Goal: Task Accomplishment & Management: Manage account settings

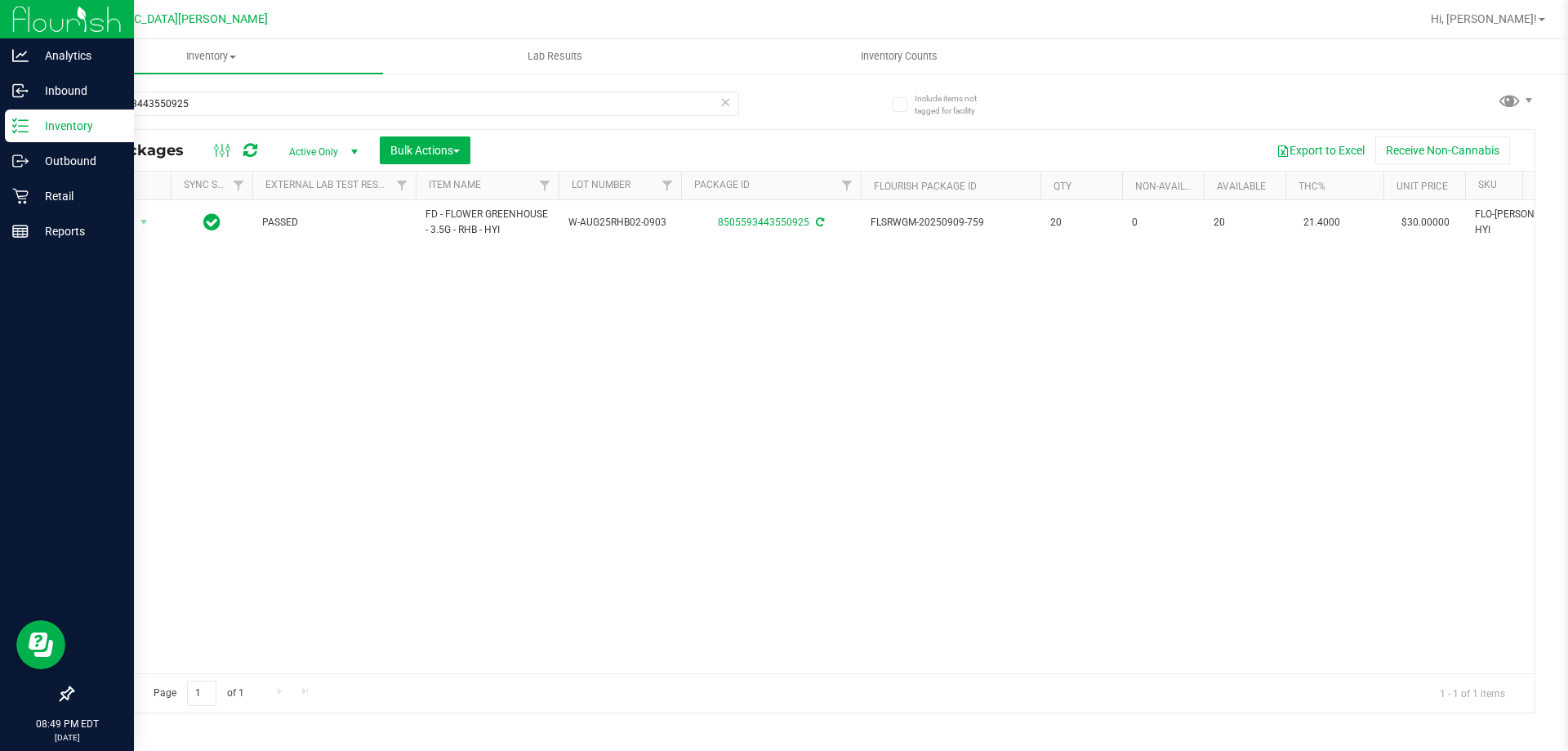
click at [68, 122] on p "Inventory" at bounding box center [78, 126] width 98 height 20
click at [78, 121] on p "Inventory" at bounding box center [78, 126] width 98 height 20
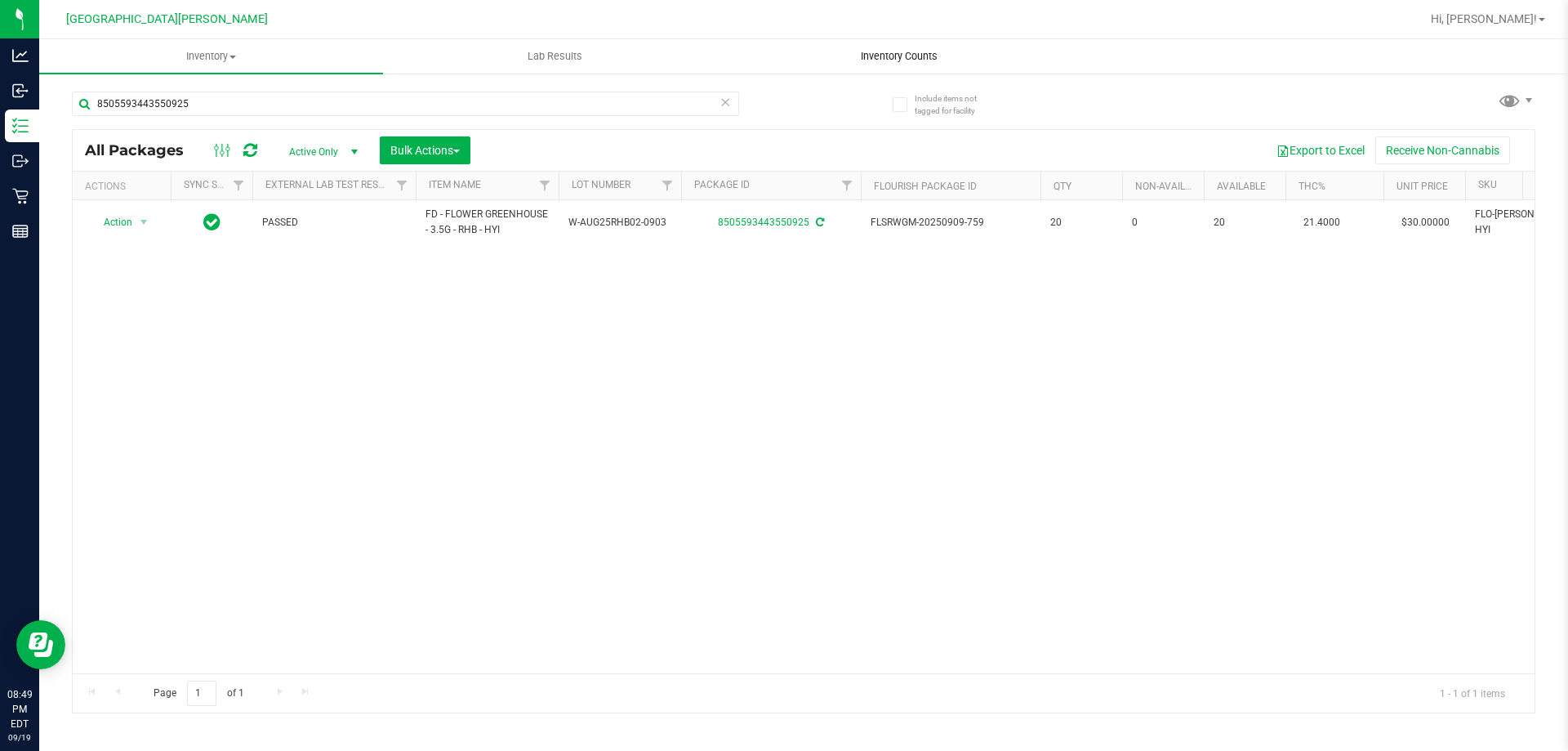
click at [902, 56] on span "Inventory Counts" at bounding box center [899, 56] width 121 height 15
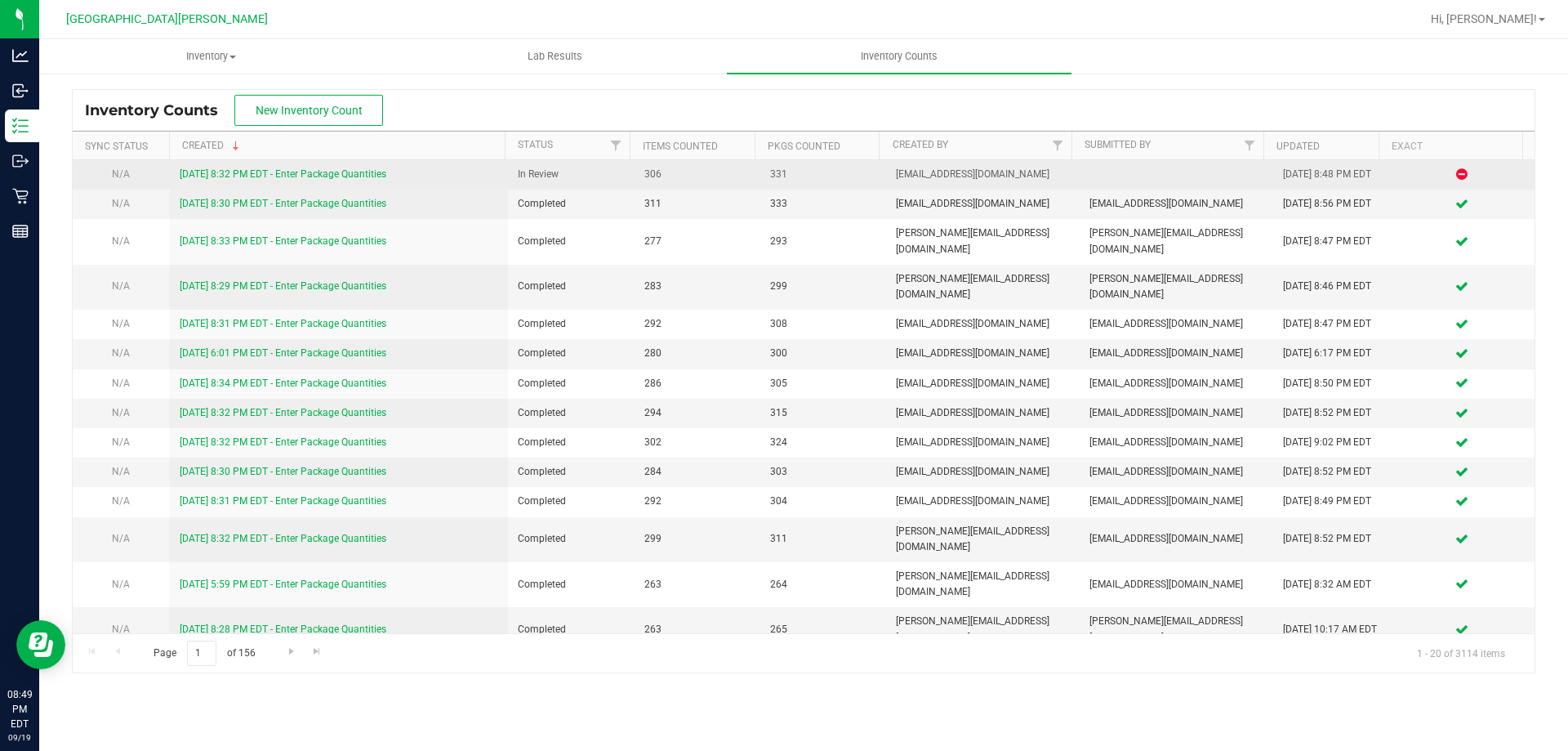
click at [252, 174] on link "[DATE] 8:32 PM EDT - Enter Package Quantities" at bounding box center [283, 174] width 207 height 12
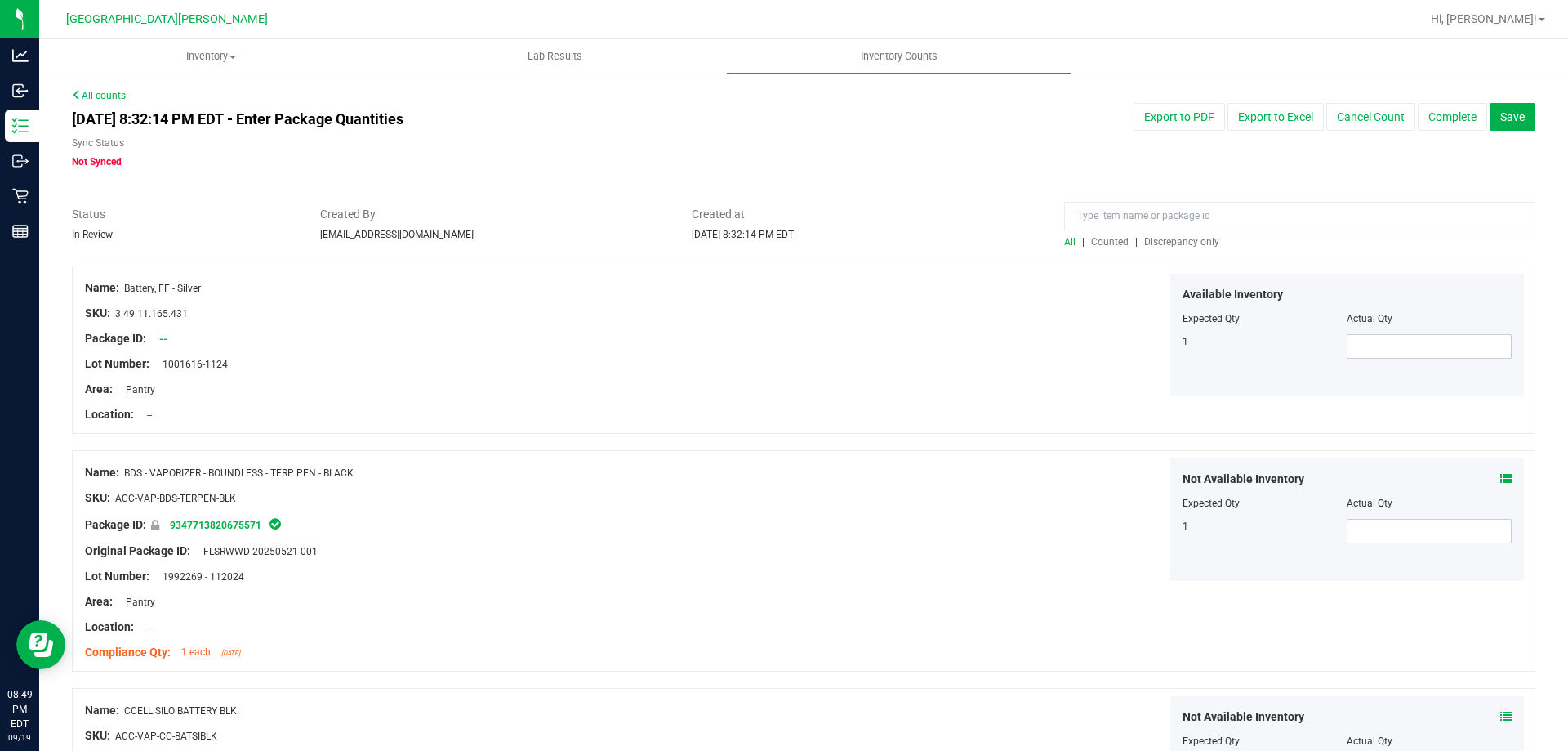
click at [1181, 240] on span "Discrepancy only" at bounding box center [1181, 241] width 76 height 12
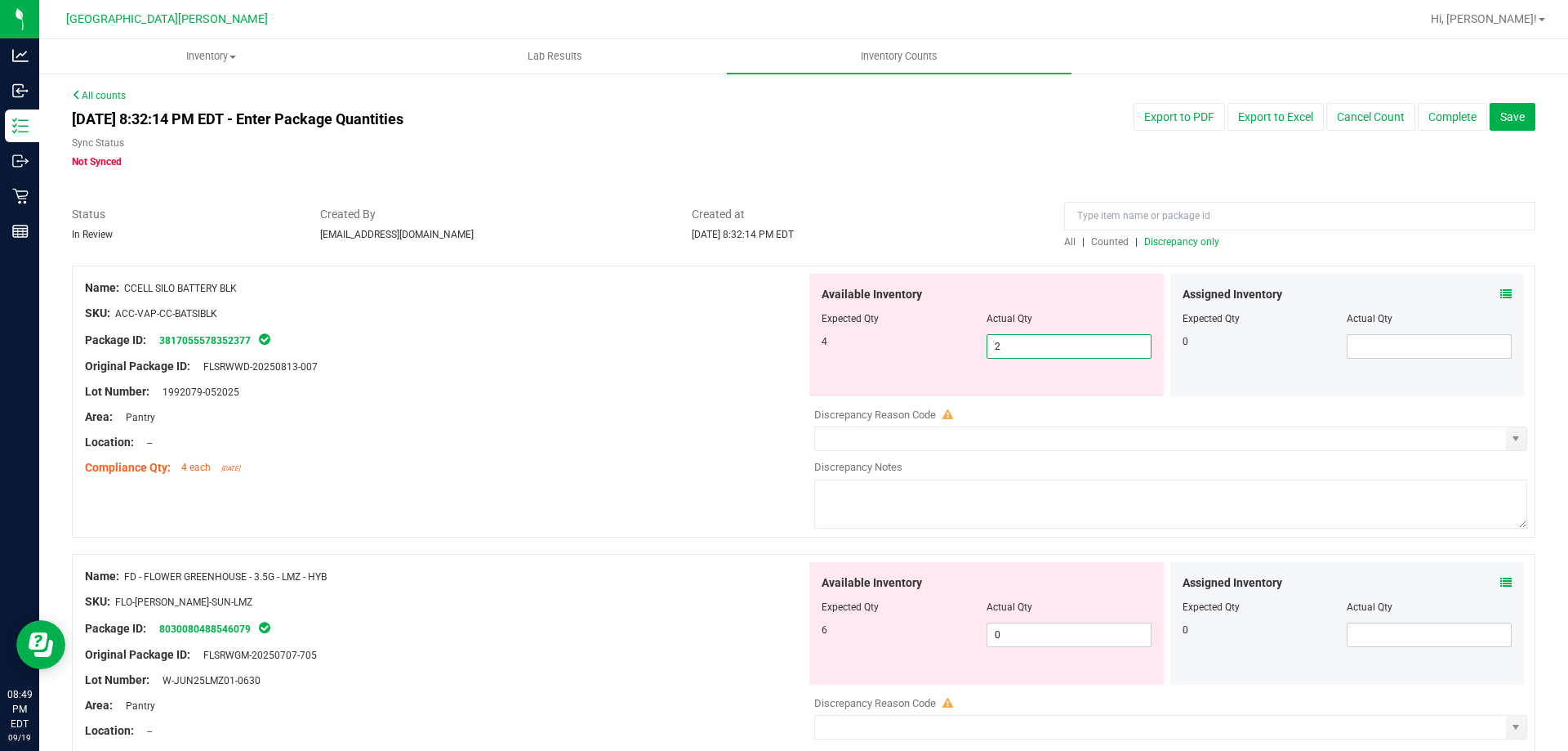
click at [1000, 354] on span "2 2" at bounding box center [1069, 346] width 165 height 25
type input "4"
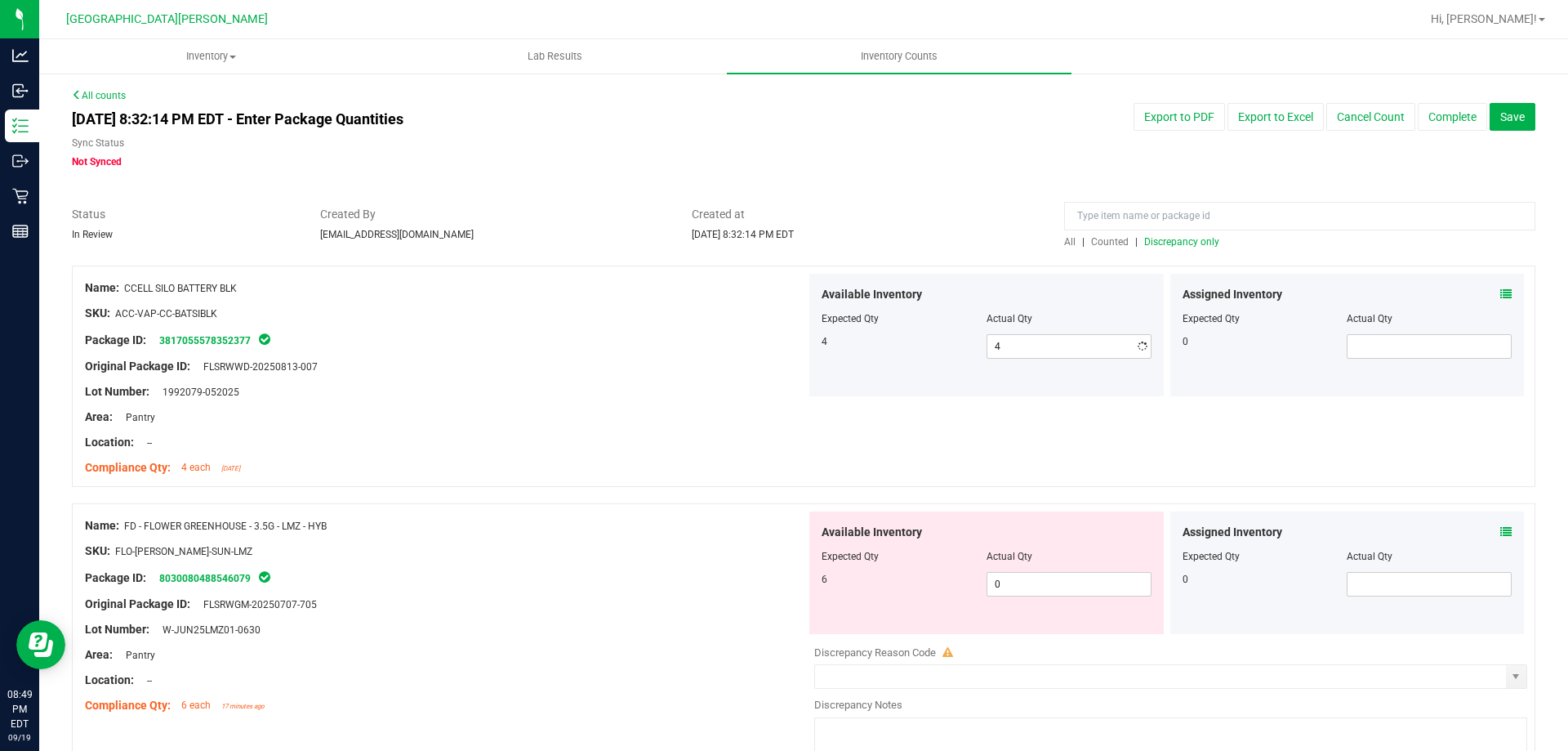
click at [767, 465] on div "Compliance Qty: 4 each [DATE]" at bounding box center [445, 467] width 721 height 17
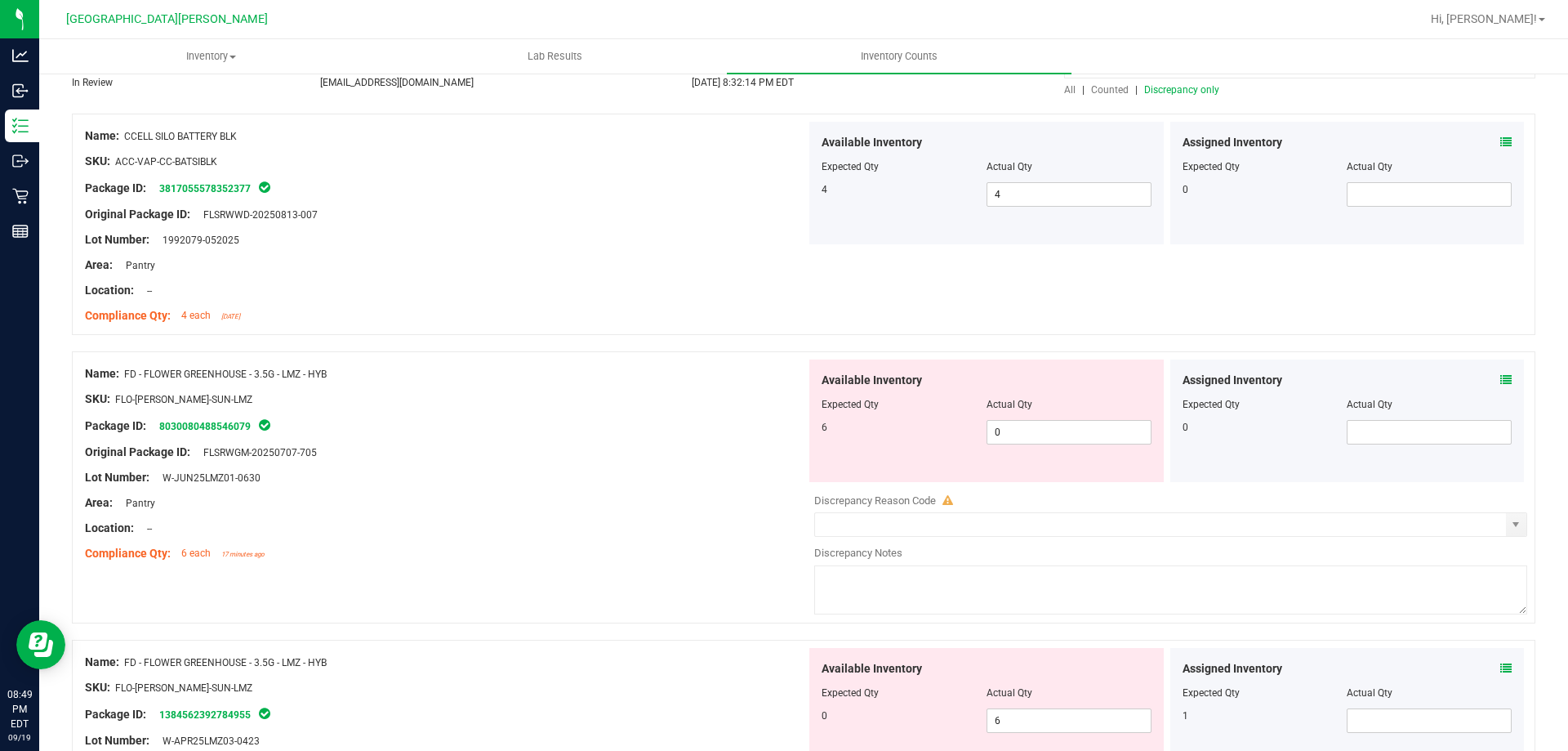
scroll to position [327, 0]
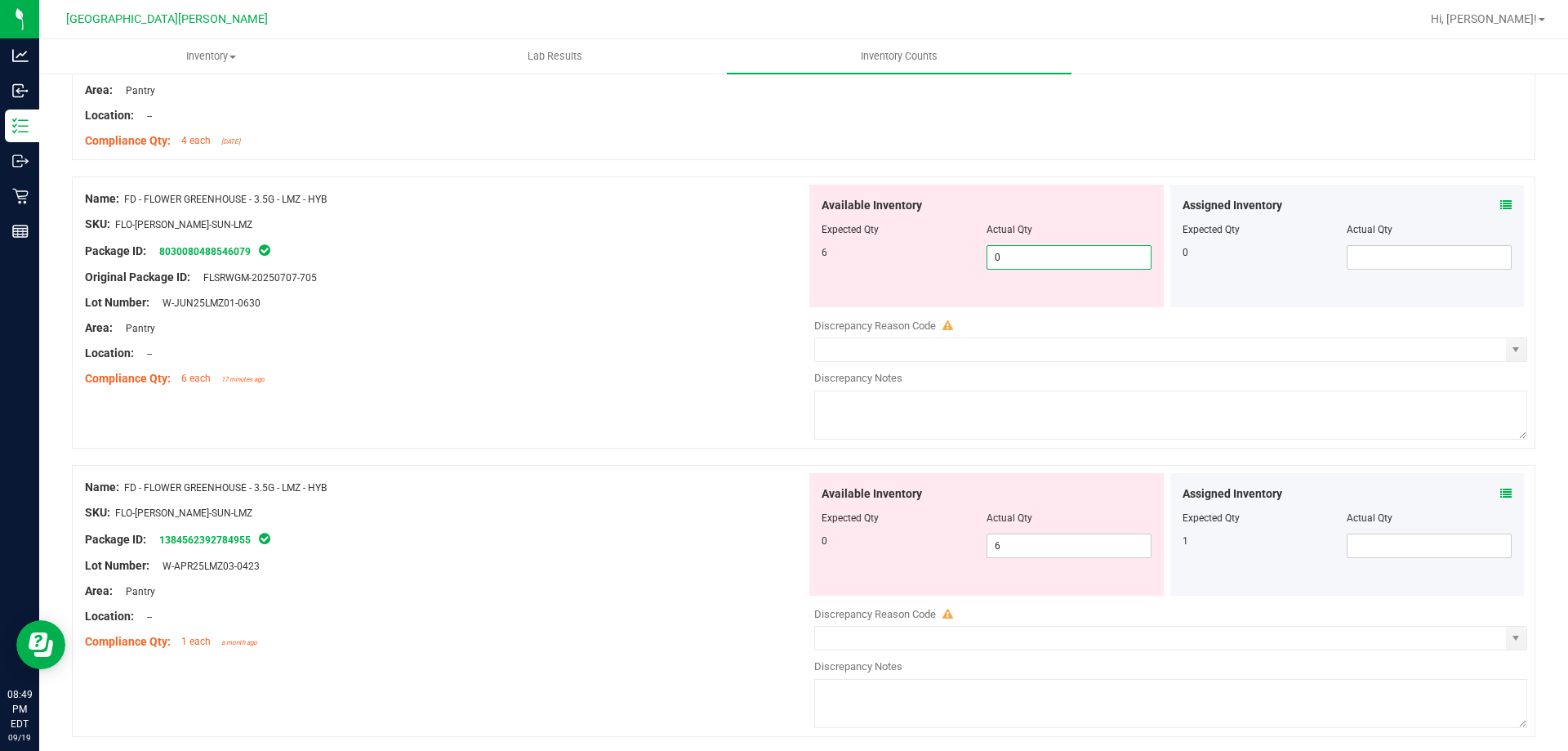
click at [1037, 250] on span "0 0" at bounding box center [1069, 257] width 165 height 25
type input "6"
click at [1001, 545] on div "Available Inventory Expected Qty Actual Qty 0 6 6" at bounding box center [1166, 603] width 721 height 259
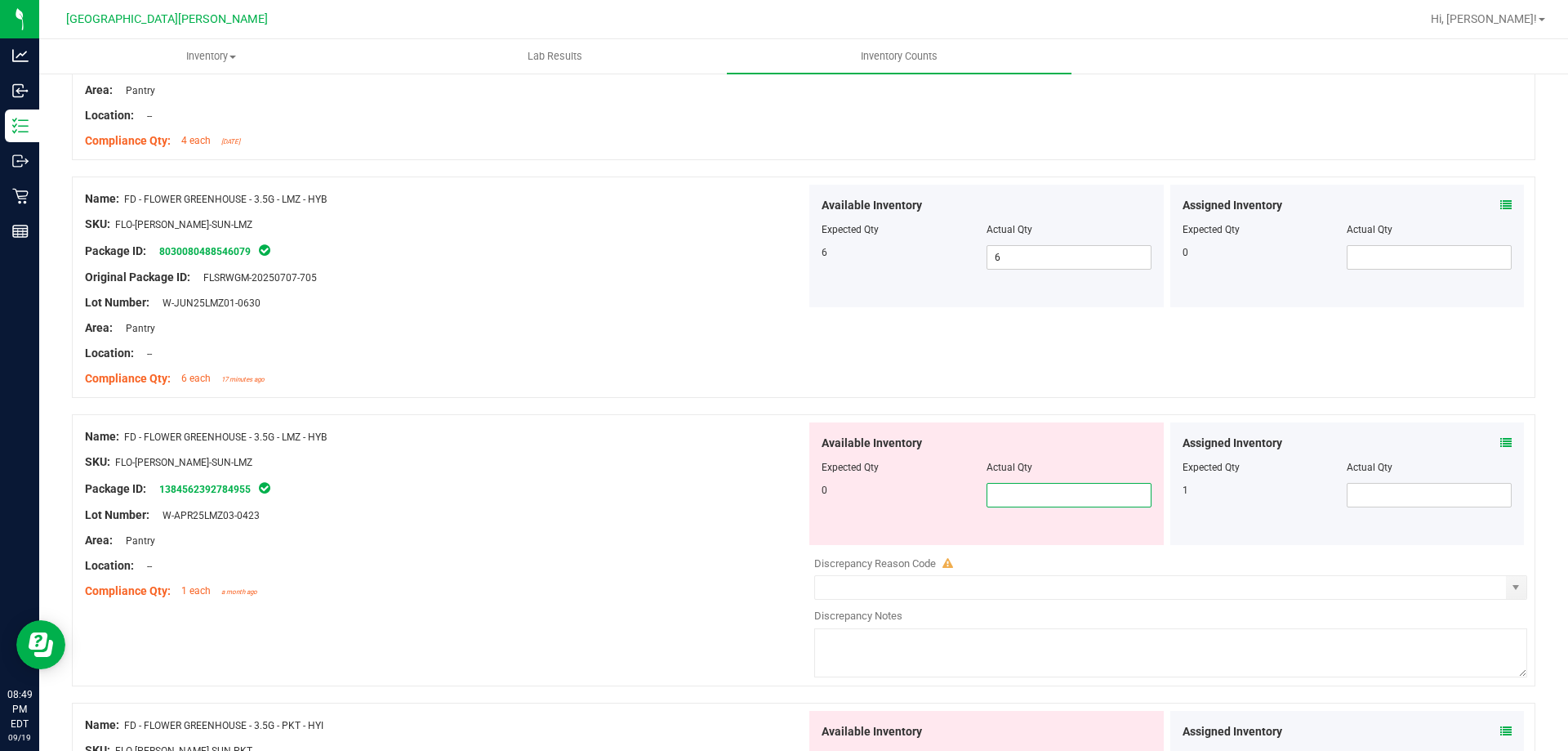
type input "0"
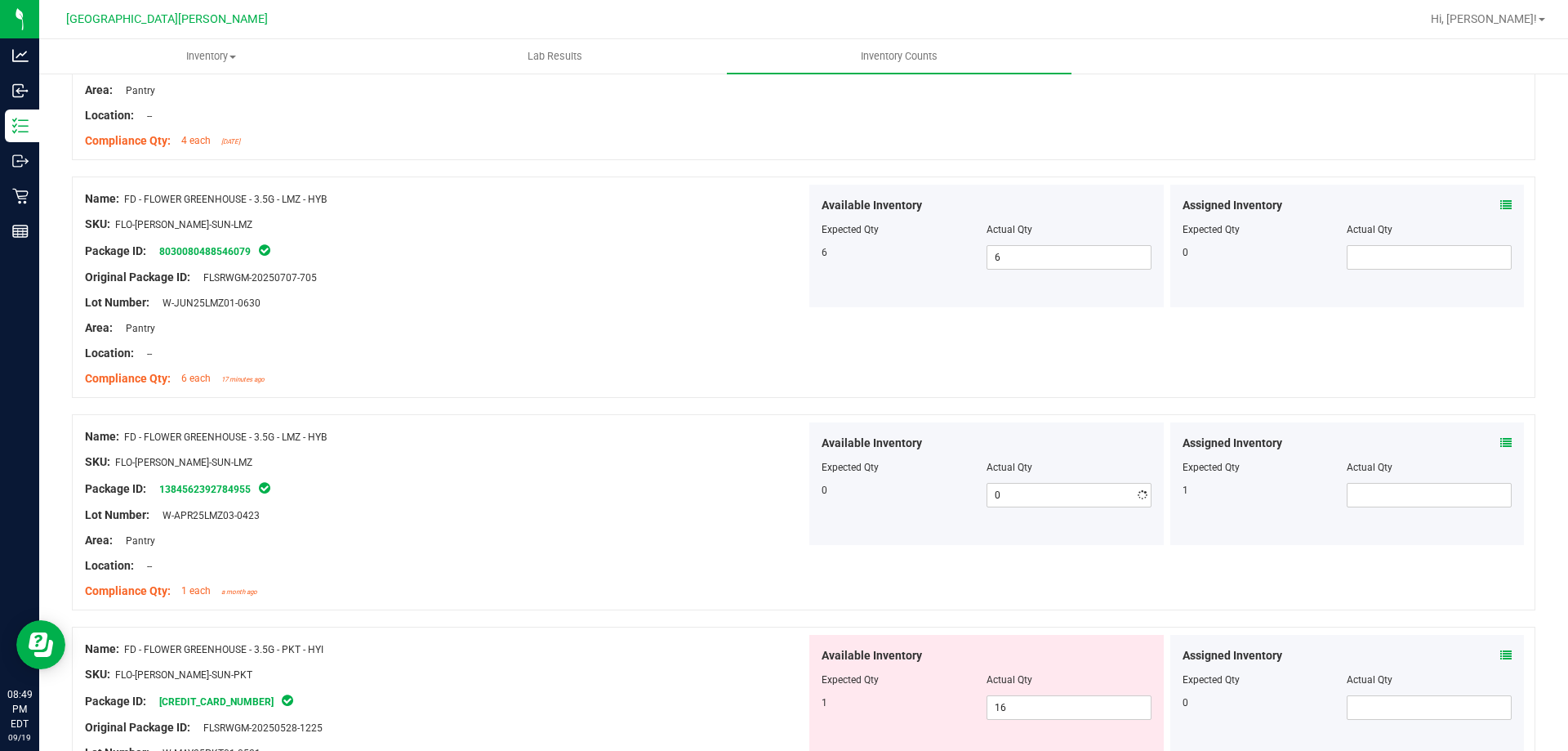
click at [627, 539] on div "Area: Pantry" at bounding box center [445, 540] width 721 height 17
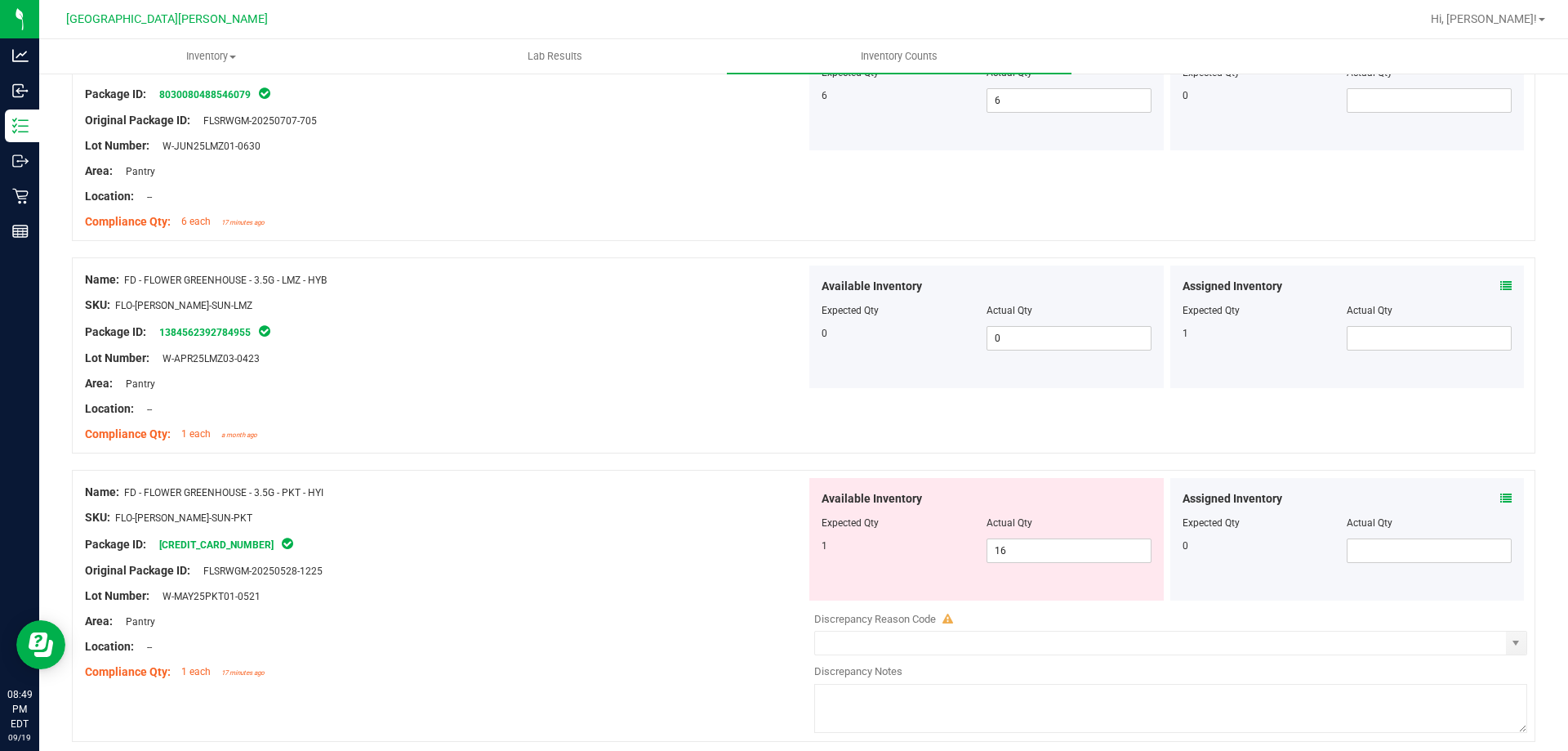
scroll to position [490, 0]
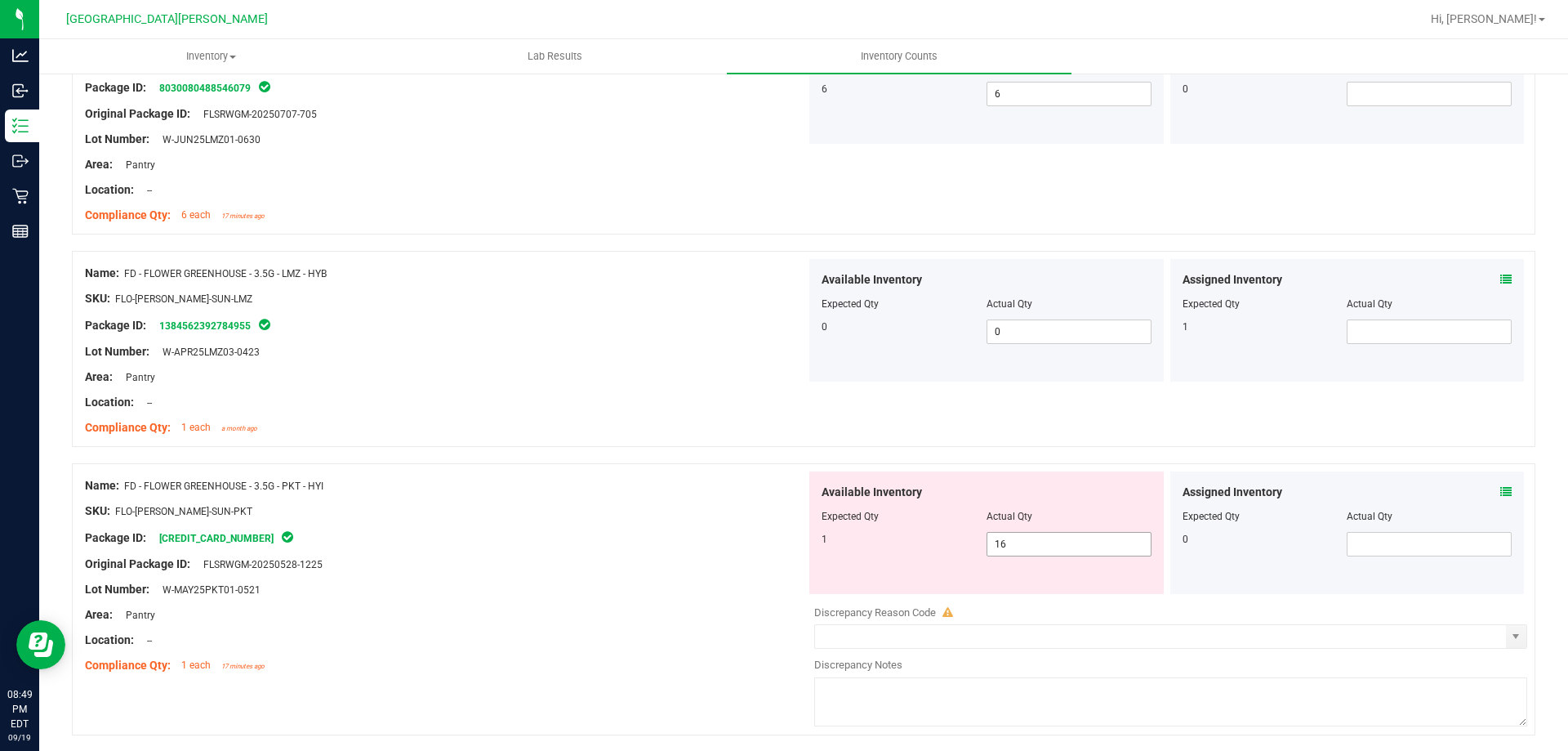
drag, startPoint x: 1005, startPoint y: 528, endPoint x: 1001, endPoint y: 543, distance: 15.5
click at [1004, 534] on div "Available Inventory Expected Qty Actual Qty 1 16 16" at bounding box center [986, 532] width 354 height 123
click at [1001, 545] on span "16 16" at bounding box center [1069, 544] width 165 height 25
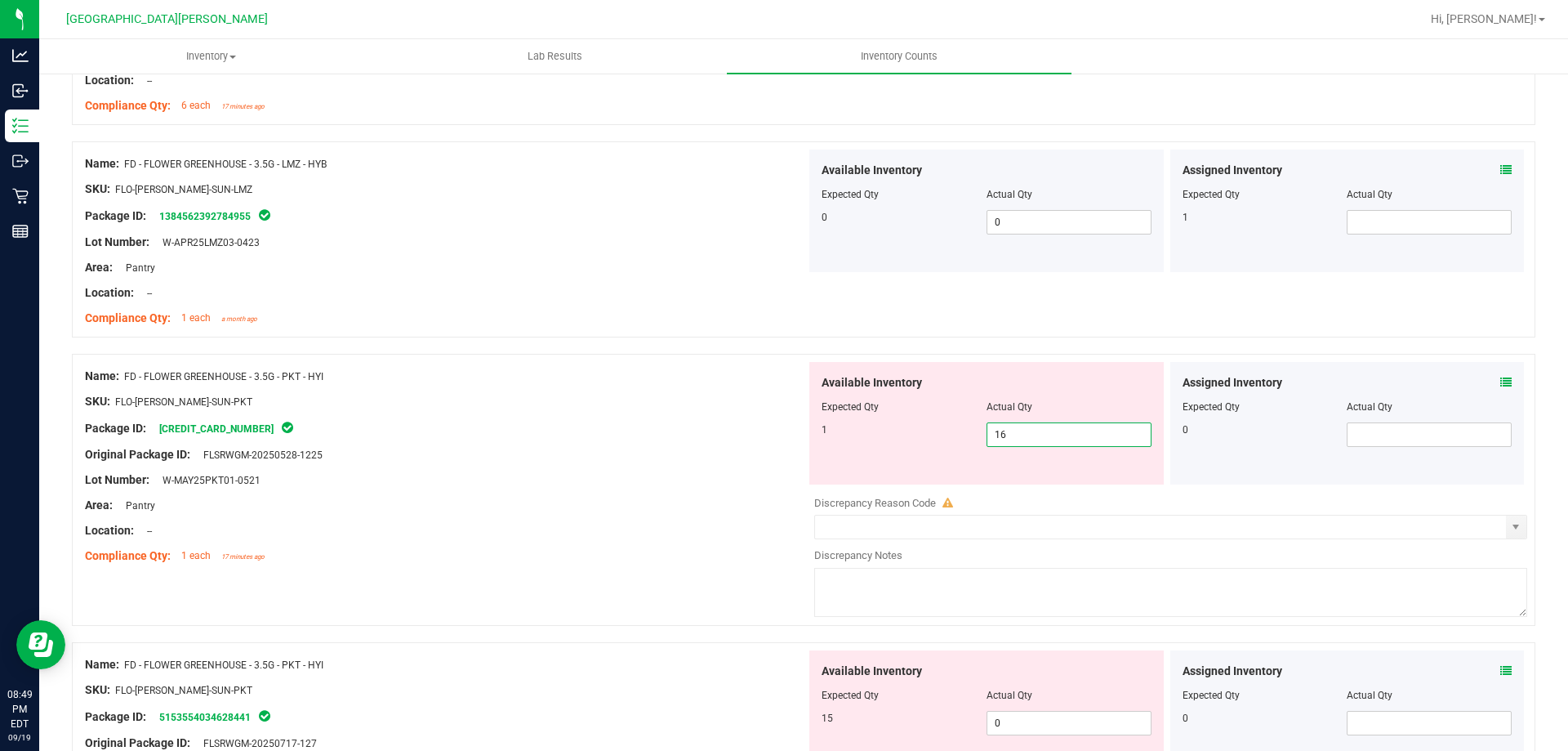
scroll to position [735, 0]
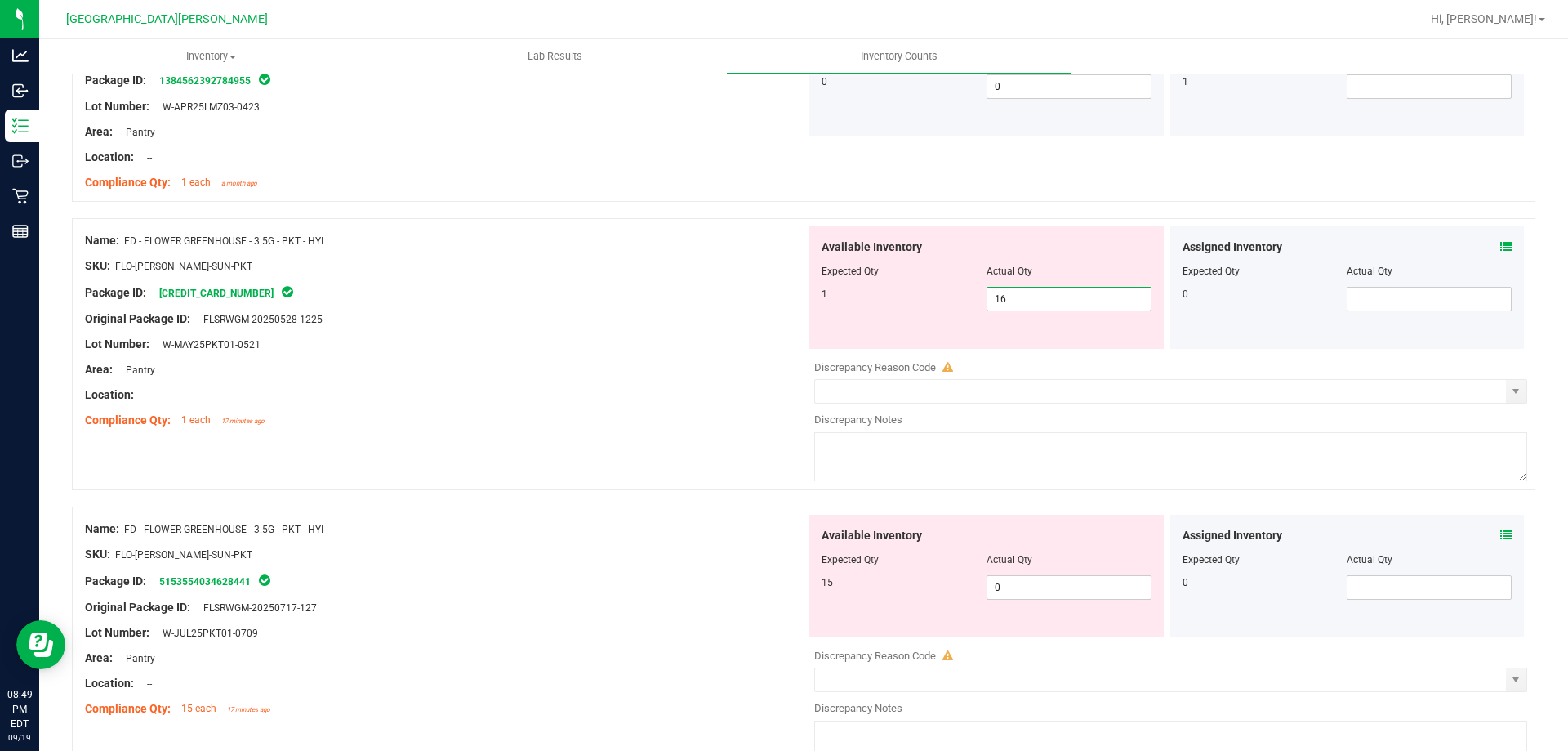
type input "1"
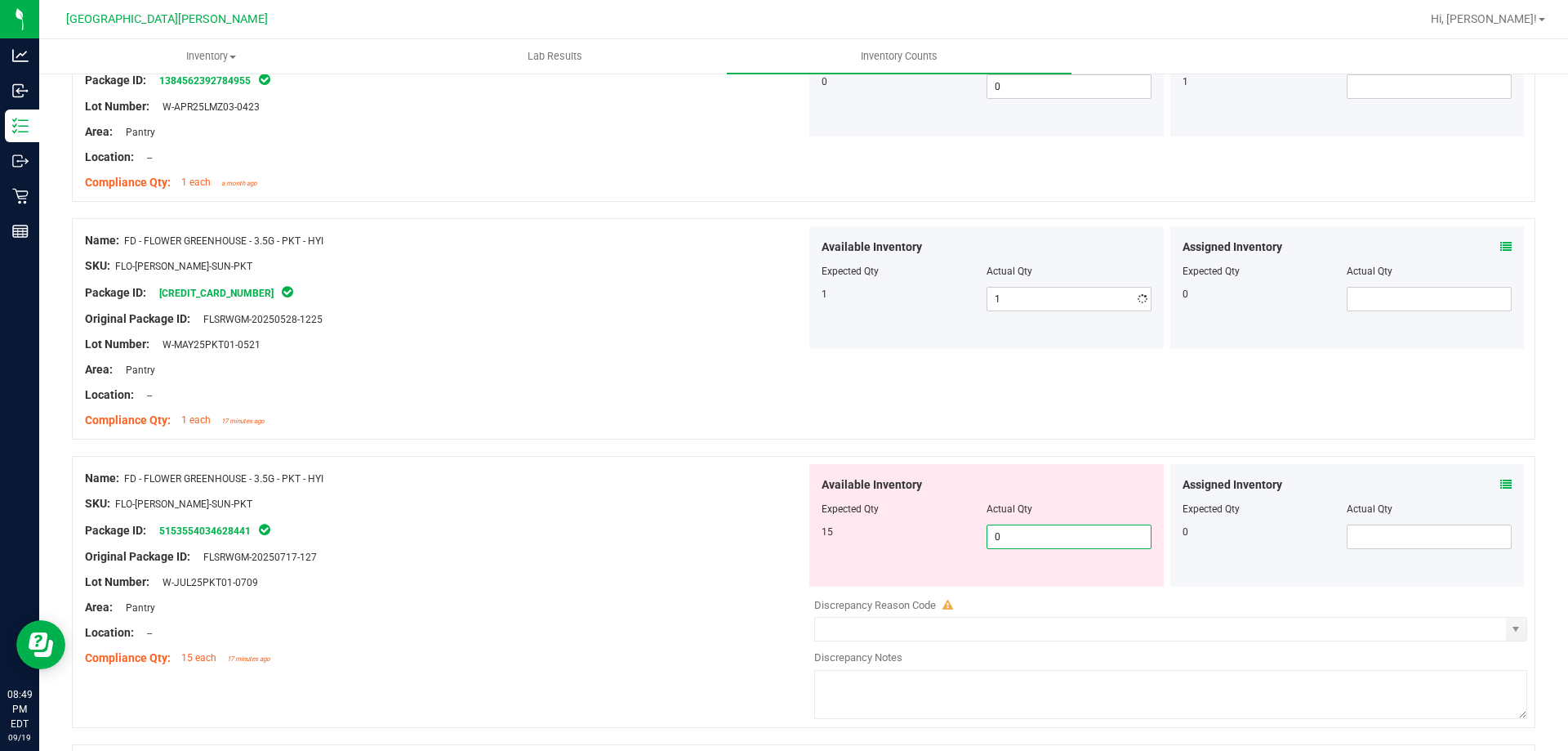
click at [1023, 589] on div "Available Inventory Expected Qty Actual Qty 15 0 0" at bounding box center [1166, 594] width 721 height 259
type input "0"
type input "15"
click at [609, 537] on div "Package ID: 5153554034628441" at bounding box center [445, 530] width 721 height 20
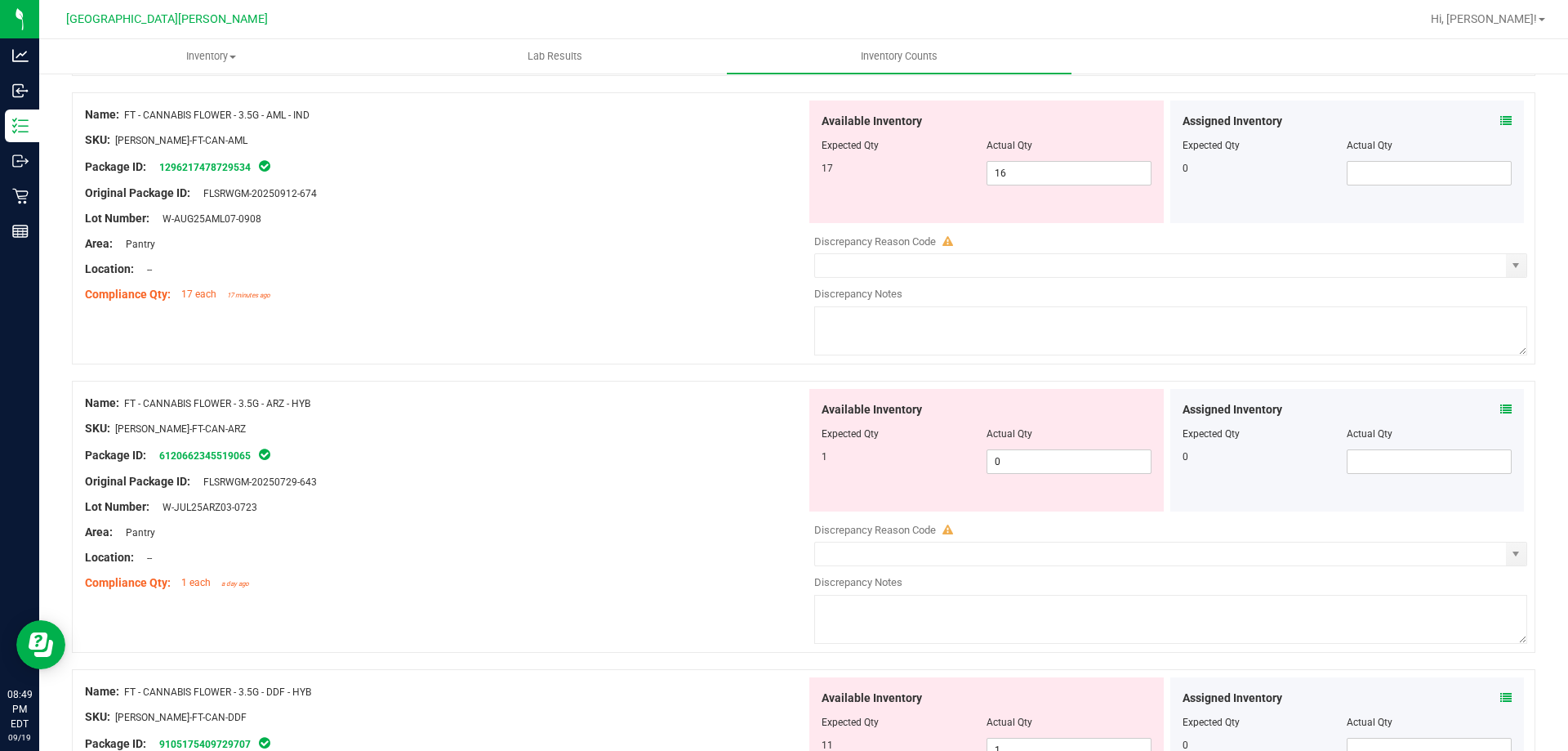
scroll to position [1307, 0]
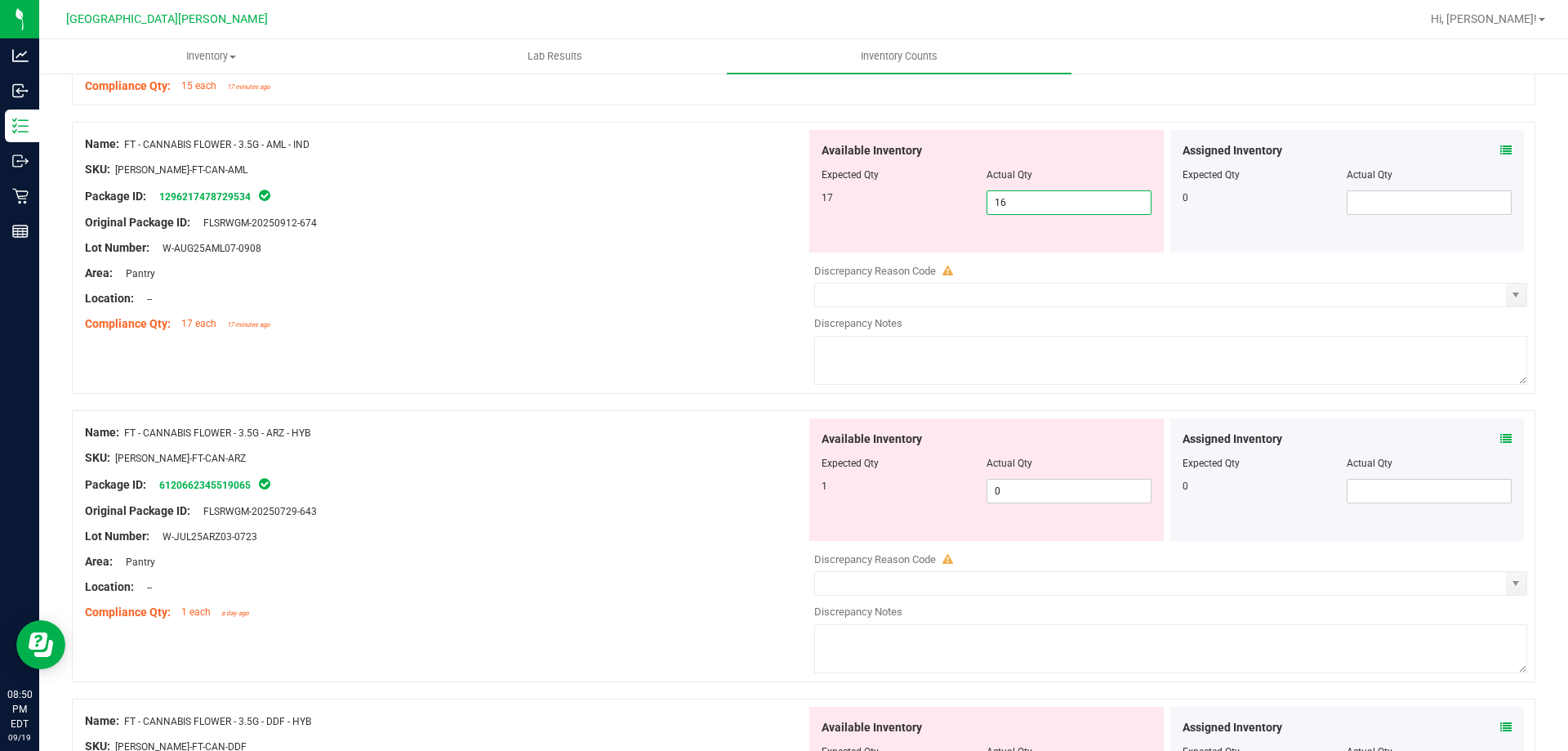
click at [1009, 201] on span "16 16" at bounding box center [1069, 202] width 165 height 25
type input "17"
click at [1049, 495] on div "Available Inventory Expected Qty Actual Qty 1 0 0" at bounding box center [1166, 548] width 721 height 259
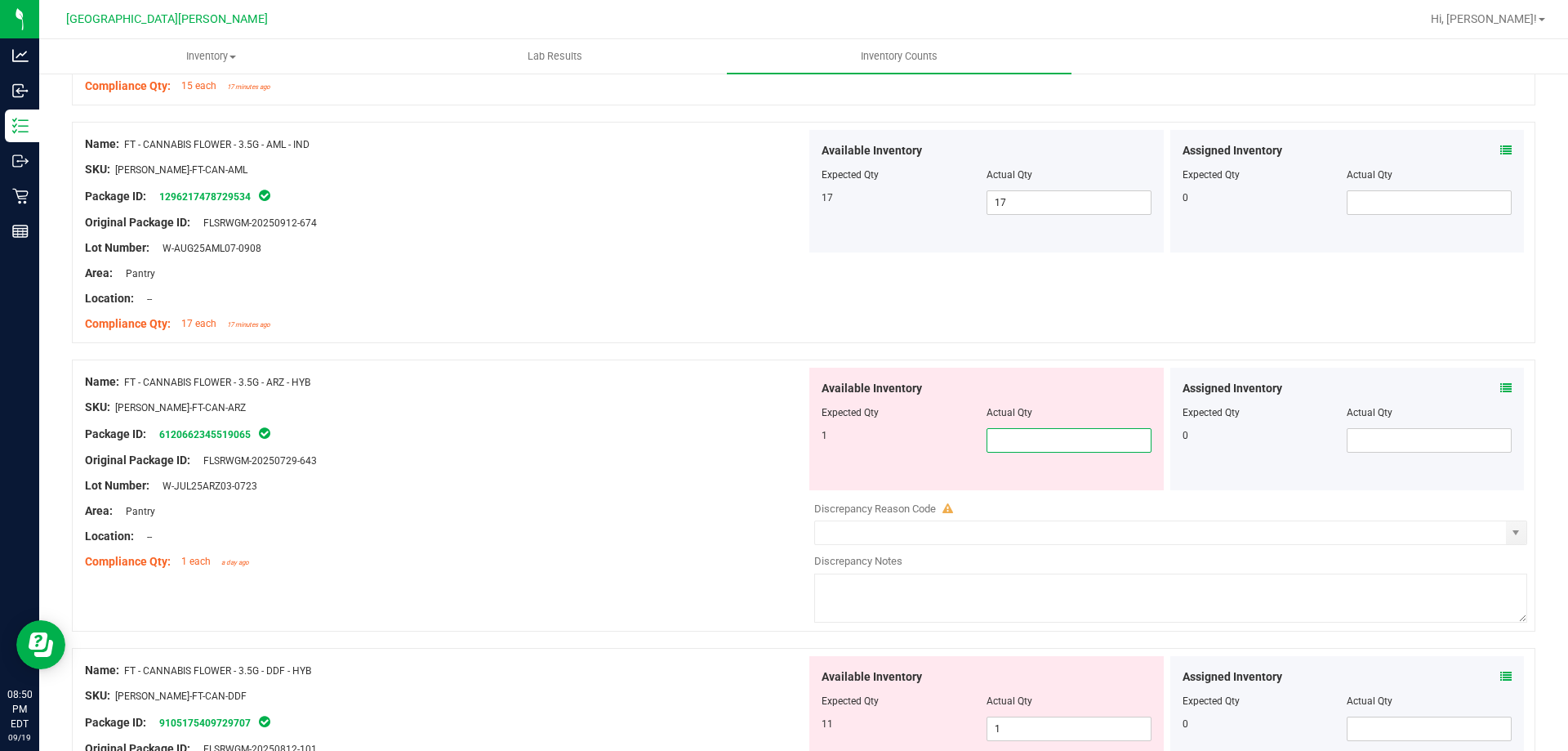
type input "1"
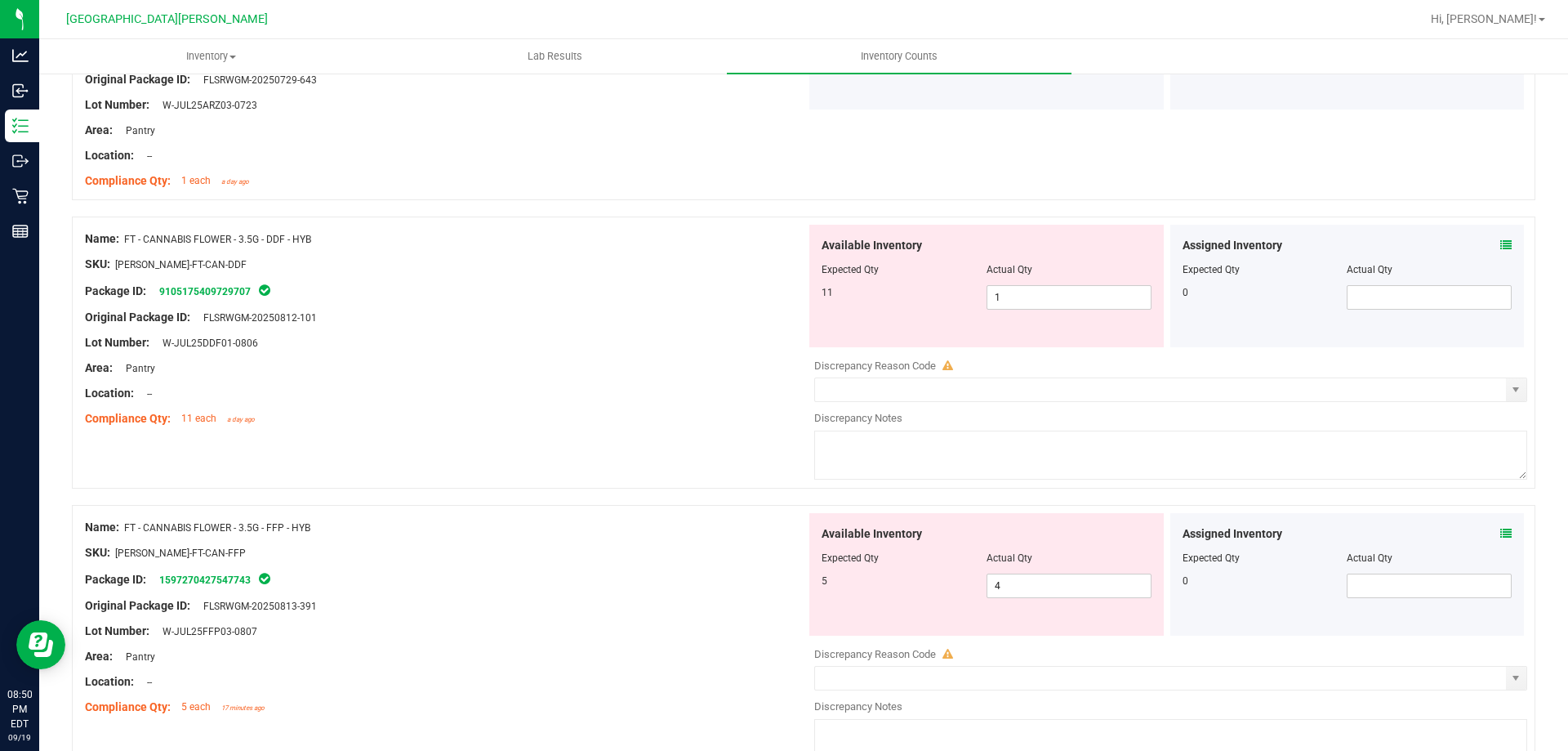
scroll to position [1716, 0]
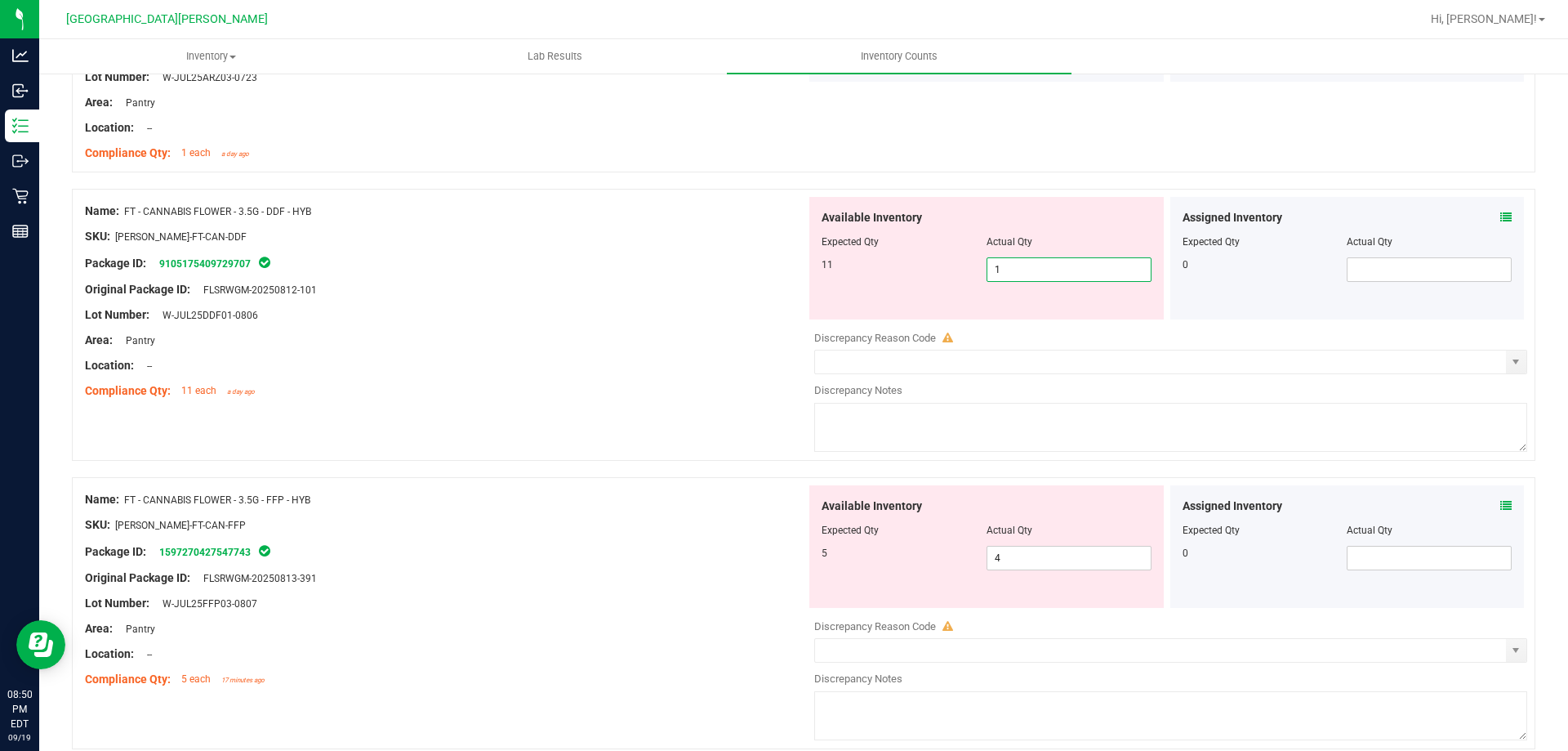
click at [1032, 277] on span "1 1" at bounding box center [1069, 269] width 165 height 25
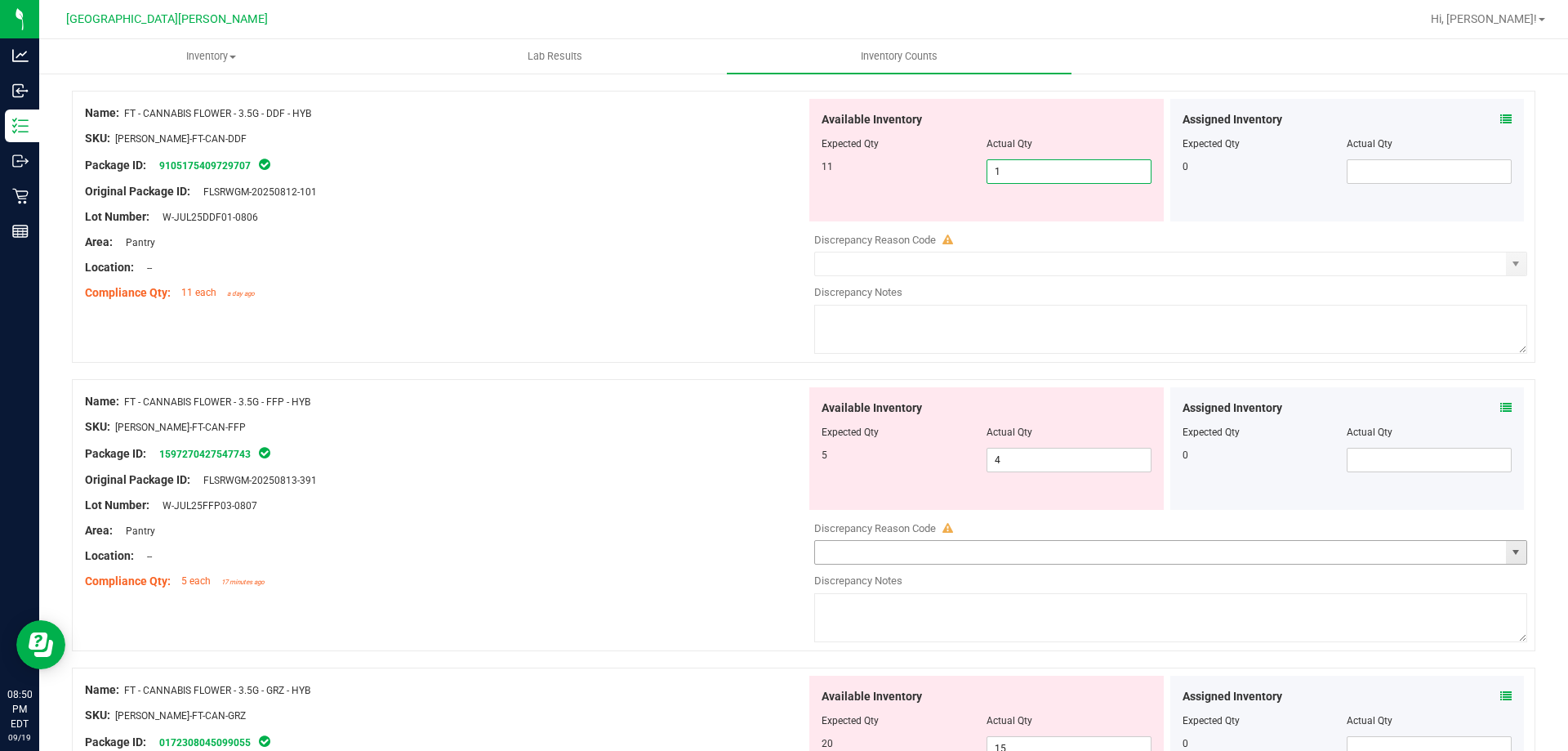
scroll to position [1797, 0]
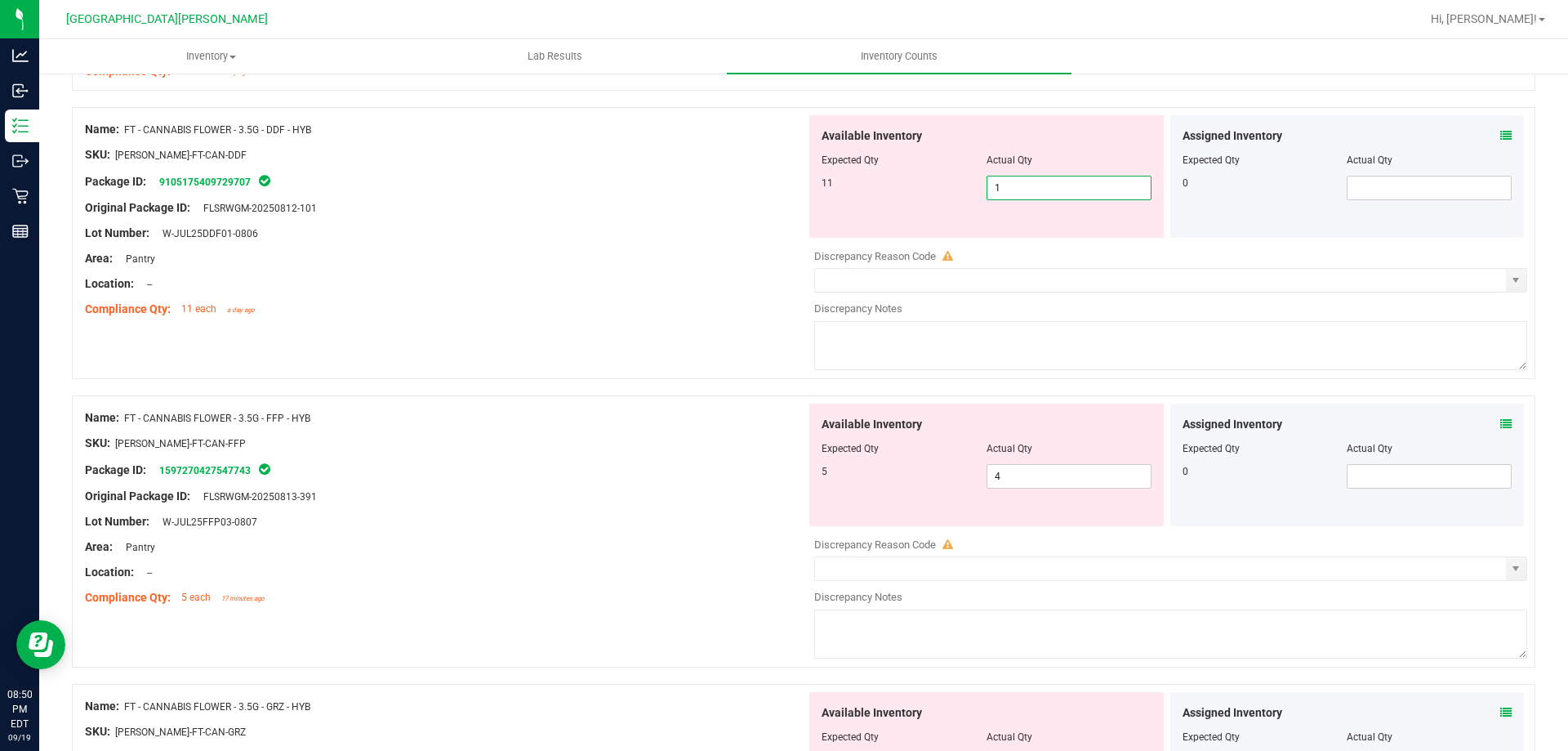
type input "11"
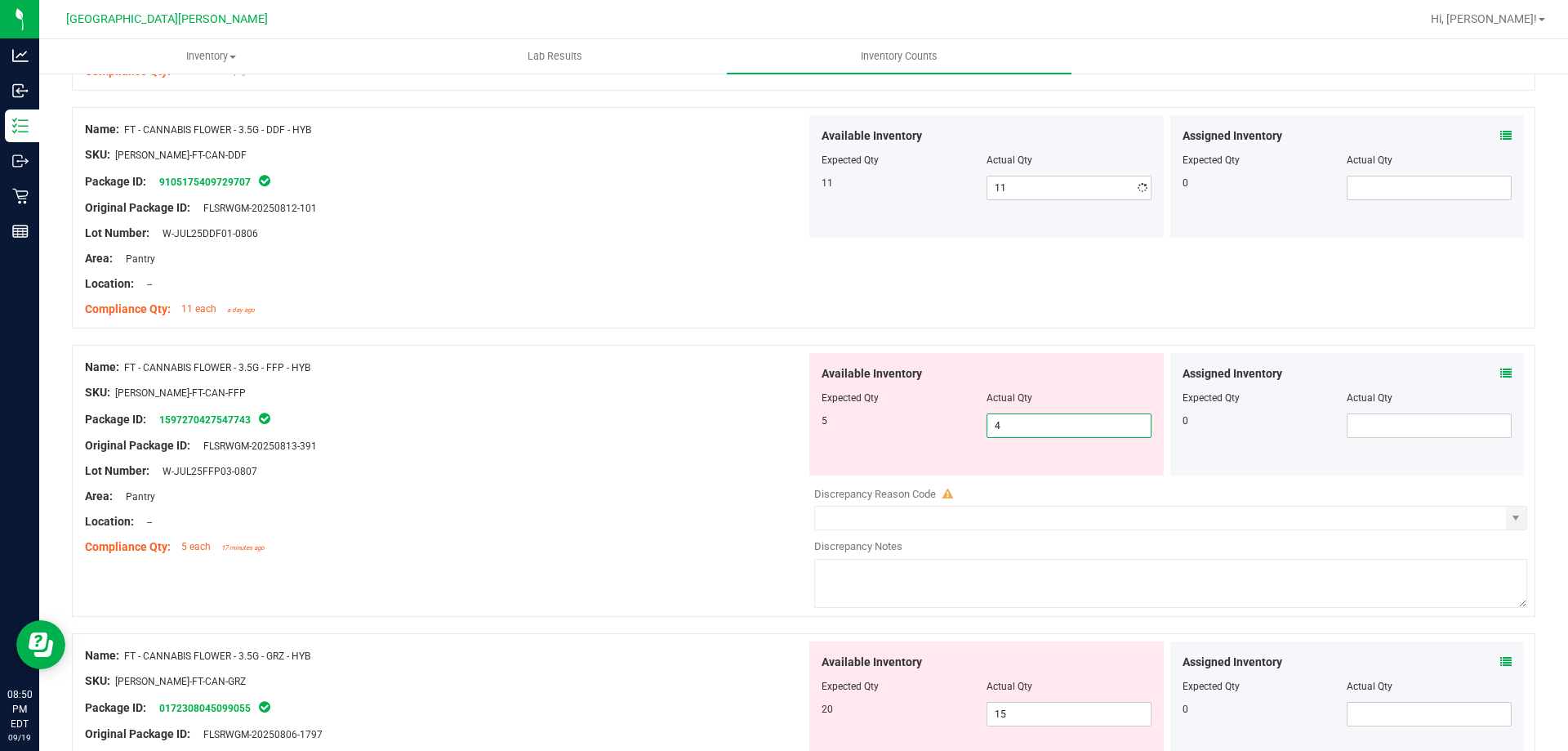
click at [1039, 487] on div "Available Inventory Expected Qty Actual Qty 5 4 4" at bounding box center [1166, 482] width 721 height 259
type input "5"
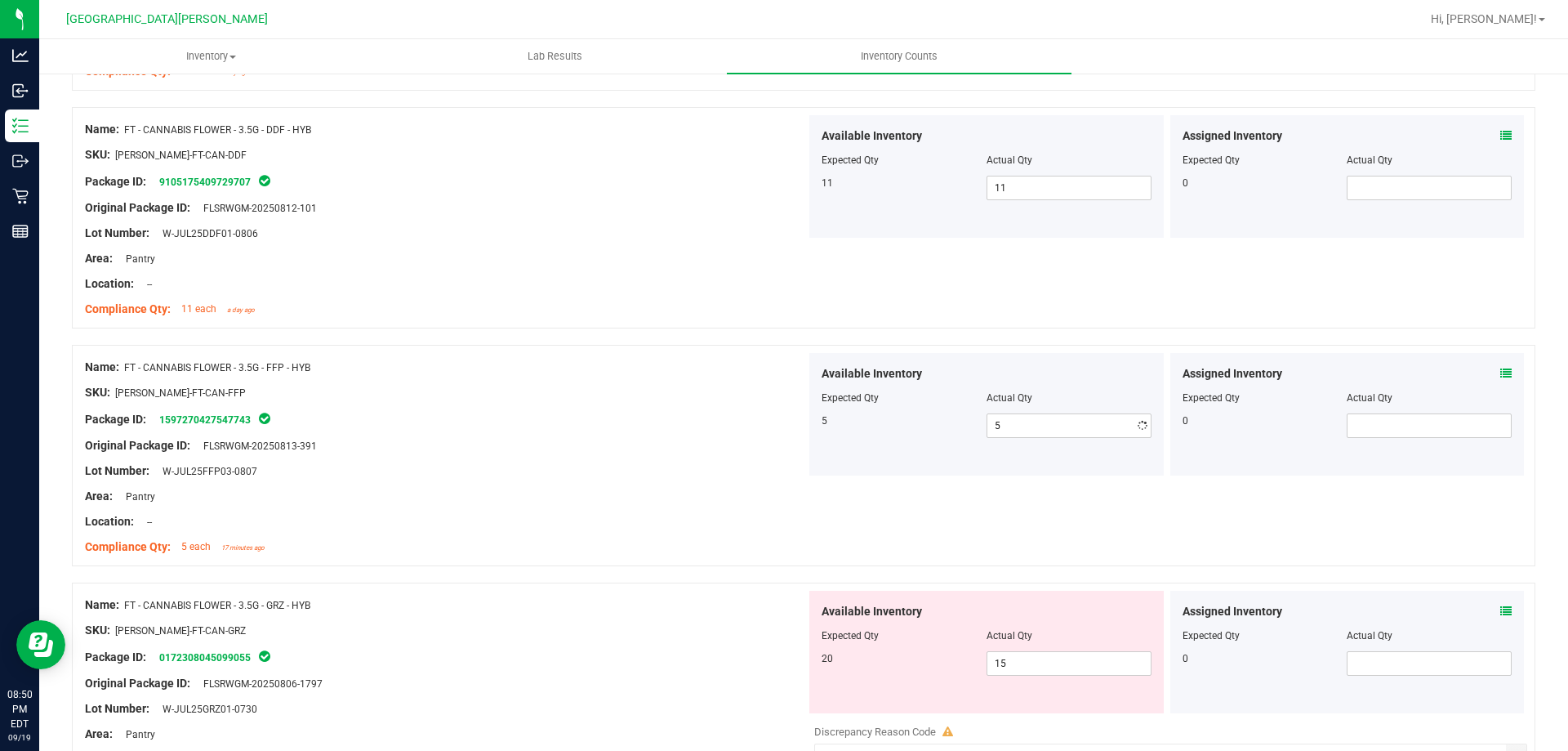
click at [480, 436] on div at bounding box center [445, 433] width 721 height 8
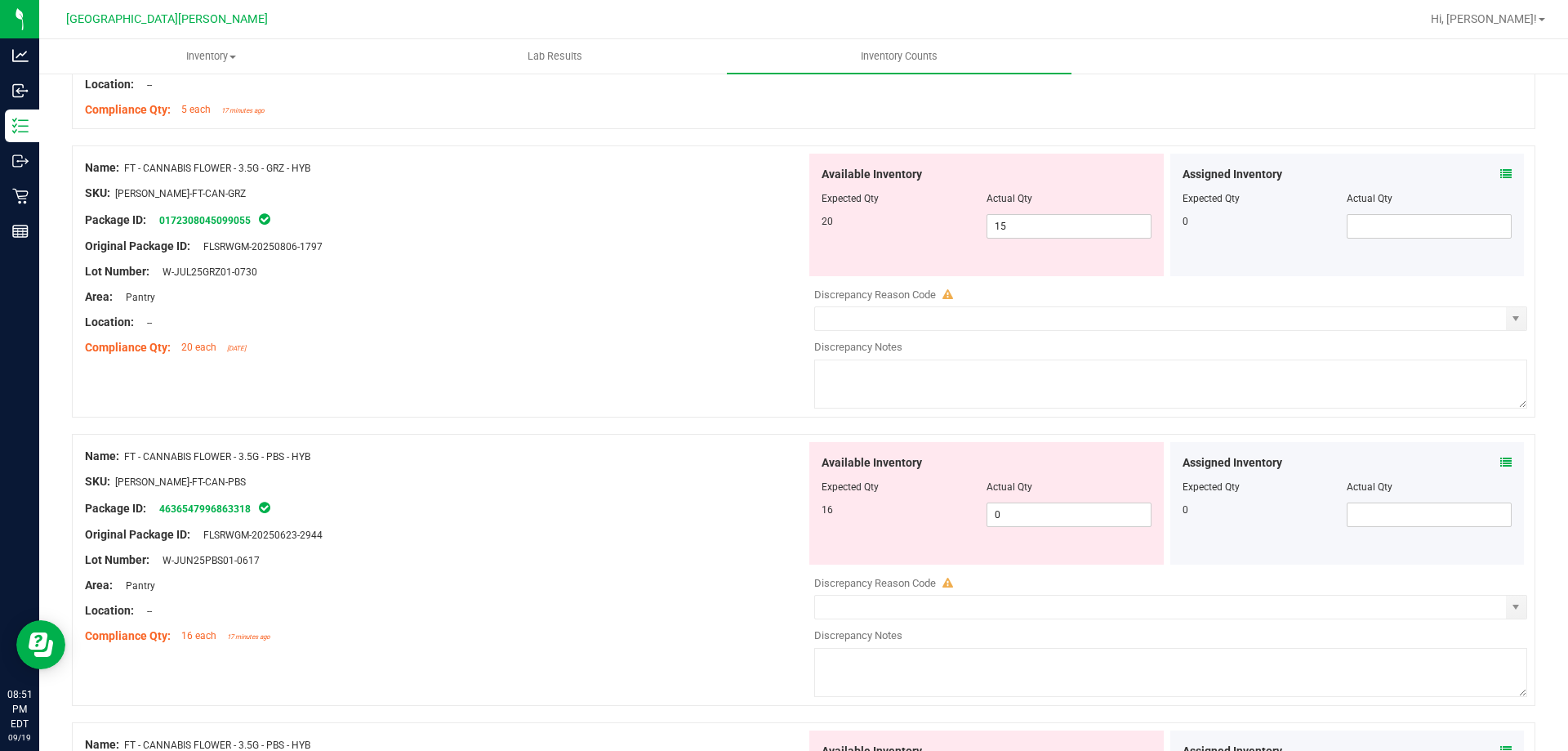
scroll to position [2206, 0]
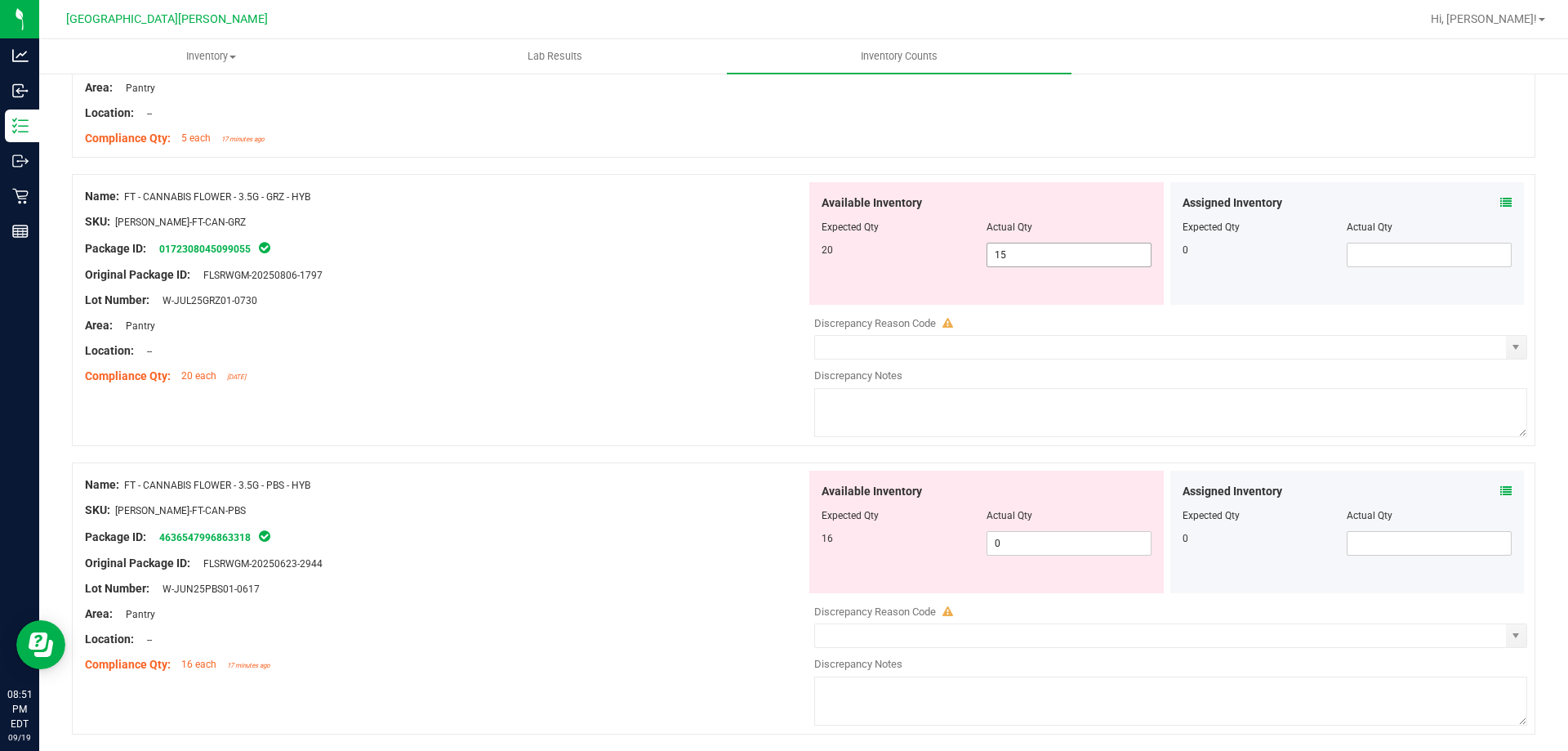
click at [1015, 260] on span "15 15" at bounding box center [1069, 254] width 165 height 25
type input "1"
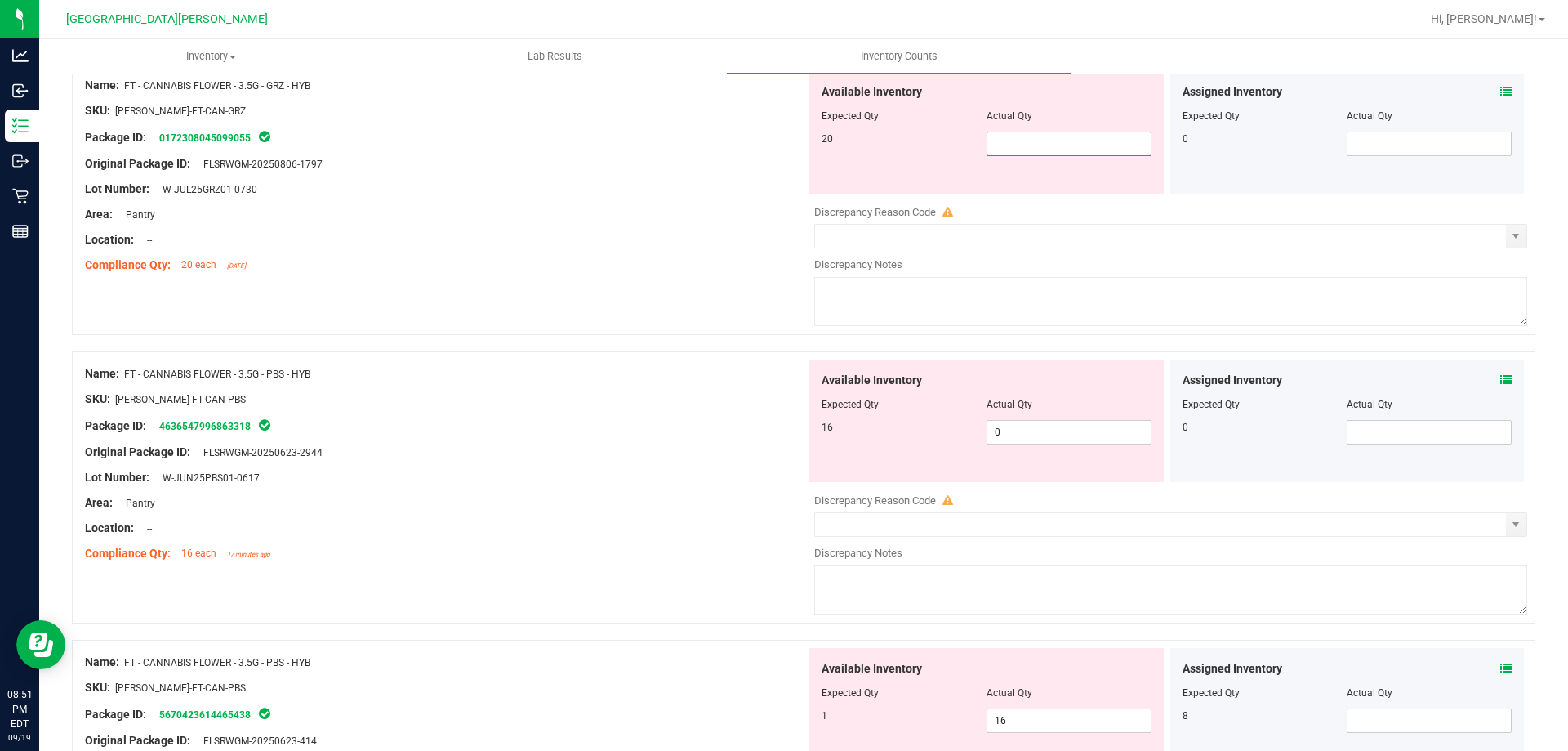
scroll to position [2287, 0]
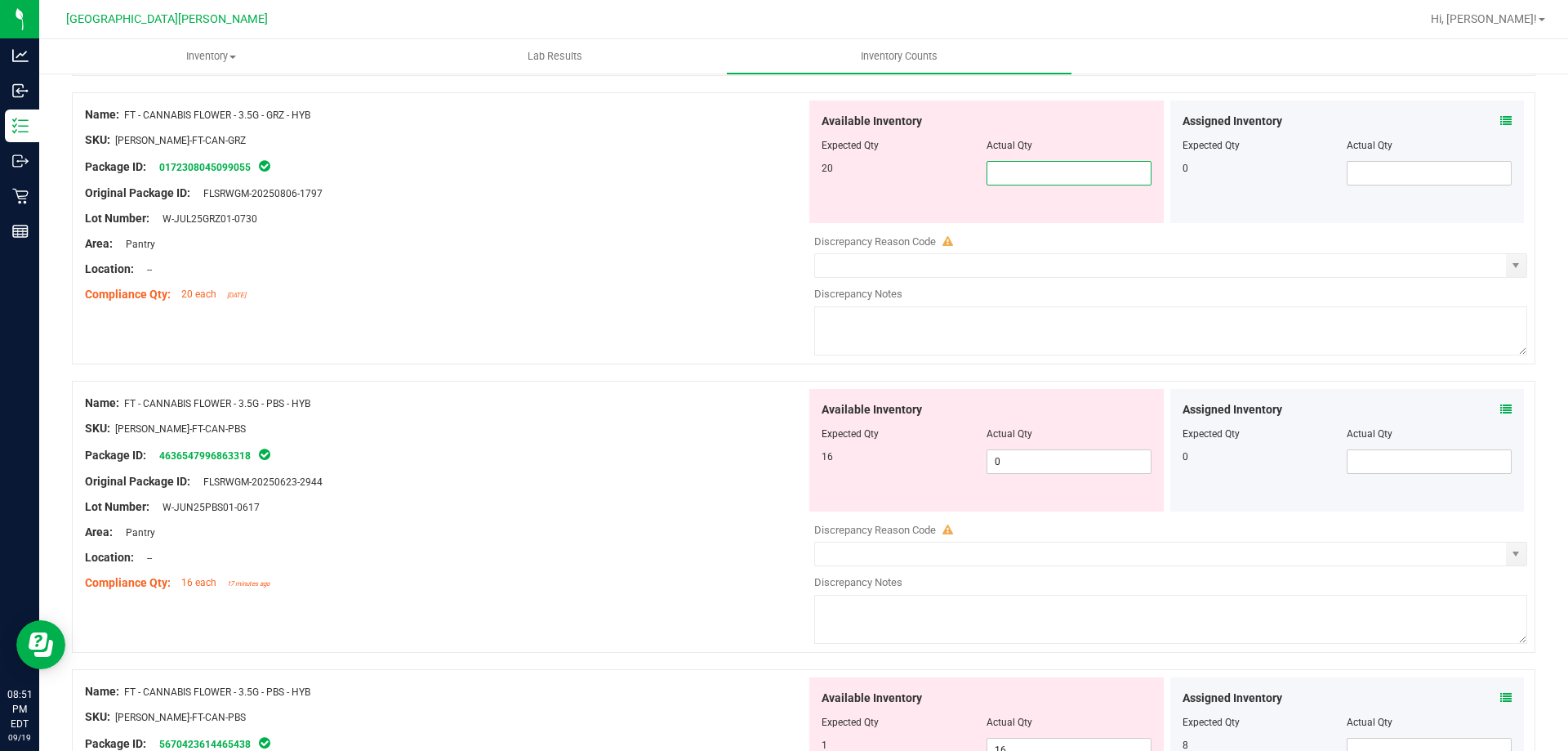
click at [1002, 171] on input "text" at bounding box center [1069, 173] width 163 height 23
type input "20"
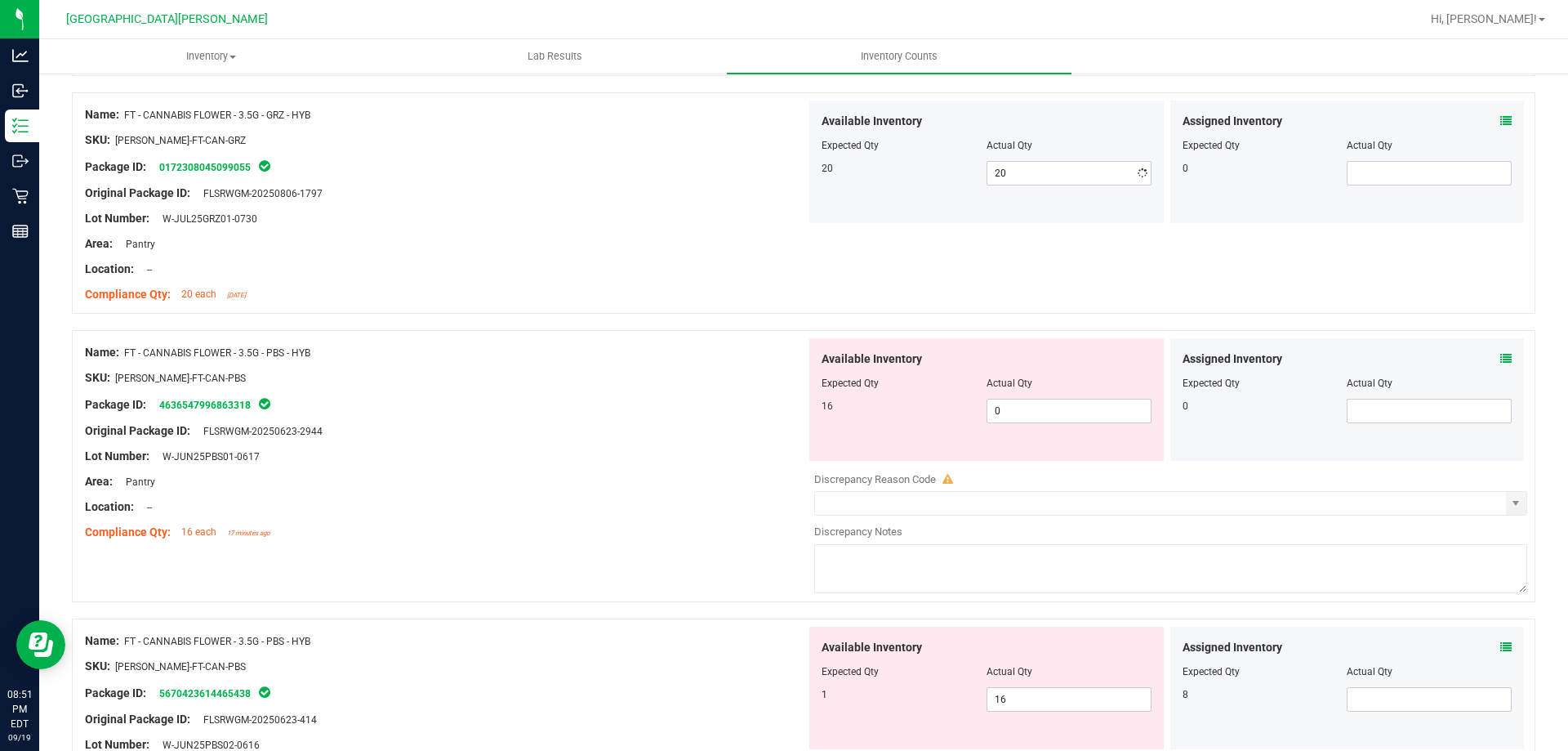
drag, startPoint x: 600, startPoint y: 472, endPoint x: 997, endPoint y: 520, distance: 399.9
click at [605, 474] on div "Name: FT - CANNABIS FLOWER - 3.5G - PBS - HYB SKU: [PERSON_NAME]-FT-CAN-PBS Pac…" at bounding box center [445, 443] width 721 height 208
click at [1055, 402] on span "0 0" at bounding box center [1069, 410] width 165 height 25
type input "16"
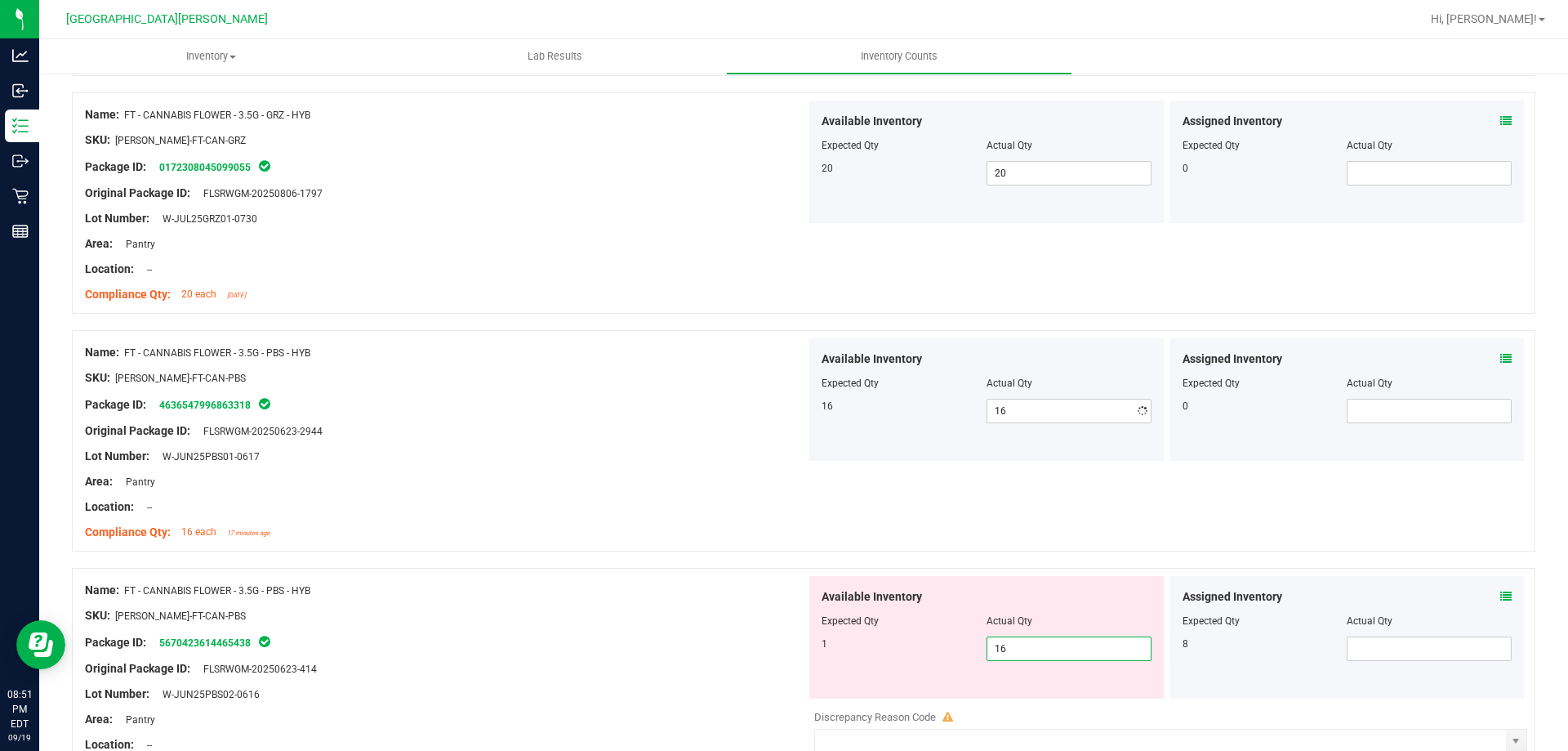
click at [1019, 704] on div "Available Inventory Expected Qty Actual Qty 1 16 16" at bounding box center [1166, 706] width 721 height 259
type input "1"
click at [565, 513] on div "Location: --" at bounding box center [445, 507] width 721 height 17
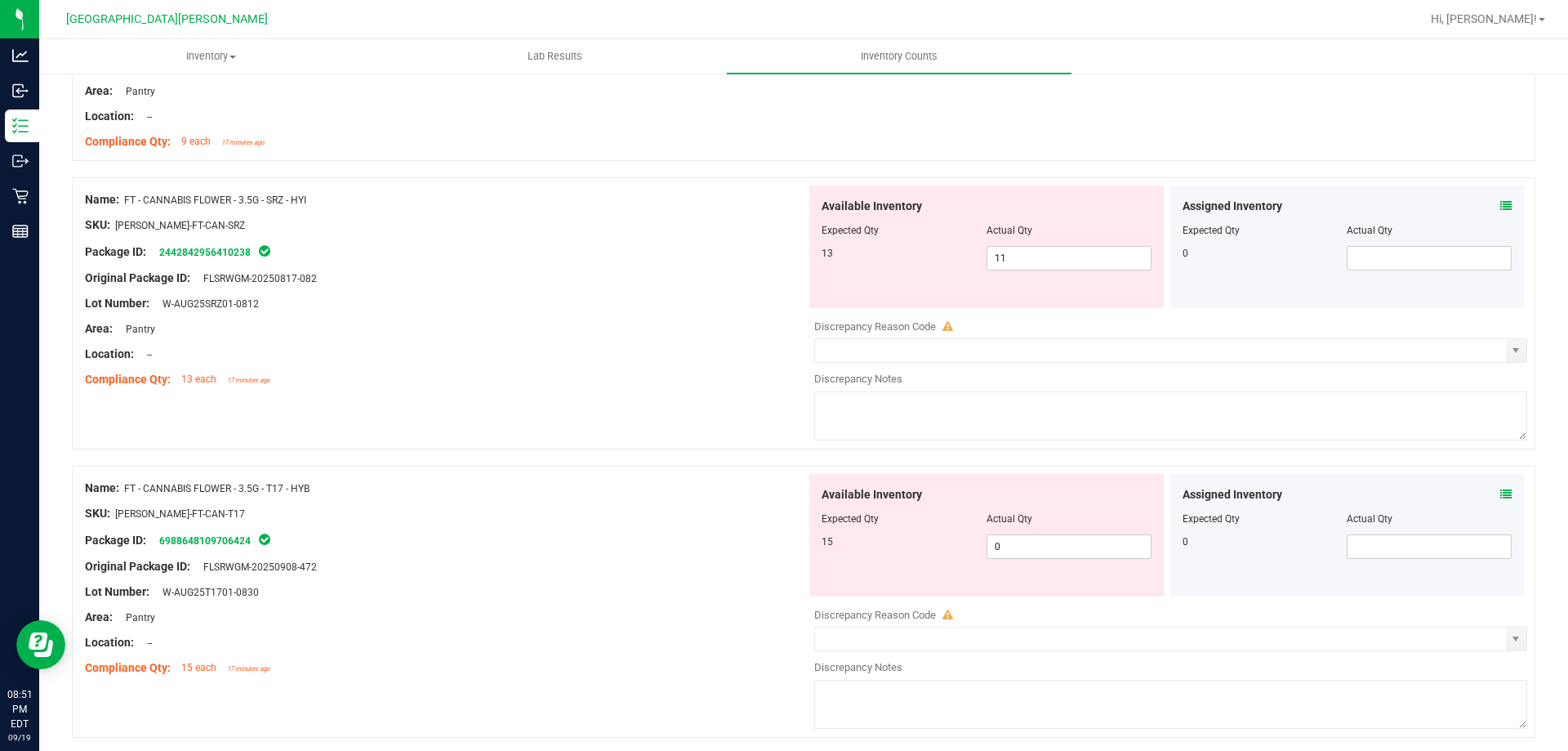
scroll to position [3104, 0]
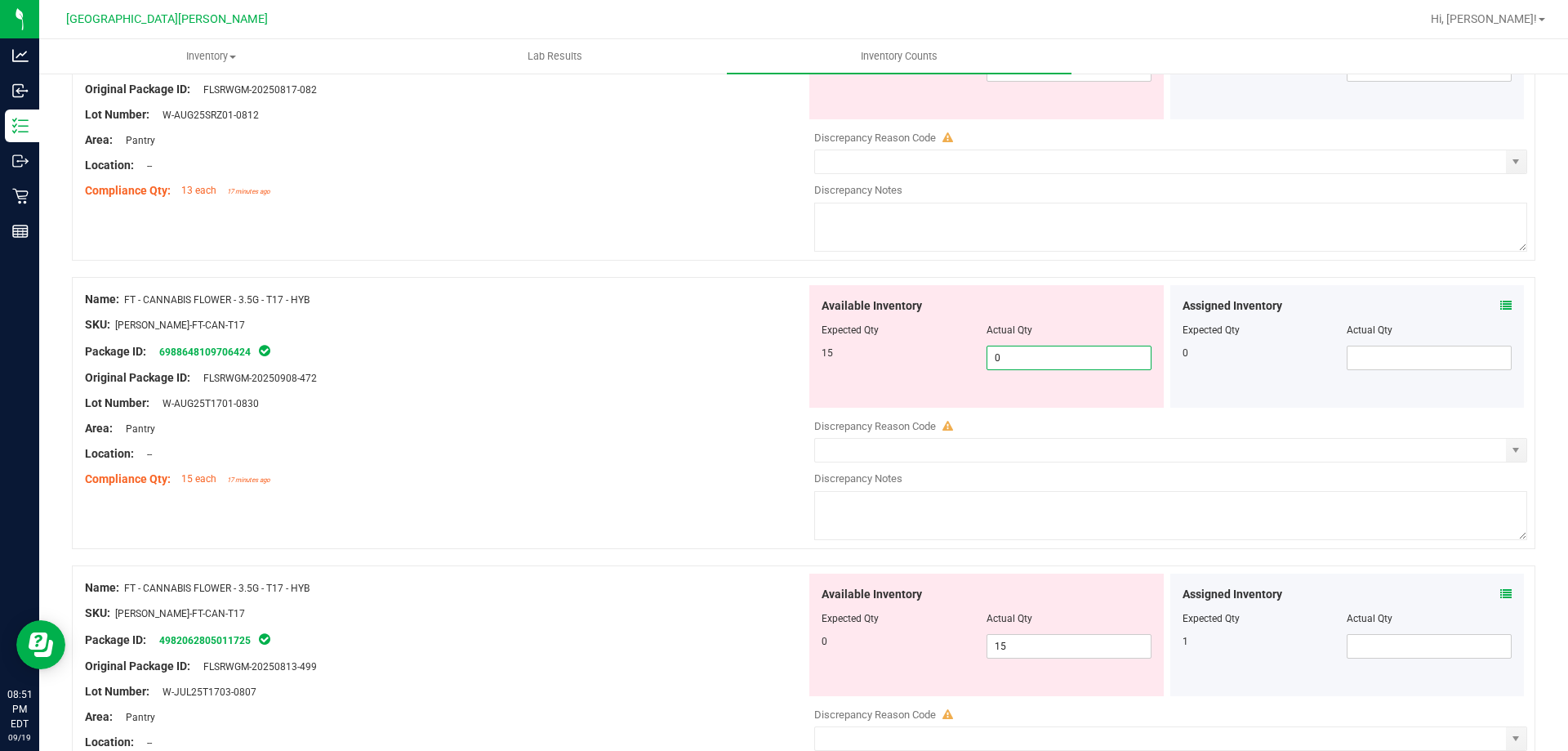
click at [1003, 355] on span "0 0" at bounding box center [1069, 357] width 165 height 25
type input "15"
drag, startPoint x: 707, startPoint y: 601, endPoint x: 988, endPoint y: 699, distance: 297.6
click at [713, 606] on div "Name: FT - CANNABIS FLOWER - 3.5G - T17 - HYB SKU: [PERSON_NAME]-FT-CAN-T17 Pac…" at bounding box center [445, 665] width 721 height 183
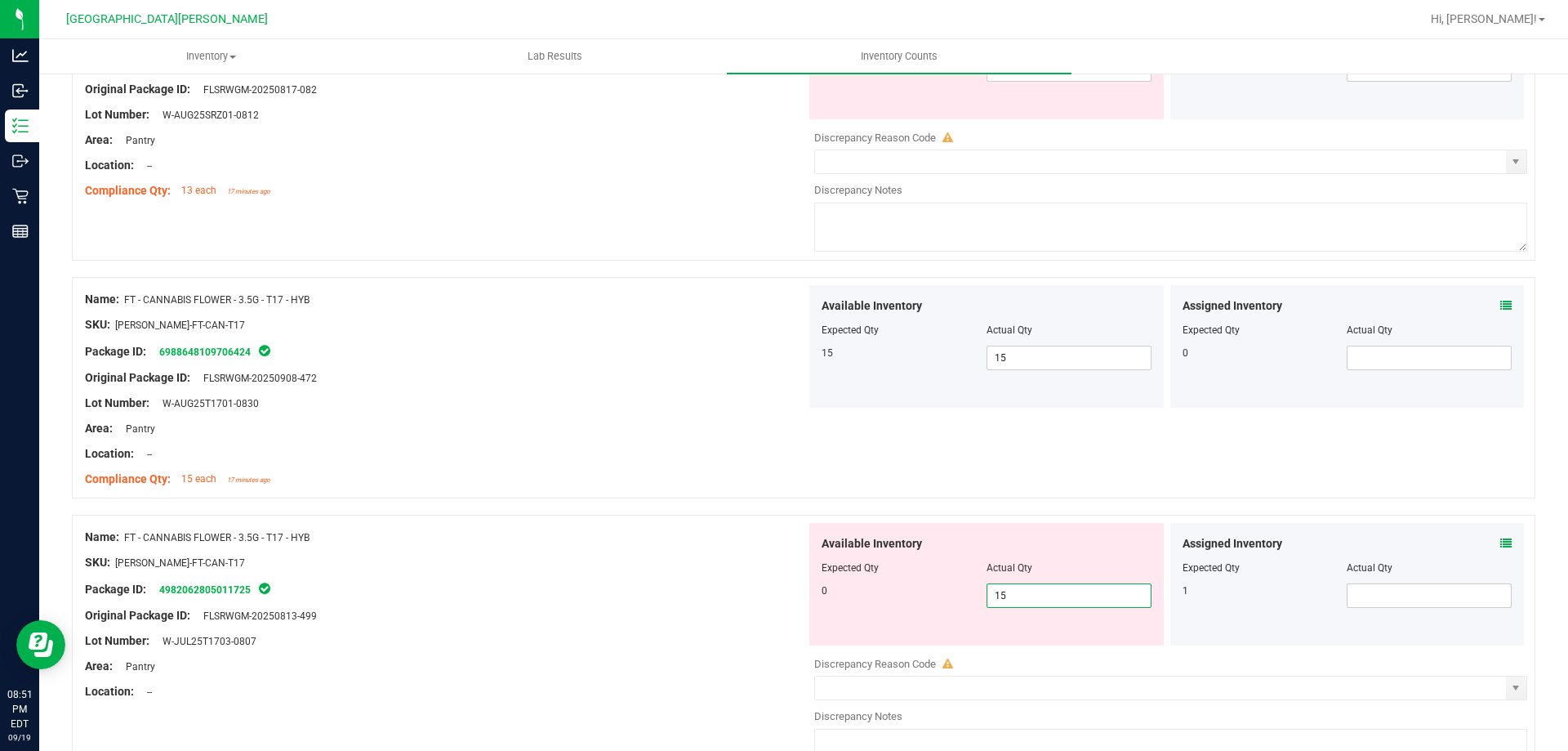
drag, startPoint x: 1022, startPoint y: 596, endPoint x: 1033, endPoint y: 599, distance: 11.4
click at [1024, 596] on span "15 15" at bounding box center [1069, 595] width 165 height 25
type input "1"
type input "0"
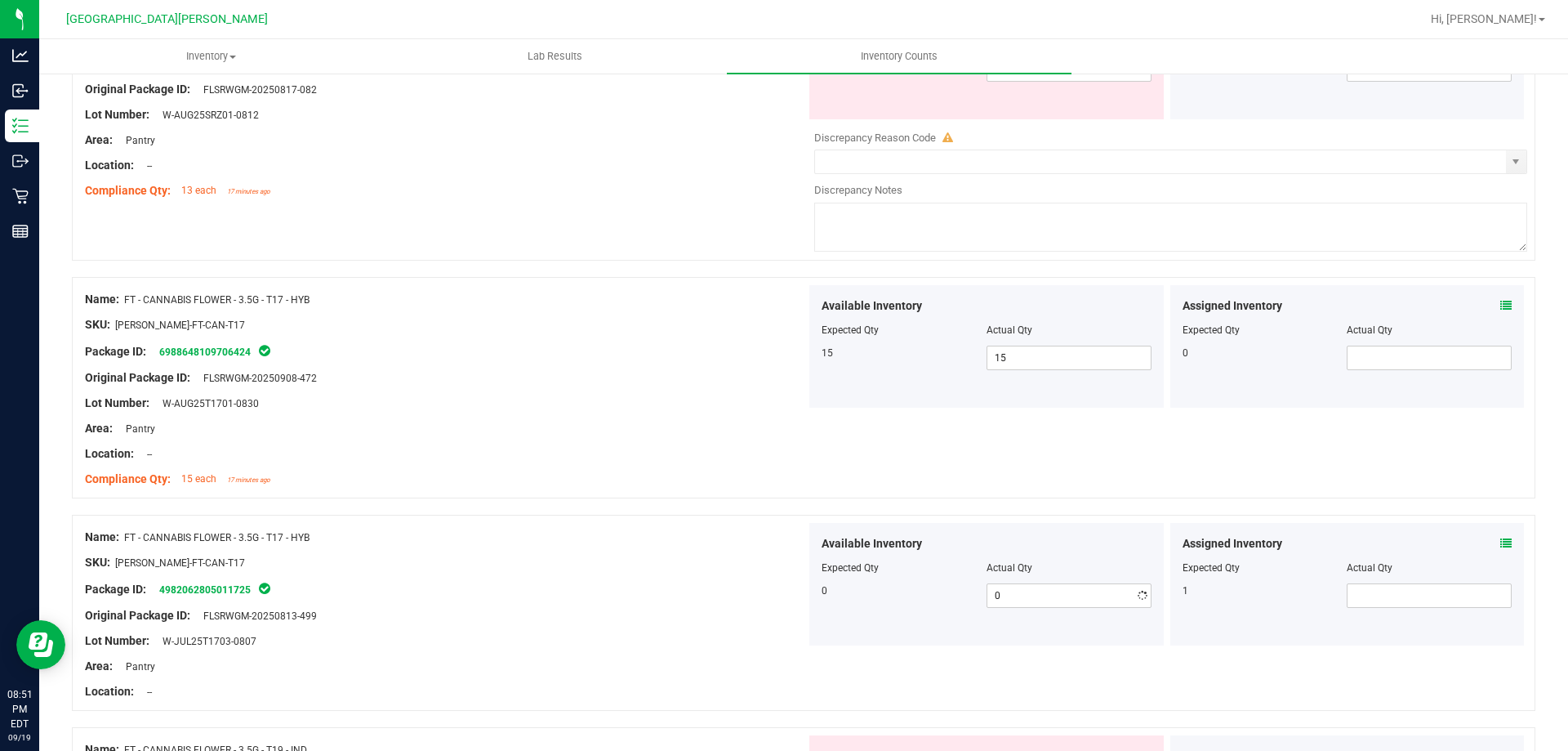
drag, startPoint x: 642, startPoint y: 603, endPoint x: 707, endPoint y: 534, distance: 94.8
click at [650, 596] on div "Name: FT - CANNABIS FLOWER - 3.5G - T17 - HYB SKU: [PERSON_NAME]-FT-CAN-T17 Pac…" at bounding box center [445, 615] width 721 height 183
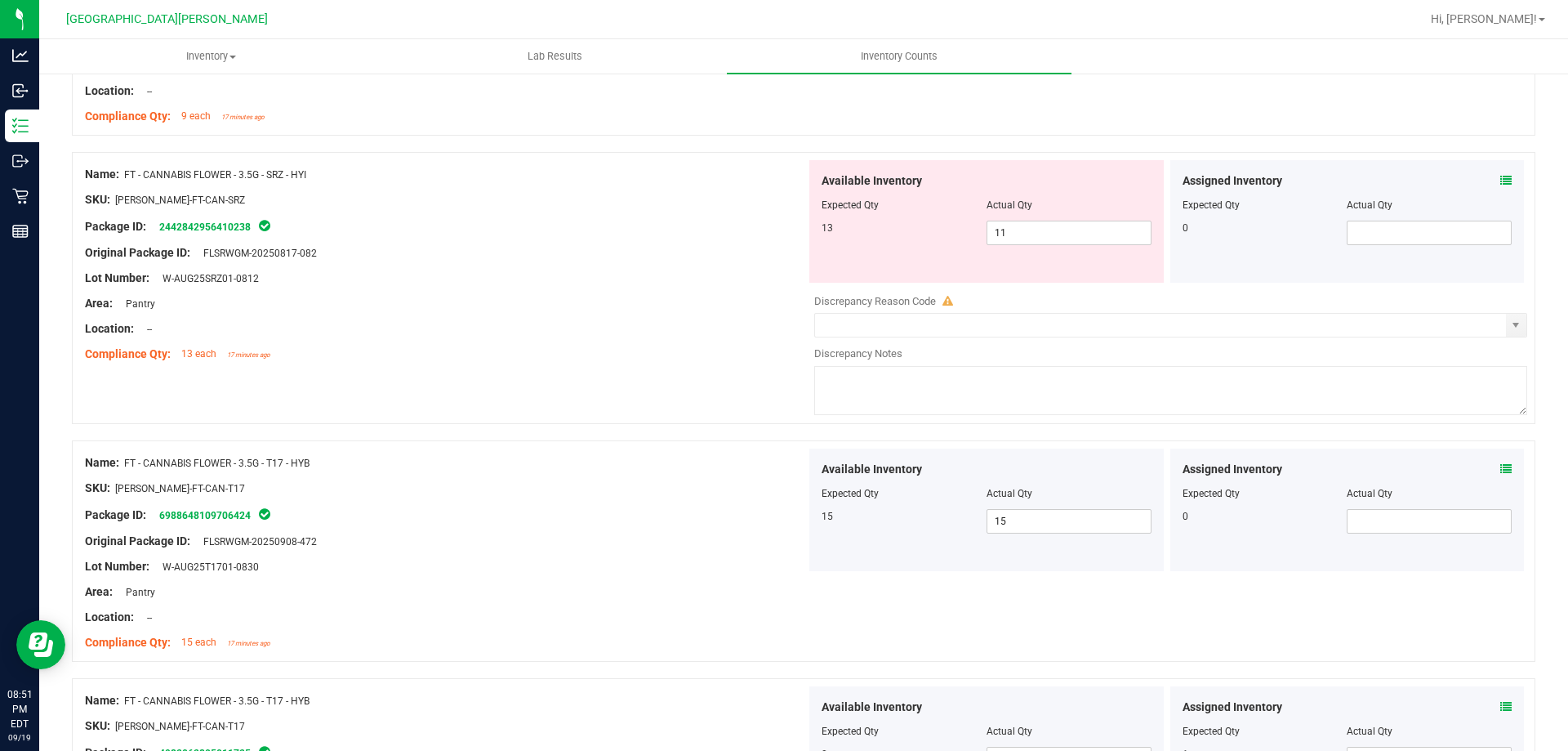
scroll to position [2696, 0]
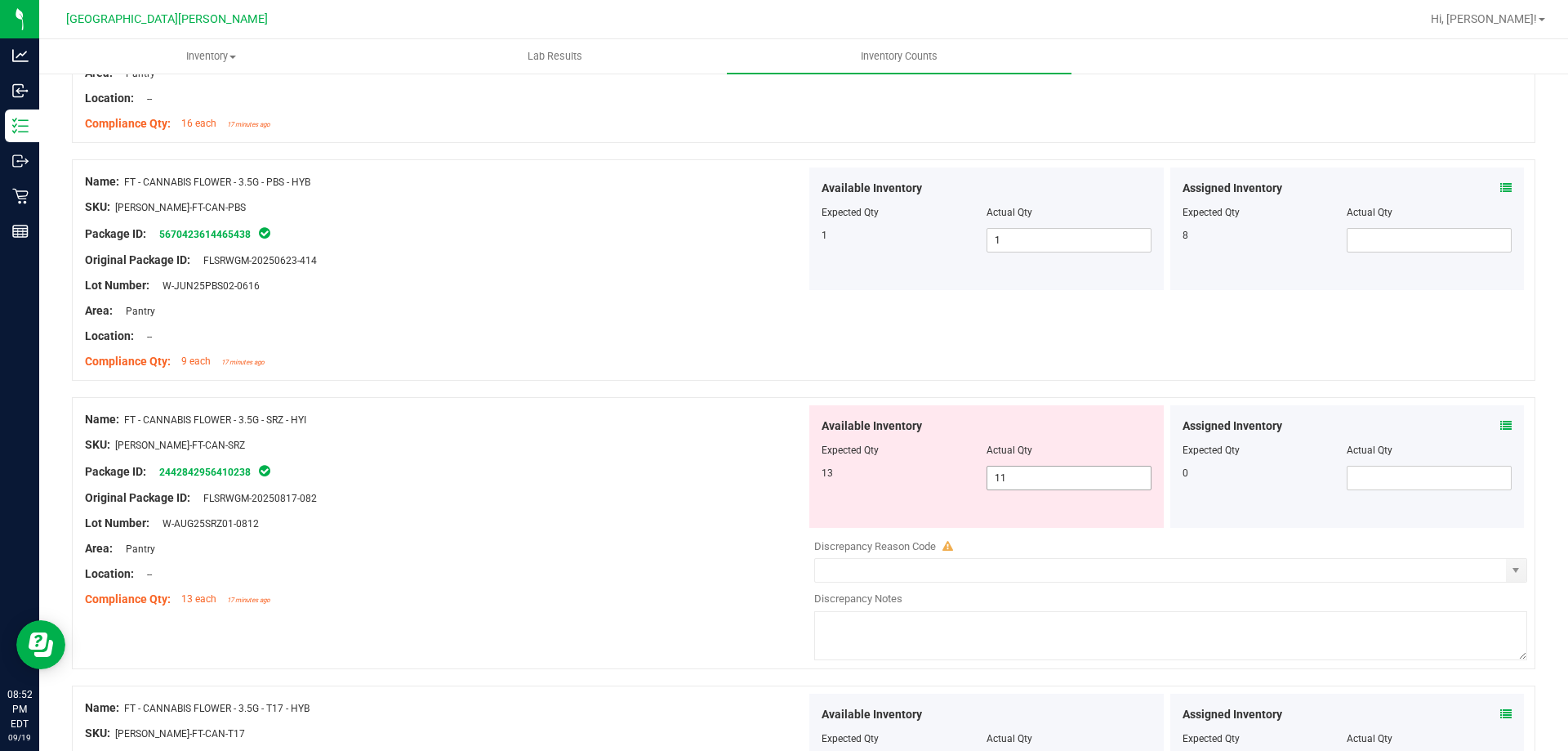
click at [1015, 476] on span "11 11" at bounding box center [1069, 477] width 165 height 25
type input "13"
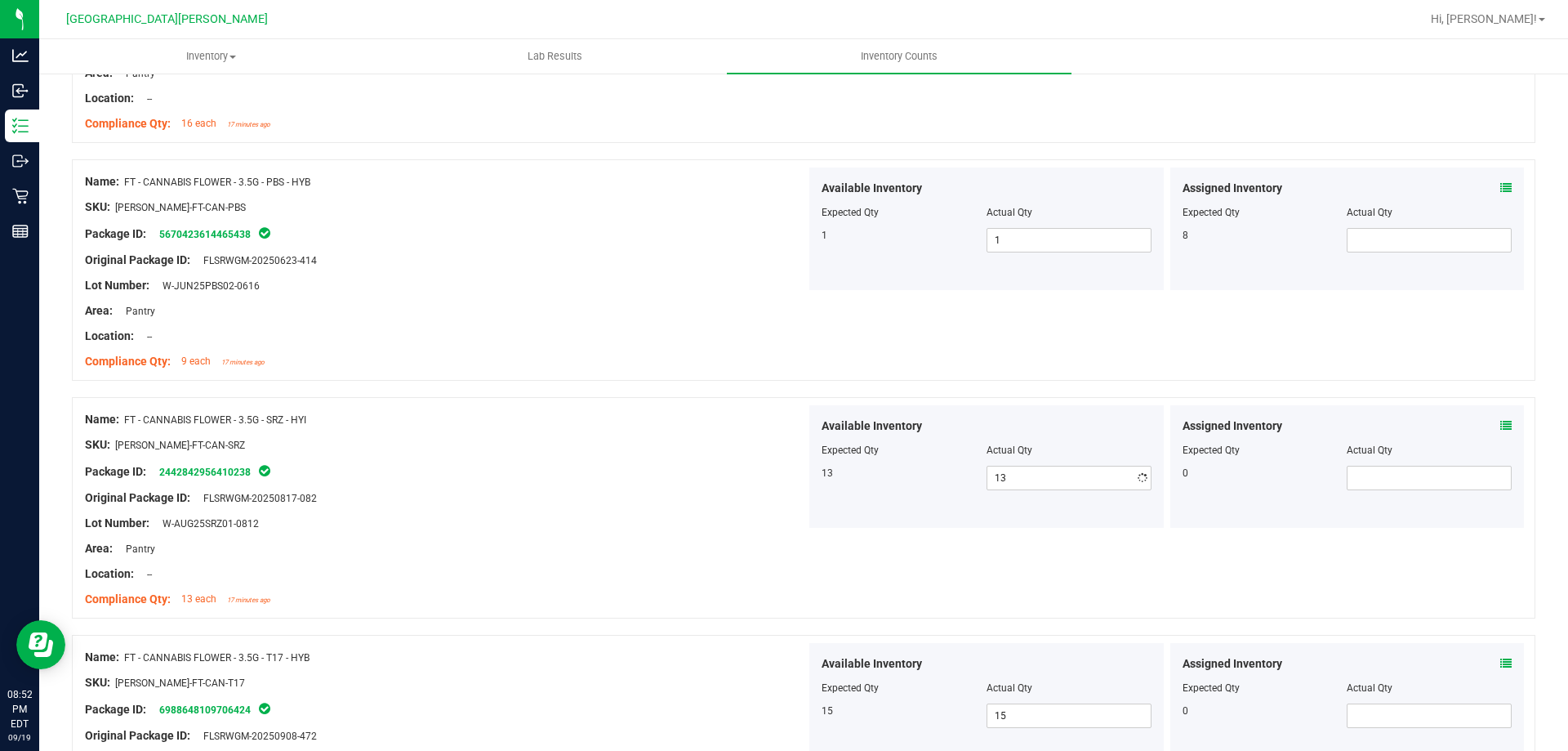
drag, startPoint x: 596, startPoint y: 556, endPoint x: 664, endPoint y: 563, distance: 68.4
click at [613, 556] on div "Name: FT - CANNABIS FLOWER - 3.5G - SRZ - HYI SKU: [PERSON_NAME]-FT-CAN-SRZ Pac…" at bounding box center [445, 510] width 721 height 208
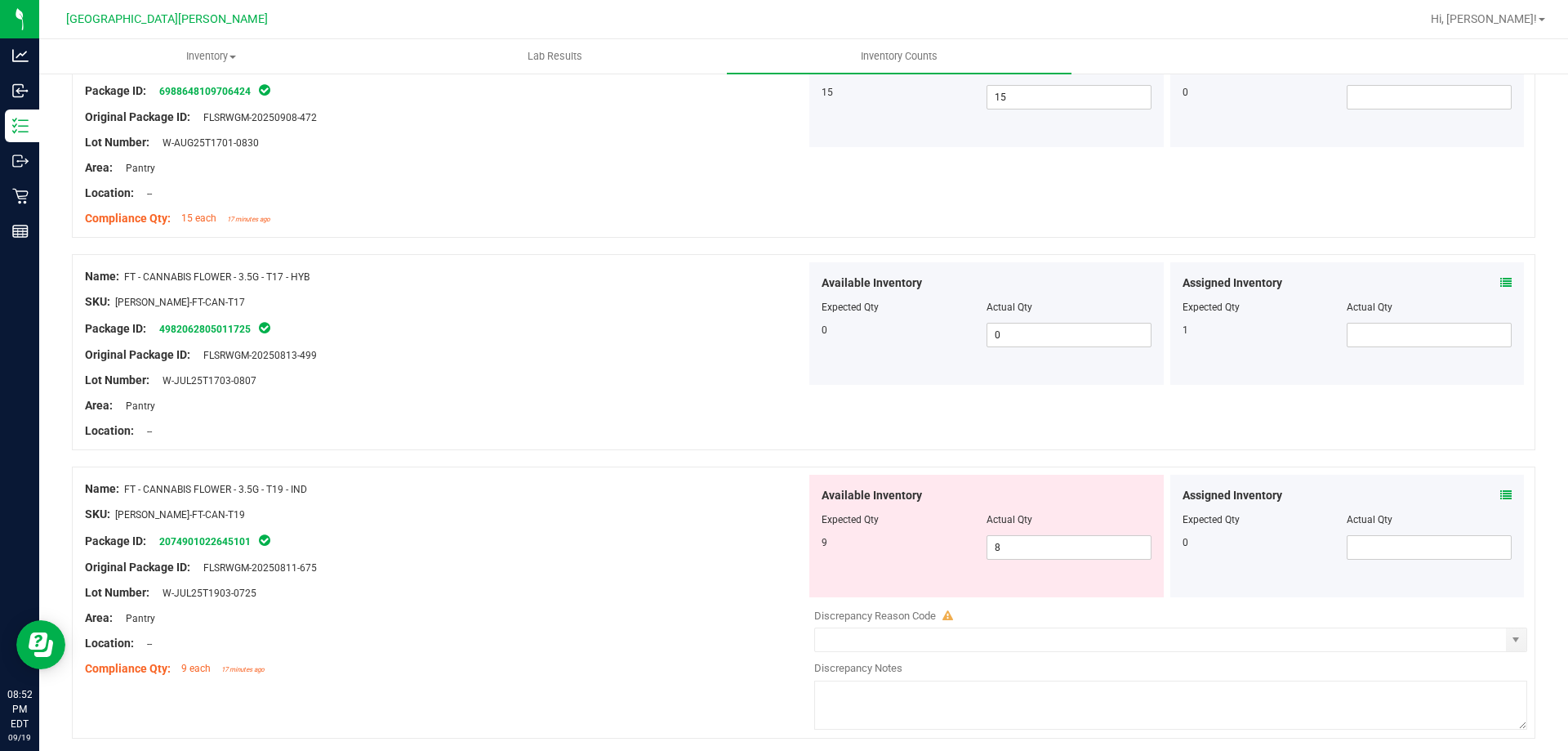
scroll to position [3431, 0]
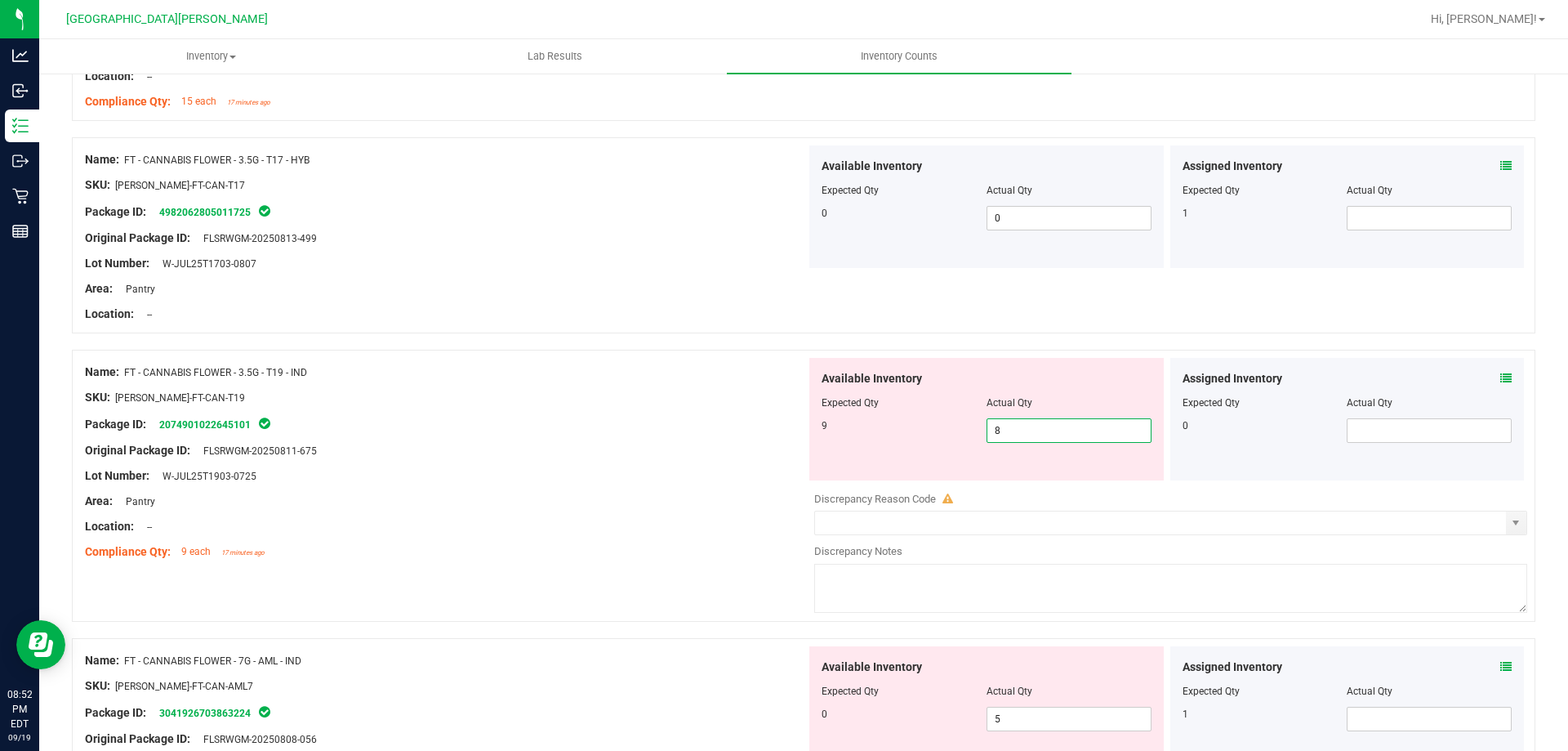
click at [1026, 433] on span "8 8" at bounding box center [1069, 430] width 165 height 25
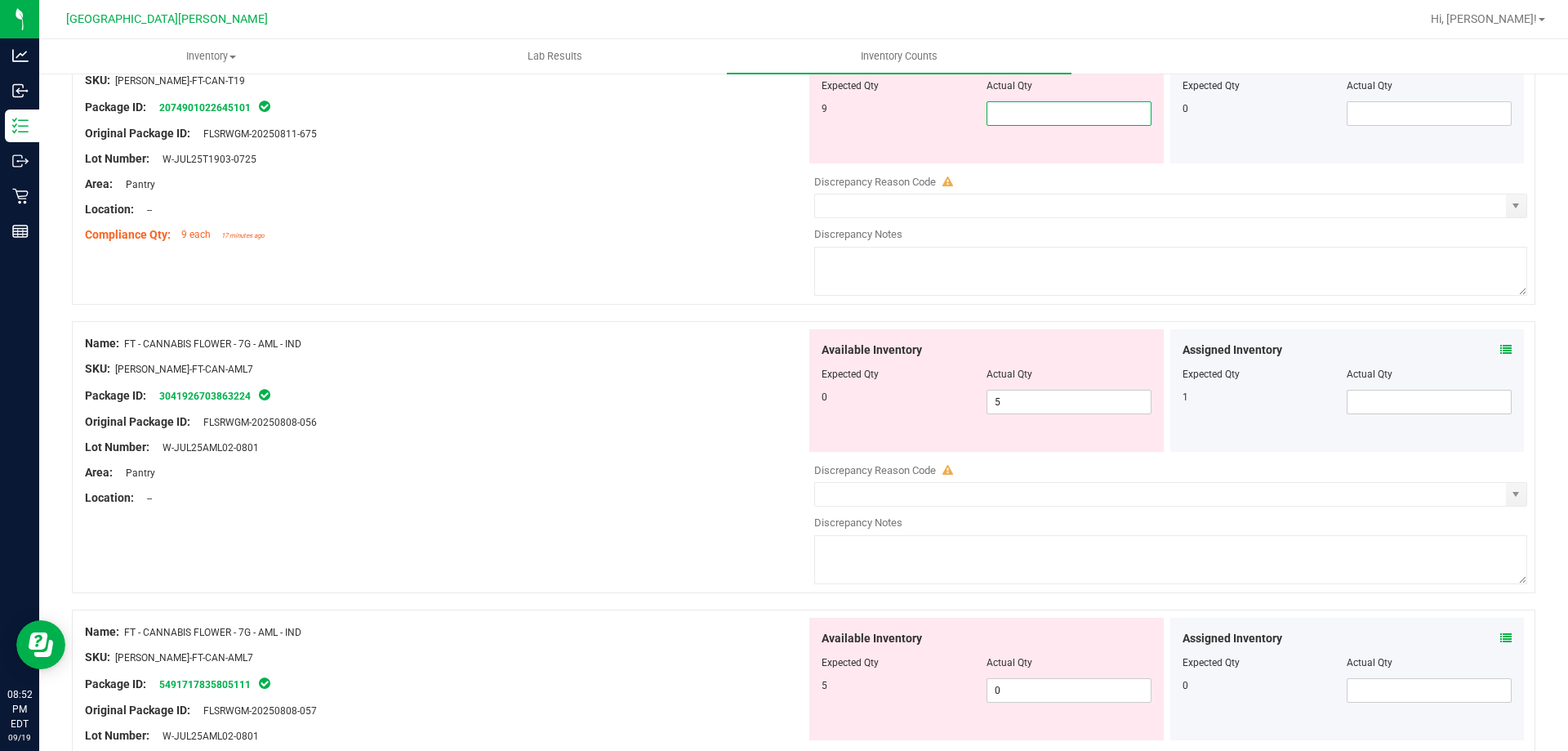
scroll to position [3758, 0]
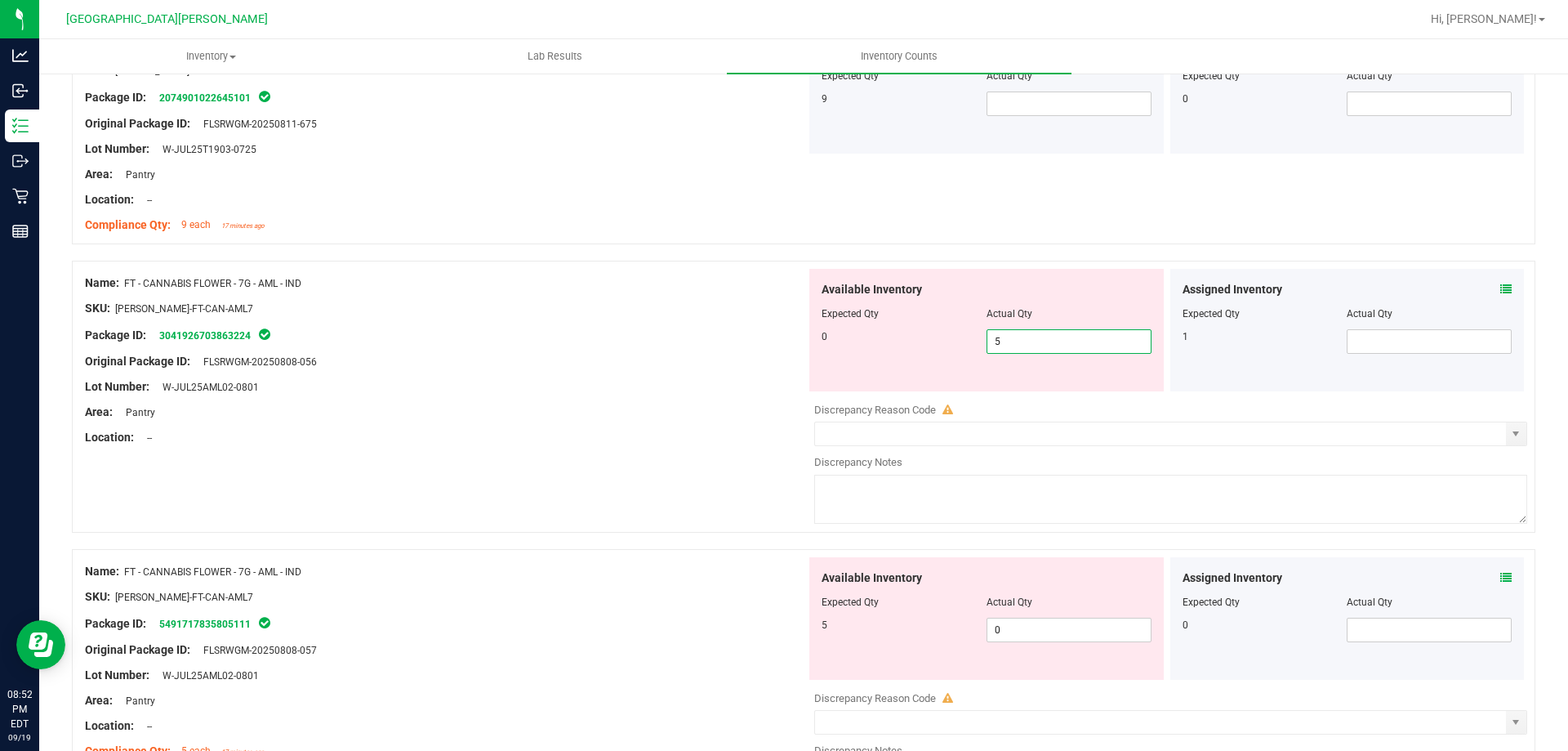
click at [1010, 402] on div "Available Inventory Expected Qty Actual Qty 0 5 5" at bounding box center [1166, 399] width 721 height 259
type input "0"
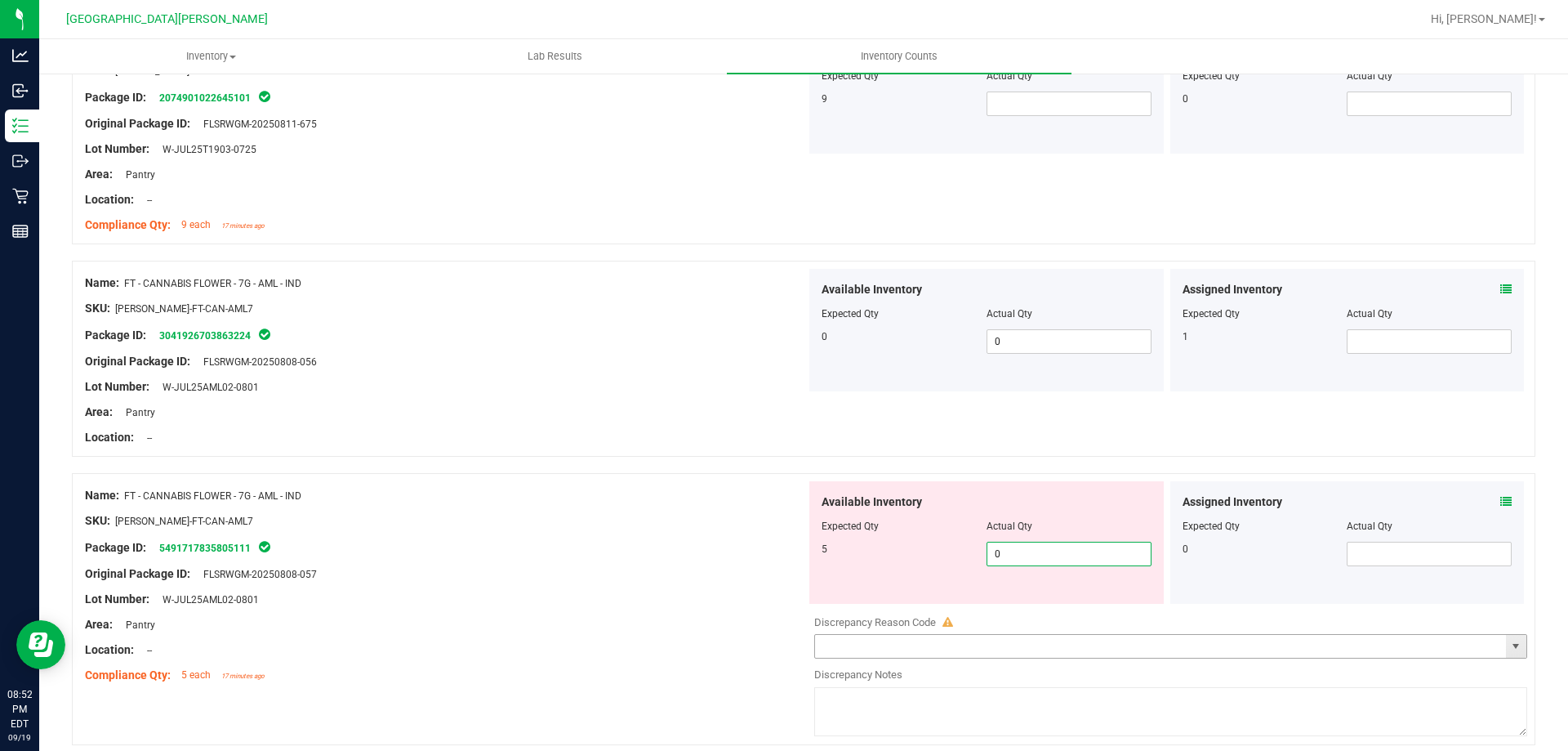
click at [1052, 635] on div "Available Inventory Expected Qty Actual Qty 5 0 0" at bounding box center [1166, 611] width 721 height 259
type input "5"
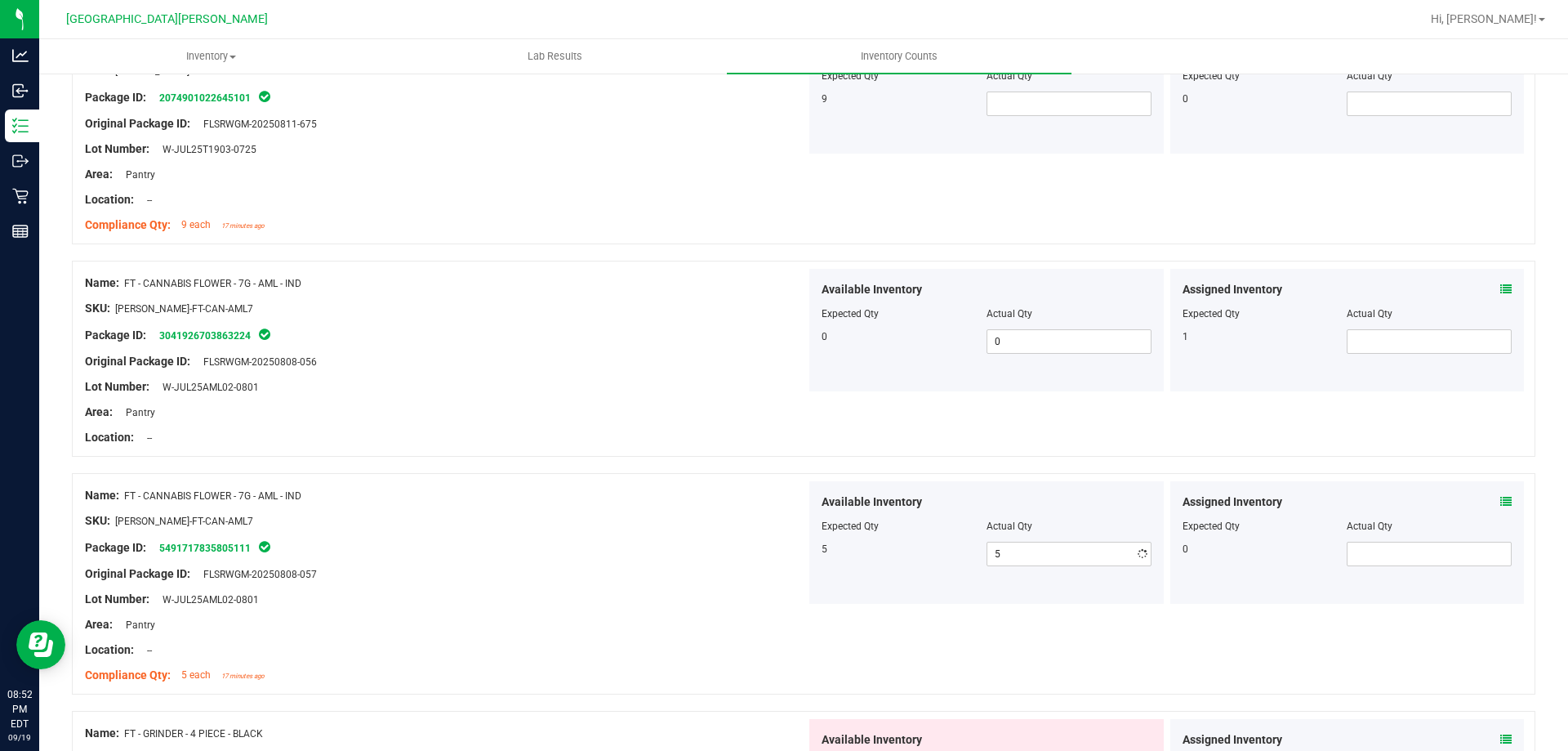
click at [758, 612] on div at bounding box center [445, 612] width 721 height 8
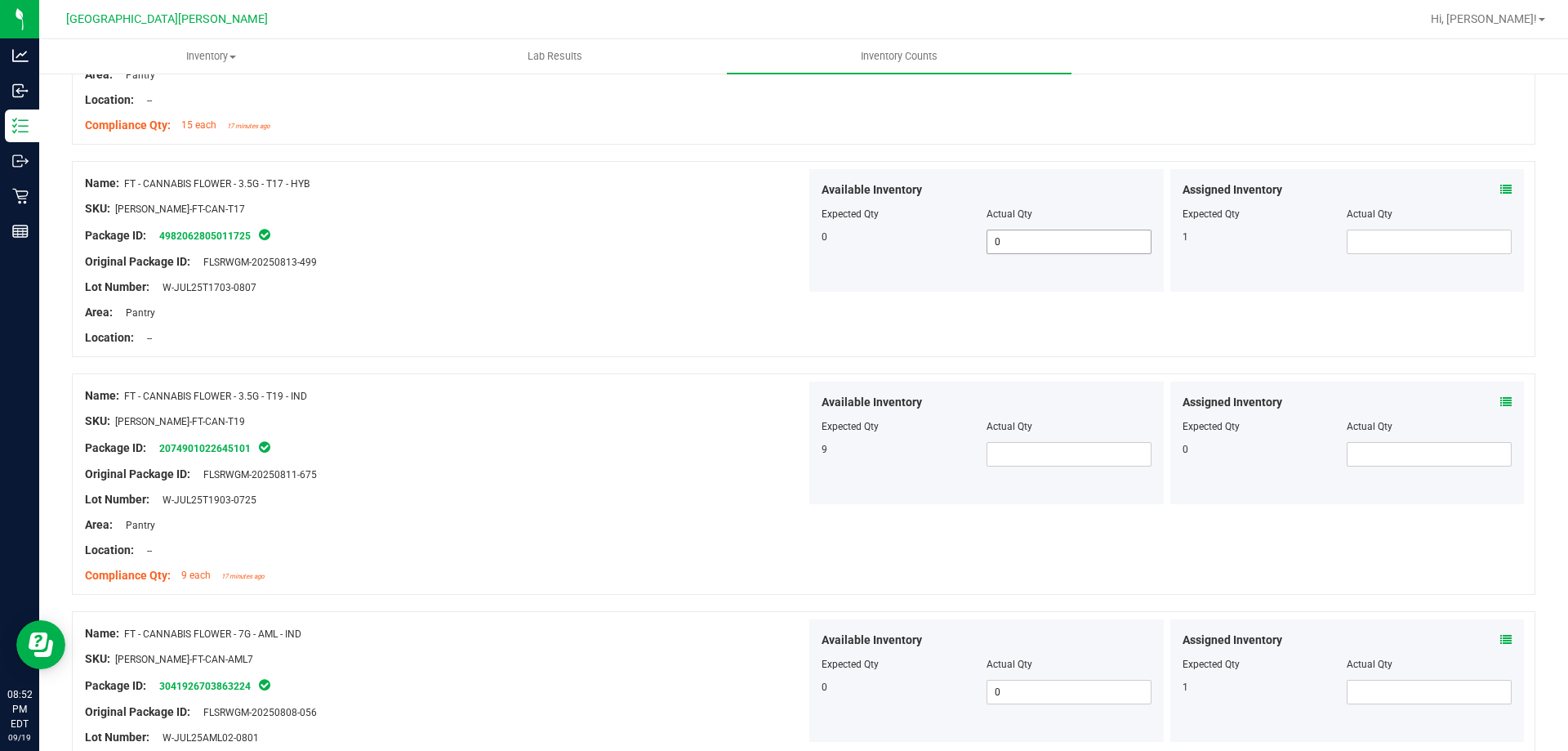
scroll to position [3431, 0]
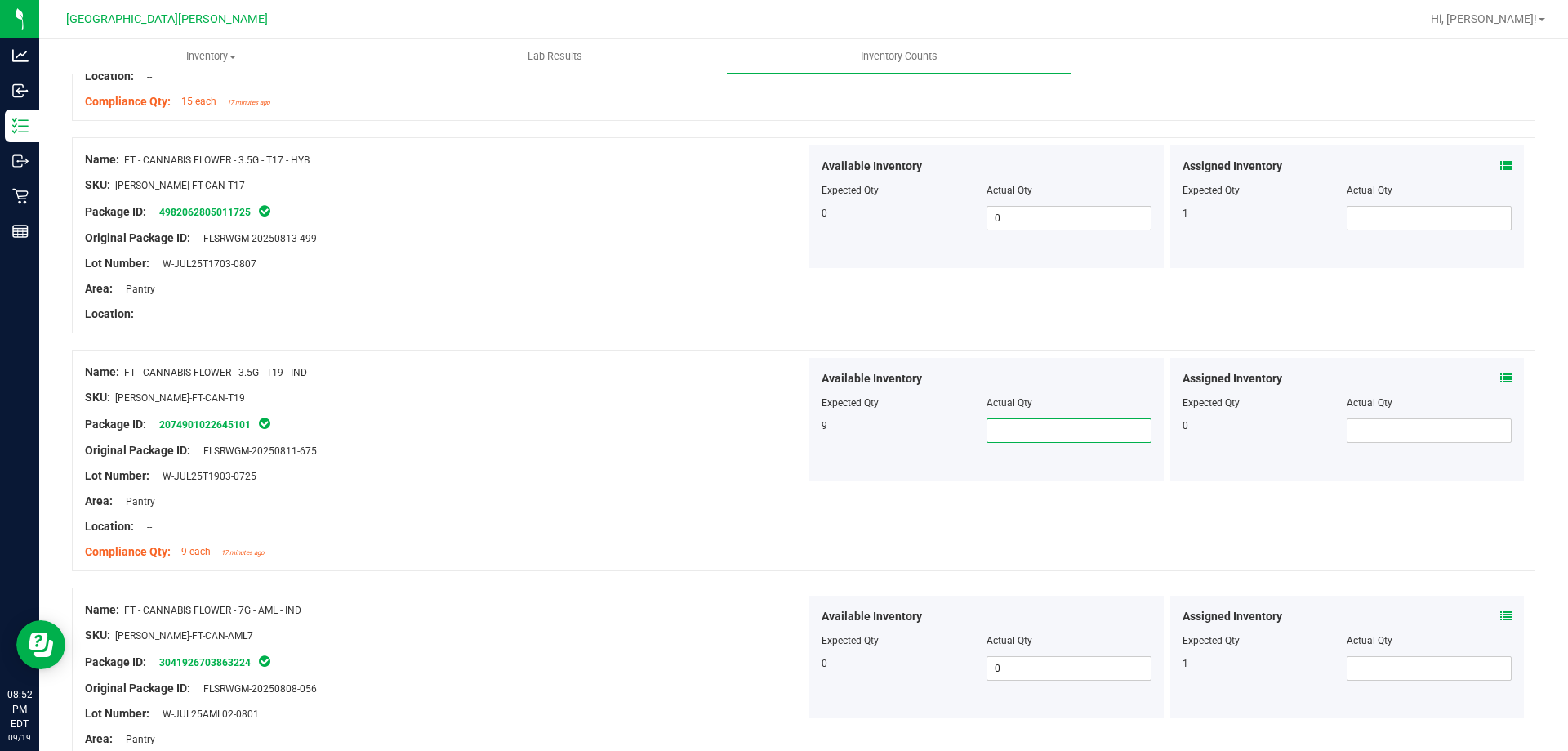
click at [1005, 428] on span at bounding box center [1069, 430] width 165 height 25
type input "9"
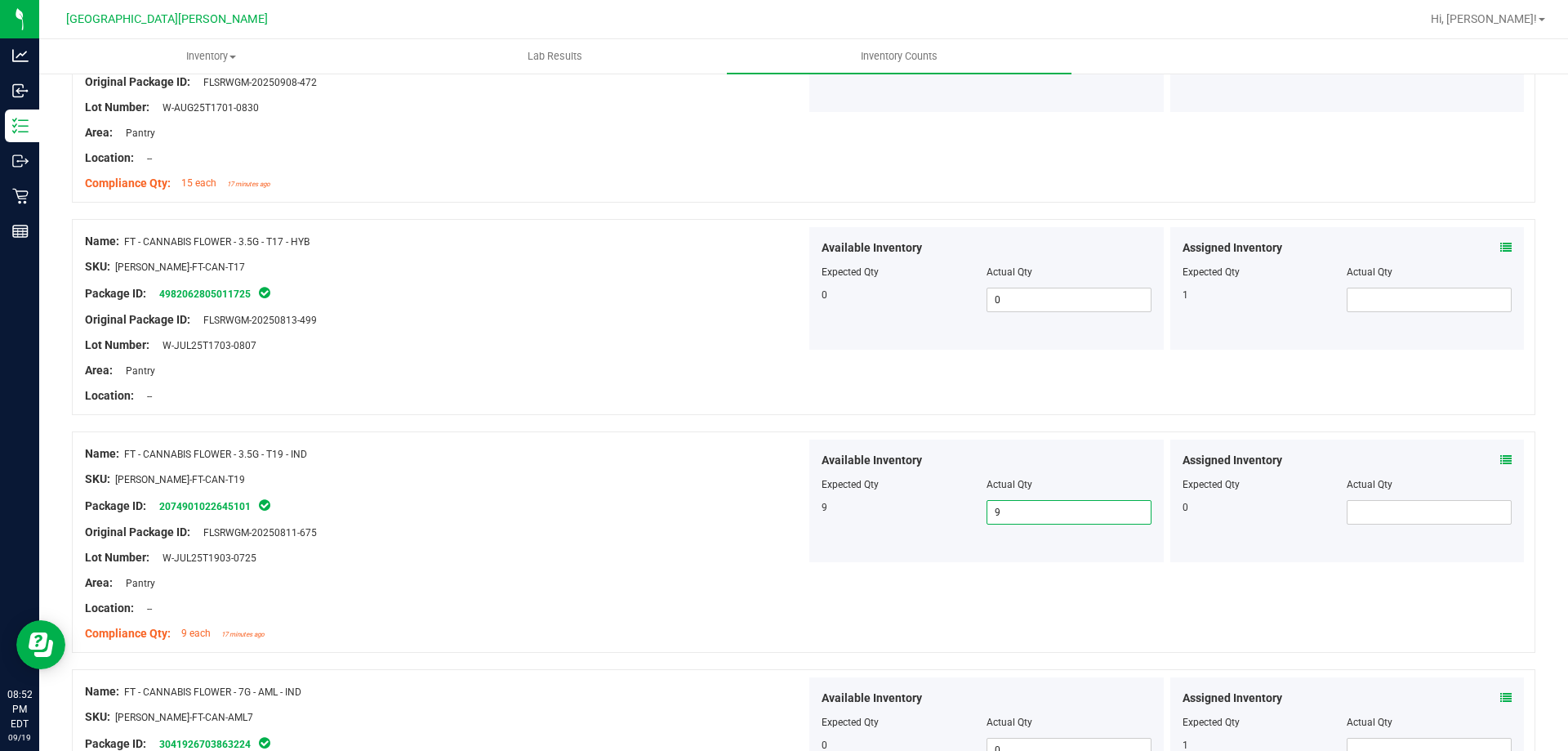
type input "9"
drag, startPoint x: 597, startPoint y: 541, endPoint x: 625, endPoint y: 548, distance: 28.9
click at [602, 541] on div "Name: FT - CANNABIS FLOWER - 3.5G - T19 - IND SKU: [PERSON_NAME]-FT-CAN-T19 Pac…" at bounding box center [445, 544] width 721 height 208
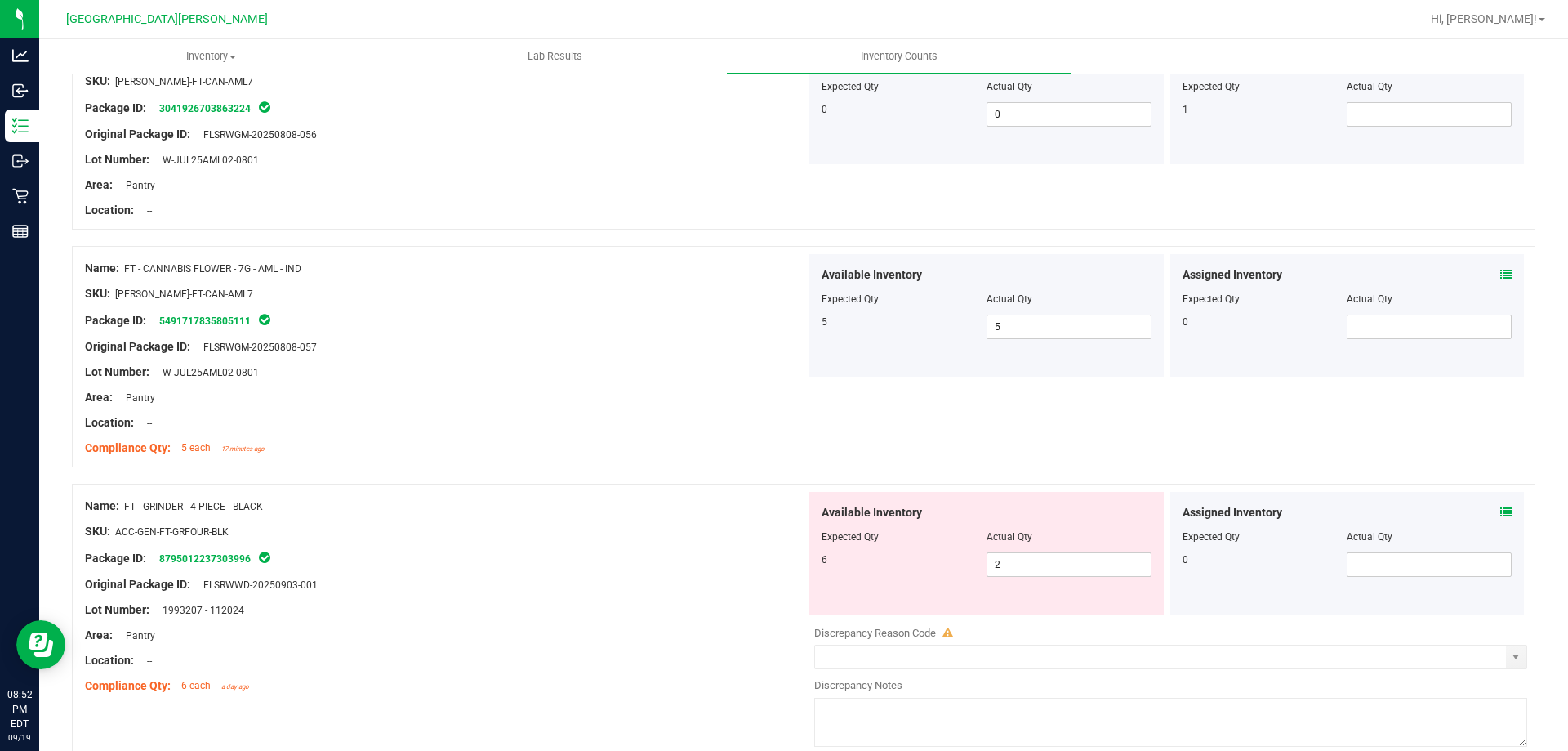
scroll to position [4003, 0]
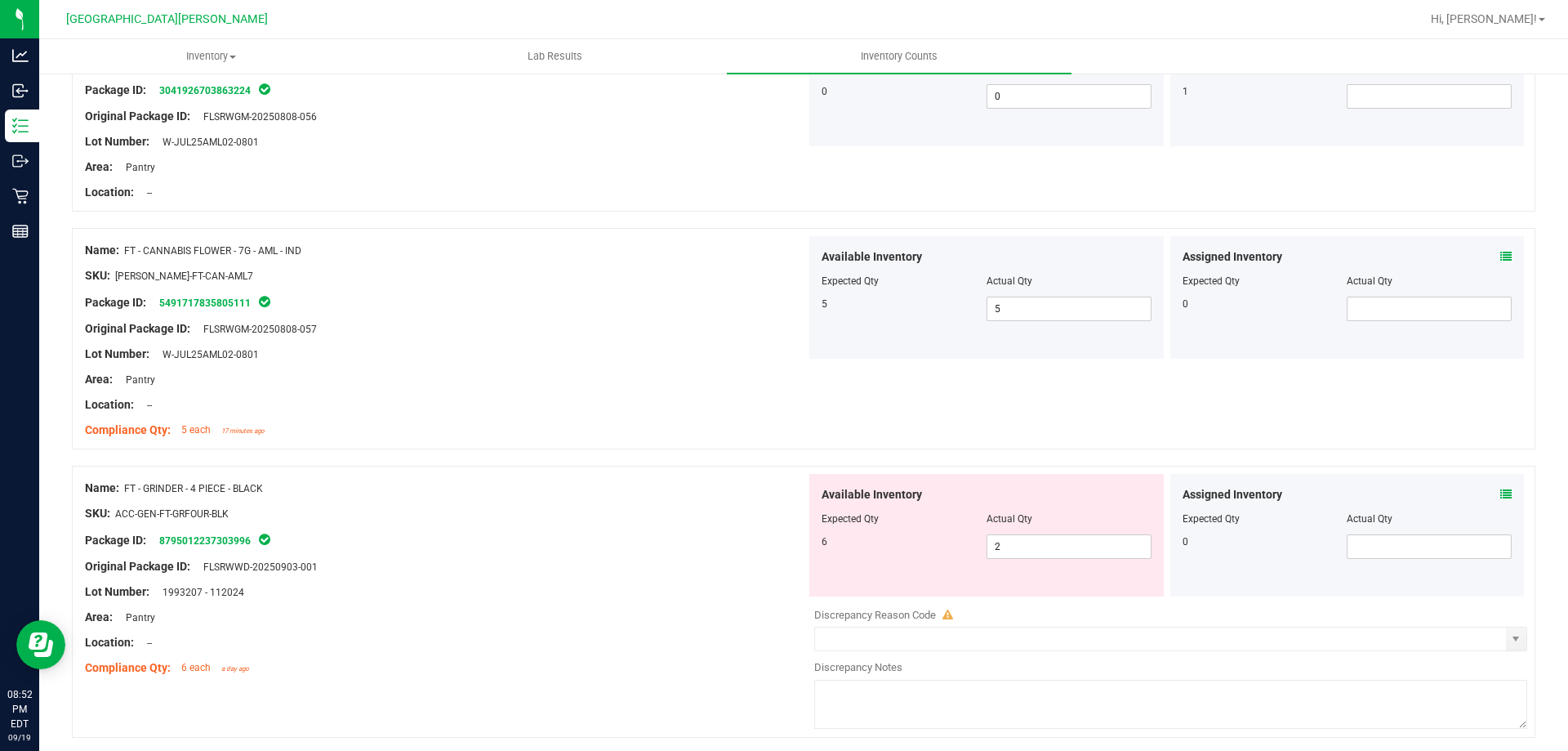
drag, startPoint x: 1131, startPoint y: 578, endPoint x: 1102, endPoint y: 563, distance: 32.6
click at [1130, 577] on div "Available Inventory Expected Qty Actual Qty 6 2 2" at bounding box center [986, 535] width 354 height 123
click at [1042, 545] on span "2 2" at bounding box center [1069, 546] width 165 height 25
type input "6"
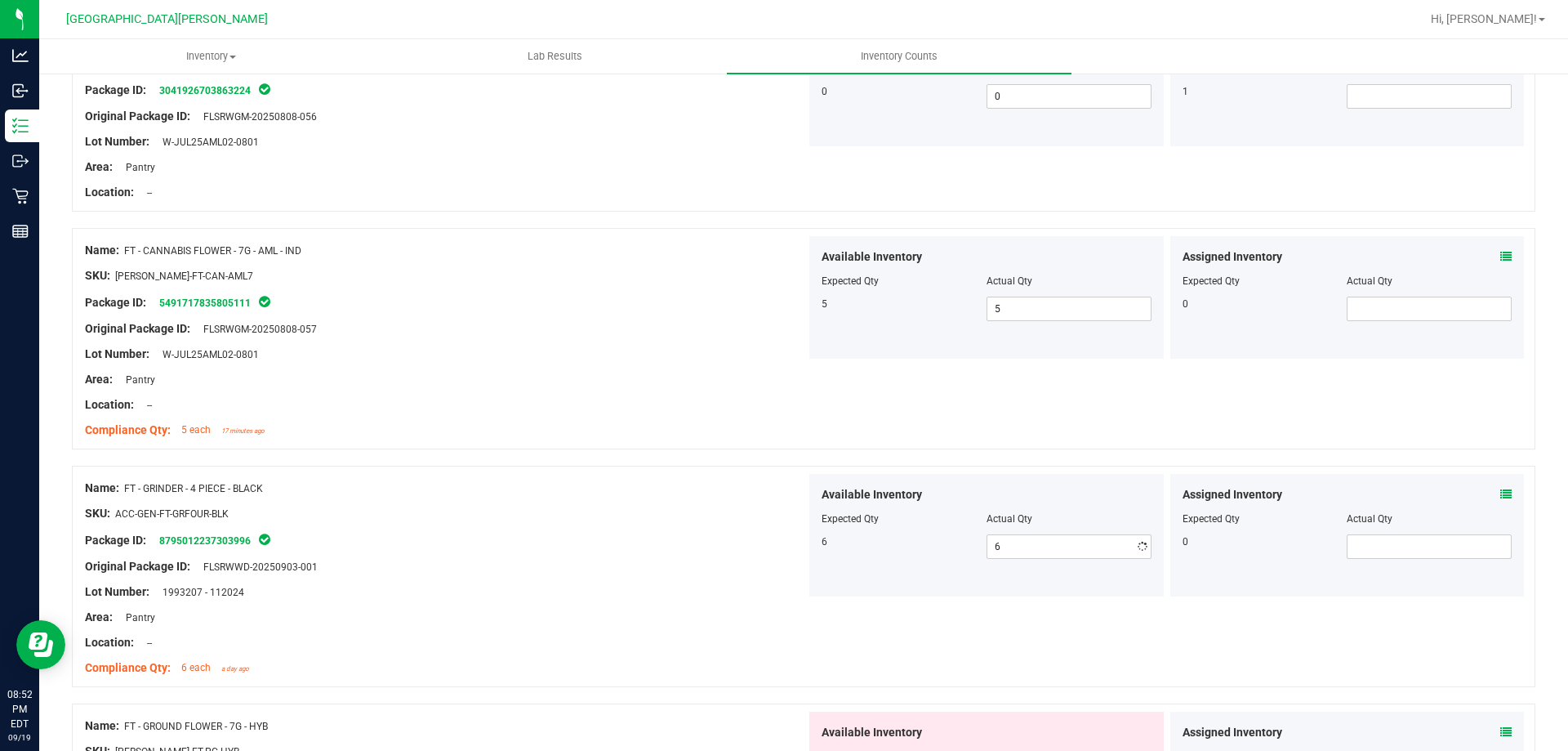
click at [743, 601] on div at bounding box center [445, 605] width 721 height 8
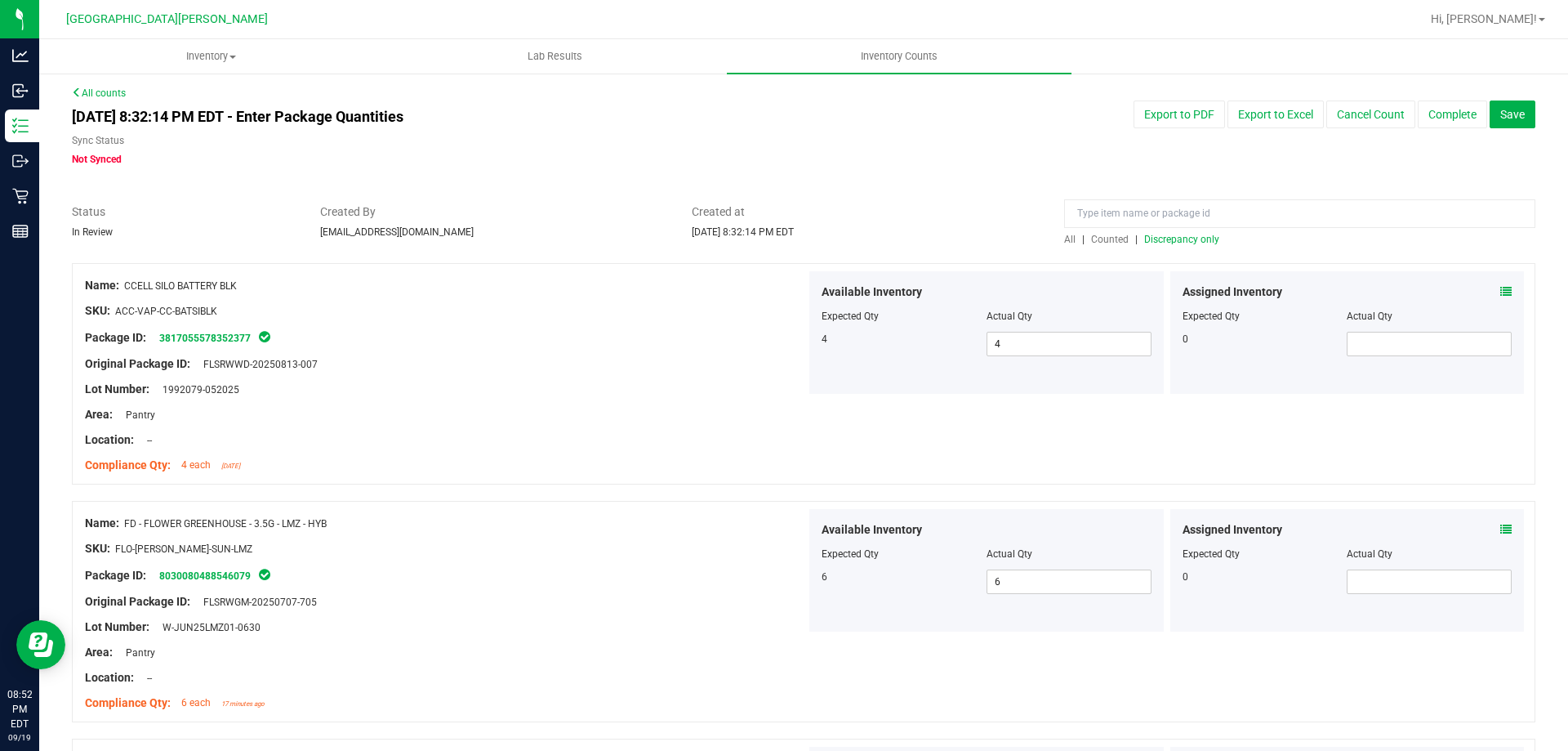
scroll to position [0, 0]
click at [1183, 241] on span "Discrepancy only" at bounding box center [1181, 241] width 76 height 12
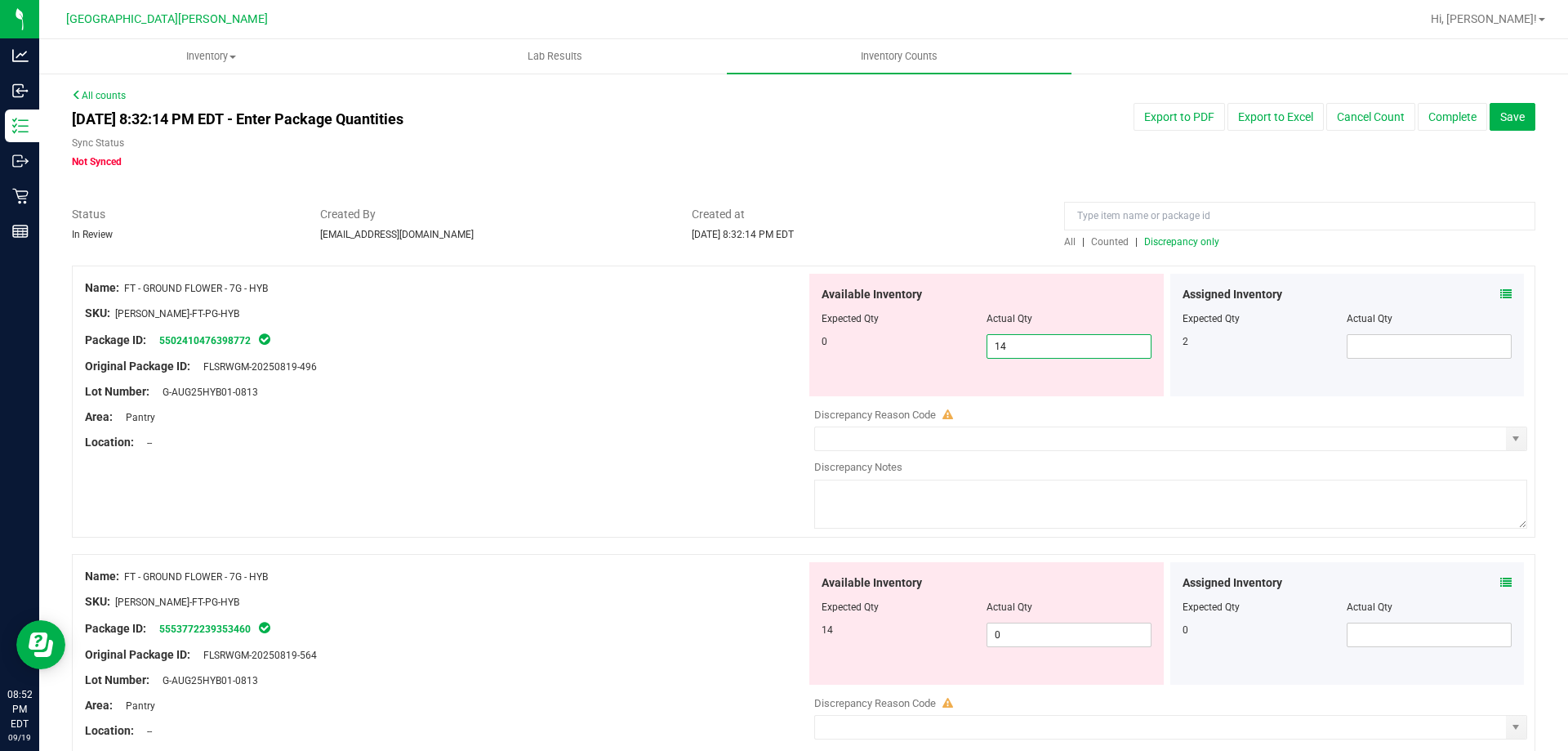
click at [1057, 340] on span "14 14" at bounding box center [1069, 346] width 165 height 25
type input "1"
type input "0"
click at [1019, 641] on div "Available Inventory Expected Qty Actual Qty 14 0 0" at bounding box center [1166, 692] width 721 height 259
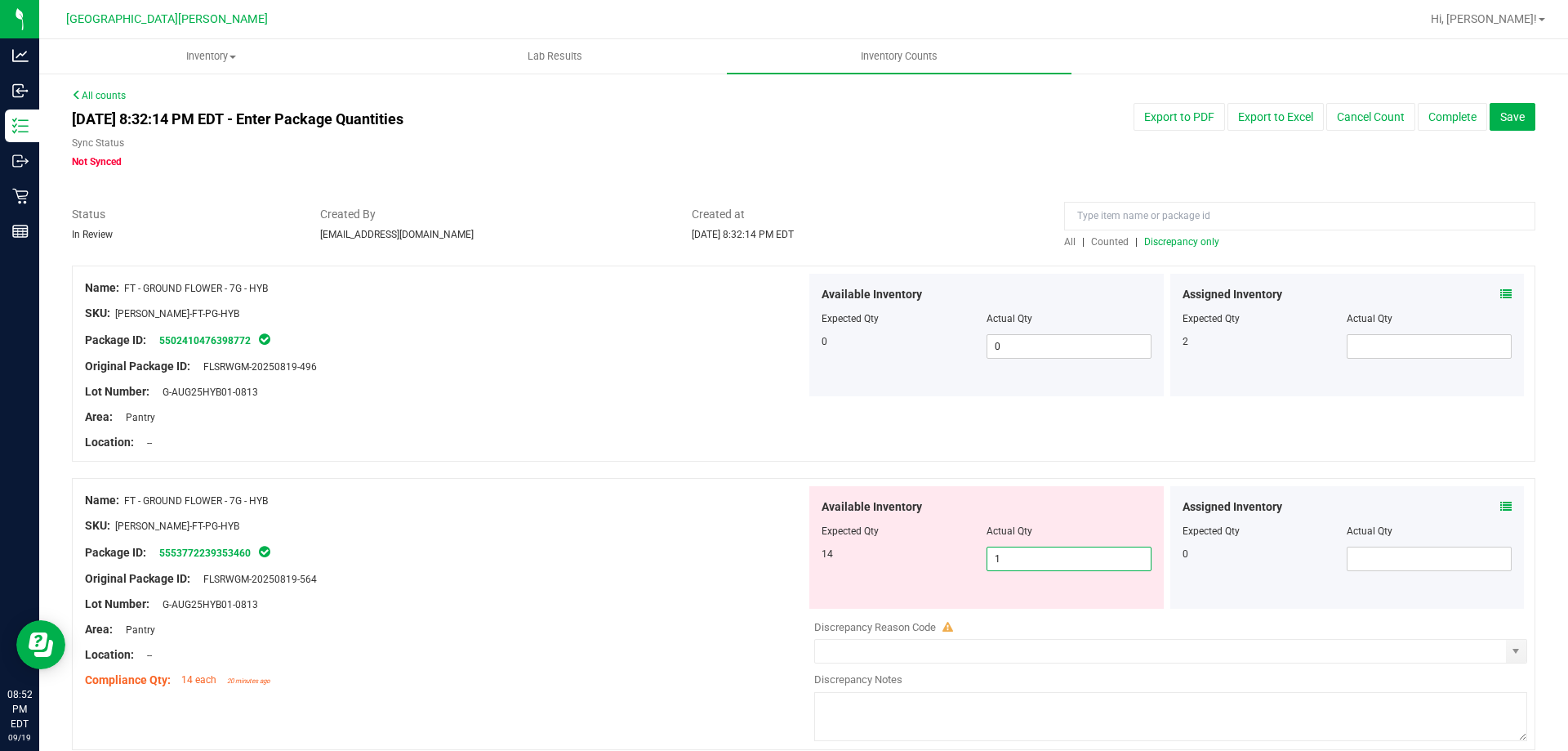
type input "14"
click at [785, 629] on div "Area: Pantry" at bounding box center [445, 628] width 721 height 17
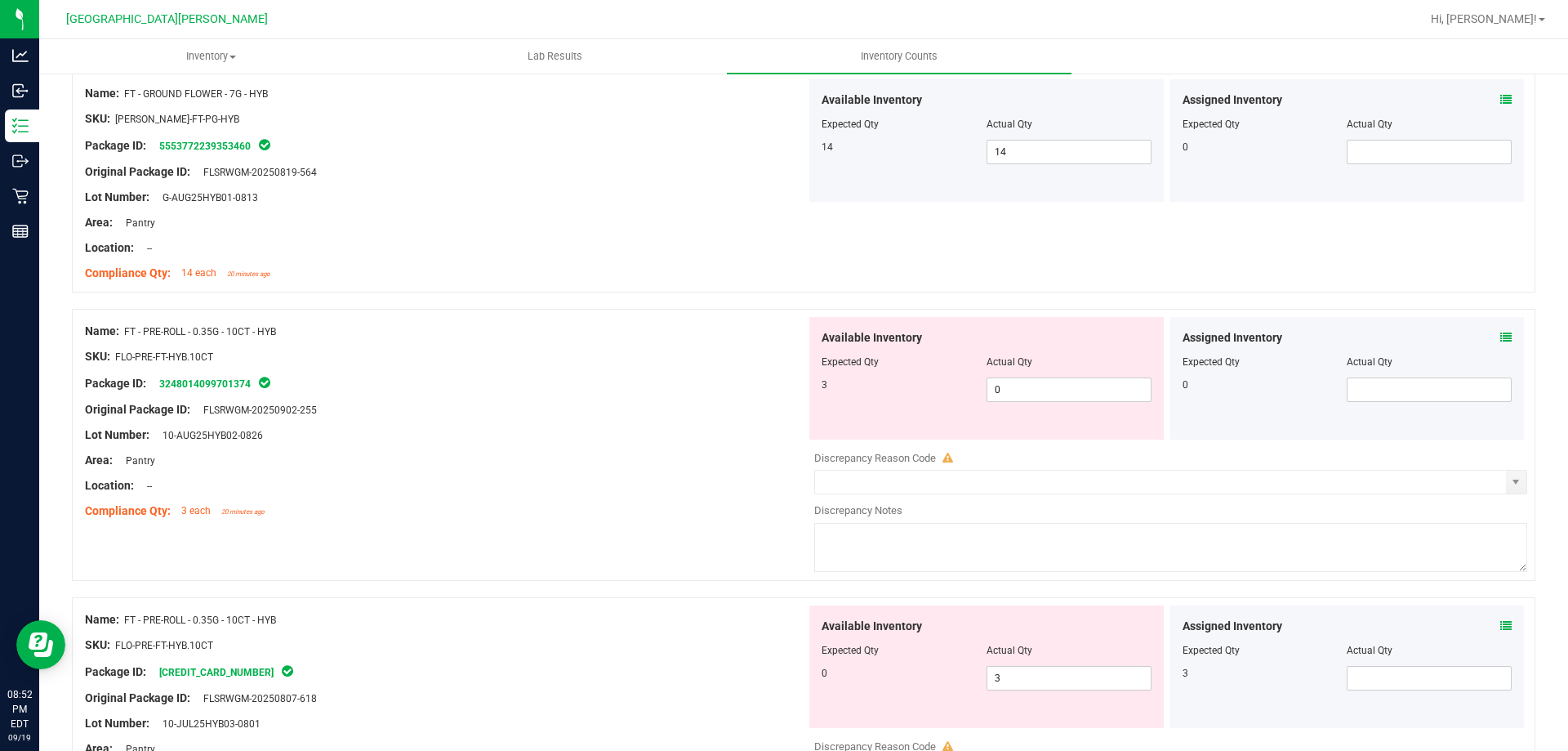
scroll to position [408, 0]
click at [1024, 394] on span "0 0" at bounding box center [1069, 388] width 165 height 25
type input "3"
click at [1059, 671] on div "Available Inventory Expected Qty Actual Qty 0 3 3" at bounding box center [986, 665] width 354 height 123
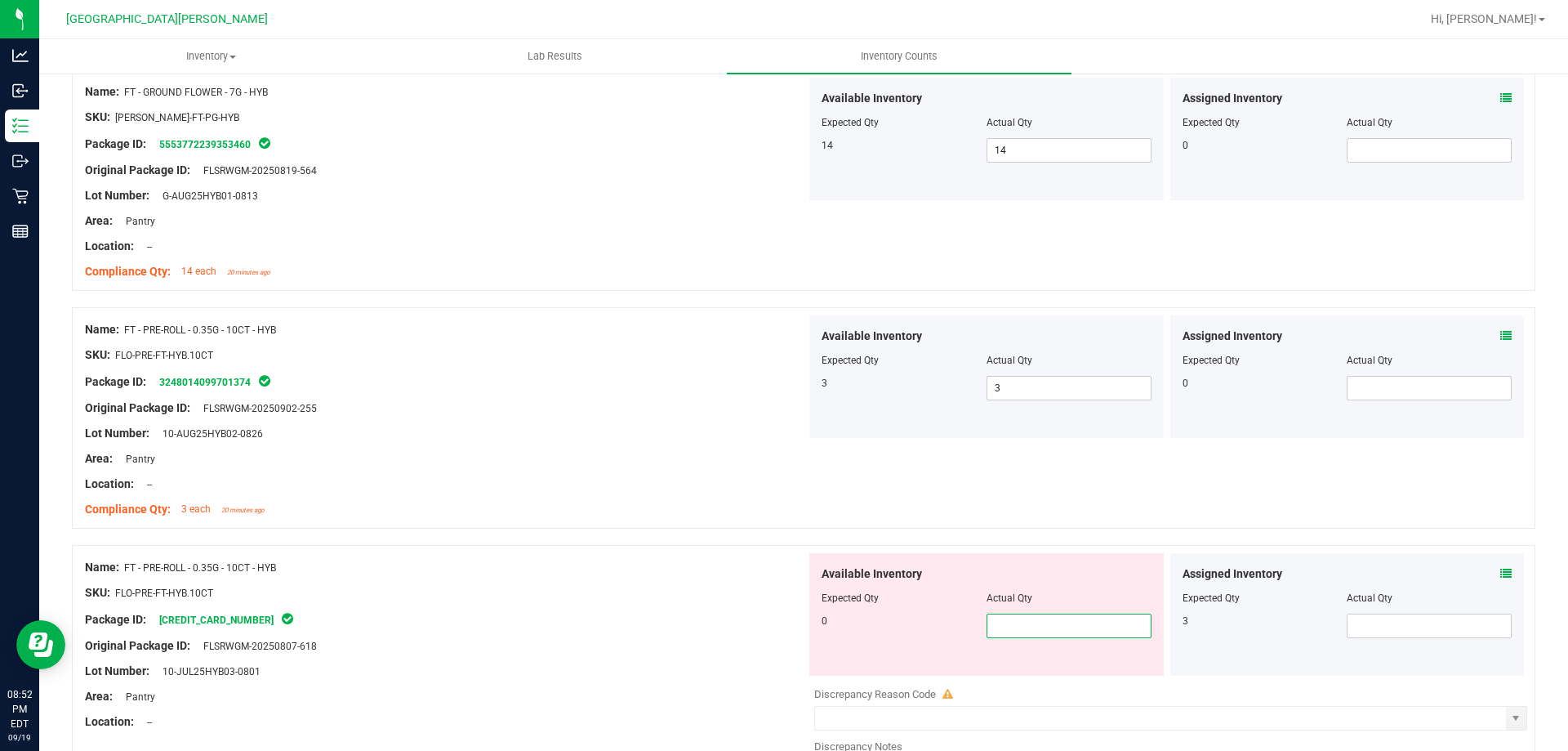
type input "0"
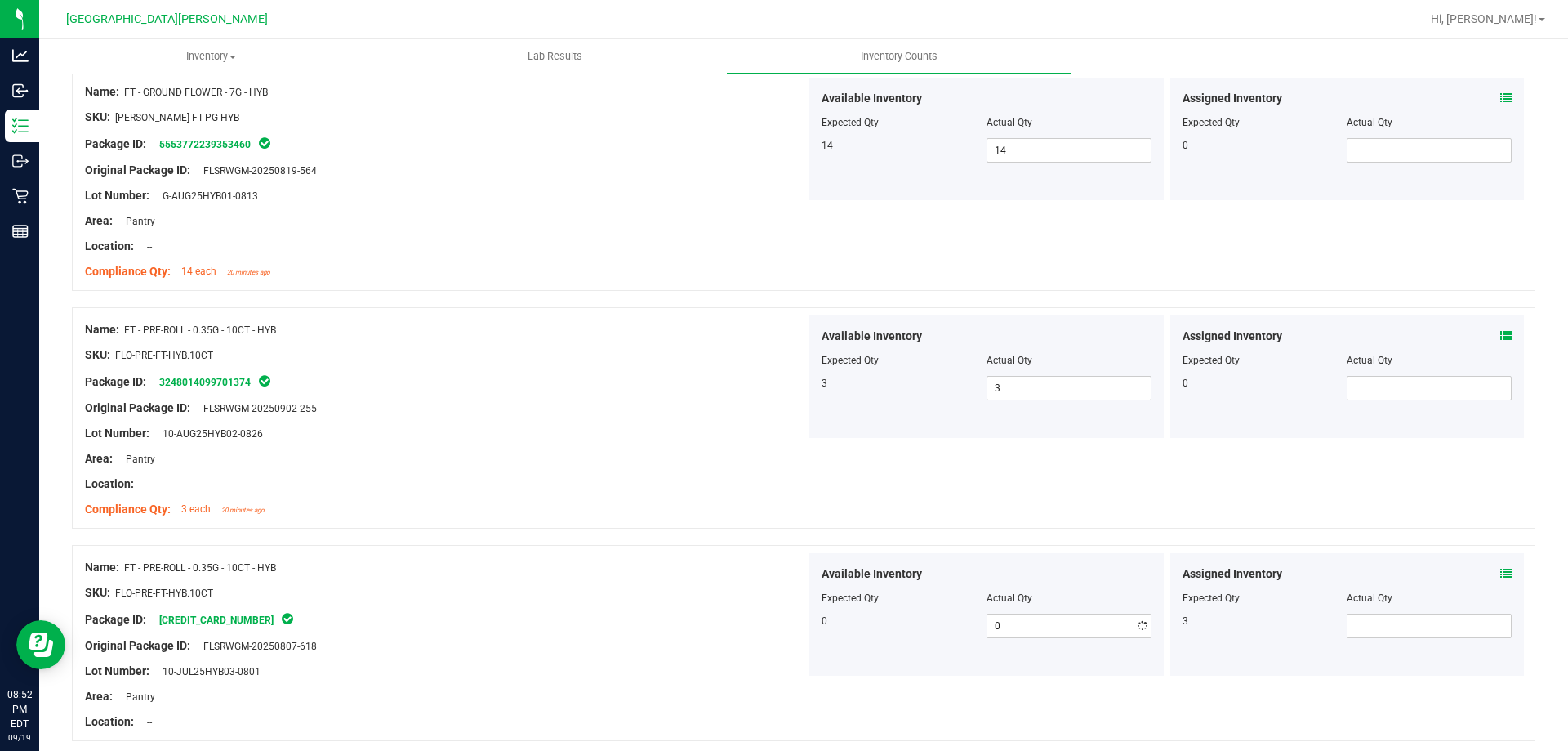
drag, startPoint x: 694, startPoint y: 690, endPoint x: 706, endPoint y: 672, distance: 21.6
click at [700, 684] on div "Name: FT - PRE-ROLL - 0.35G - 10CT - HYB SKU: FLO-PRE-FT-HYB.10CT Package ID: […" at bounding box center [445, 644] width 721 height 183
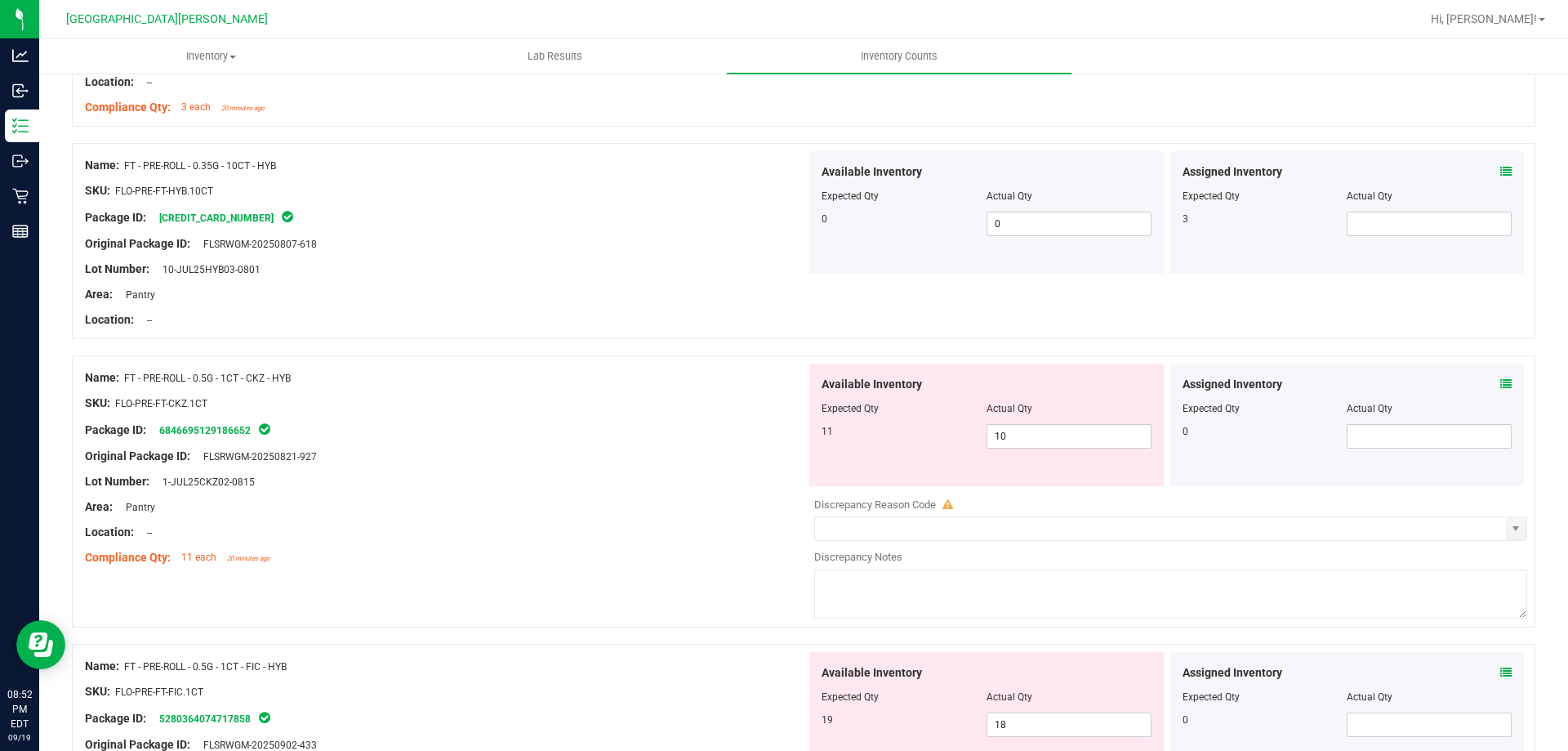
scroll to position [817, 0]
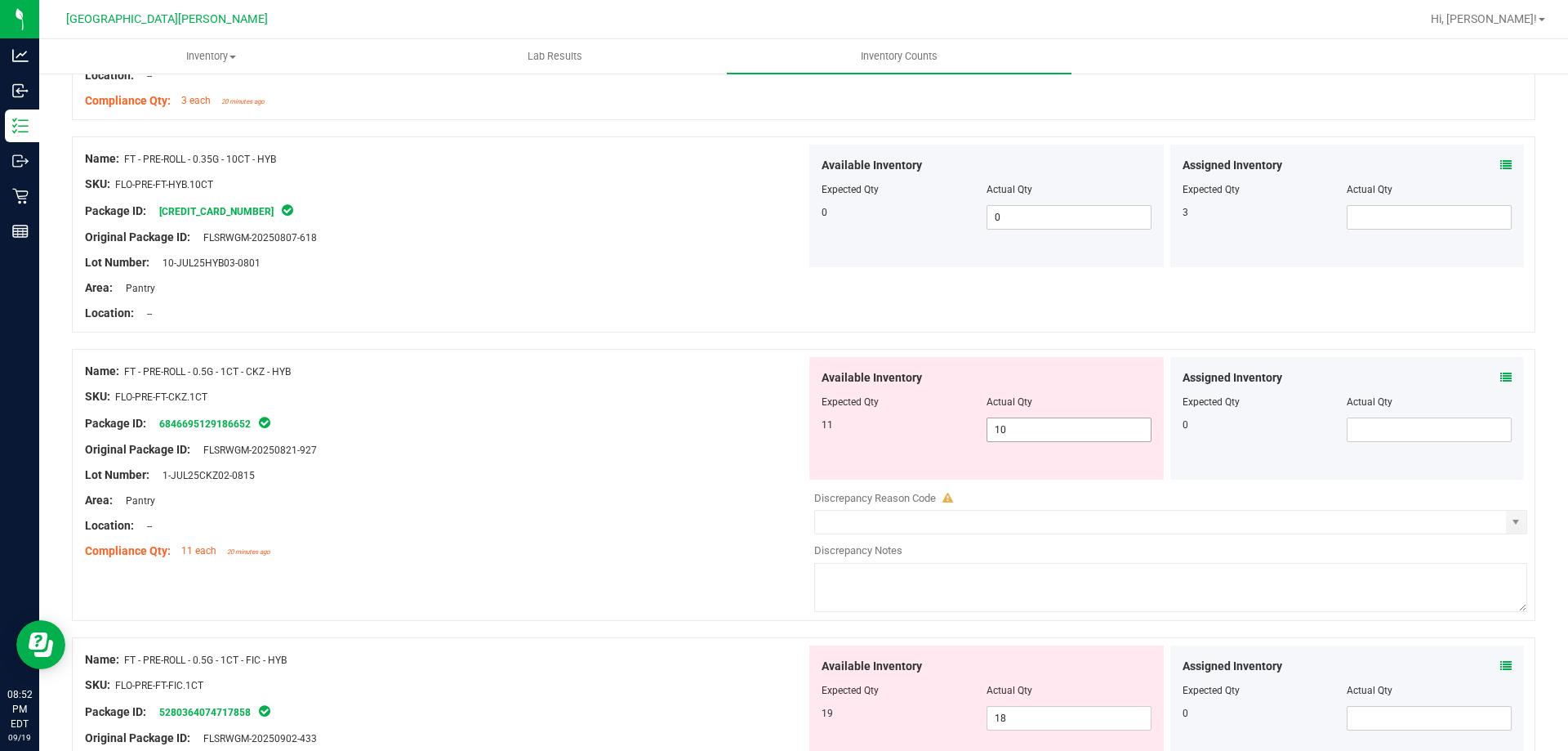
click at [1015, 430] on span "10 10" at bounding box center [1069, 429] width 165 height 25
type input "11"
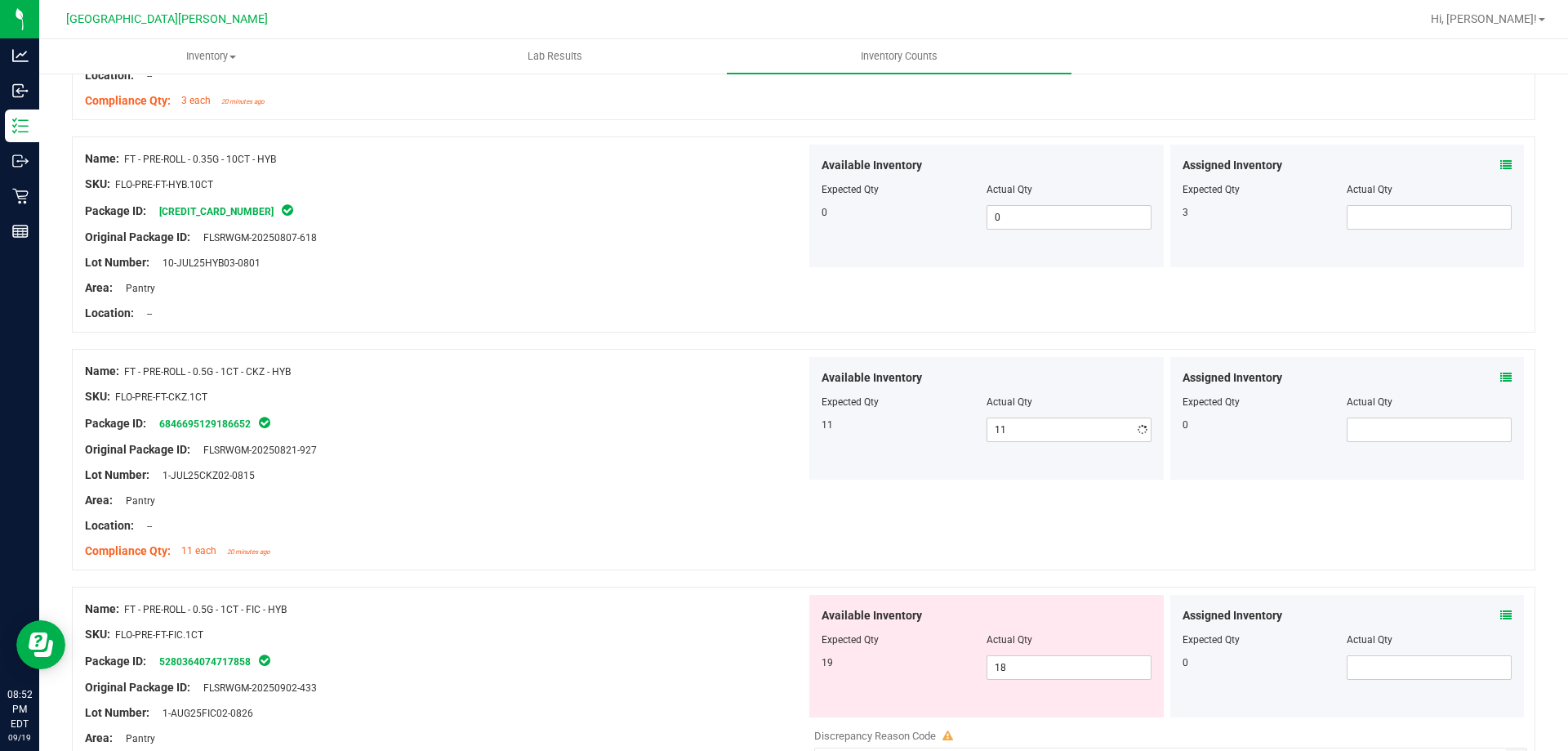
click at [515, 566] on div "Name: FT - PRE-ROLL - 0.5G - 1CT - CKZ - HYB SKU: FLO-PRE-FT-CKZ.1CT Package ID…" at bounding box center [803, 459] width 1463 height 222
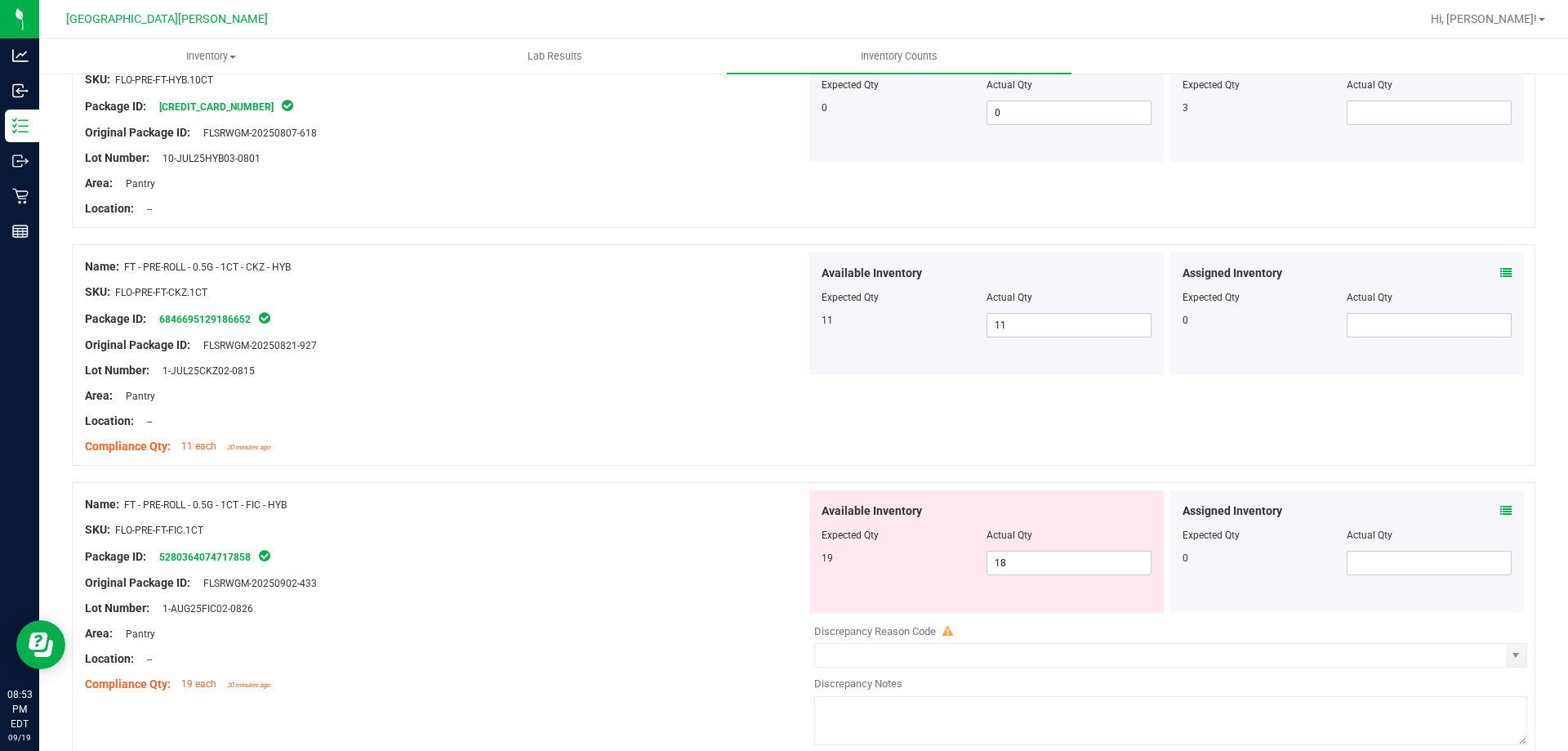
scroll to position [1144, 0]
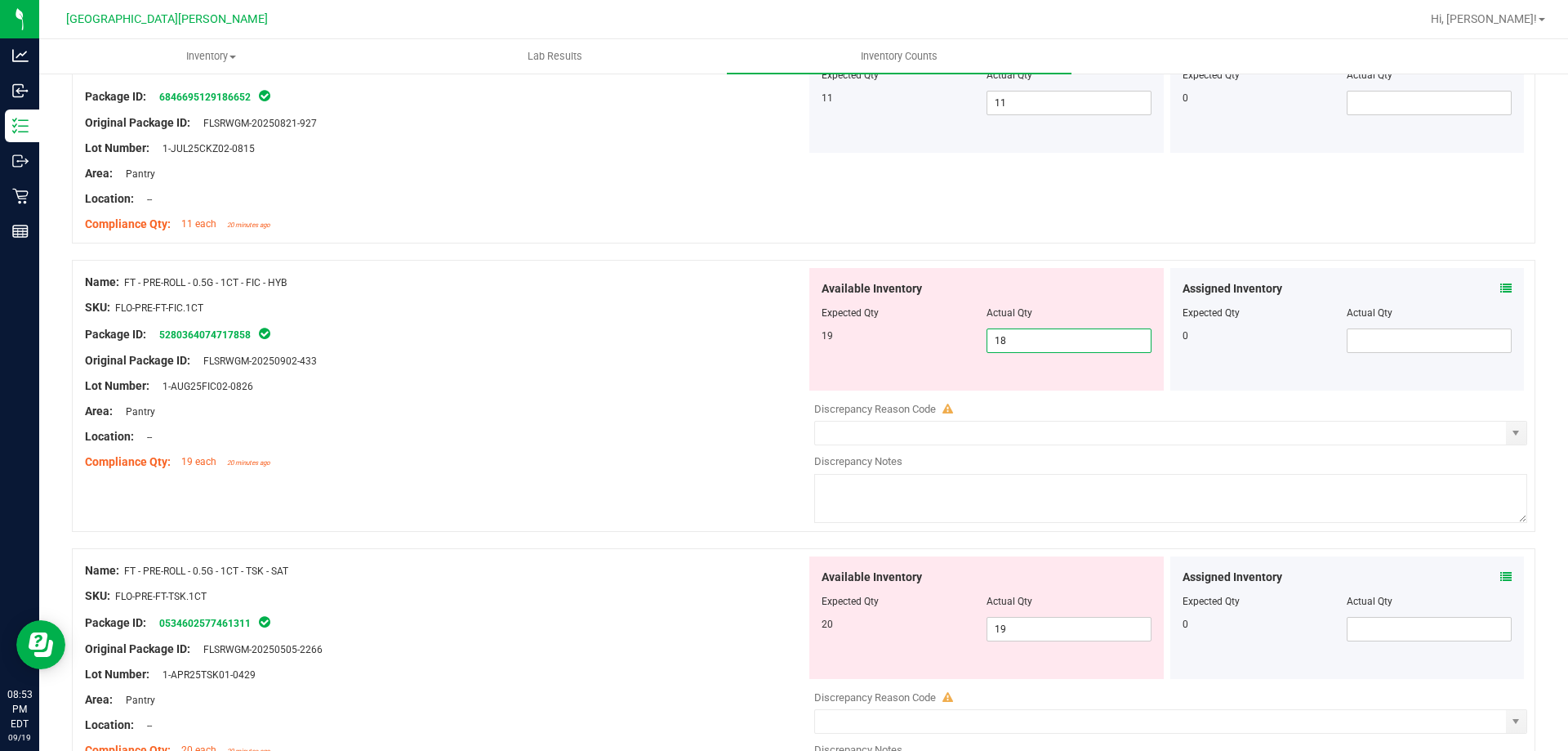
click at [1032, 342] on span "18 18" at bounding box center [1069, 341] width 165 height 25
type input "19"
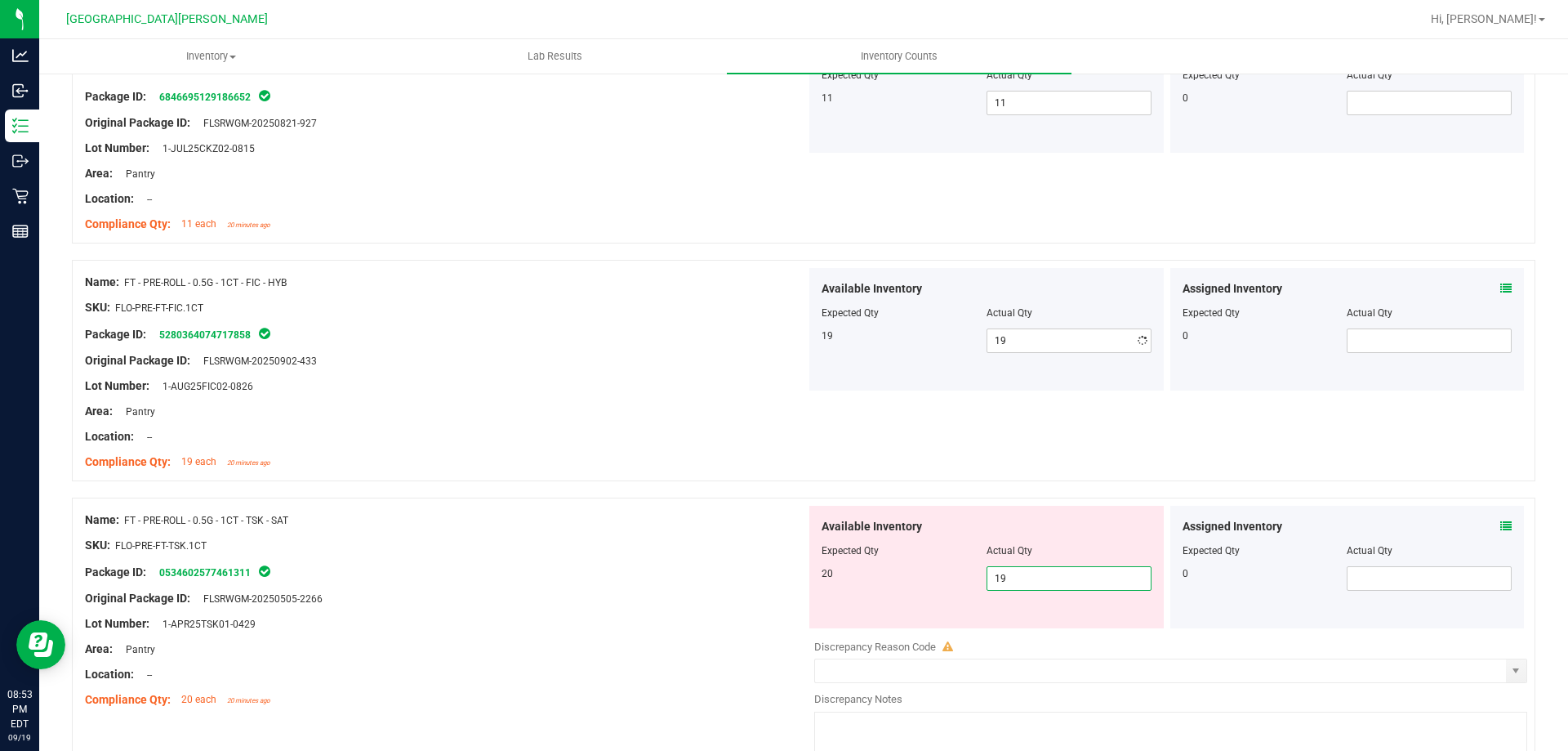
click at [1031, 625] on div "Available Inventory Expected Qty Actual Qty 20 19 19" at bounding box center [986, 566] width 354 height 123
type input "1"
type input "20"
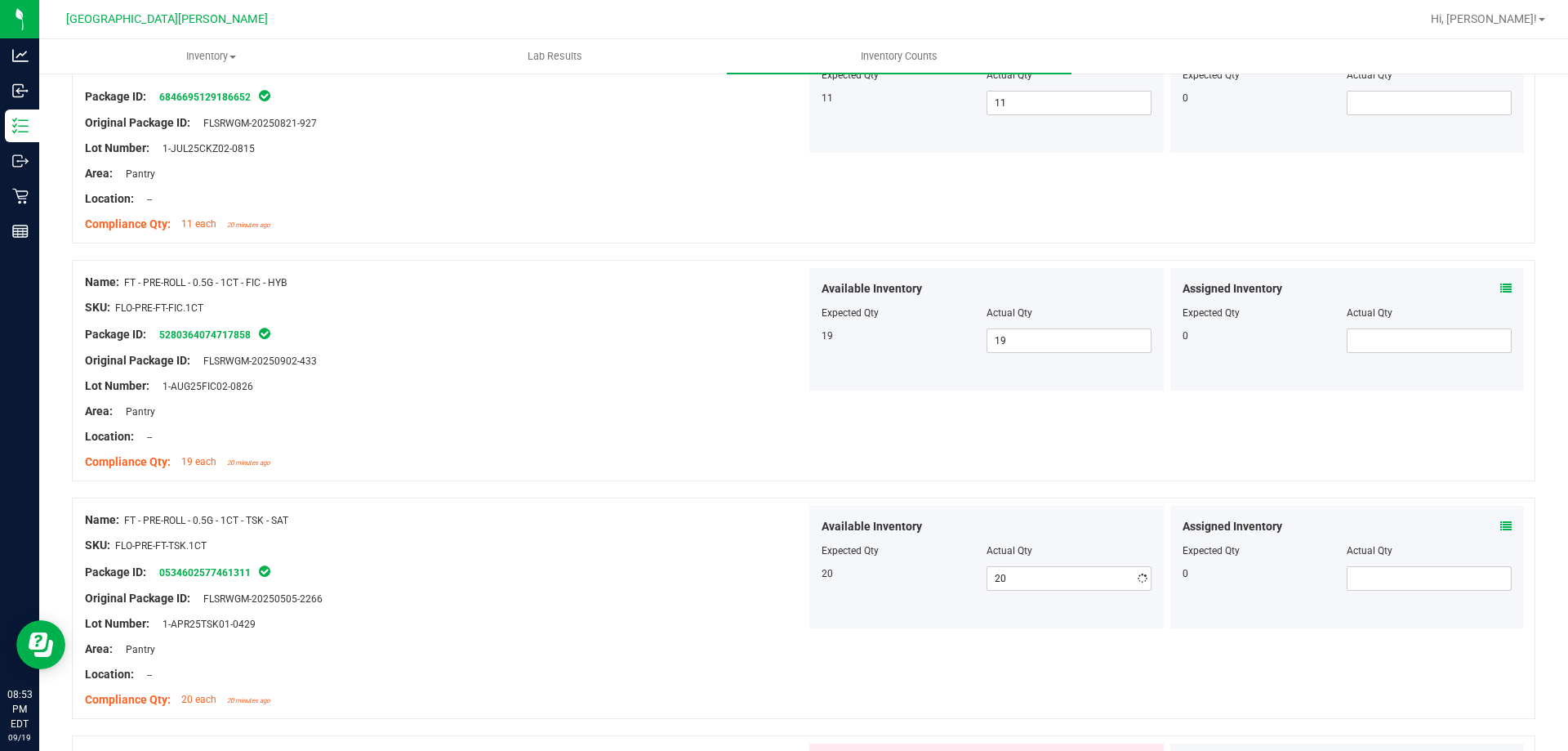
drag, startPoint x: 680, startPoint y: 675, endPoint x: 697, endPoint y: 670, distance: 17.7
click at [691, 670] on div "Location: --" at bounding box center [445, 673] width 721 height 17
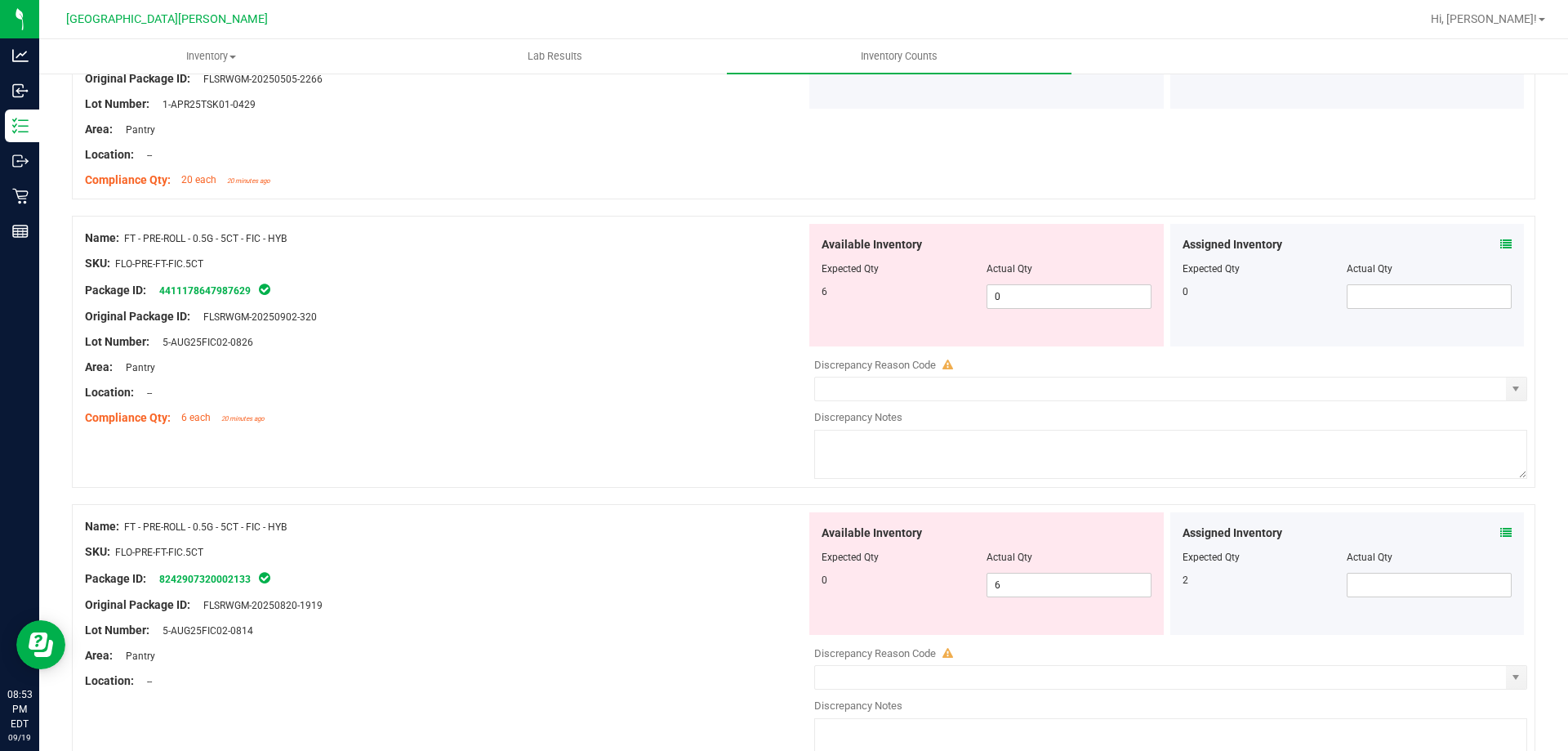
scroll to position [1716, 0]
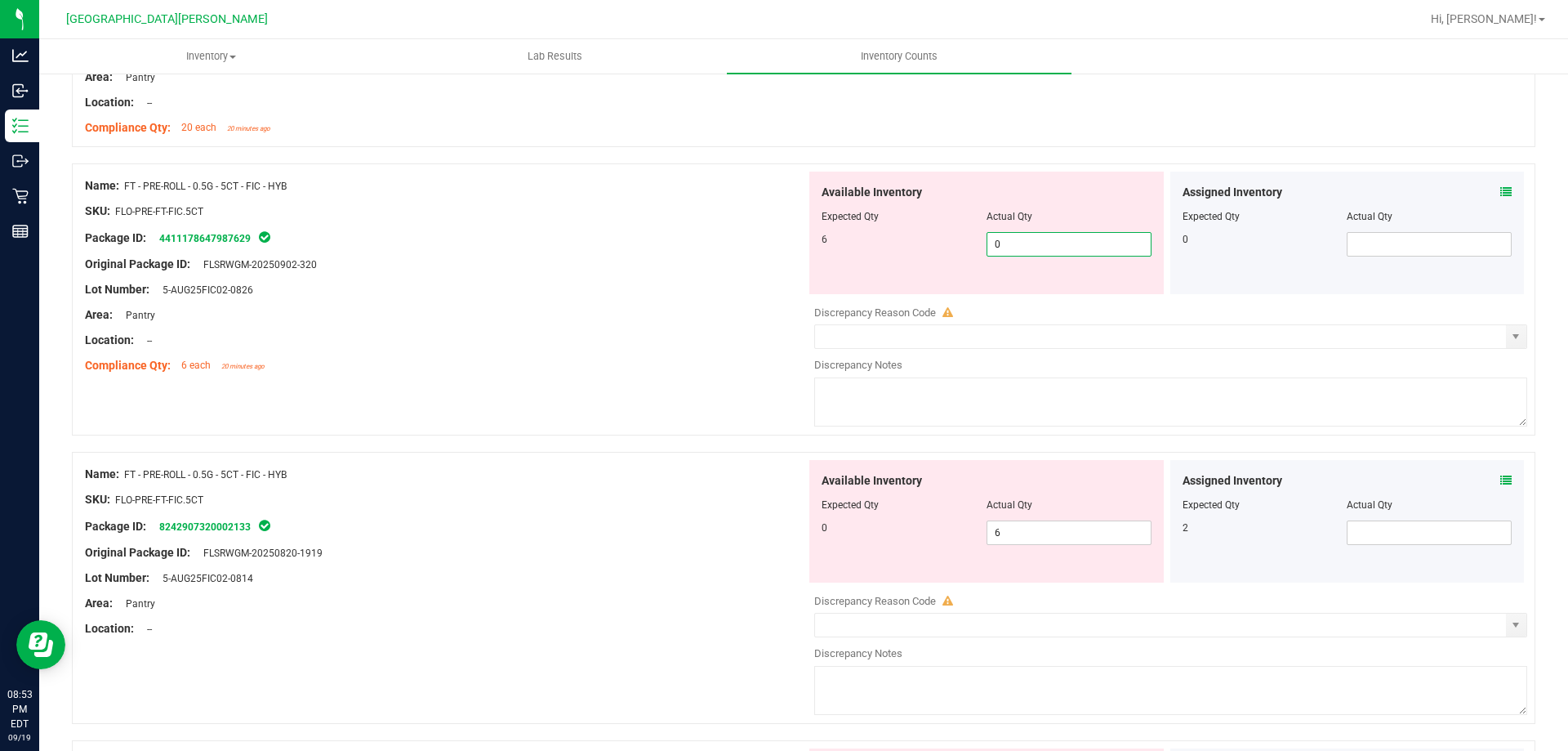
click at [1044, 245] on span "0 0" at bounding box center [1069, 243] width 165 height 25
type input "6"
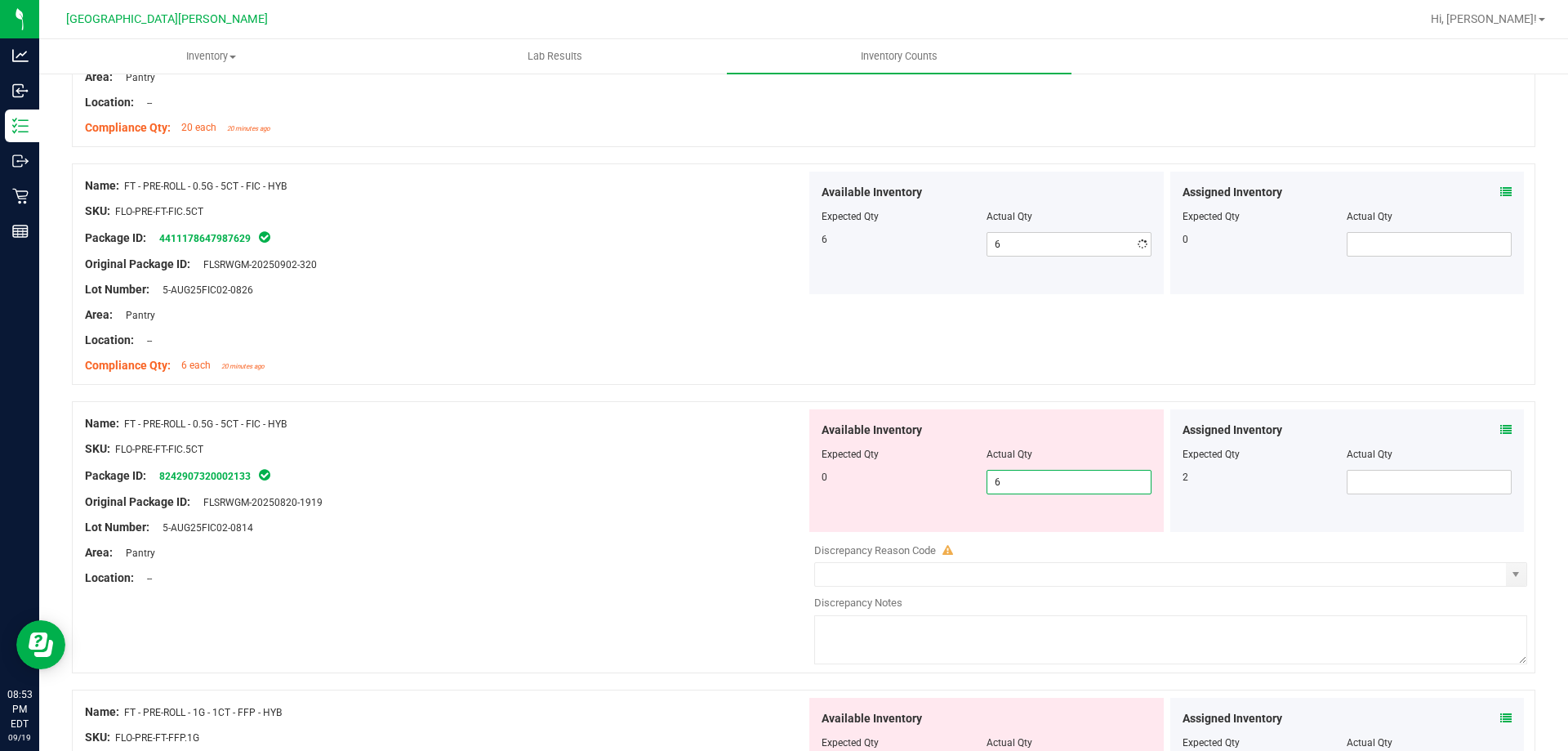
click at [1075, 536] on div "Available Inventory Expected Qty Actual Qty 0 6 6" at bounding box center [1166, 539] width 721 height 259
type input "0"
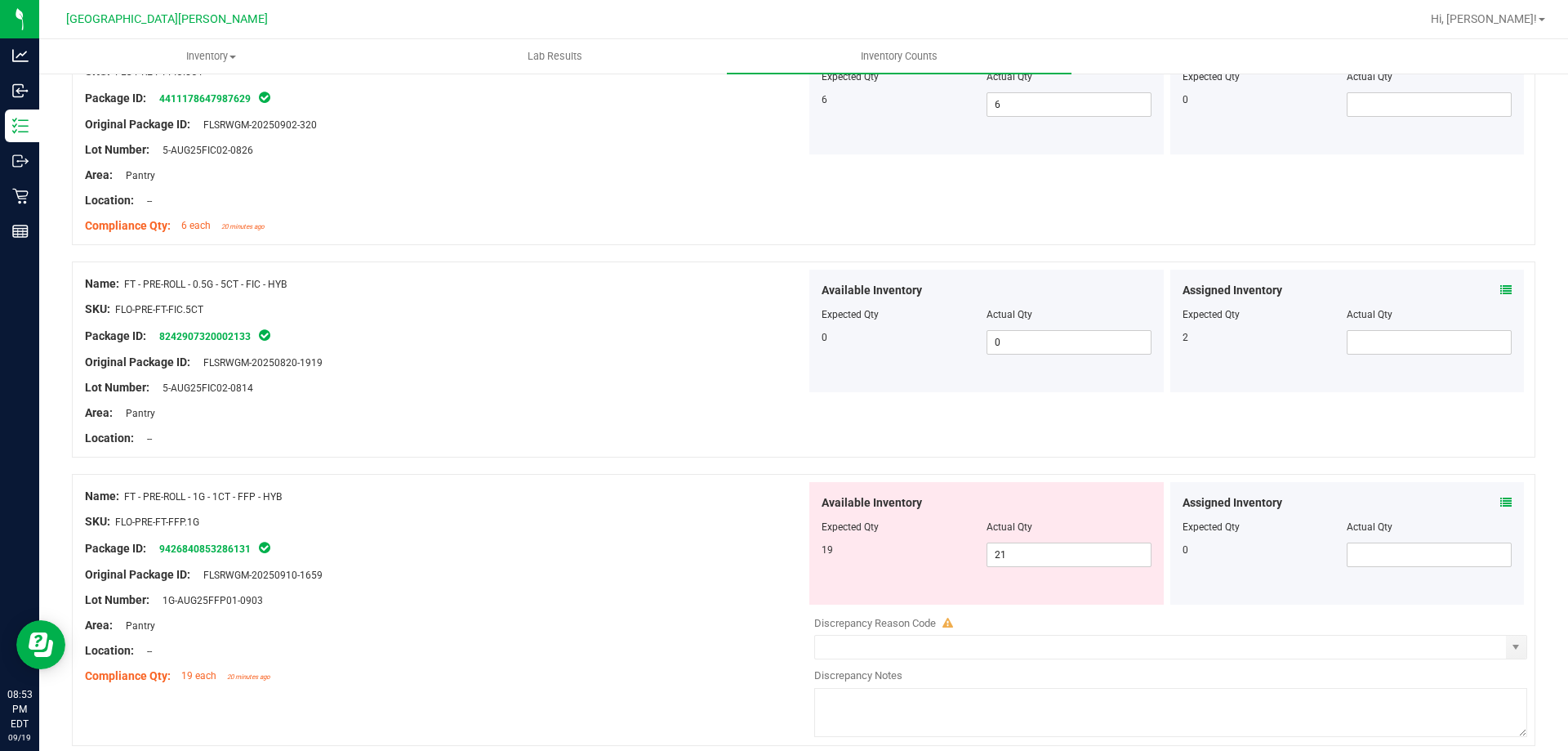
scroll to position [2124, 0]
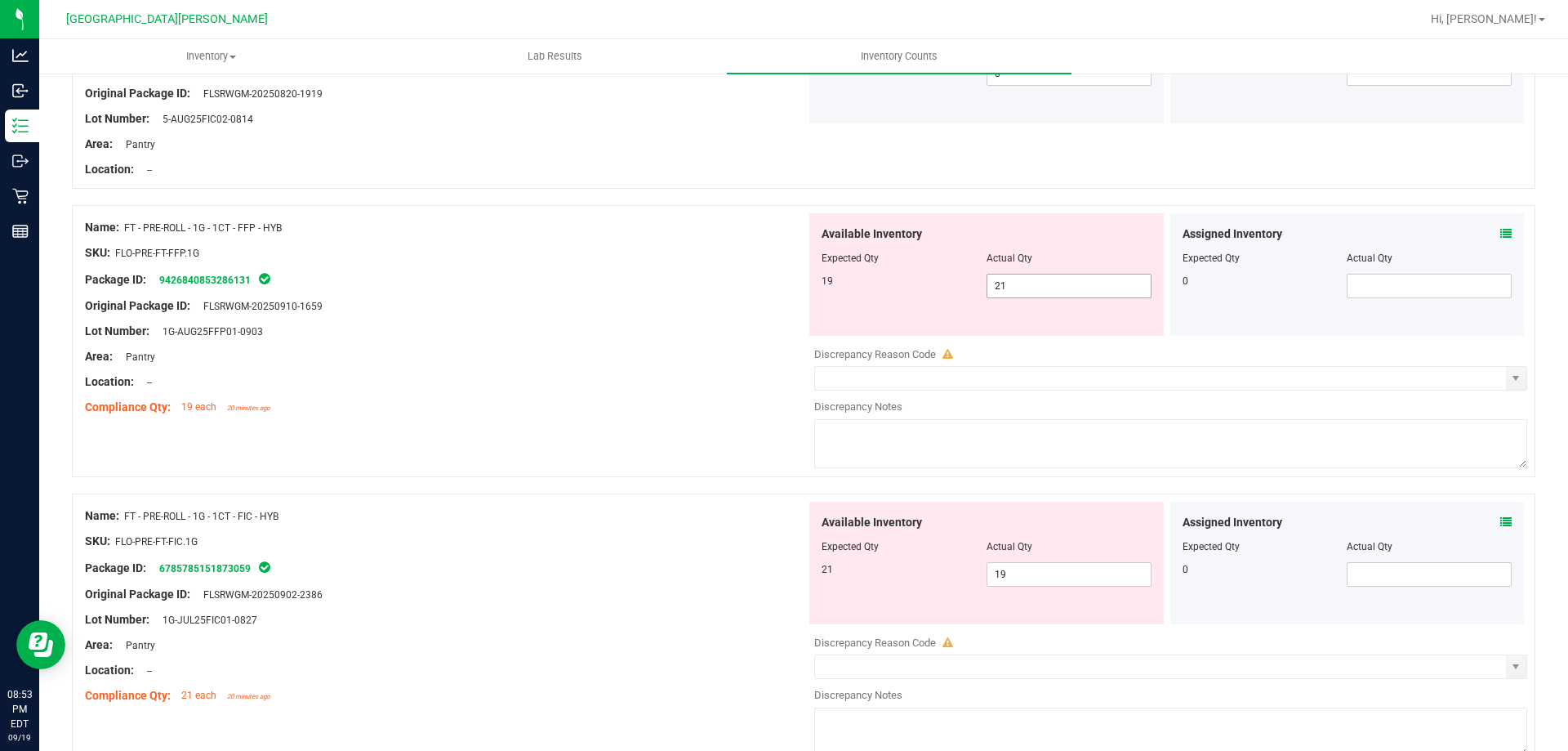
click at [1030, 291] on span "21 21" at bounding box center [1069, 286] width 165 height 25
type input "2"
type input "19"
click at [1015, 573] on div "Available Inventory Expected Qty Actual Qty 21 19 19" at bounding box center [1166, 631] width 721 height 259
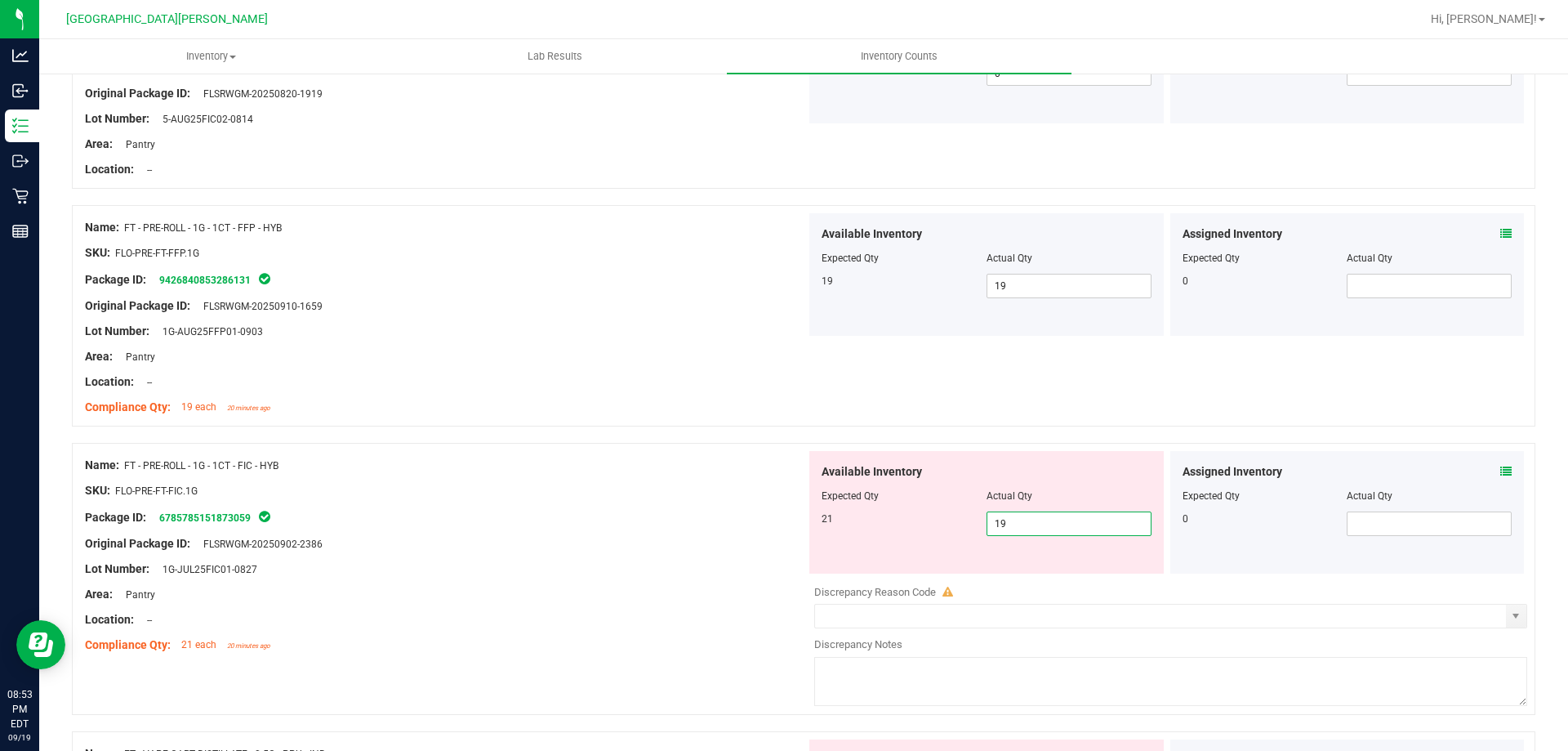
type input "1"
type input "21"
drag, startPoint x: 787, startPoint y: 633, endPoint x: 778, endPoint y: 580, distance: 53.8
click at [794, 628] on div at bounding box center [445, 632] width 721 height 8
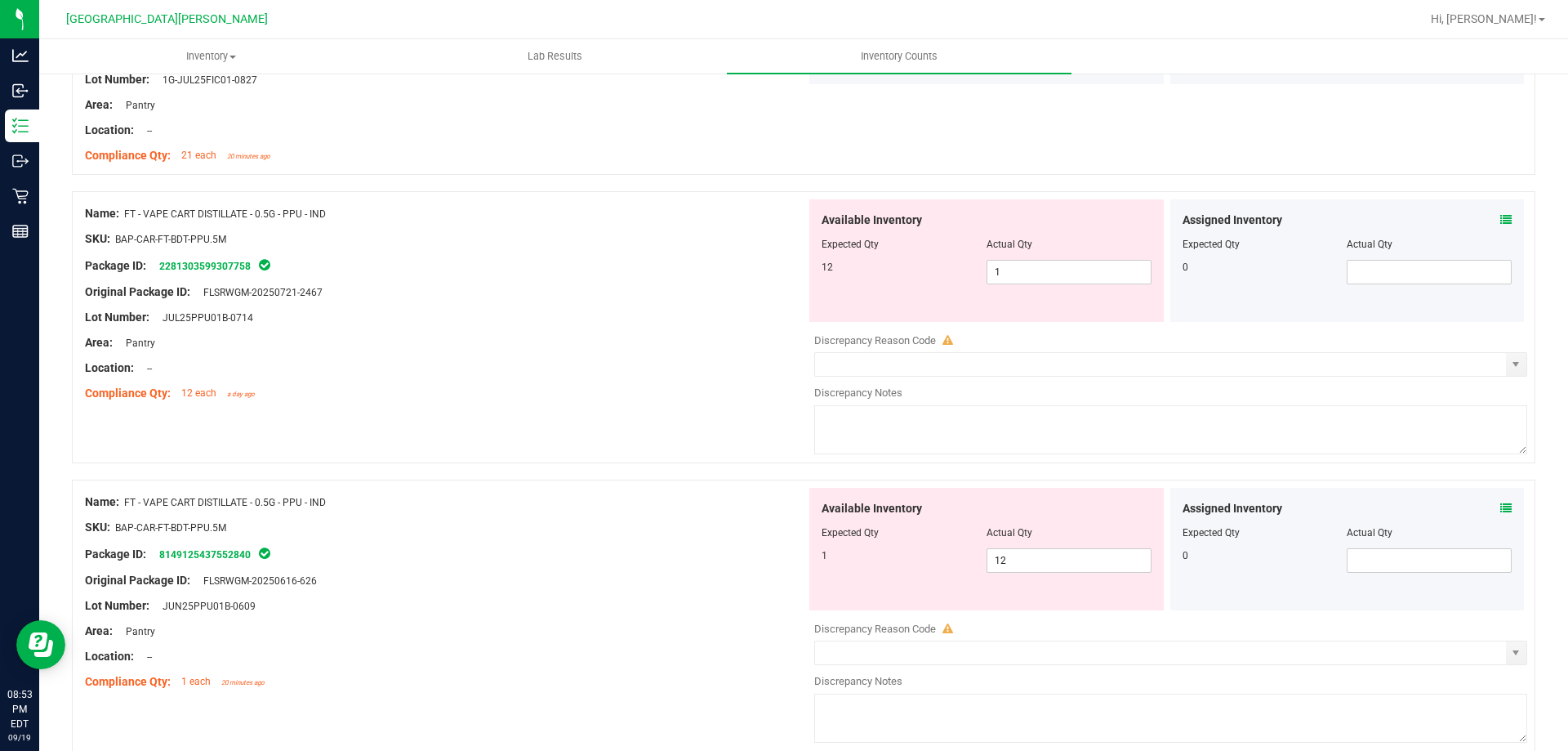
scroll to position [2614, 0]
drag, startPoint x: 1025, startPoint y: 271, endPoint x: 1048, endPoint y: 287, distance: 28.0
click at [1024, 272] on span "1 1" at bounding box center [1069, 271] width 165 height 25
type input "12"
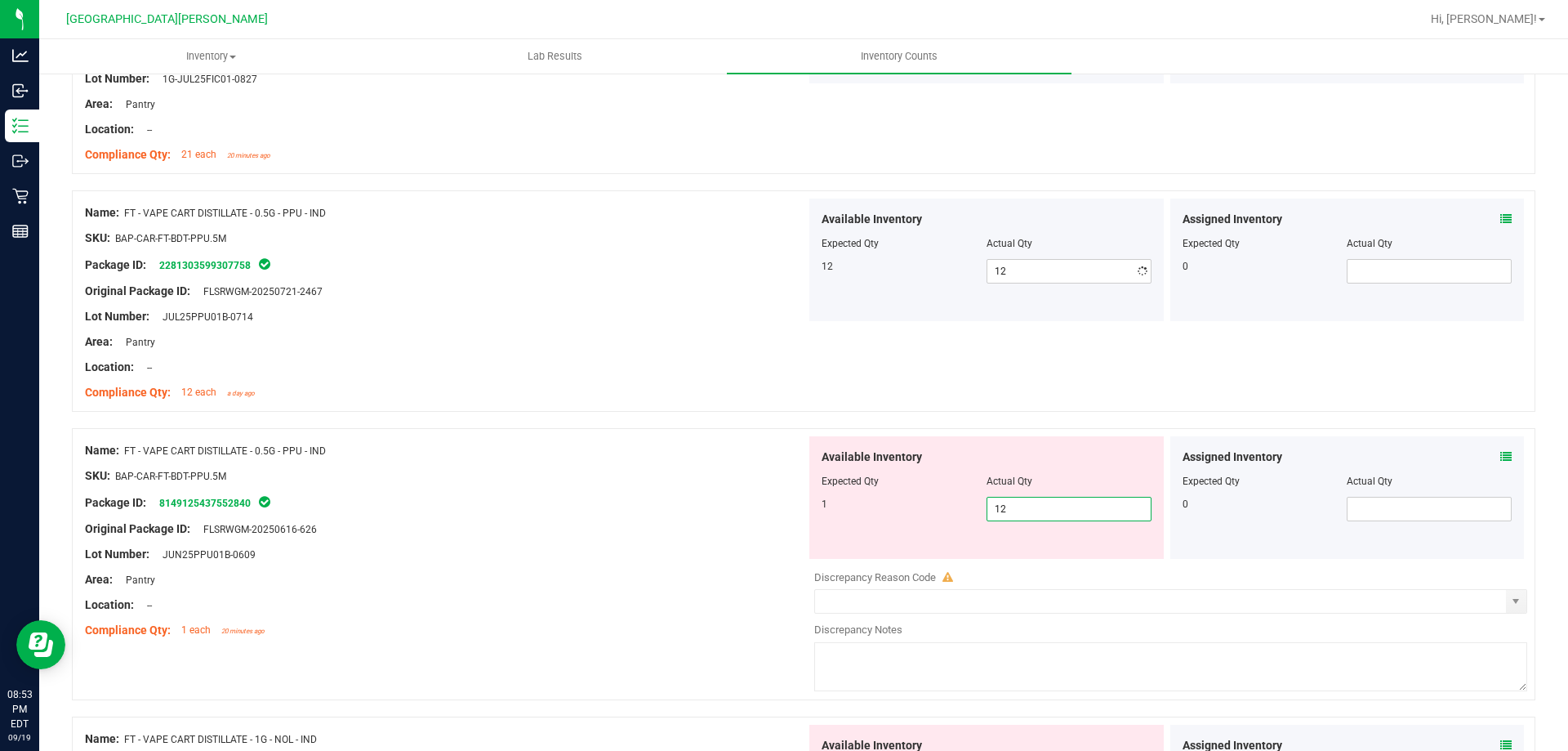
click at [1073, 561] on div "Available Inventory Expected Qty Actual Qty 1 12 12" at bounding box center [1166, 565] width 721 height 259
type input "1"
click at [650, 565] on div at bounding box center [445, 566] width 721 height 8
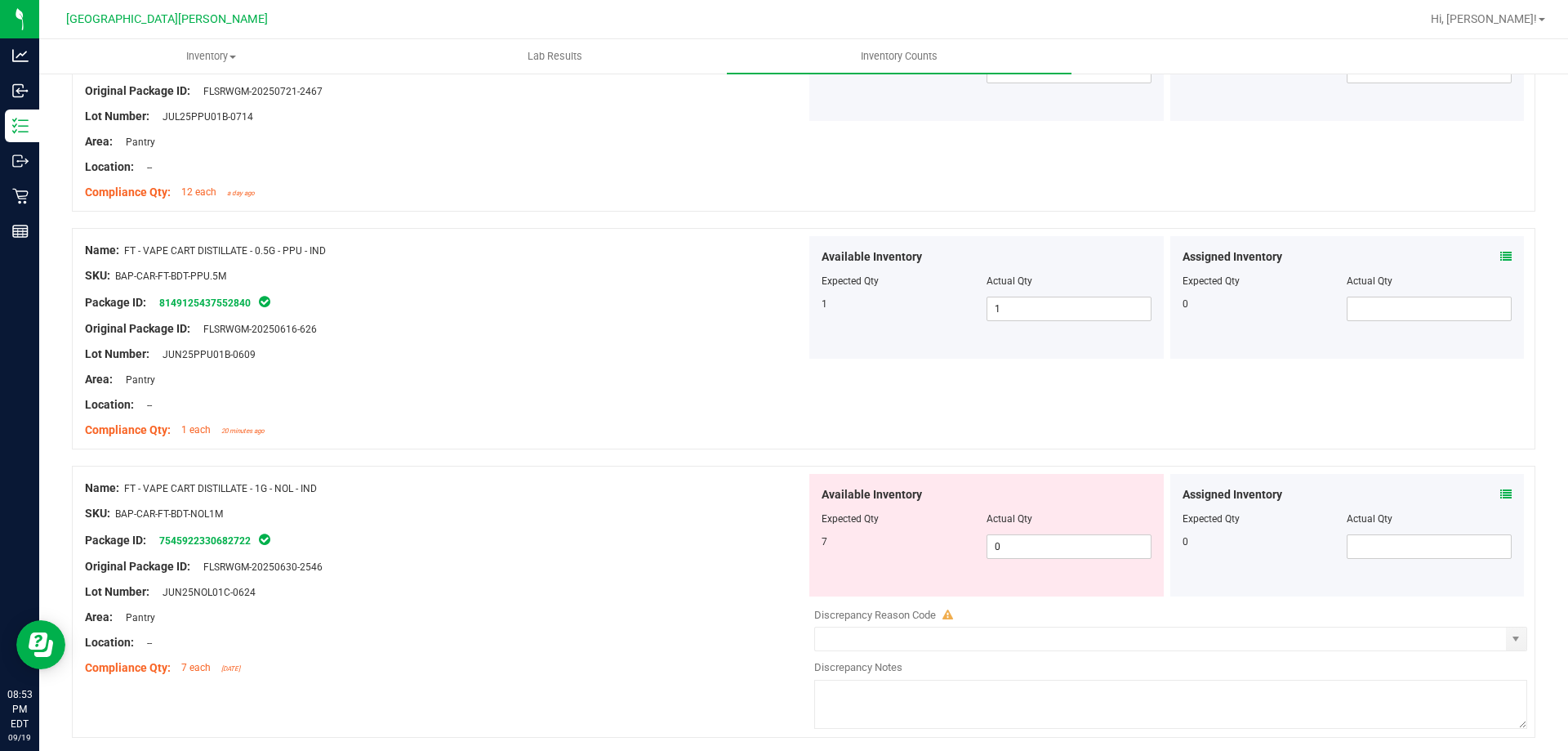
scroll to position [3023, 0]
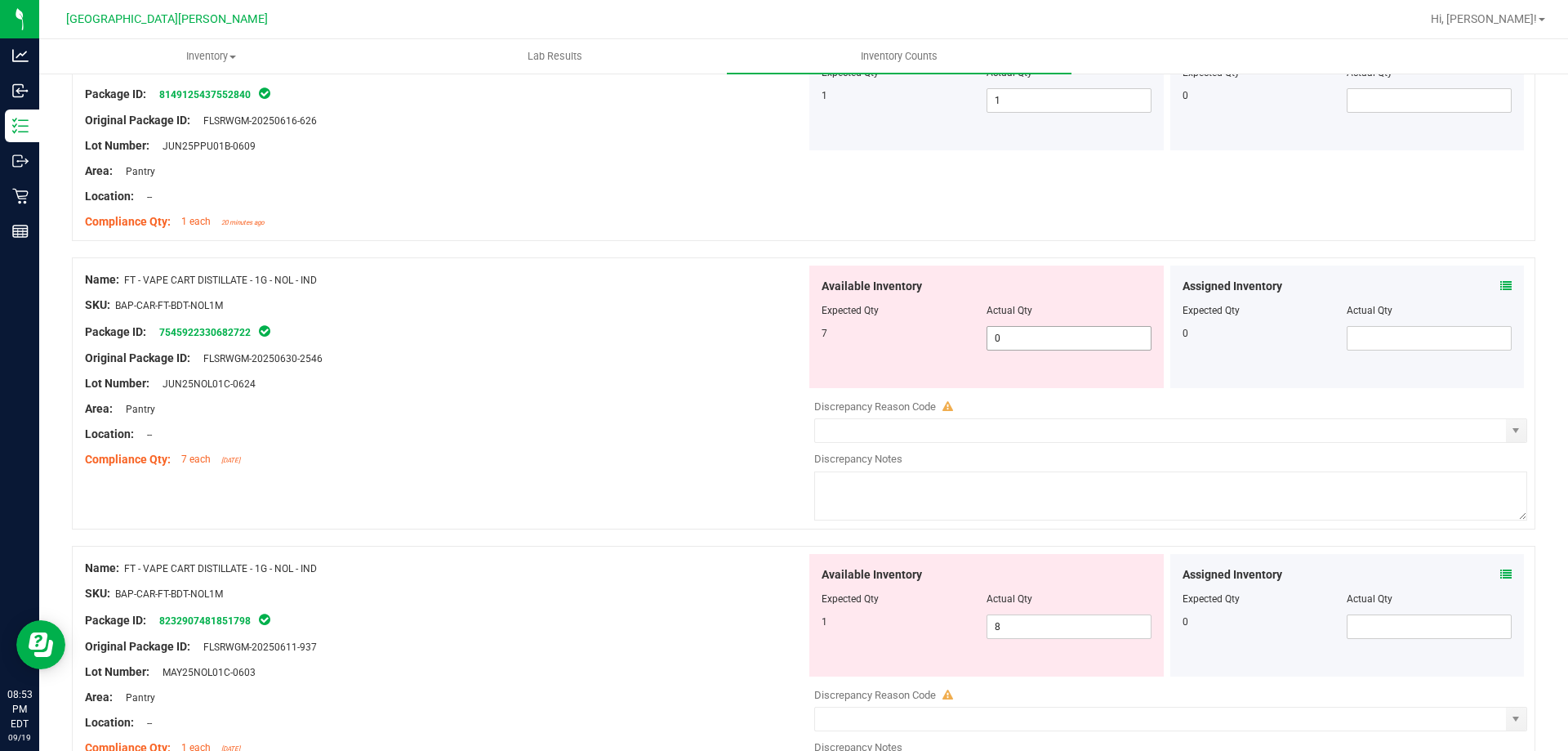
click at [1008, 348] on span "0 0" at bounding box center [1069, 338] width 165 height 25
type input "7"
click at [1029, 620] on div "Available Inventory Expected Qty Actual Qty 1 8 8" at bounding box center [986, 615] width 354 height 123
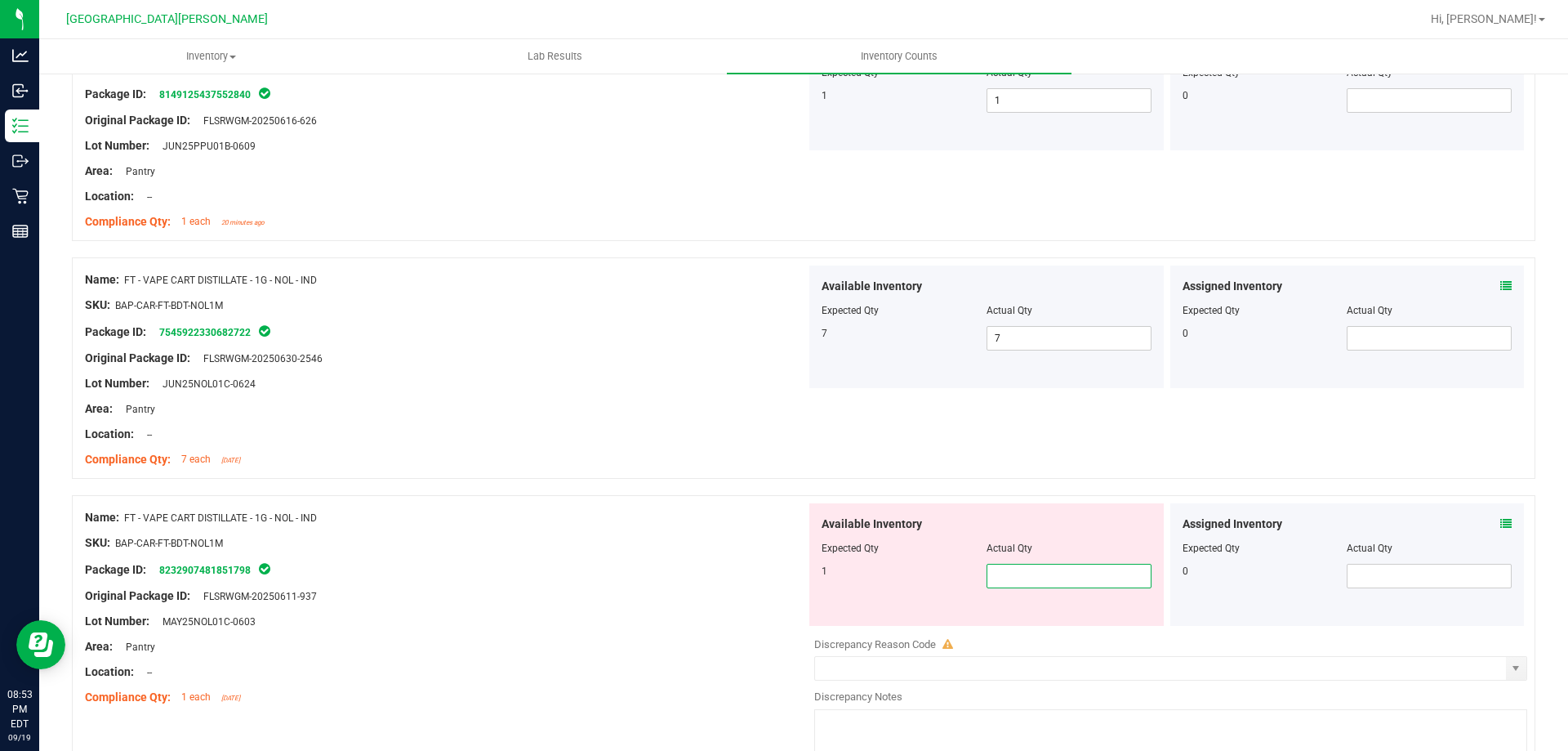
type input "1"
click at [448, 567] on div "Package ID: 8232907481851798" at bounding box center [445, 569] width 721 height 20
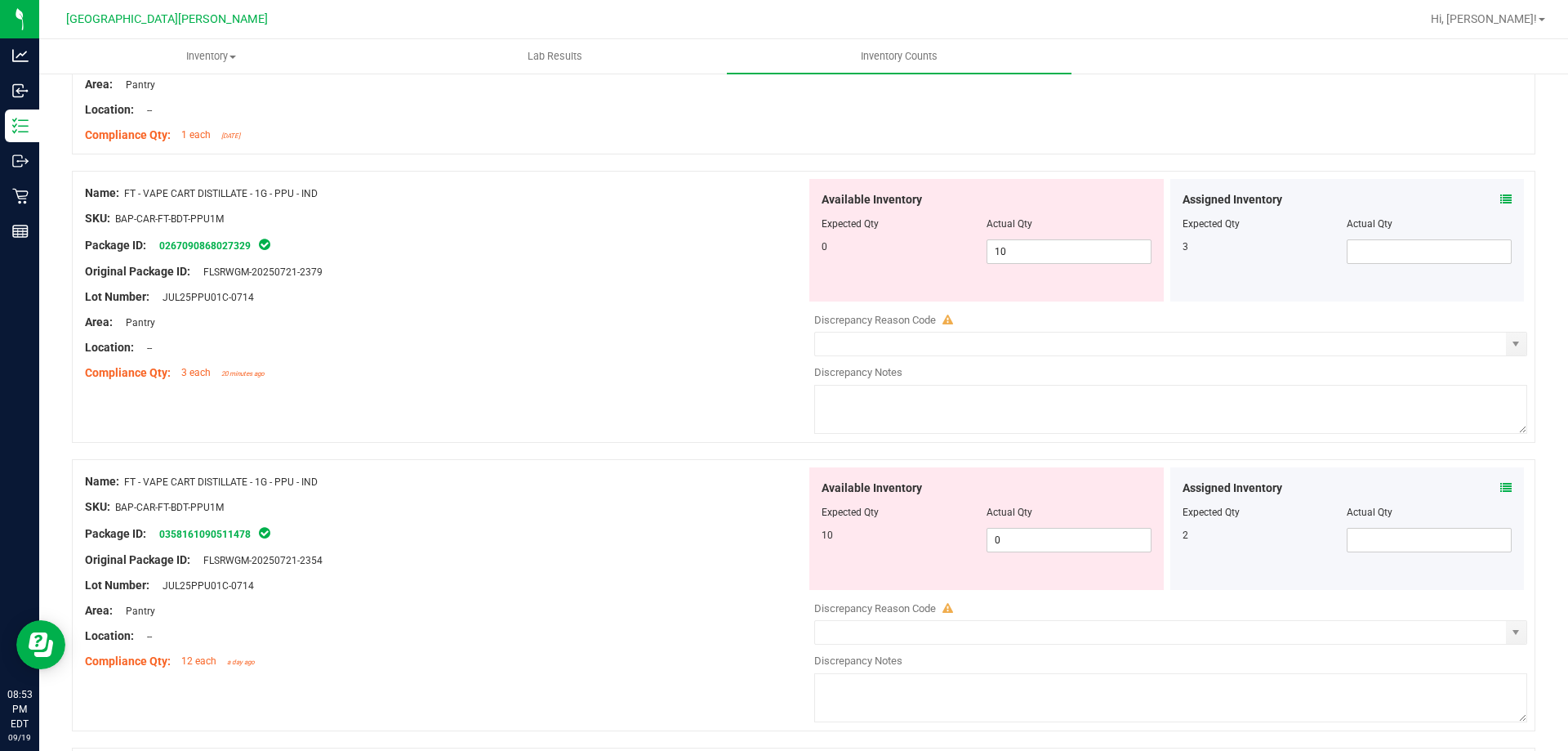
scroll to position [3594, 0]
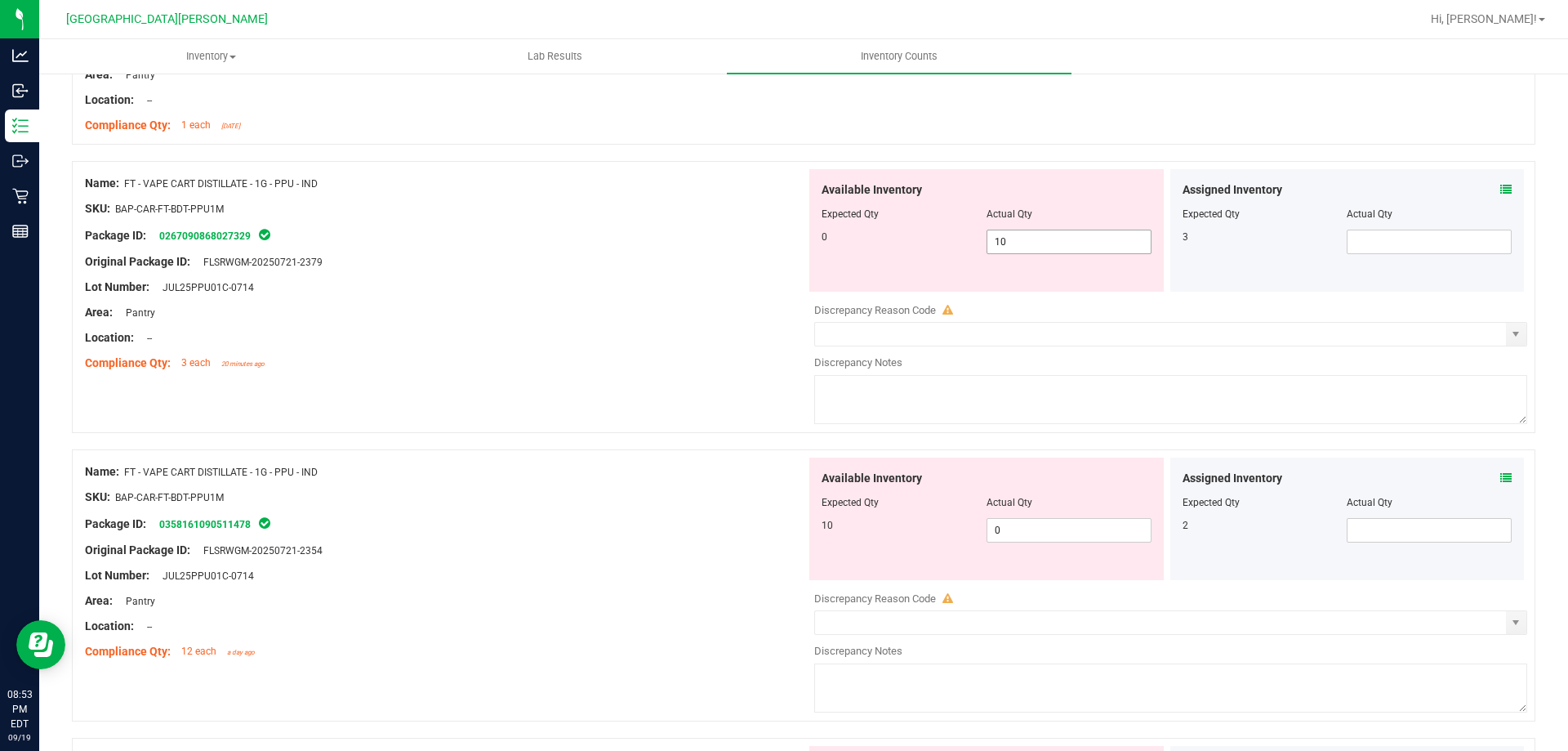
click at [1019, 240] on span "10 10" at bounding box center [1069, 241] width 165 height 25
type input "1"
type input "0"
click at [1031, 536] on div "Available Inventory Expected Qty Actual Qty 10 0 0" at bounding box center [1166, 587] width 721 height 259
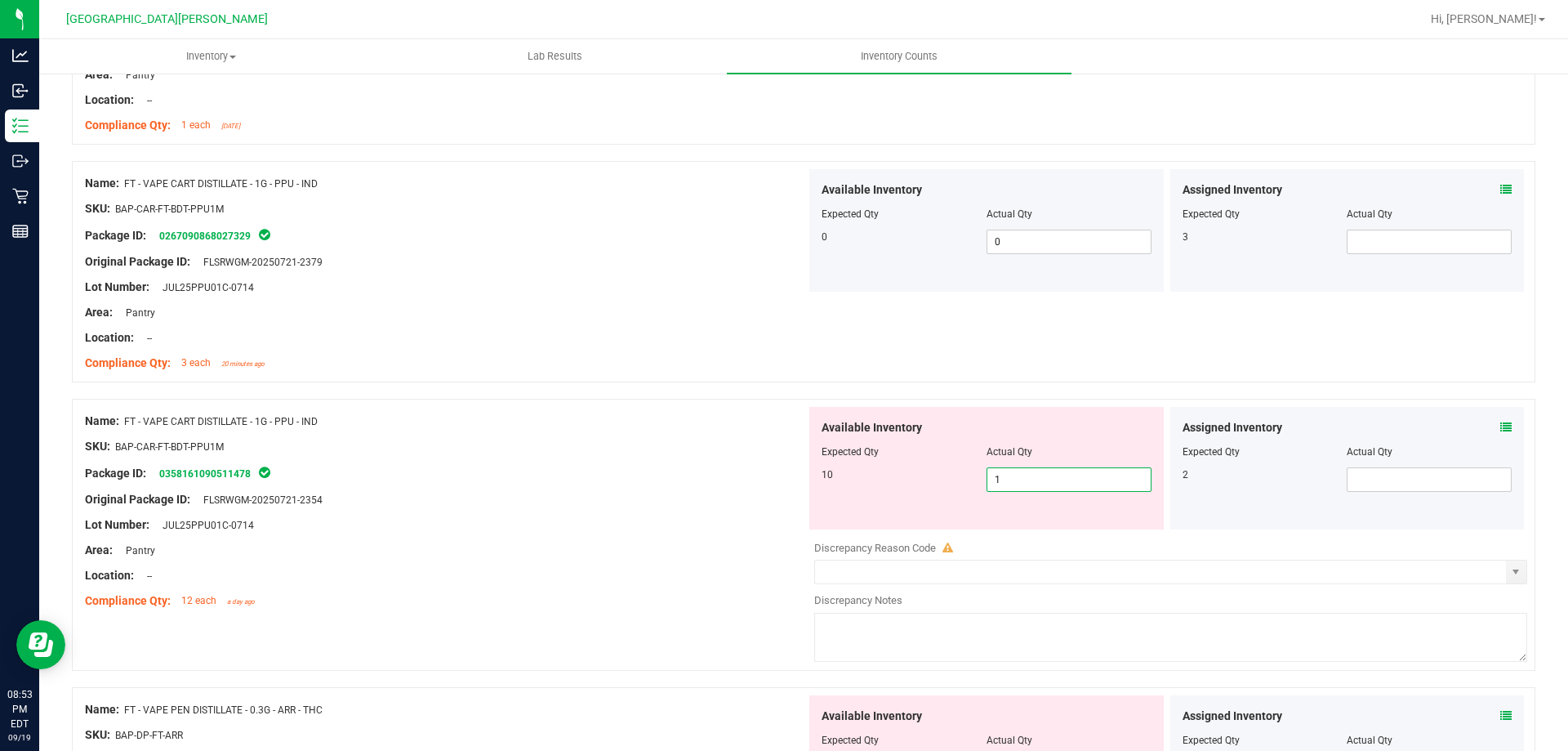
type input "10"
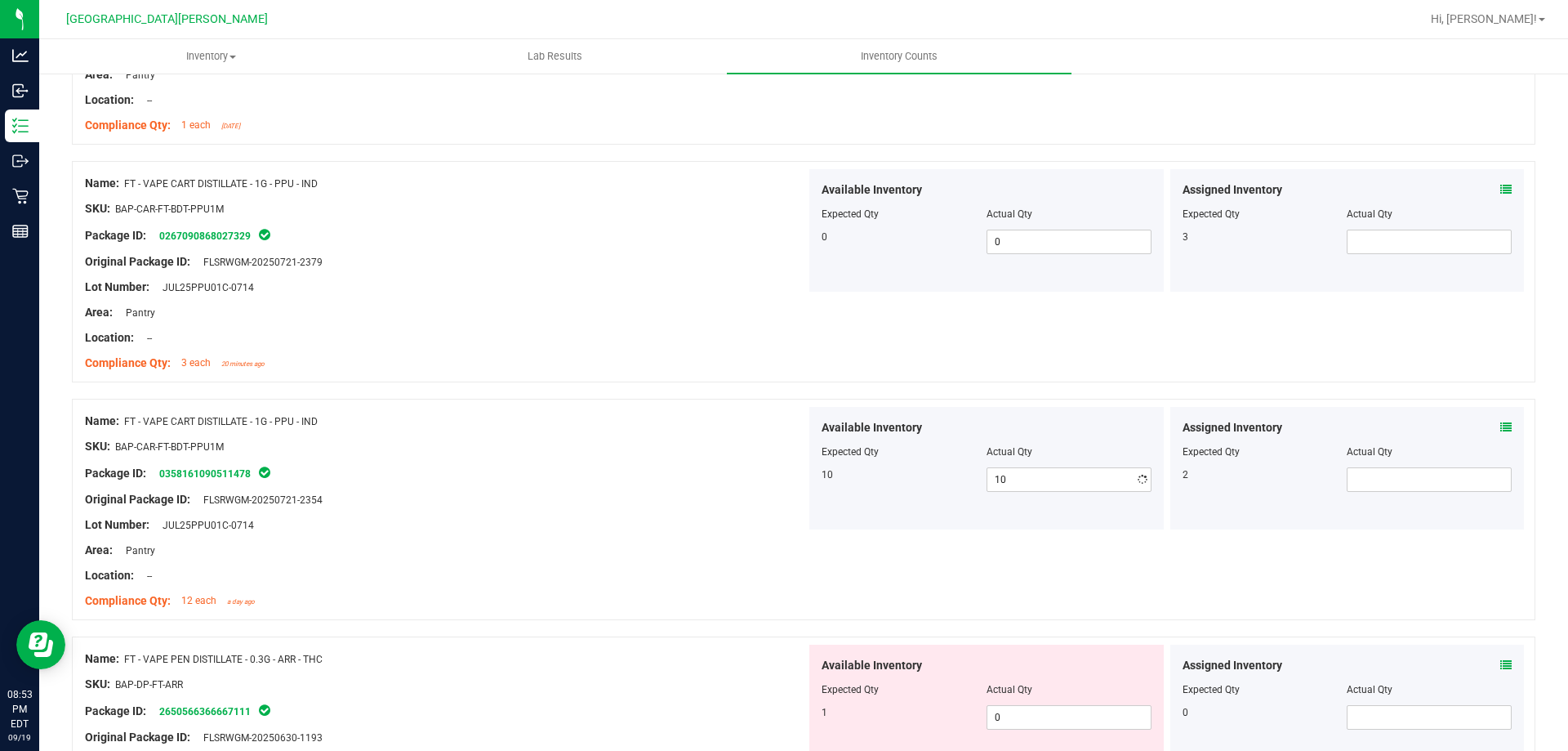
click at [405, 521] on div "Lot Number: JUL25PPU01C-0714" at bounding box center [445, 524] width 721 height 17
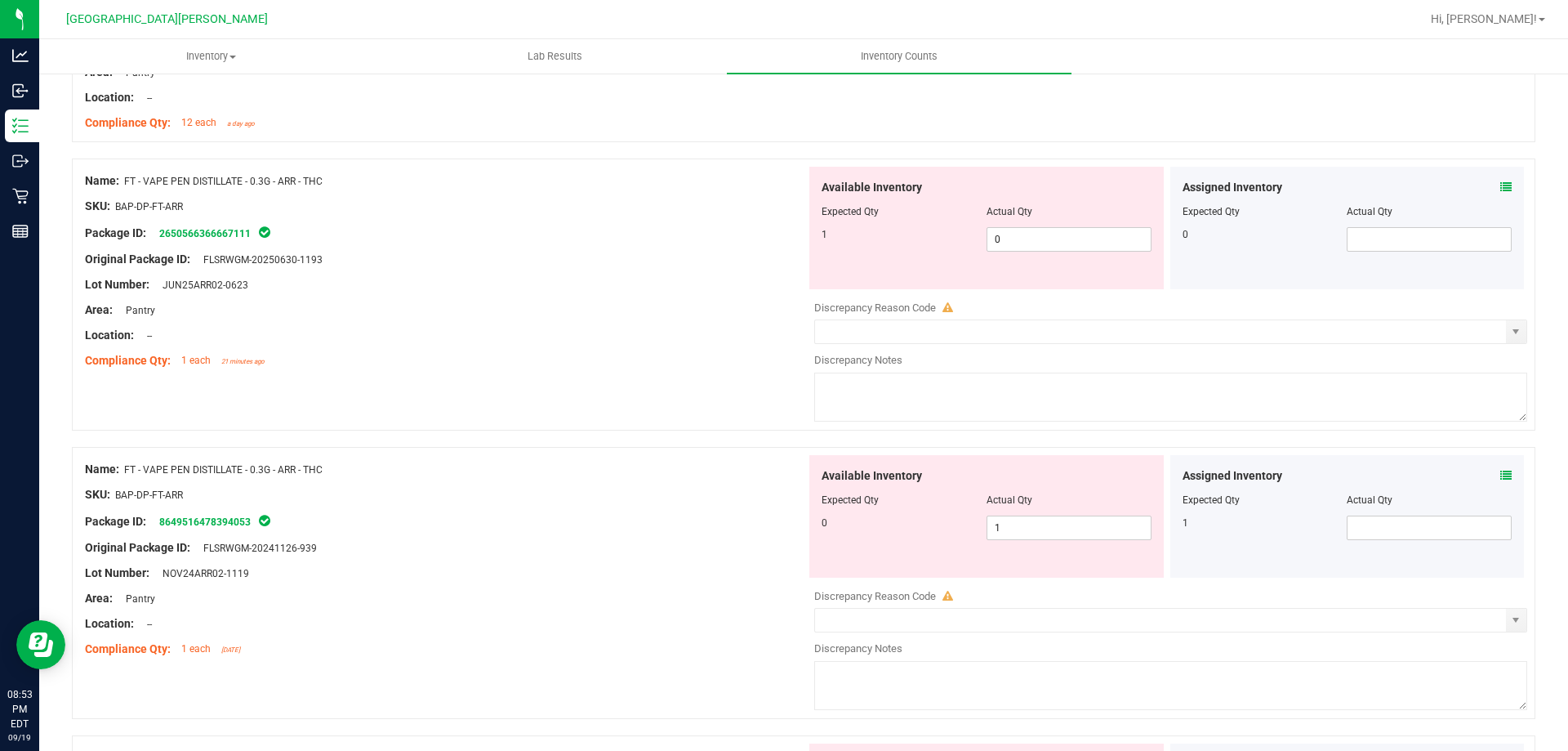
scroll to position [4085, 0]
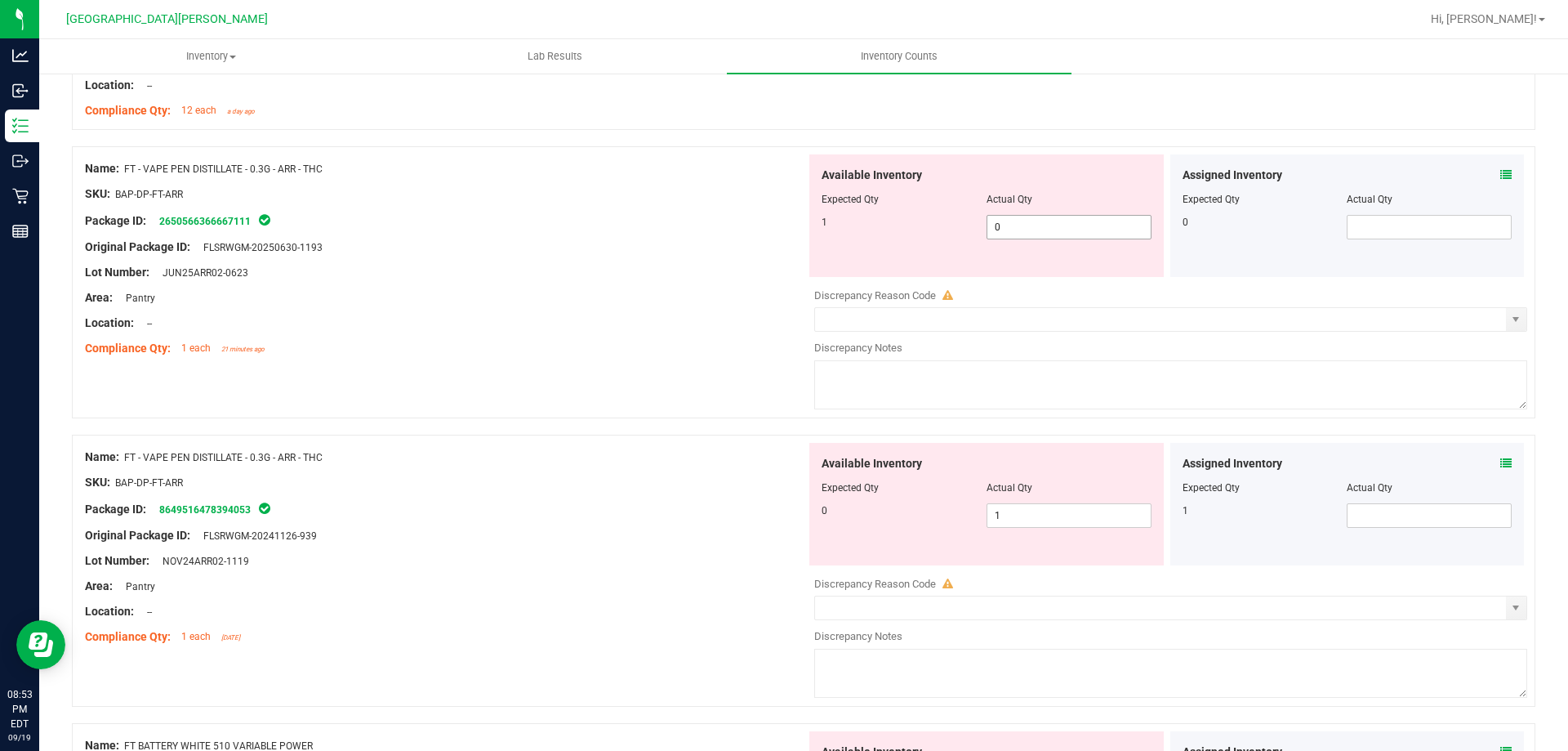
click at [1053, 228] on span "0 0" at bounding box center [1069, 227] width 165 height 25
type input "1"
drag, startPoint x: 1048, startPoint y: 515, endPoint x: 1033, endPoint y: 528, distance: 19.8
click at [1047, 515] on div "Available Inventory Expected Qty Actual Qty 0 1 1" at bounding box center [1166, 572] width 721 height 259
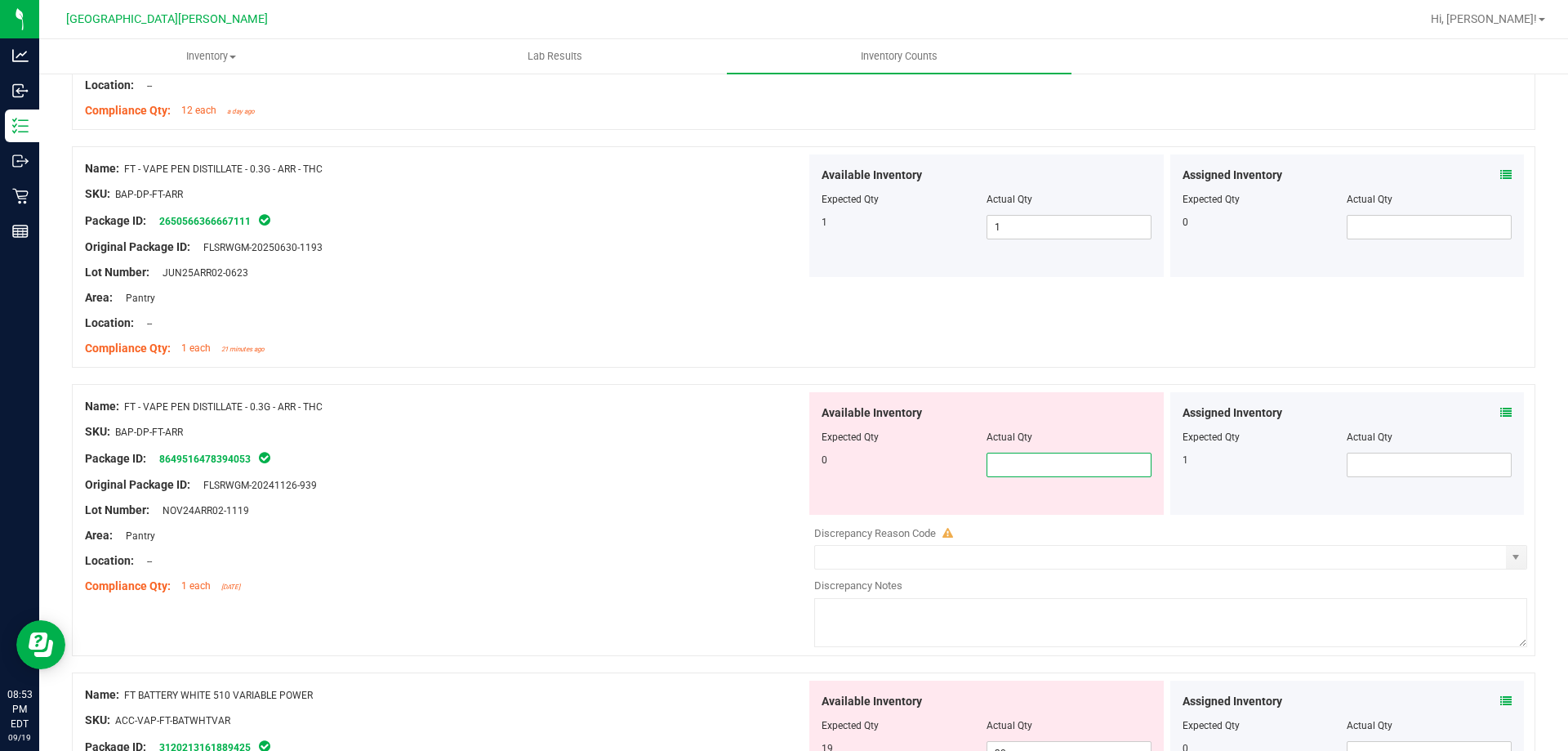
type input "0"
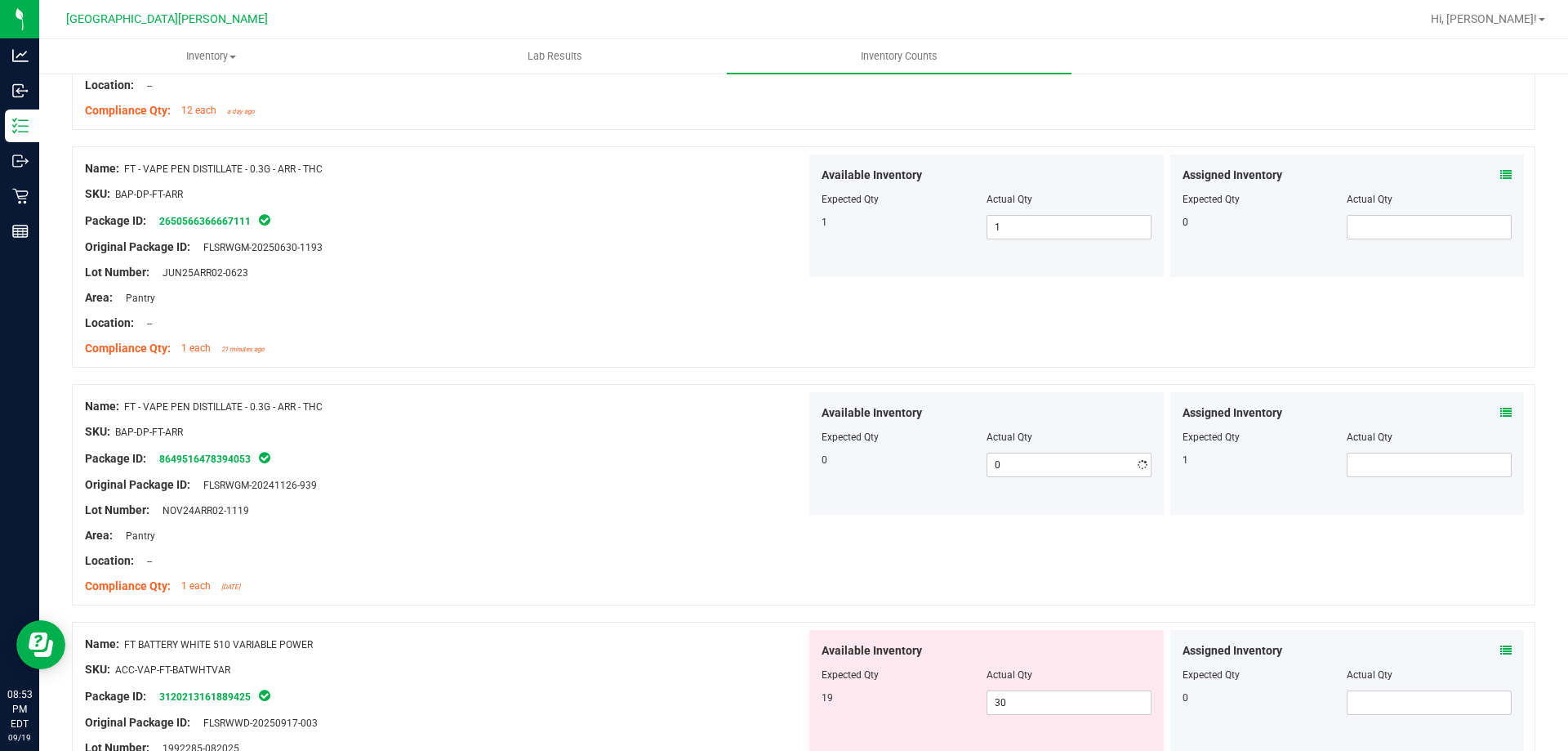
click at [671, 541] on div "Area: Pantry" at bounding box center [445, 535] width 721 height 17
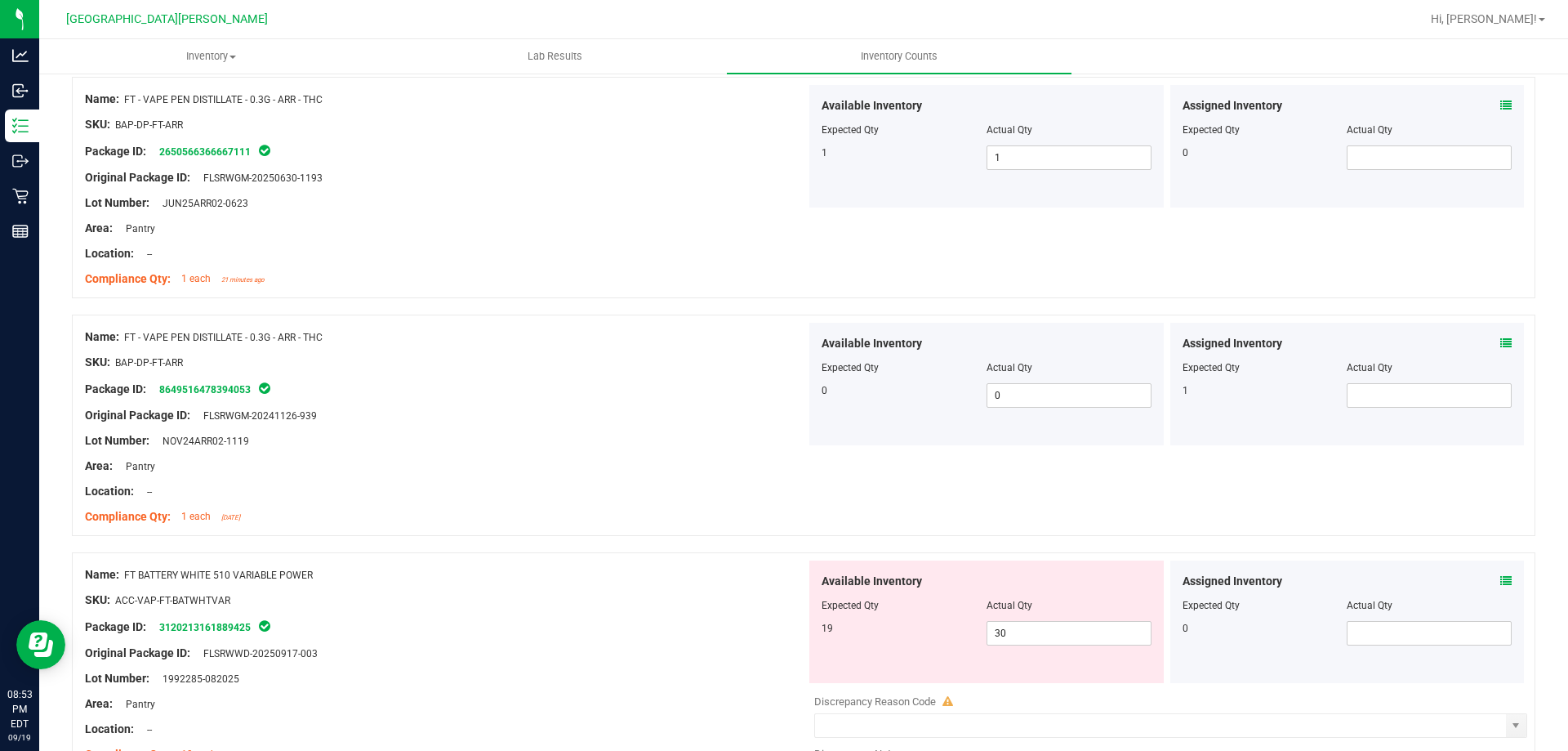
scroll to position [4300, 0]
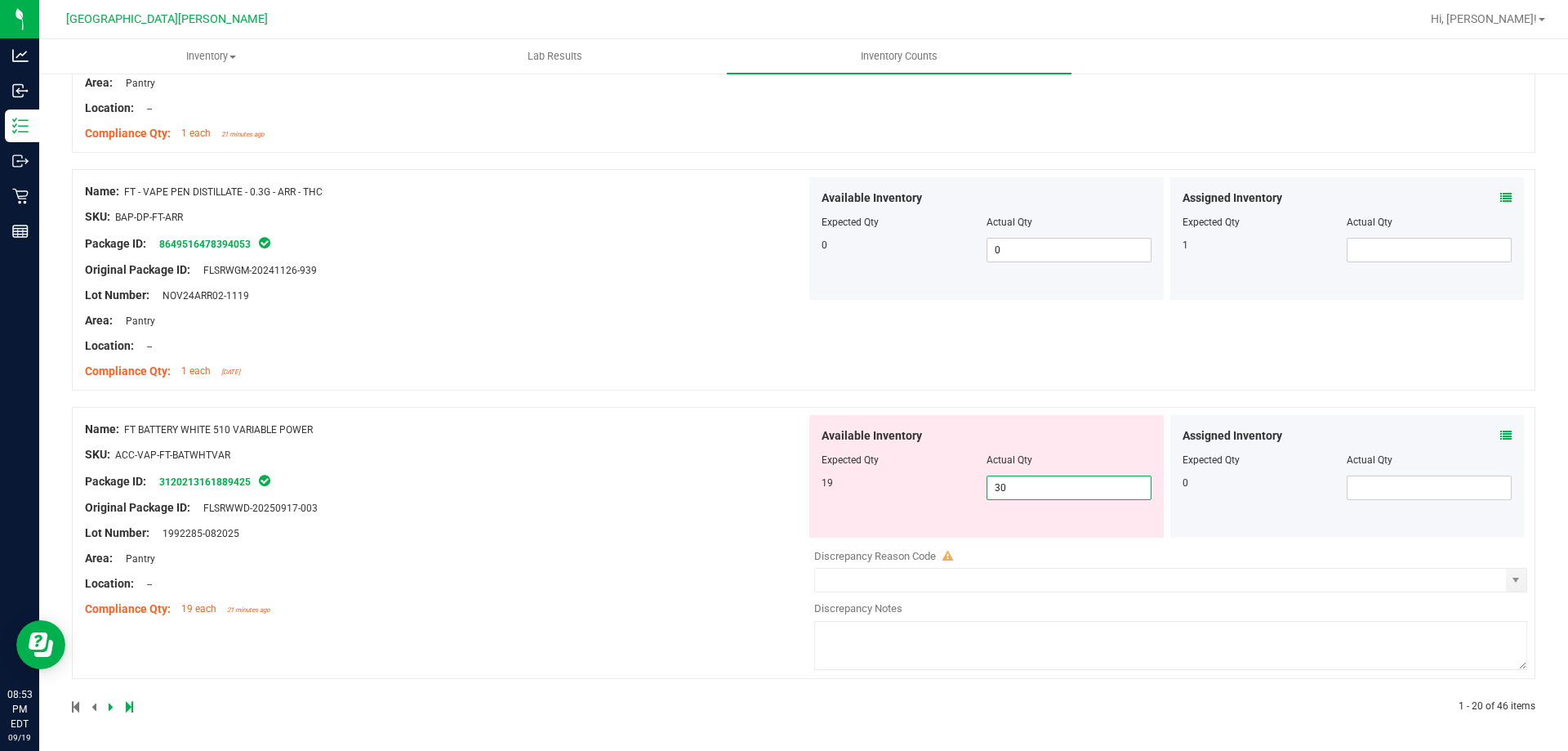
drag, startPoint x: 1008, startPoint y: 490, endPoint x: 1005, endPoint y: 481, distance: 9.5
click at [1011, 489] on span "30 30" at bounding box center [1069, 487] width 165 height 25
type input "3"
type input "19"
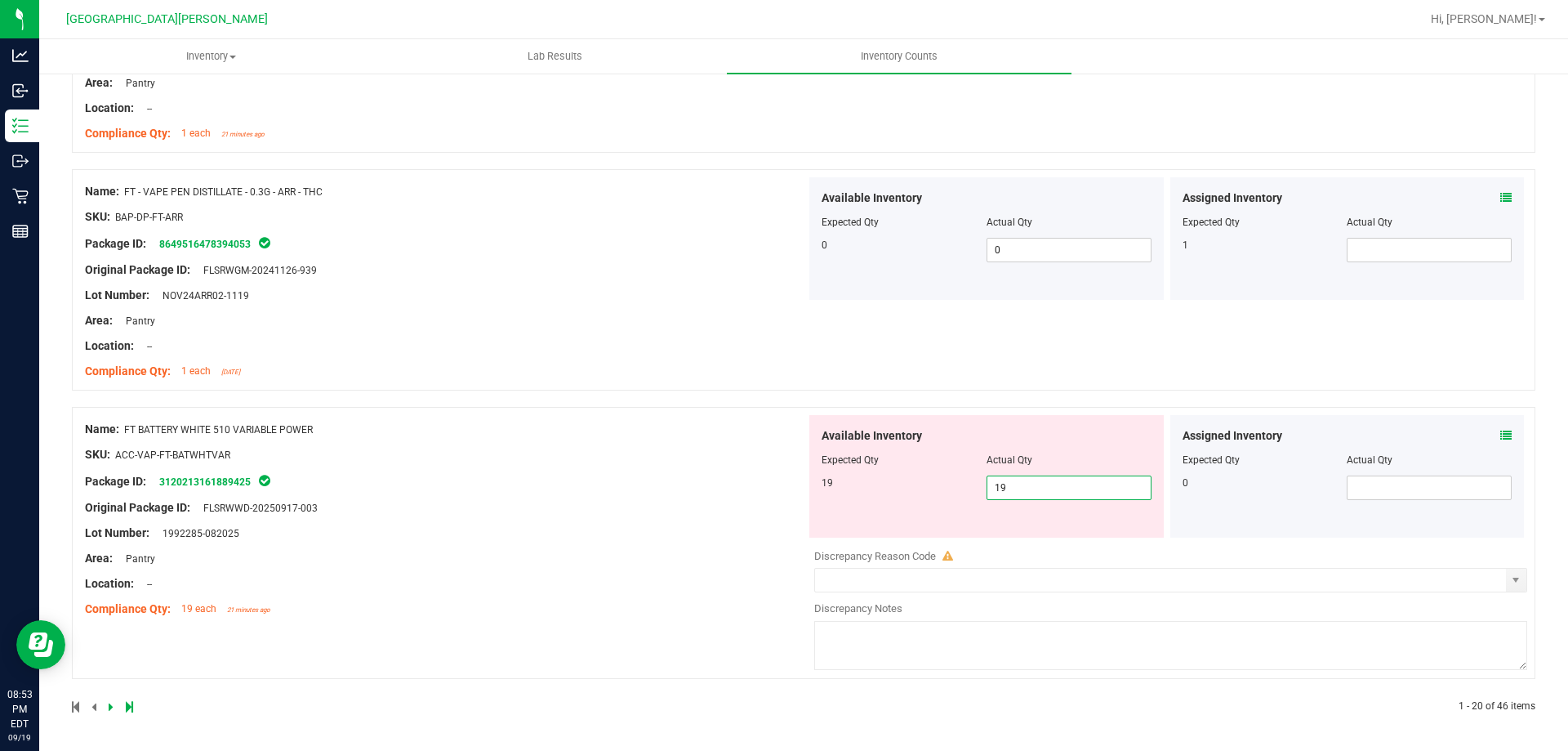
drag, startPoint x: 595, startPoint y: 507, endPoint x: 613, endPoint y: 519, distance: 21.6
click at [597, 508] on div "Name: FT BATTERY WHITE 510 VARIABLE POWER SKU: ACC-VAP-FT-BATWHTVAR Package ID:…" at bounding box center [445, 519] width 721 height 208
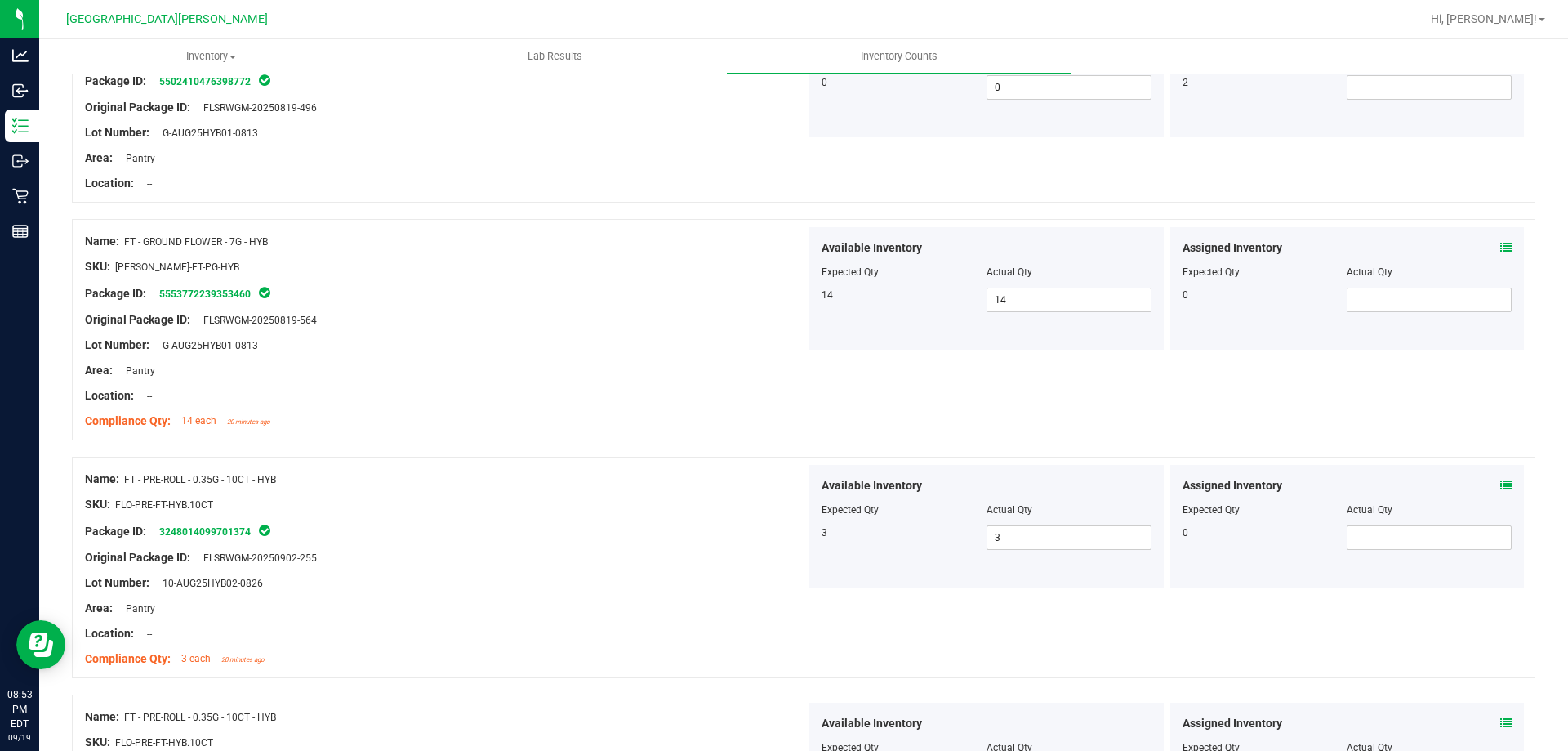
scroll to position [0, 0]
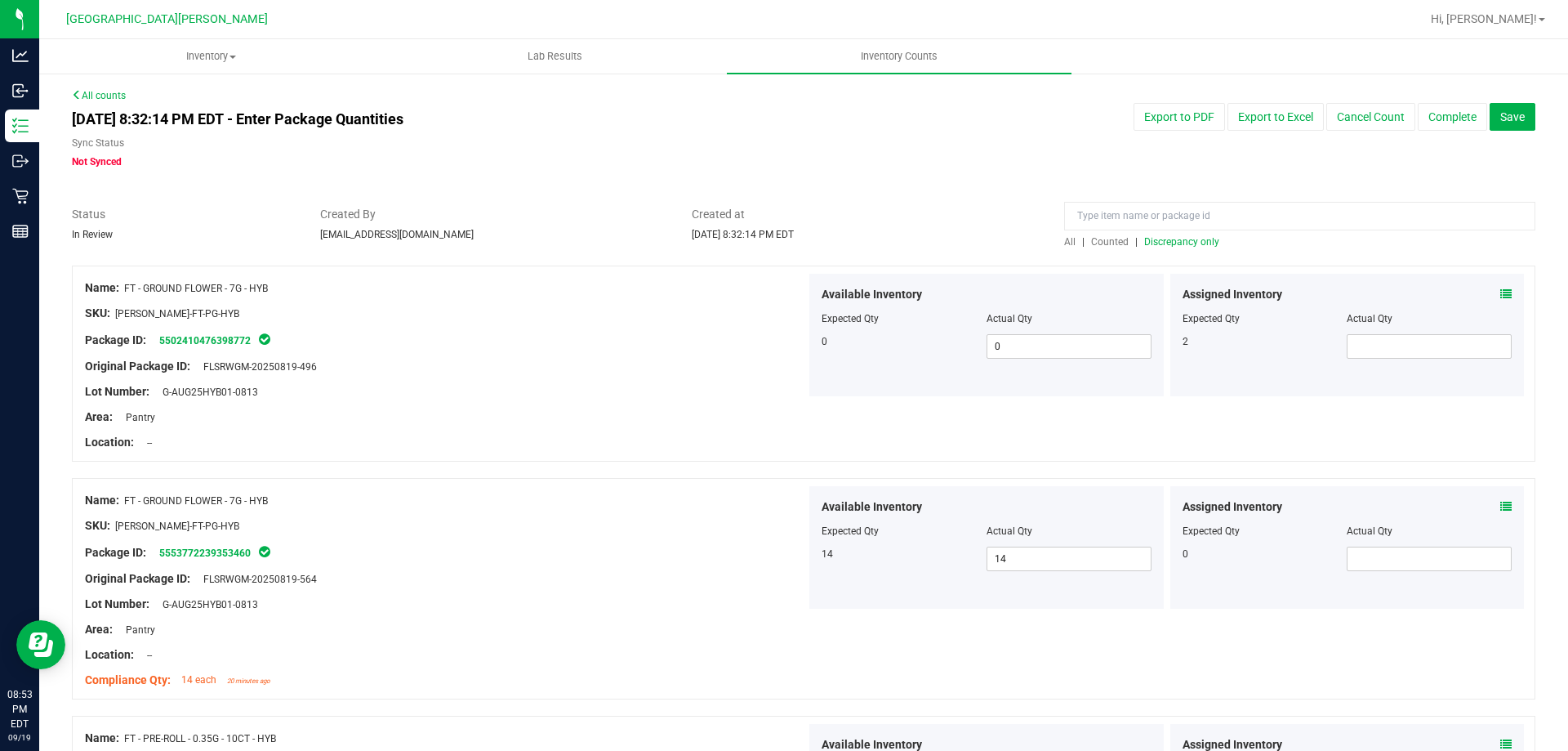
click at [1148, 241] on span "Discrepancy only" at bounding box center [1181, 241] width 76 height 12
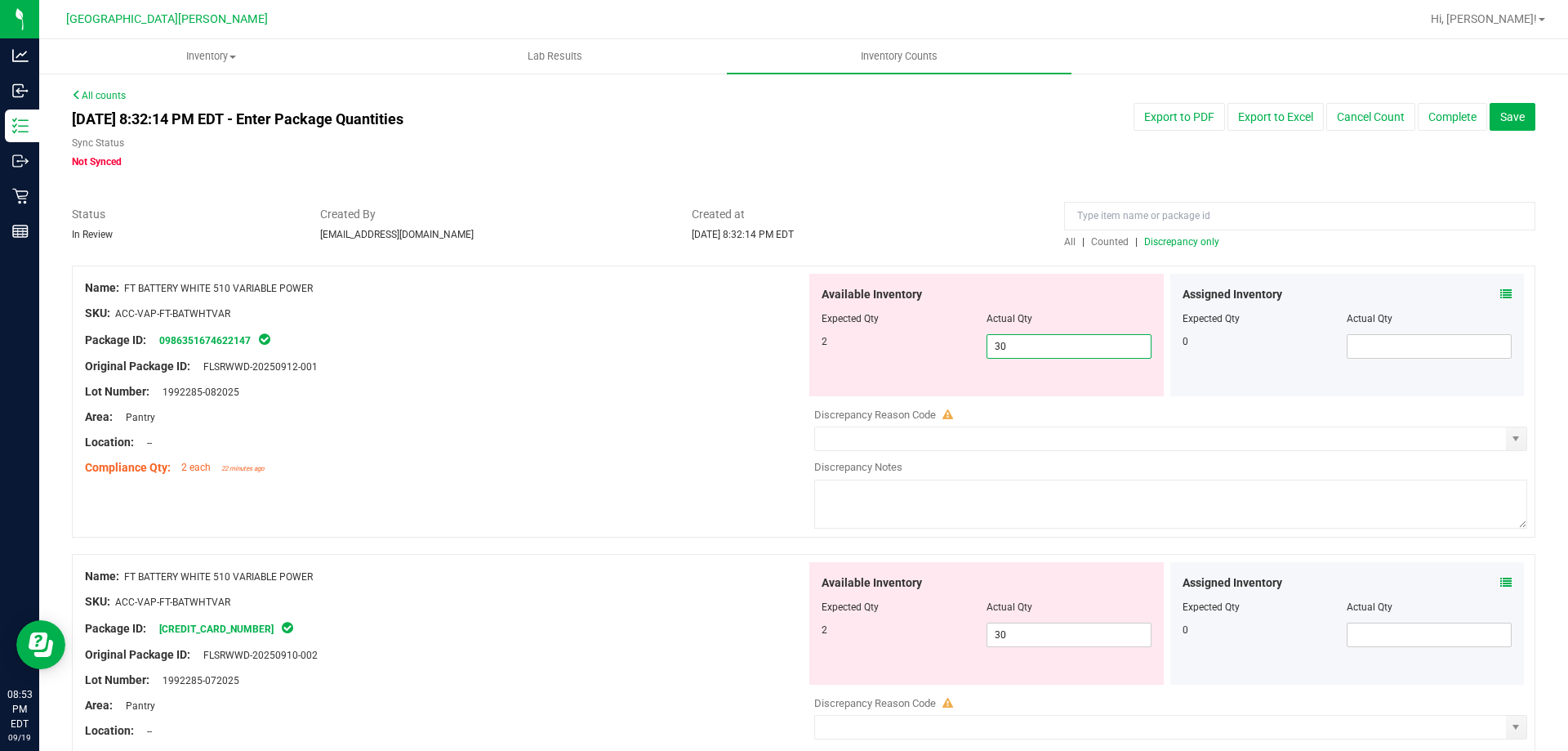
click at [1039, 342] on span "30 30" at bounding box center [1069, 346] width 165 height 25
type input "3"
type input "2"
drag, startPoint x: 648, startPoint y: 509, endPoint x: 843, endPoint y: 673, distance: 254.8
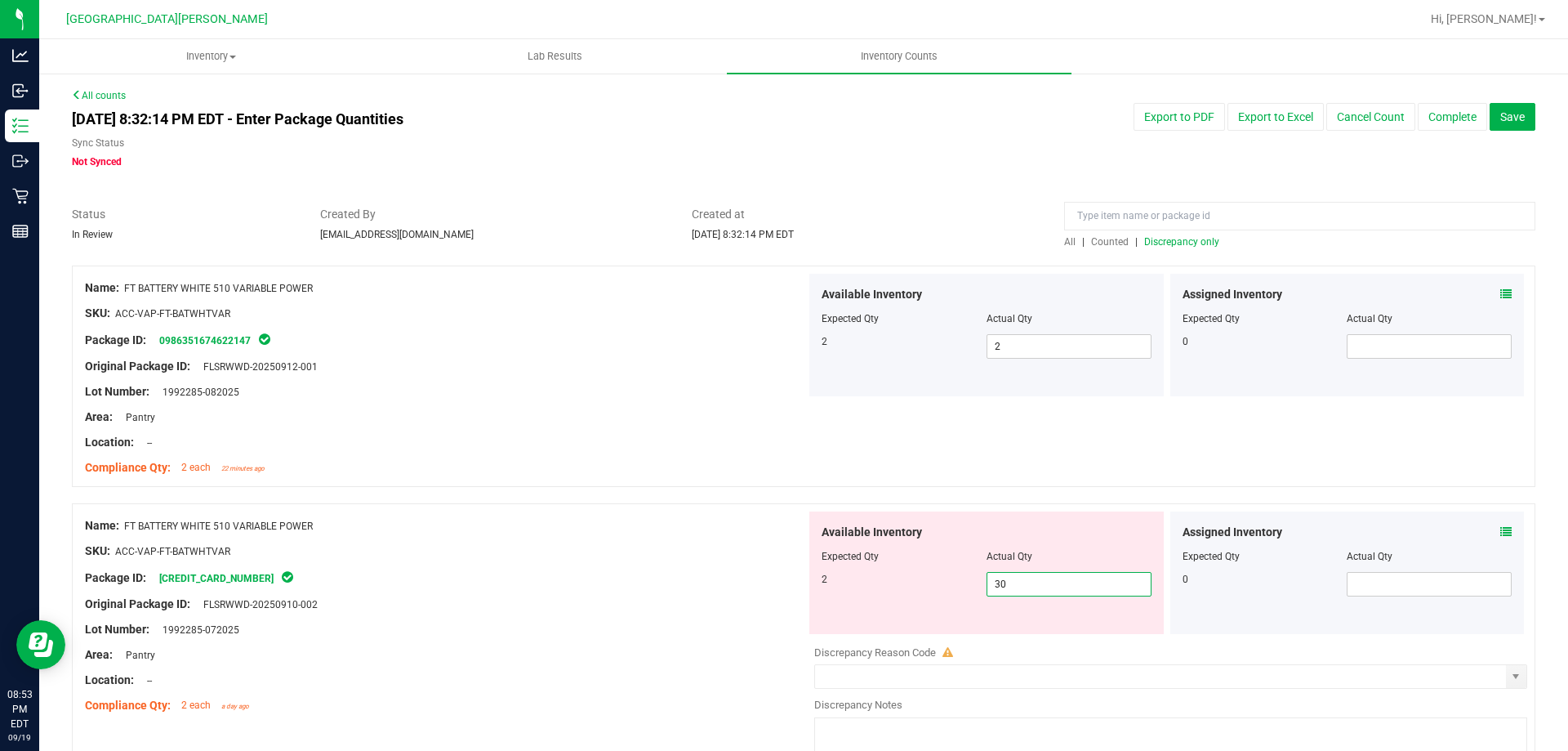
click at [1021, 588] on span "30 30" at bounding box center [1069, 584] width 165 height 25
type input "3"
type input "2"
click at [607, 643] on div at bounding box center [445, 642] width 721 height 8
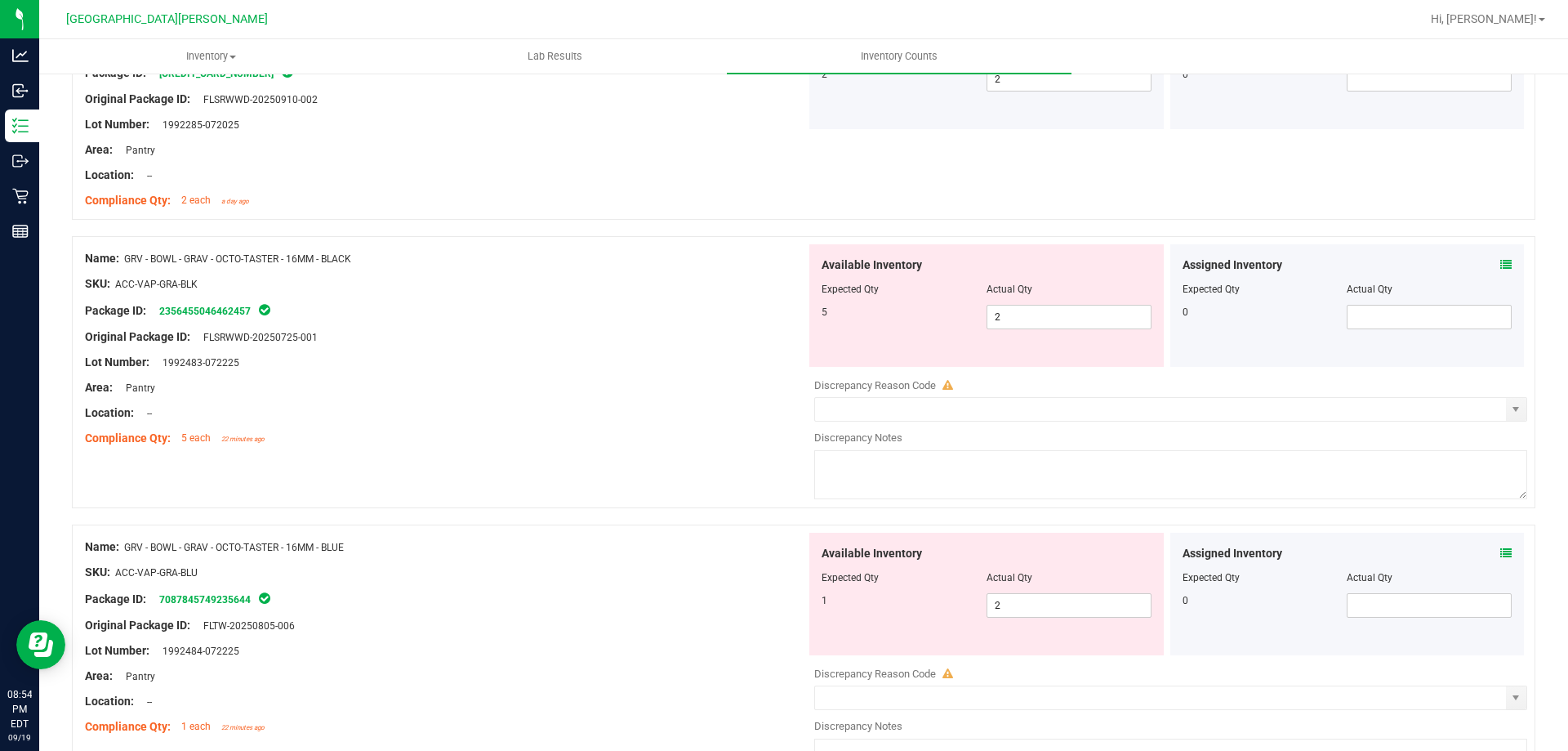
scroll to position [572, 0]
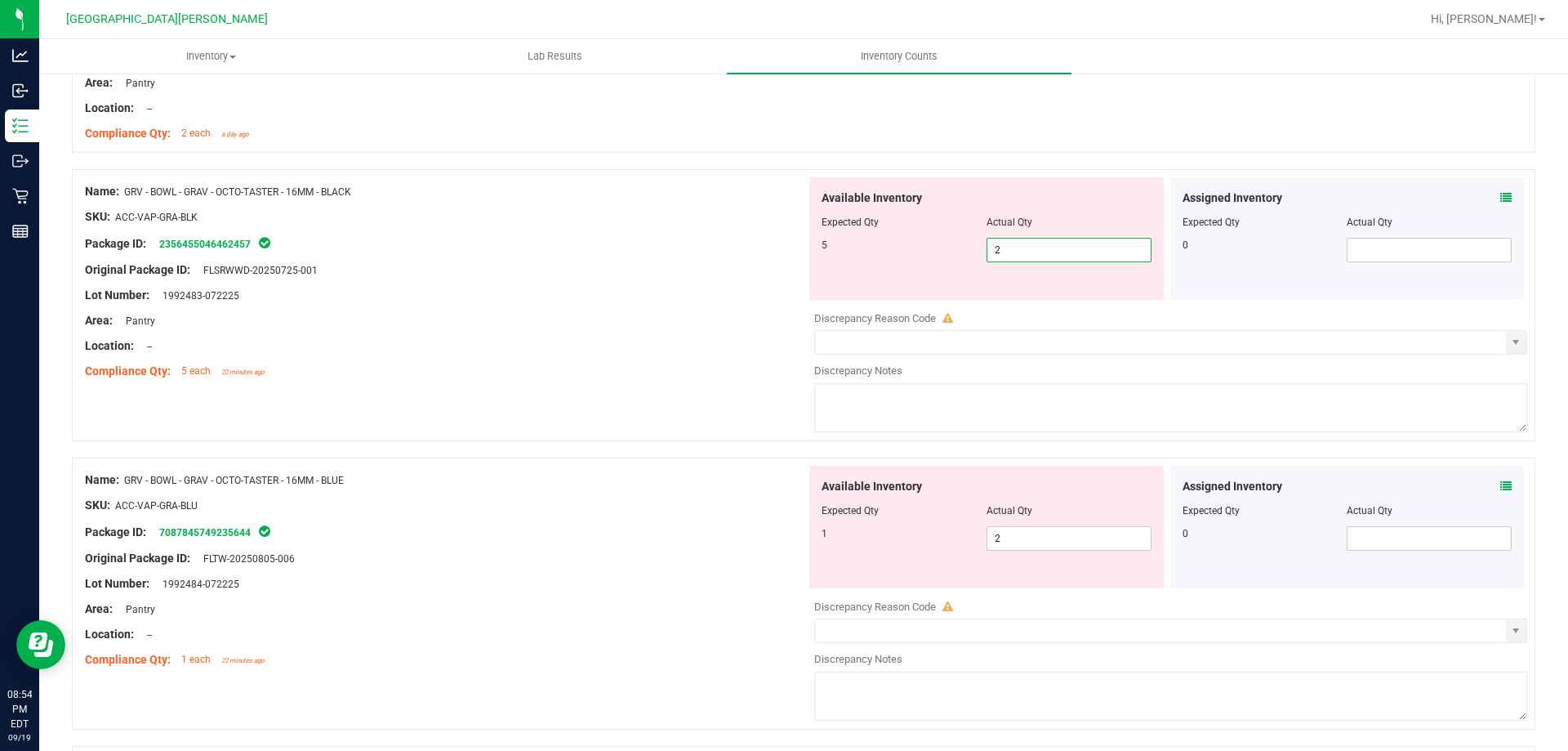
click at [1011, 244] on span "2 2" at bounding box center [1069, 249] width 165 height 25
type input "5"
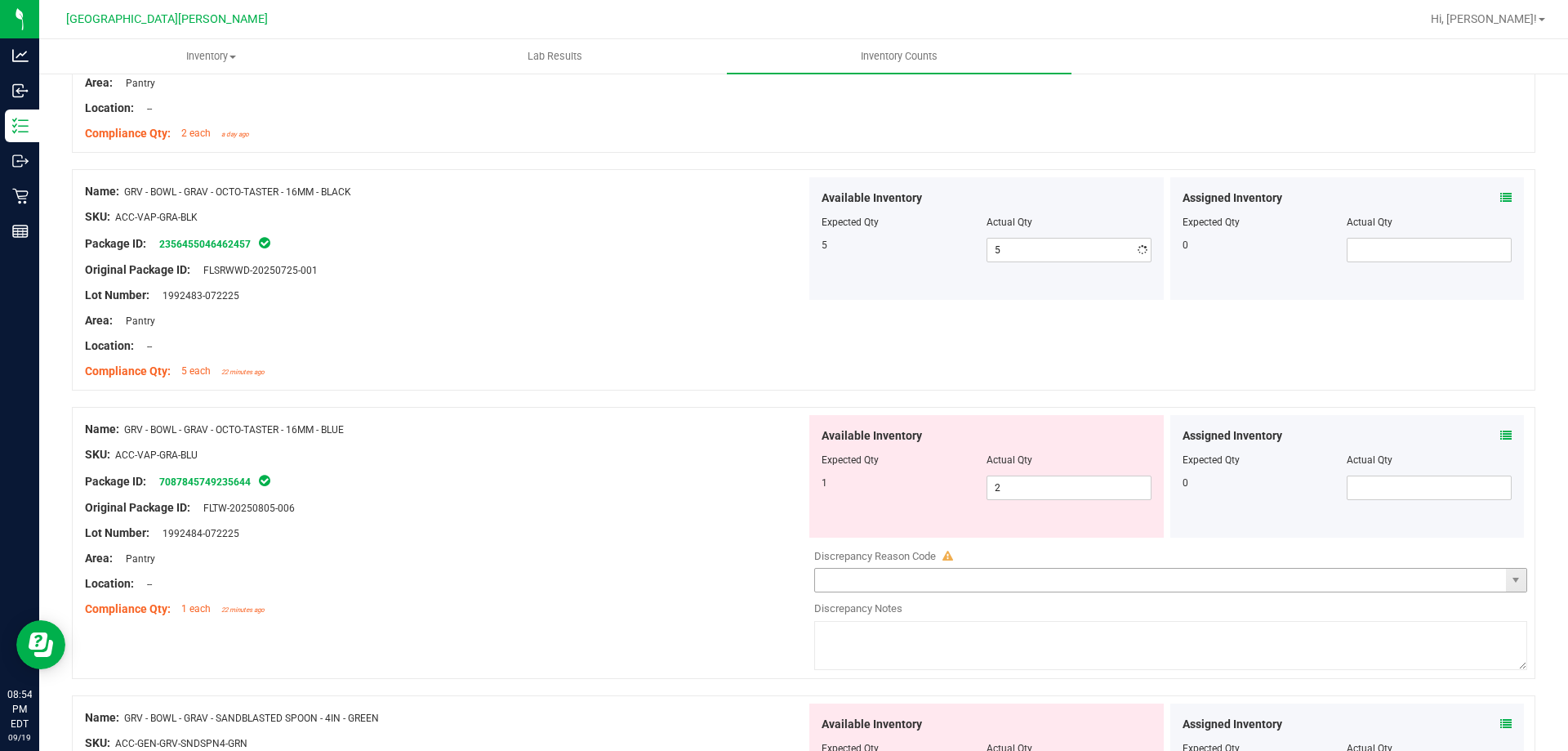
drag, startPoint x: 544, startPoint y: 567, endPoint x: 916, endPoint y: 576, distance: 372.1
click at [572, 572] on div "Name: GRV - BOWL - GRAV - OCTO-TASTER - 16MM - BLUE SKU: ACC-VAP-GRA-BLU Packag…" at bounding box center [445, 519] width 721 height 208
click at [1008, 484] on span "2 2" at bounding box center [1069, 487] width 165 height 25
type input "1"
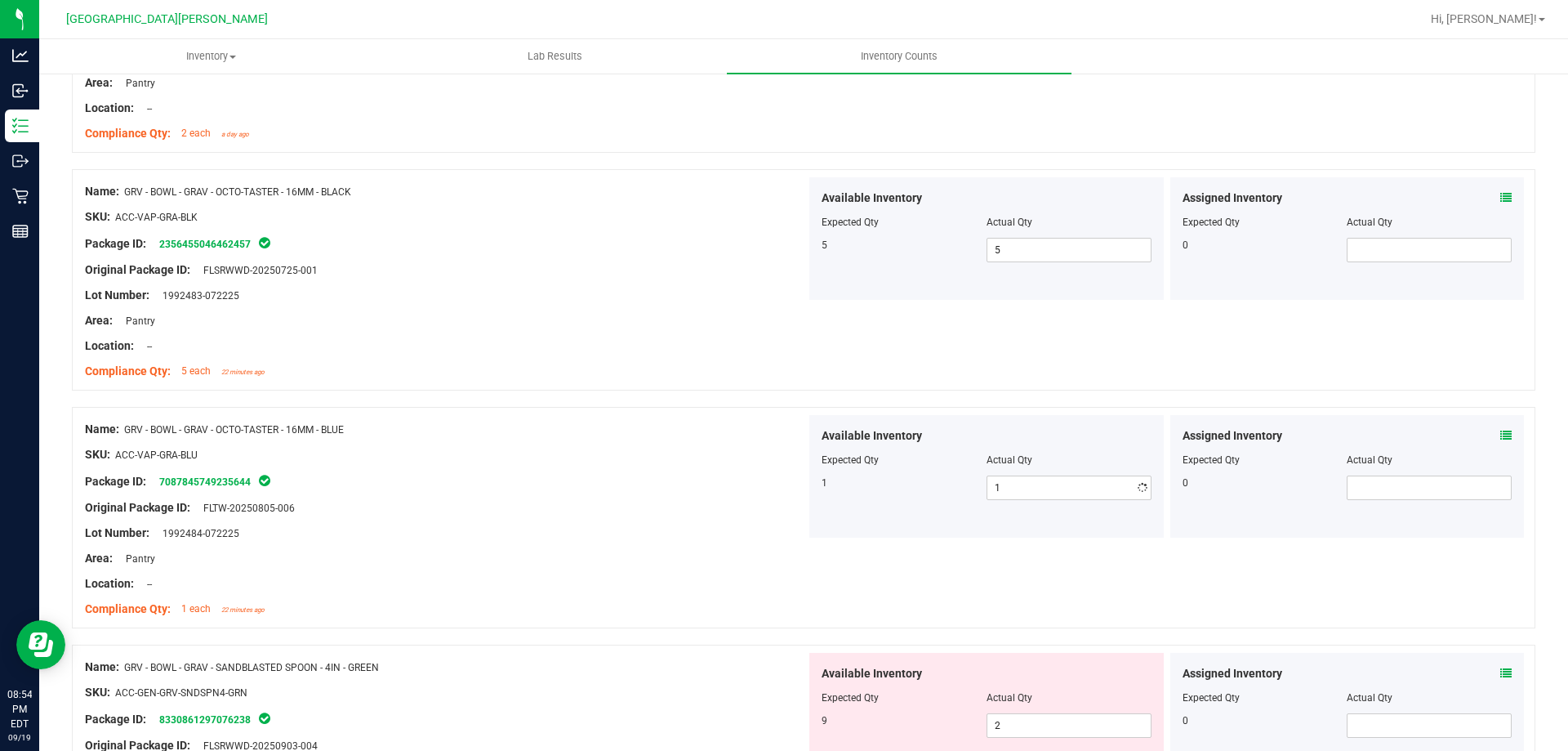
click at [788, 597] on div at bounding box center [445, 596] width 721 height 8
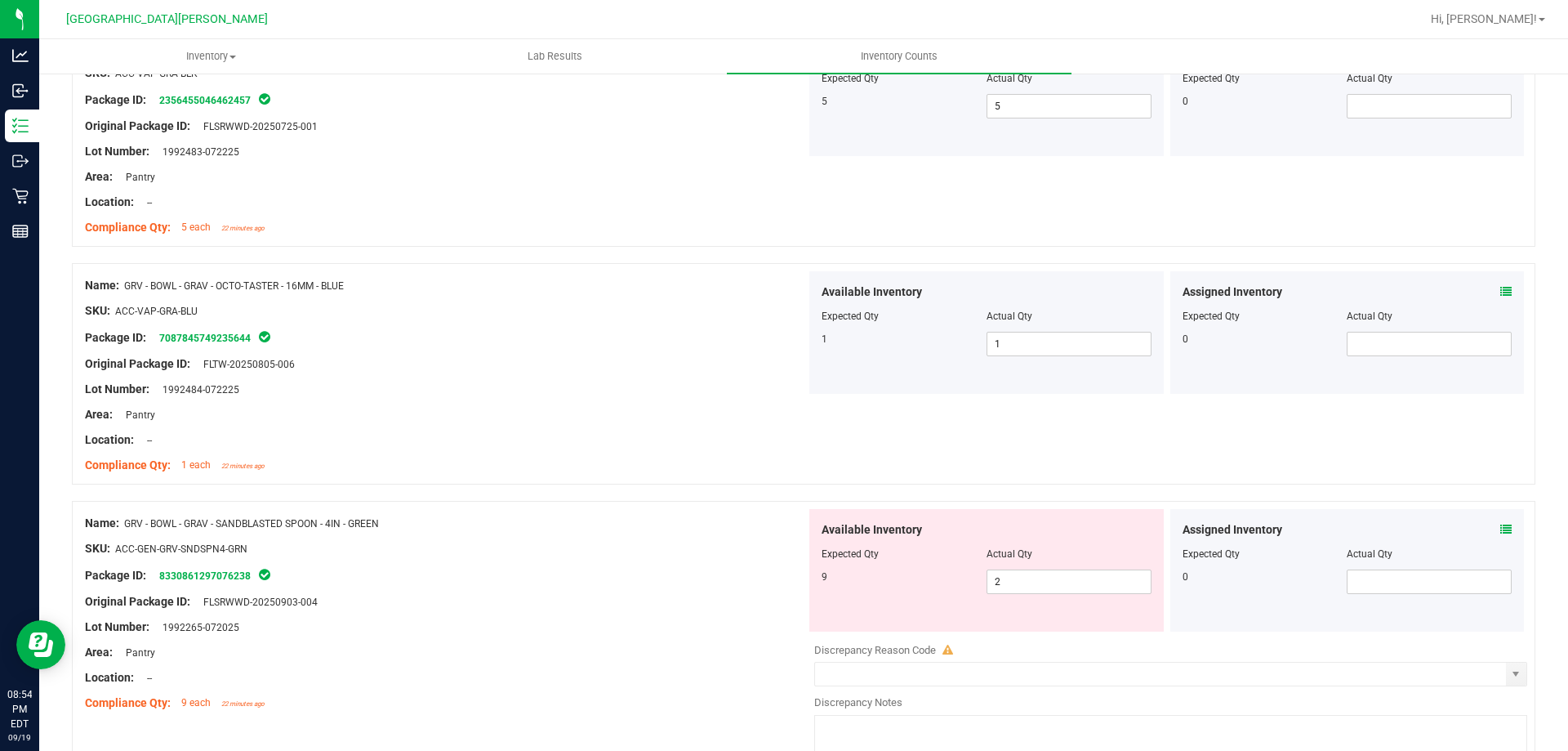
scroll to position [898, 0]
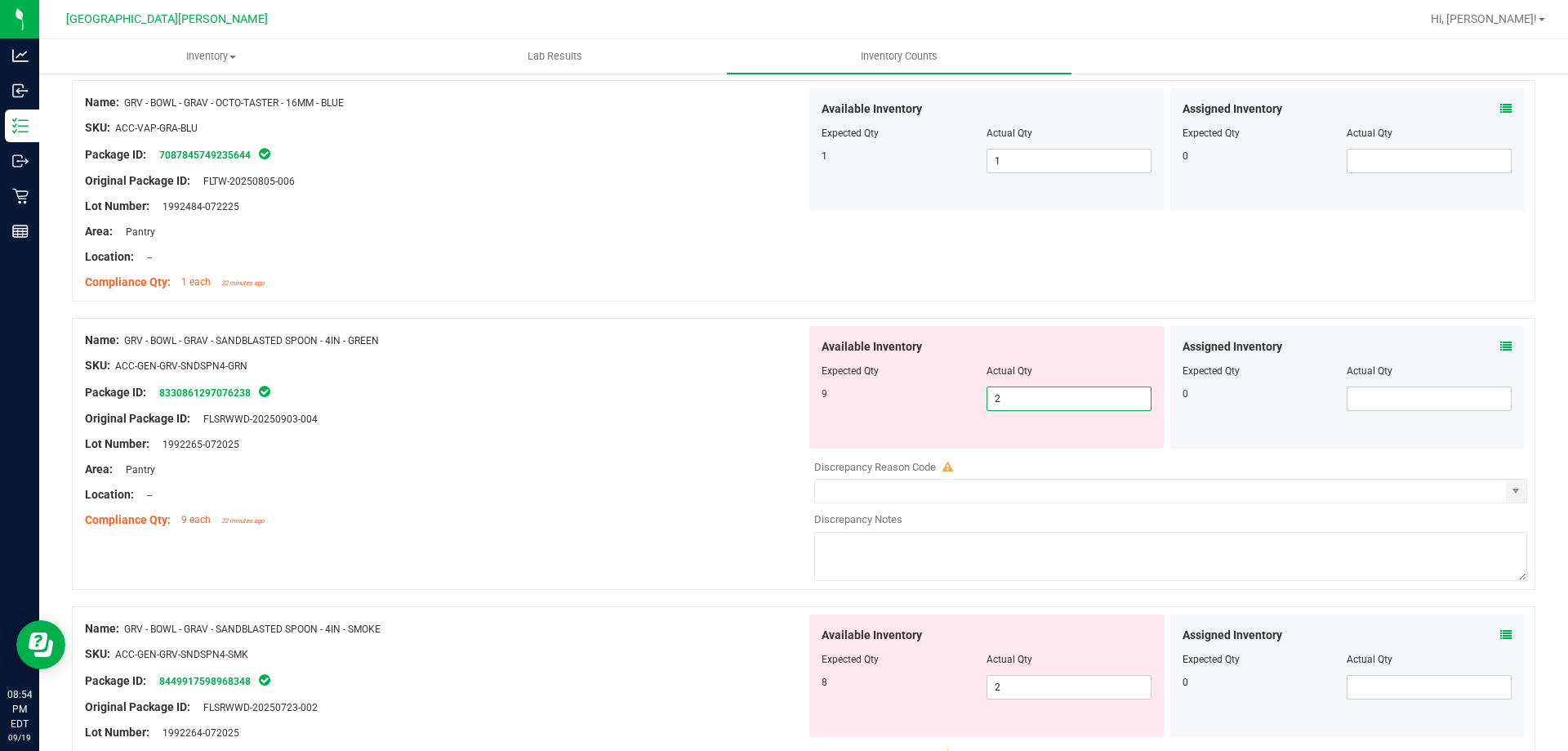
click at [1006, 397] on span "2 2" at bounding box center [1069, 399] width 165 height 25
type input "6"
type input "9"
drag, startPoint x: 684, startPoint y: 541, endPoint x: 1033, endPoint y: 645, distance: 364.2
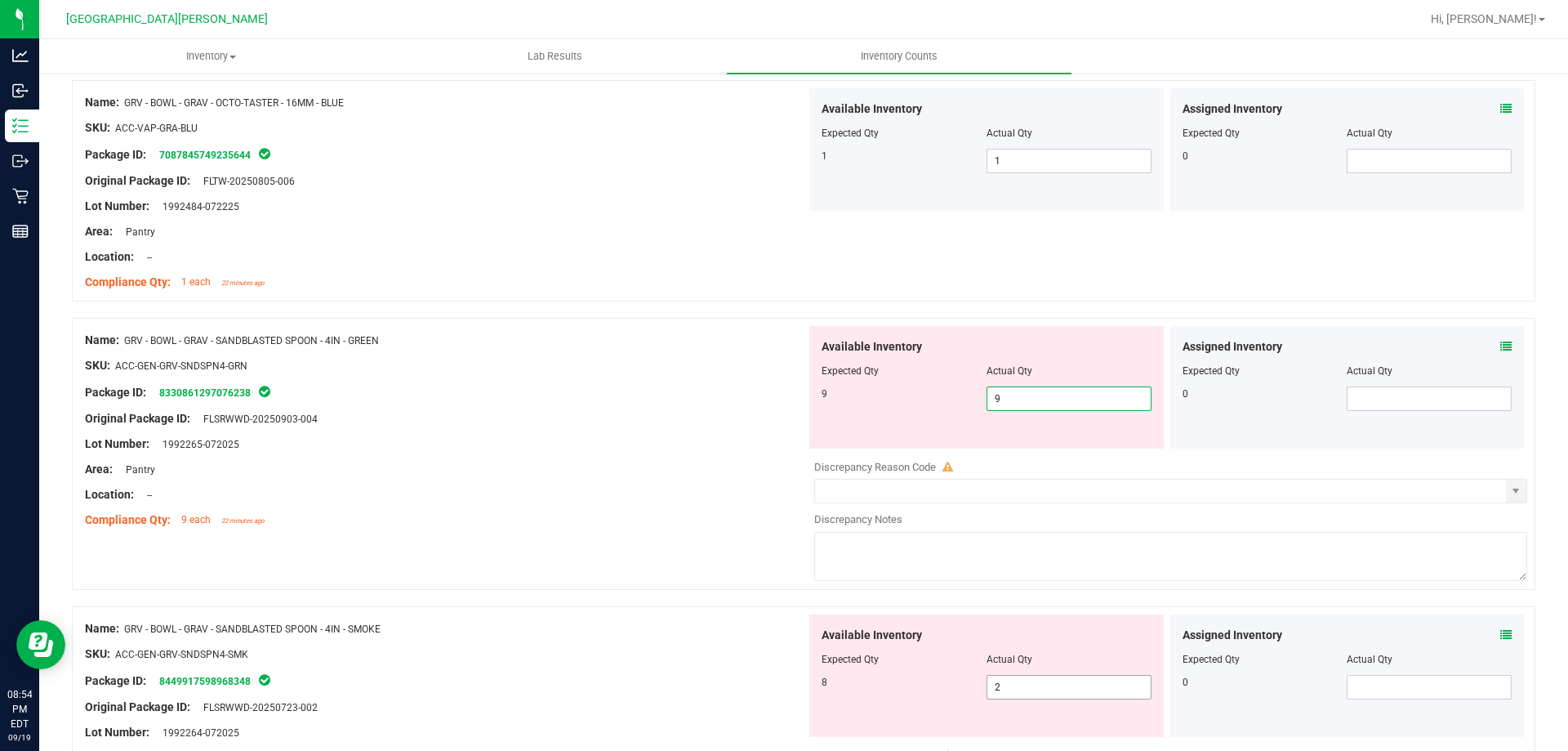
click at [689, 541] on div "Name: GRV - BOWL - GRAV - SANDBLASTED SPOON - 4IN - GREEN SKU: ACC-GEN-GRV-SNDS…" at bounding box center [803, 462] width 1463 height 289
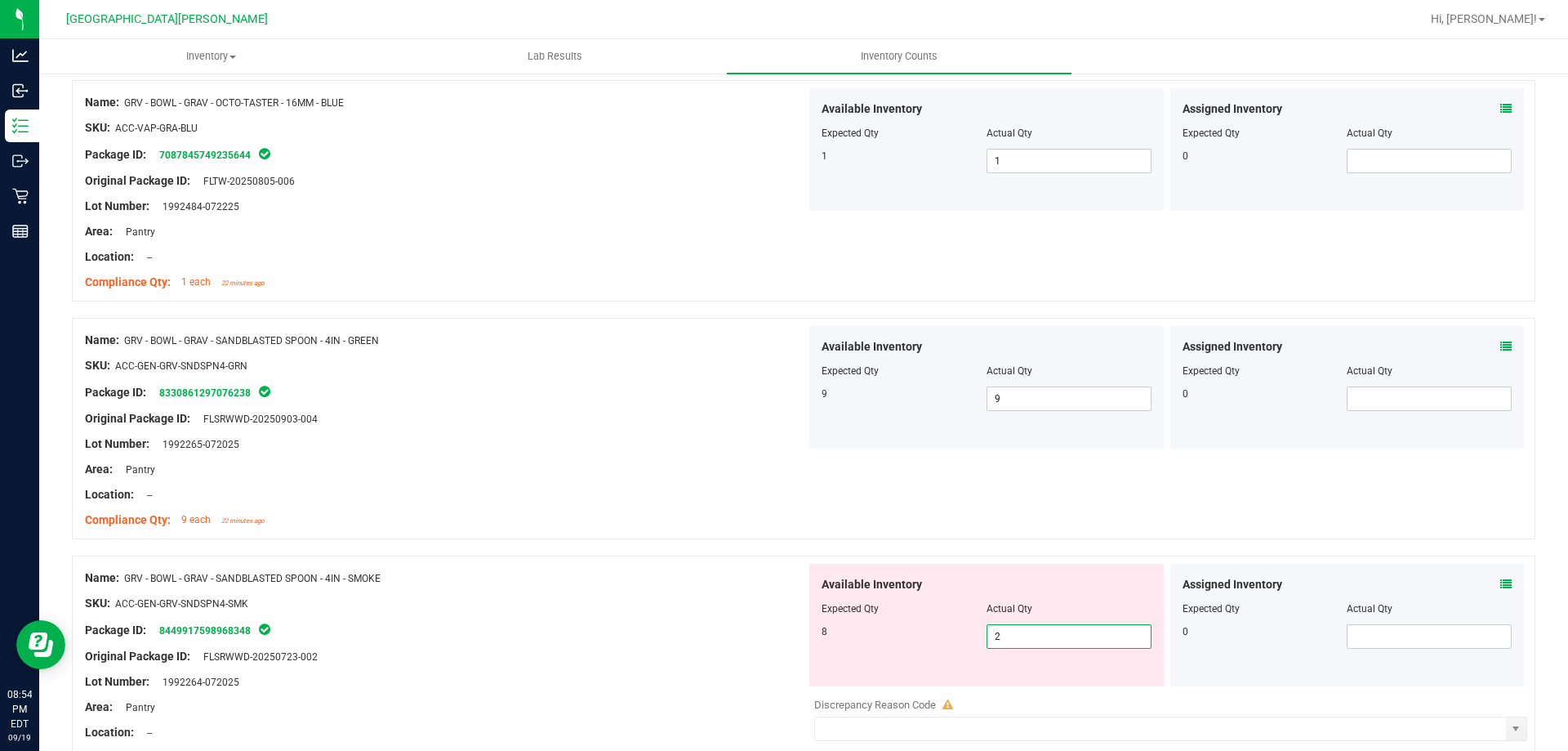
click at [1057, 642] on span "2 2" at bounding box center [1069, 636] width 165 height 25
type input "8"
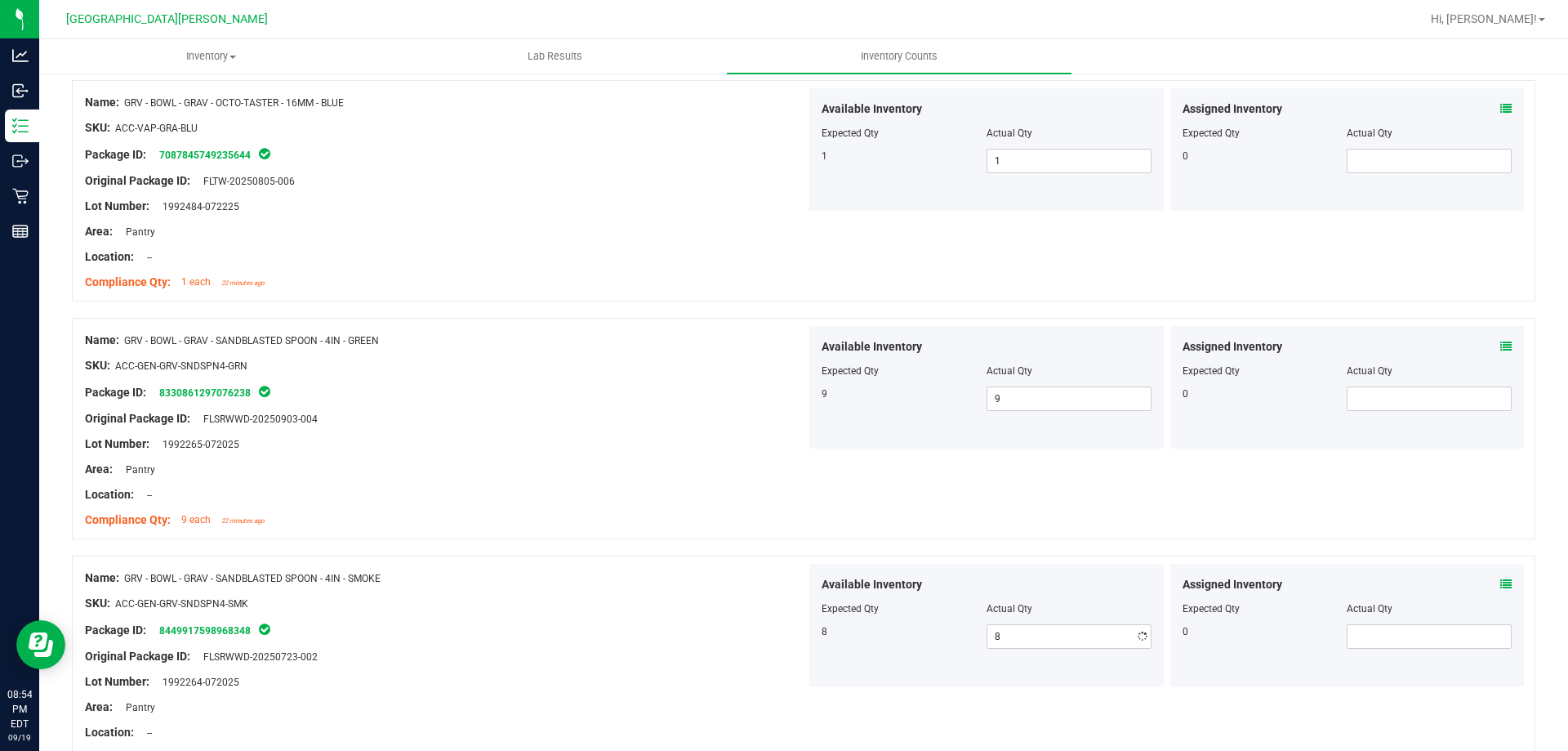
drag, startPoint x: 686, startPoint y: 628, endPoint x: 819, endPoint y: 628, distance: 133.0
click at [701, 633] on div "Package ID: 8449917598968348" at bounding box center [445, 630] width 721 height 20
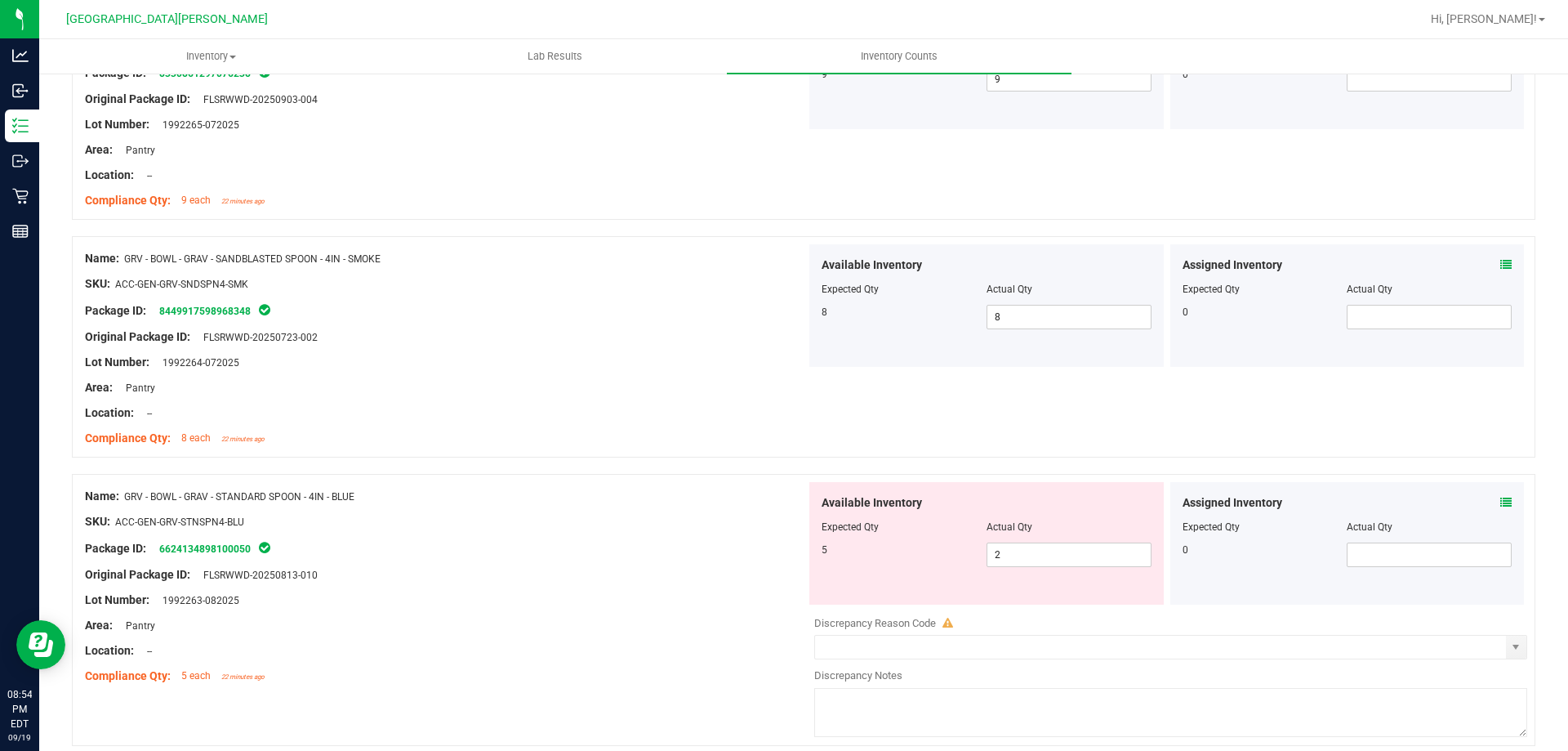
scroll to position [1389, 0]
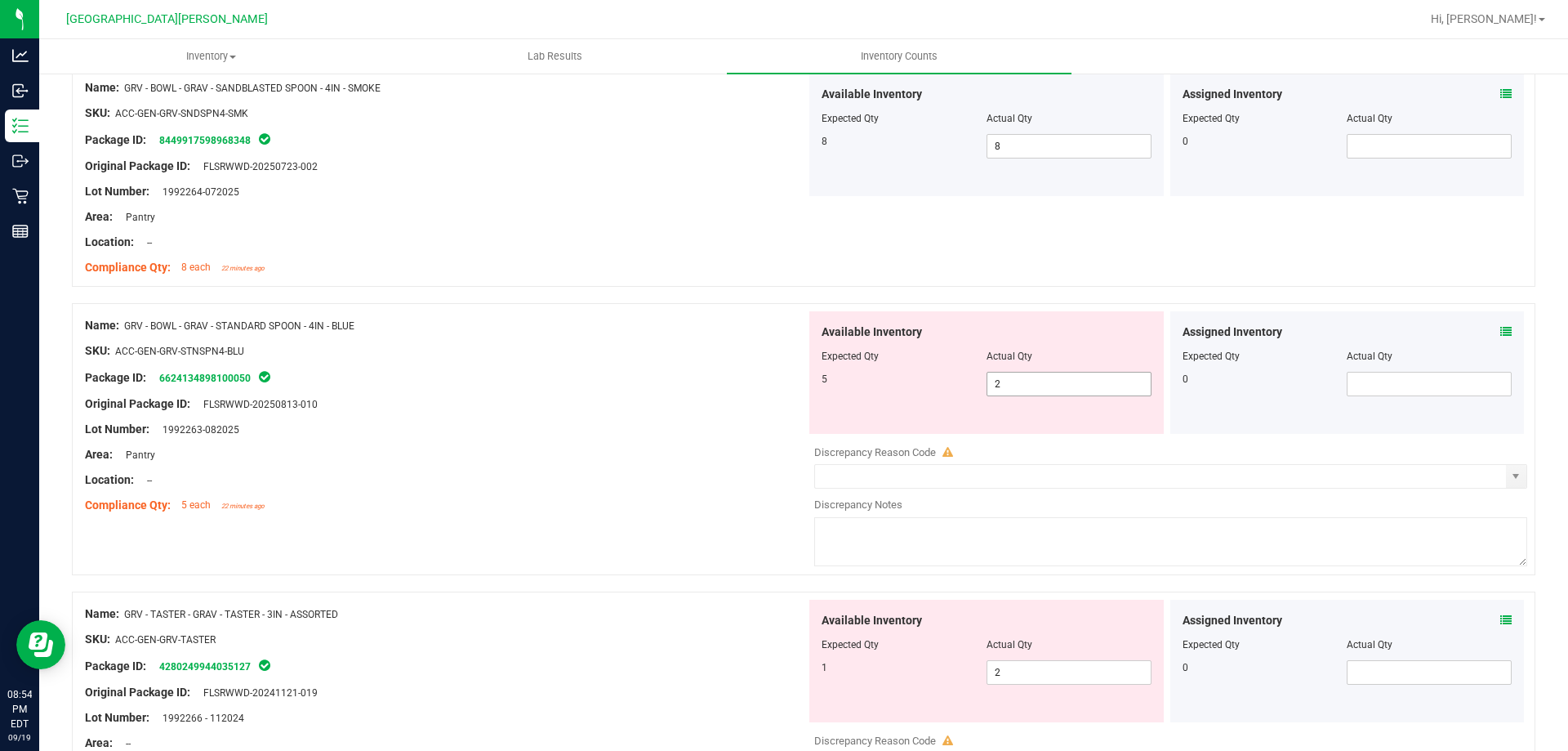
click at [1045, 394] on span "2 2" at bounding box center [1069, 384] width 165 height 25
type input "5"
drag, startPoint x: 620, startPoint y: 593, endPoint x: 650, endPoint y: 593, distance: 30.0
click at [626, 593] on div "Name: GRV - TASTER - GRAV - TASTER - 3IN - ASSORTED SKU: ACC-GEN-GRV-TASTER Pac…" at bounding box center [803, 726] width 1463 height 272
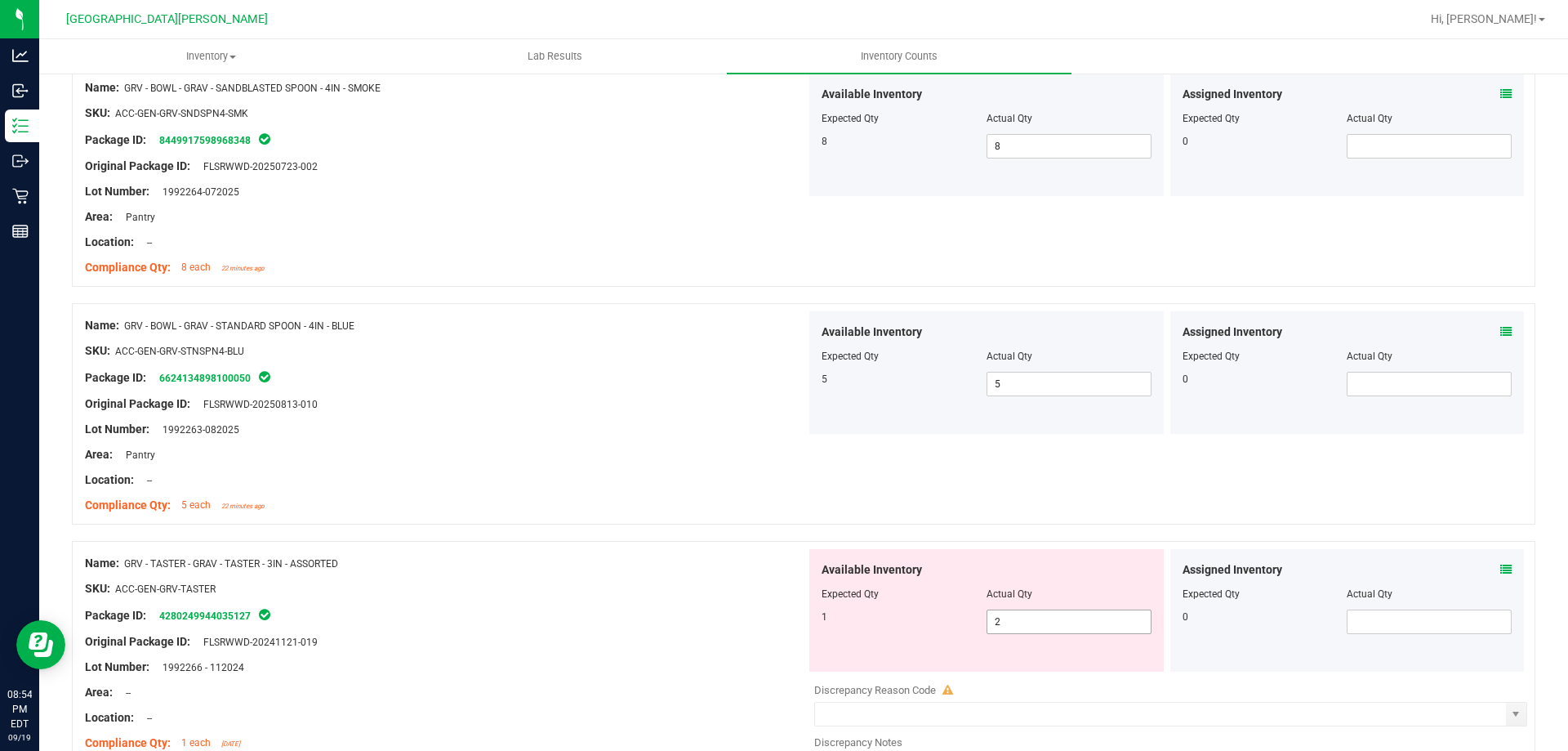
click at [1040, 620] on span "2 2" at bounding box center [1069, 621] width 165 height 25
type input "1"
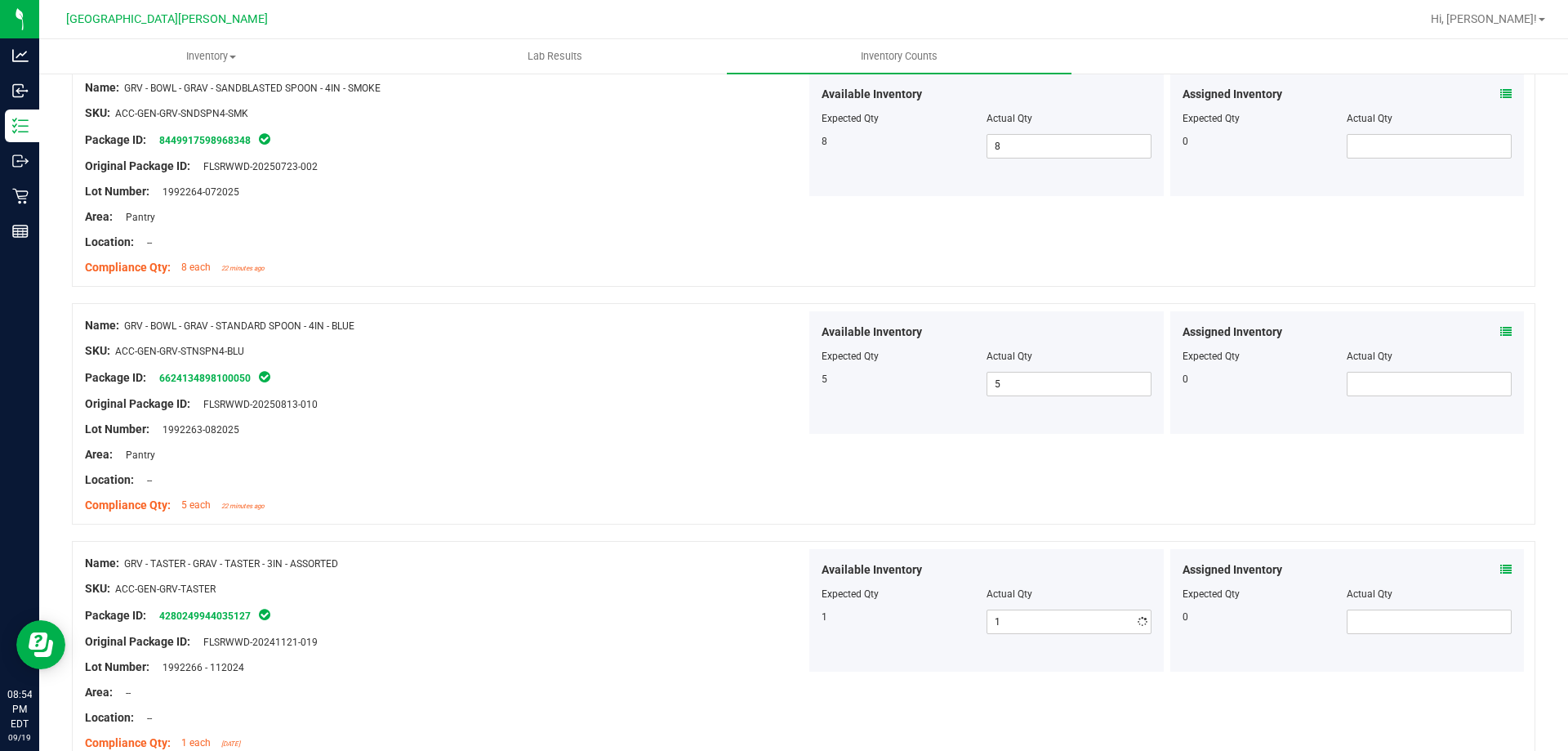
click at [674, 581] on div "SKU: ACC-GEN-GRV-TASTER" at bounding box center [445, 588] width 721 height 17
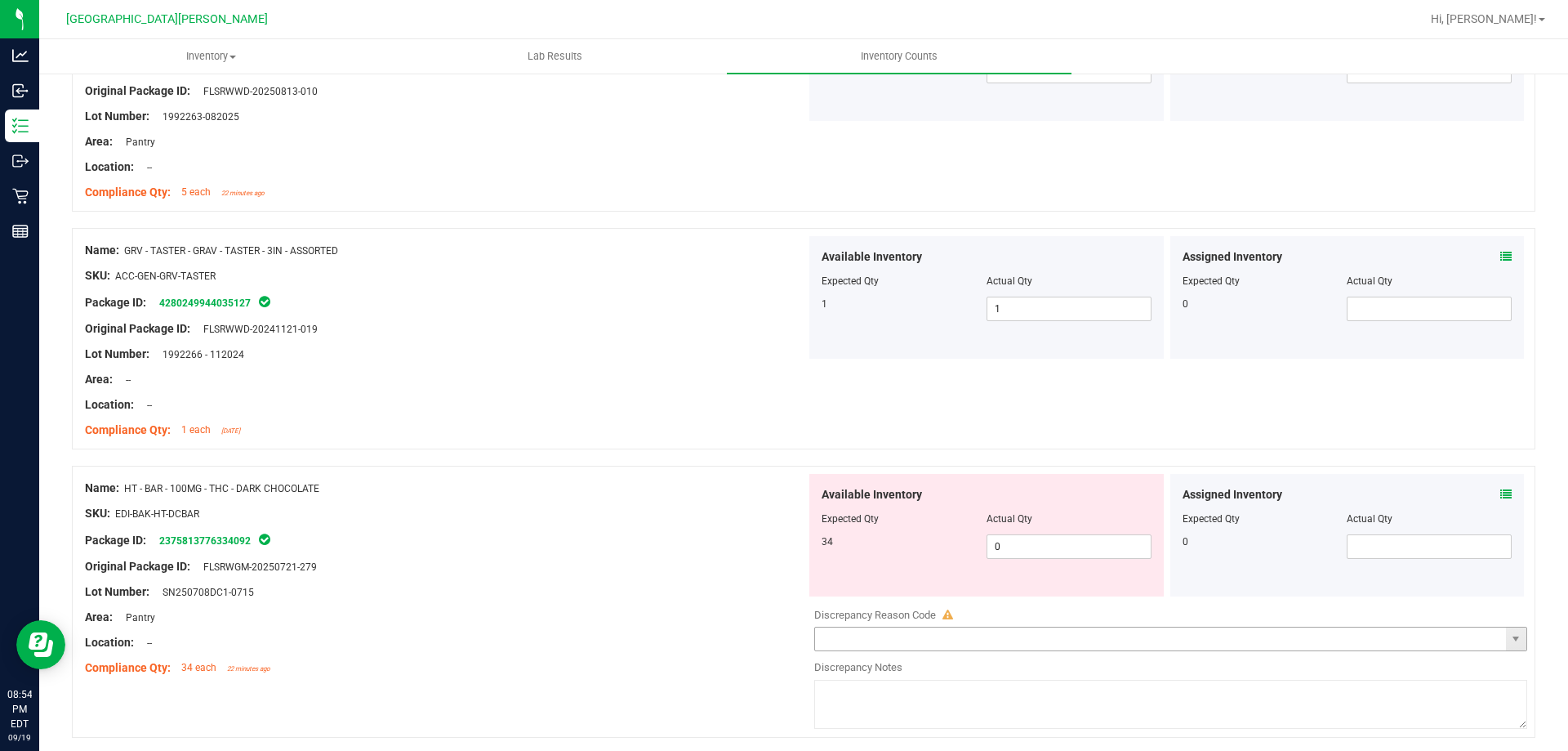
scroll to position [1716, 0]
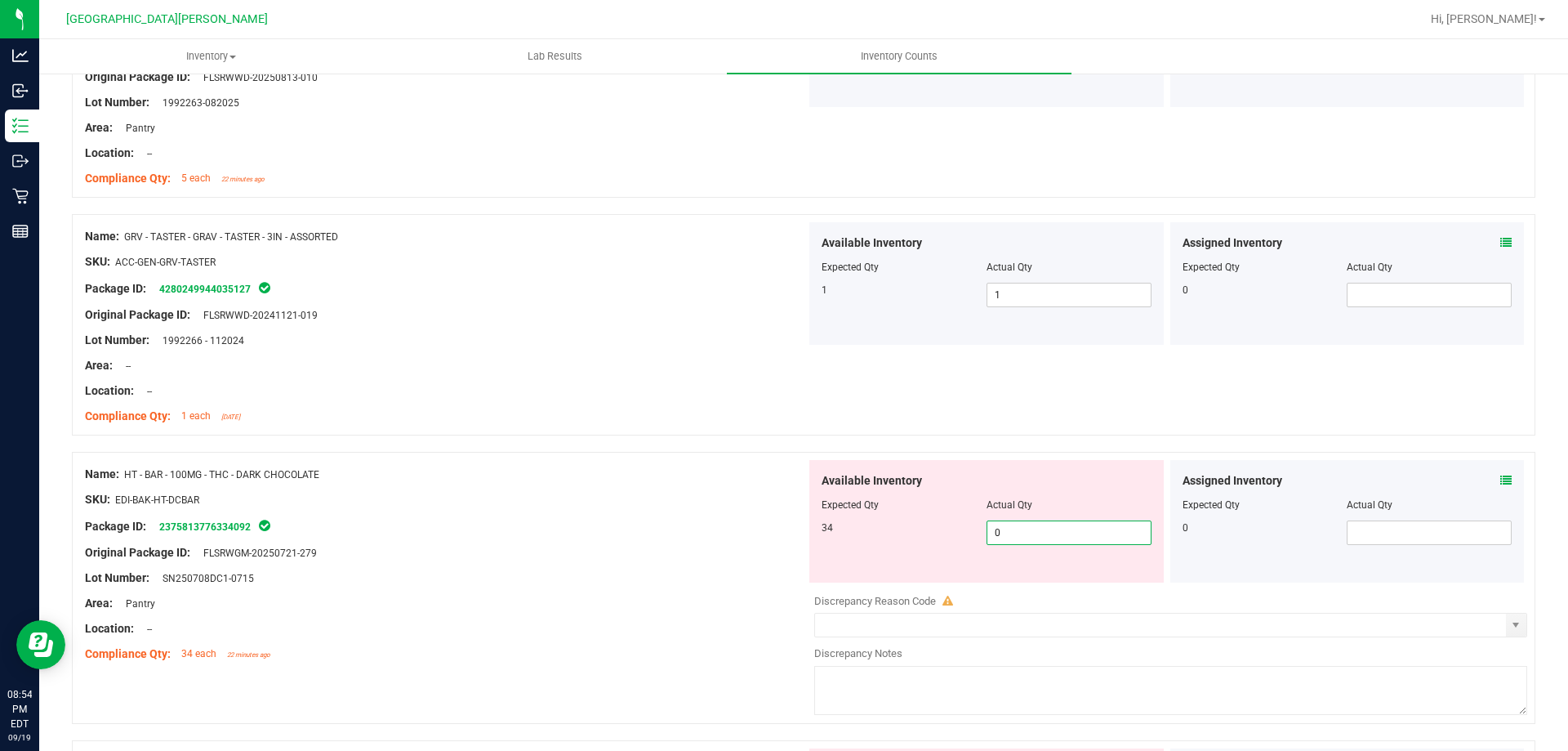
click at [1032, 535] on span "0 0" at bounding box center [1069, 532] width 165 height 25
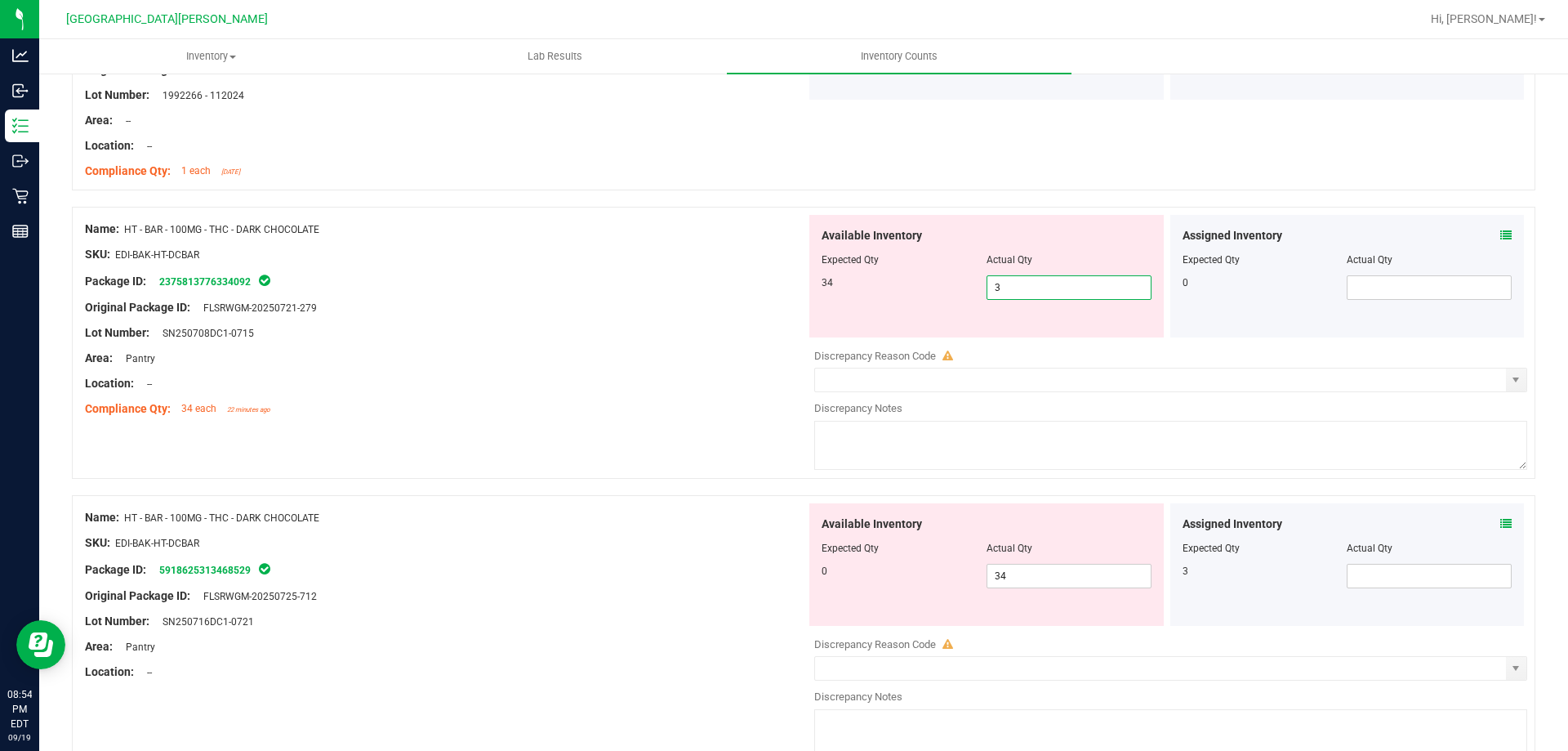
type input "34"
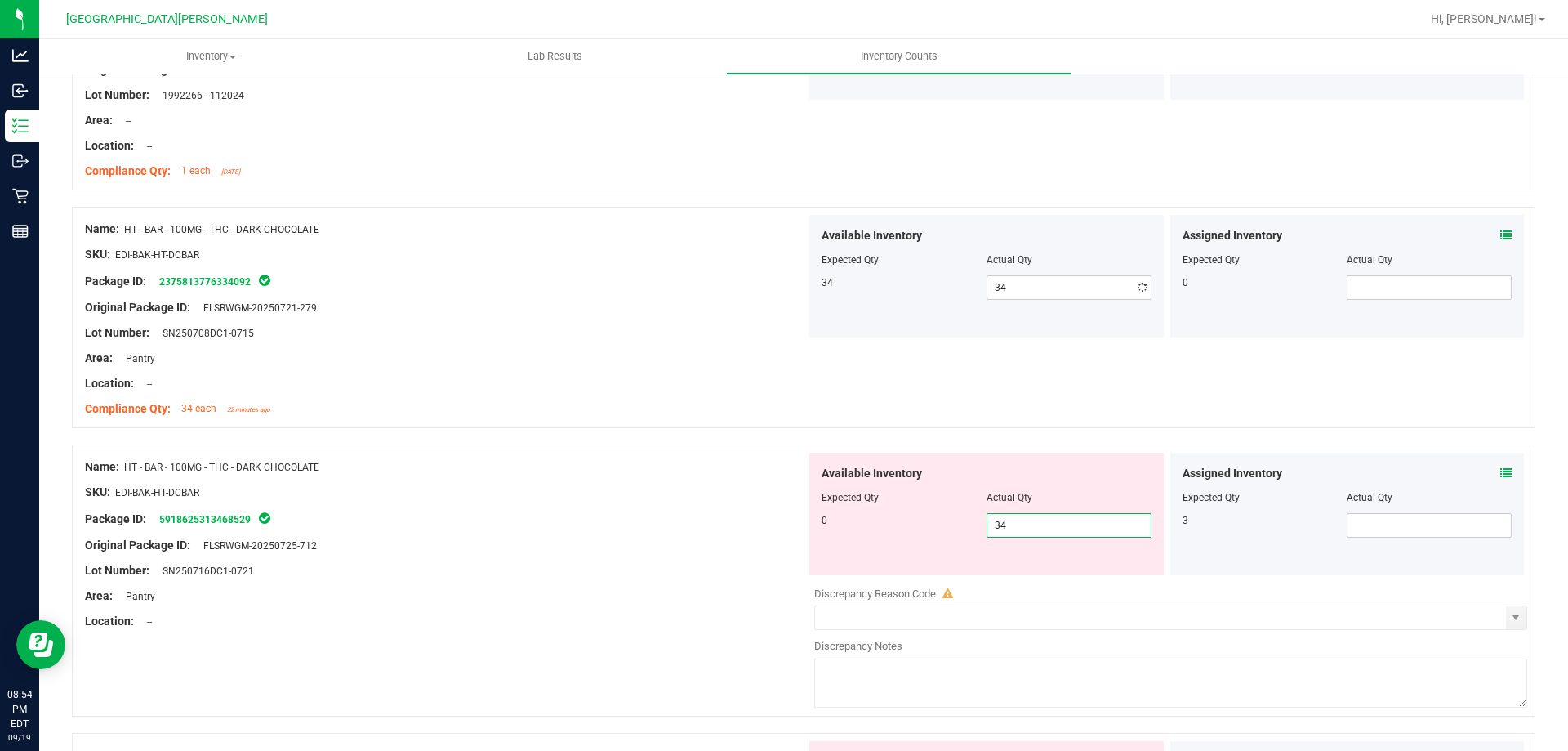
click at [1029, 581] on div "Available Inventory Expected Qty Actual Qty 0 34 34" at bounding box center [1166, 582] width 721 height 259
type input "3"
type input "0"
click at [678, 554] on div at bounding box center [445, 558] width 721 height 8
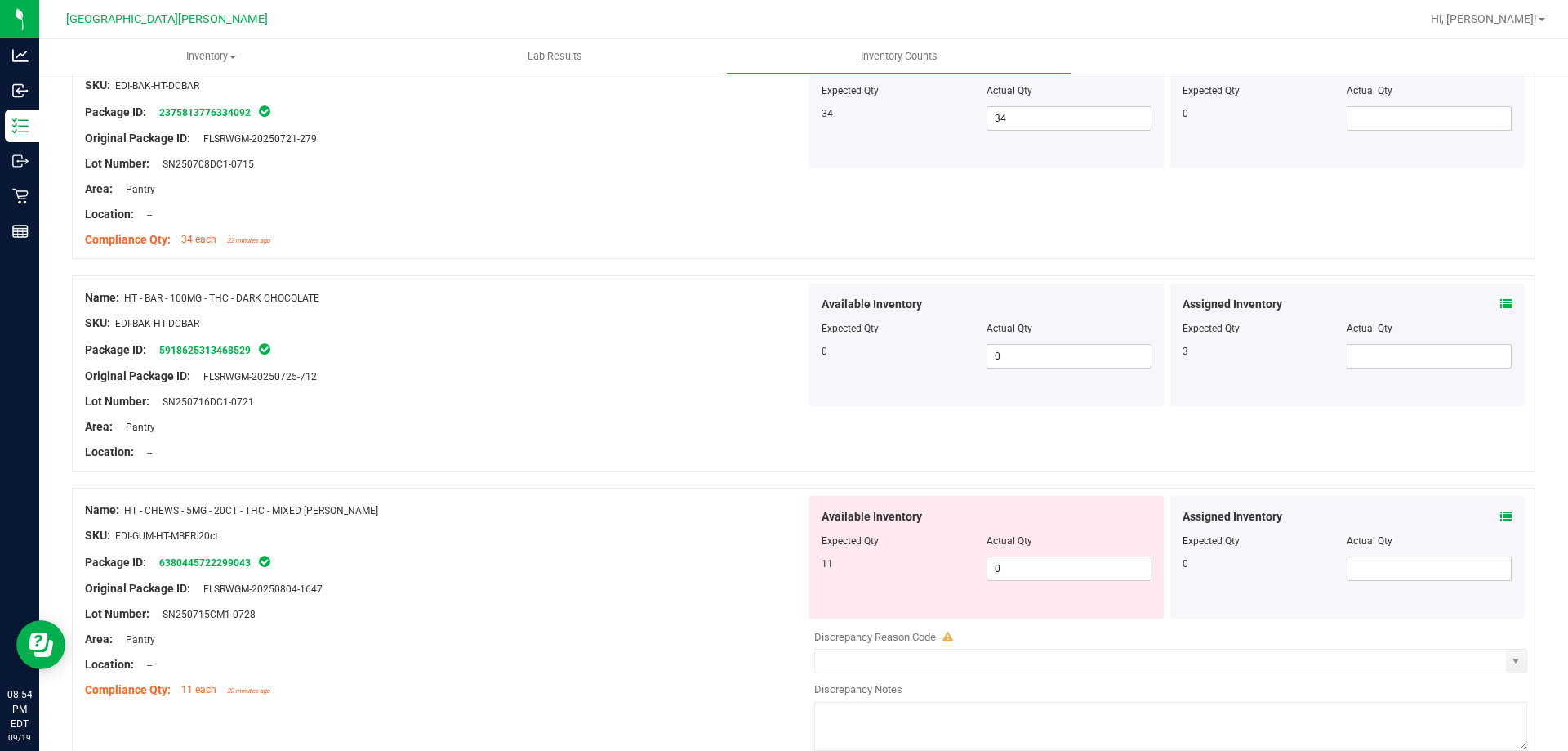
scroll to position [2369, 0]
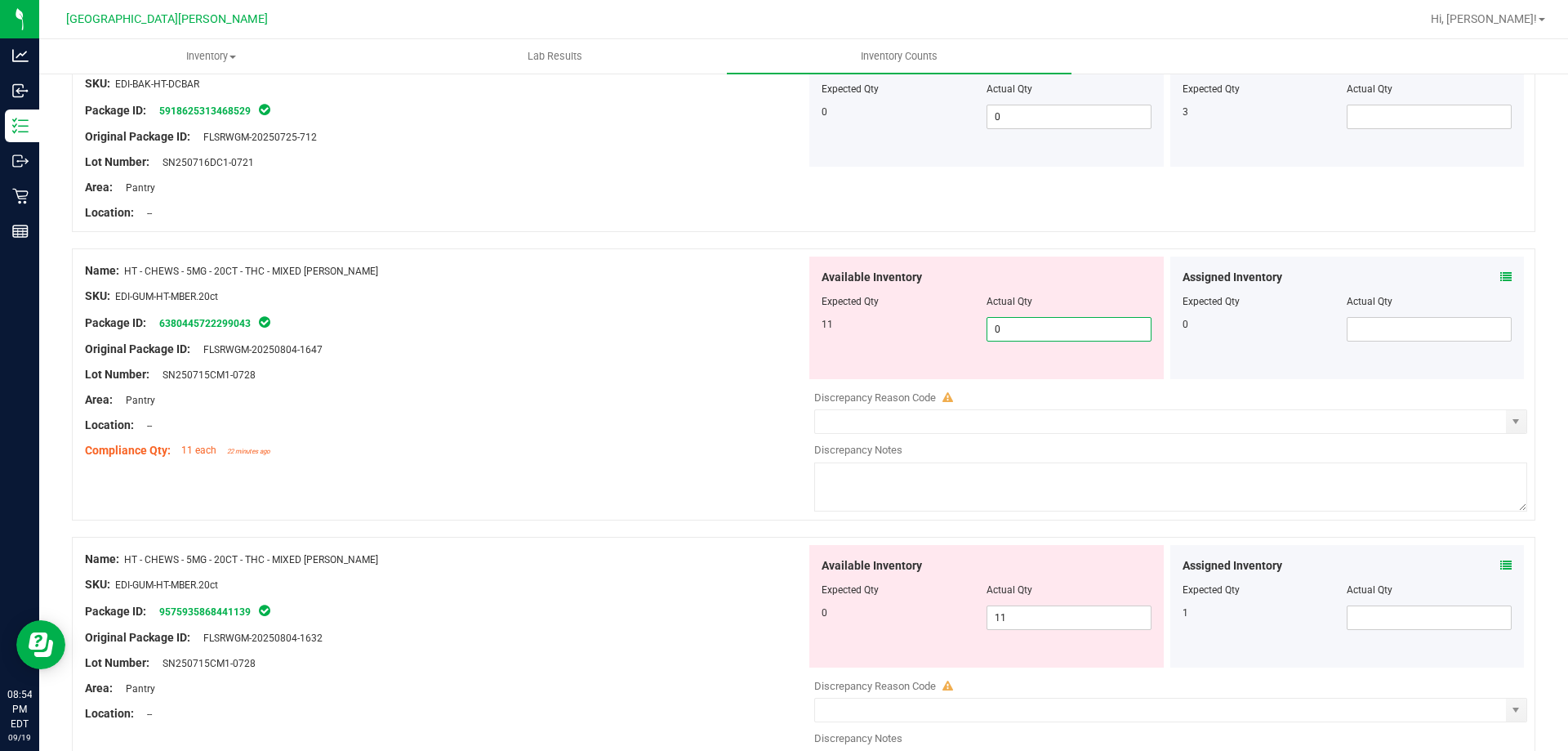
click at [1039, 331] on span "0 0" at bounding box center [1069, 329] width 165 height 25
type input "11"
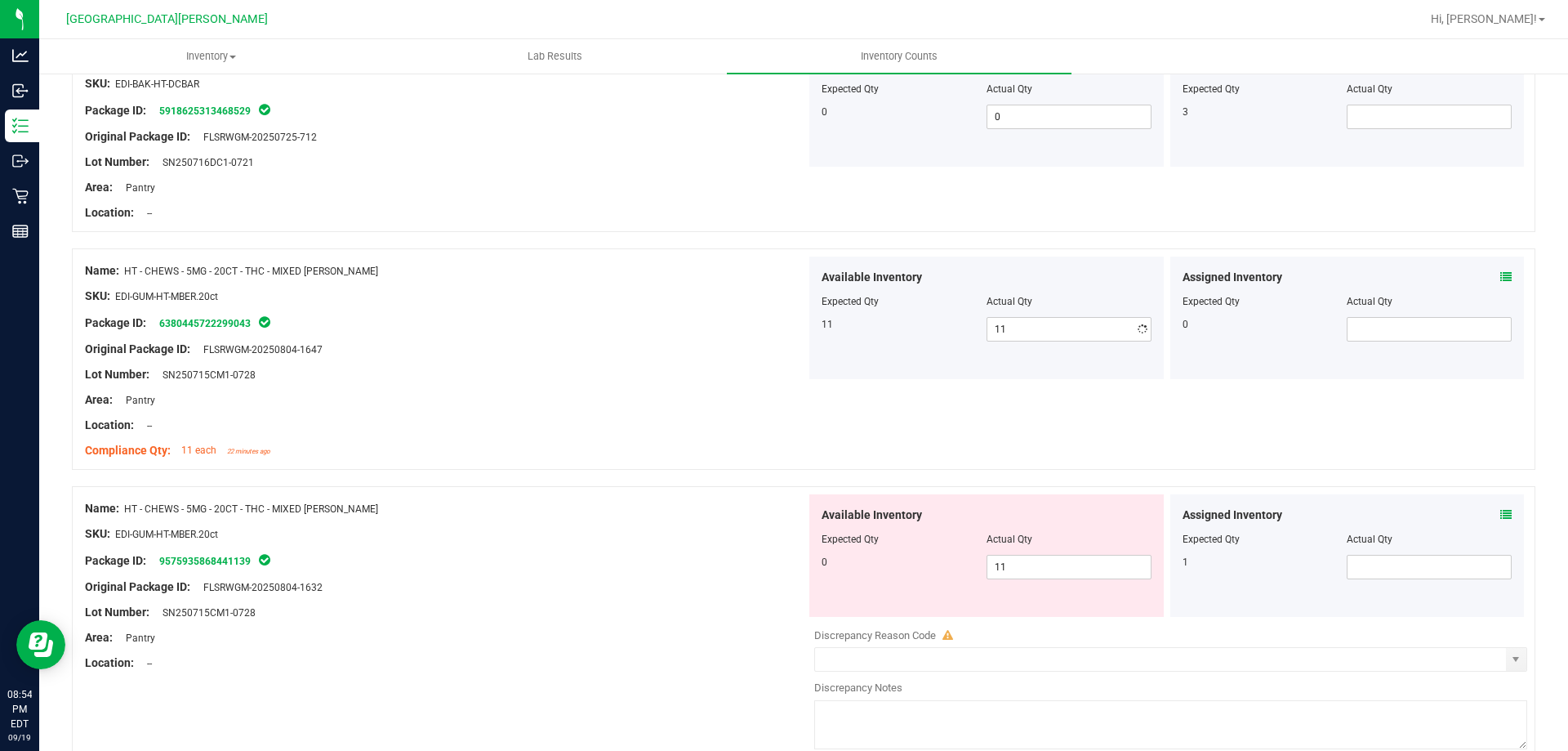
drag, startPoint x: 588, startPoint y: 460, endPoint x: 739, endPoint y: 528, distance: 165.6
click at [601, 459] on div "Name: HT - CHEWS - 5MG - 20CT - THC - MIXED [PERSON_NAME] SKU: EDI-GUM-HT-MBER.…" at bounding box center [445, 360] width 721 height 208
click at [1035, 571] on span "11 11" at bounding box center [1069, 566] width 165 height 25
type input "1"
type input "0"
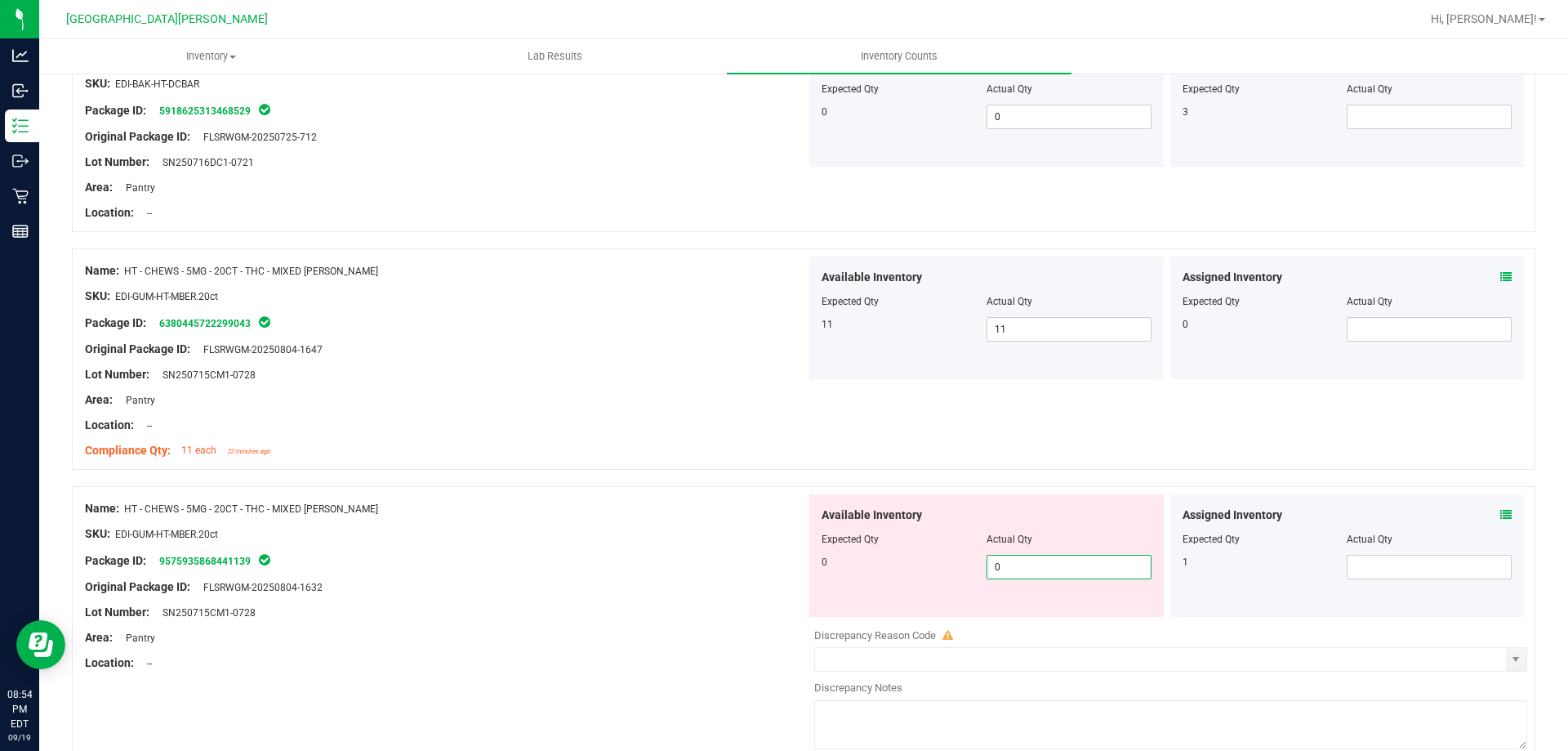
type input "0"
drag, startPoint x: 679, startPoint y: 564, endPoint x: 693, endPoint y: 571, distance: 15.7
click at [679, 565] on div "Package ID: 9575935868441139" at bounding box center [445, 561] width 721 height 20
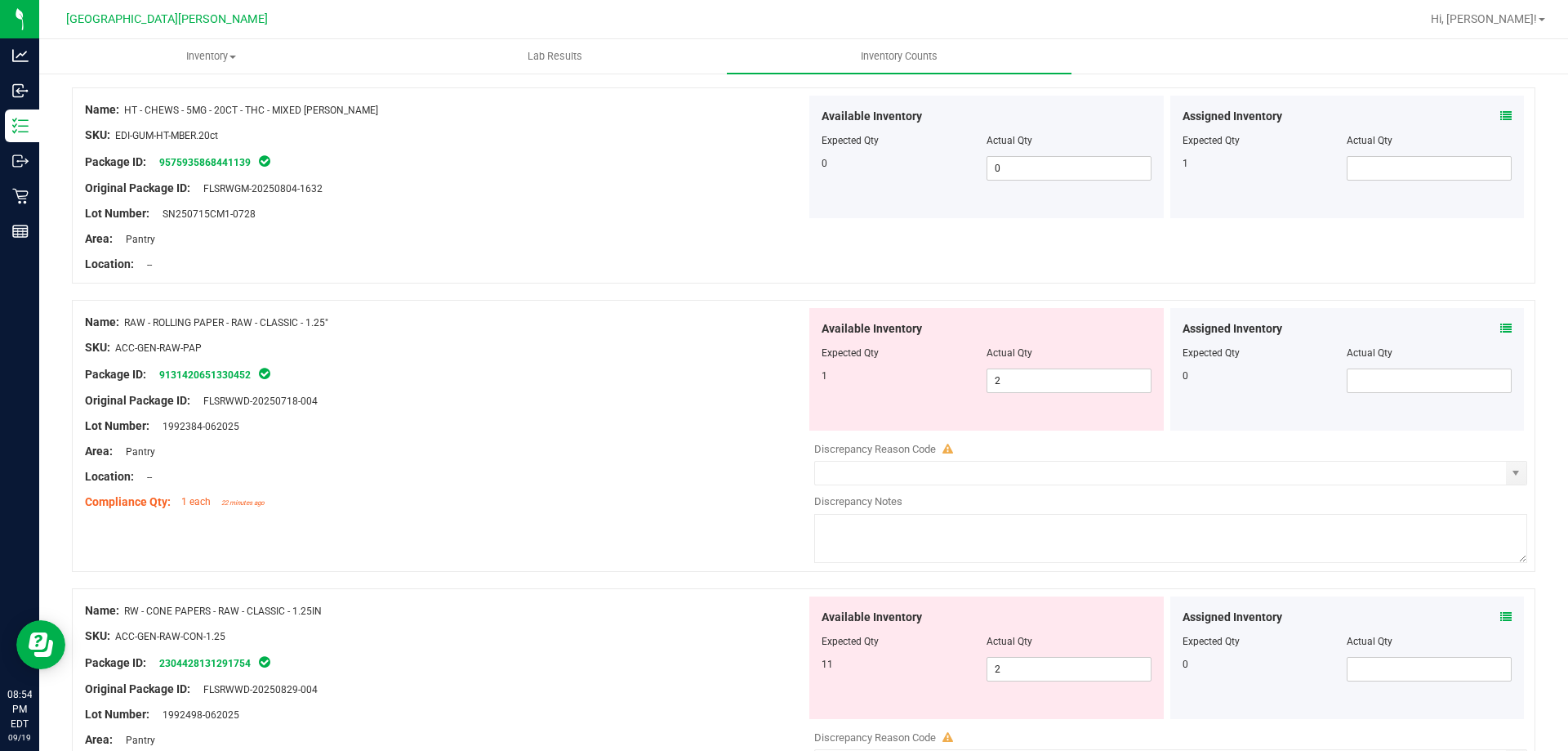
scroll to position [2777, 0]
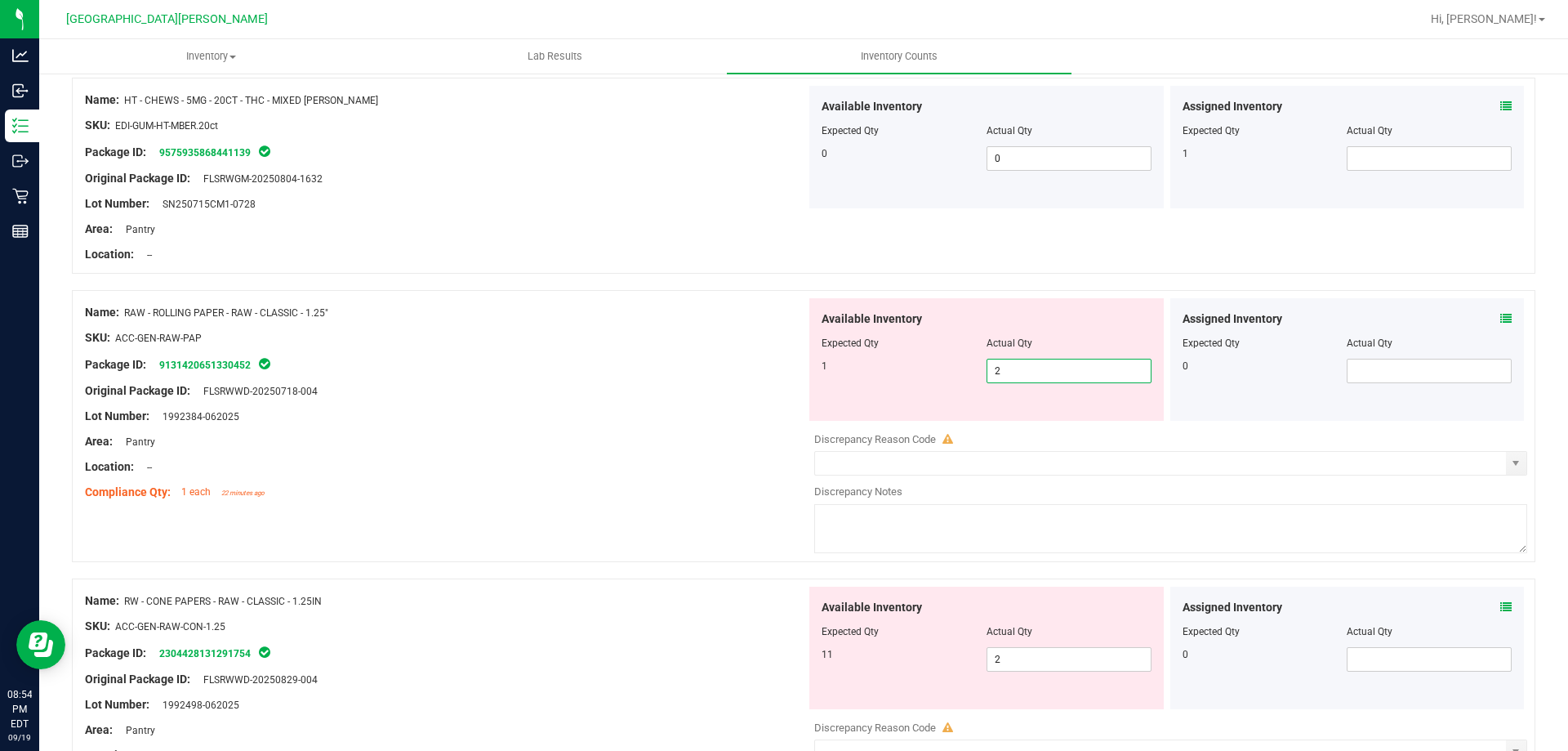
click at [1041, 372] on span "2 2" at bounding box center [1069, 370] width 165 height 25
type input "1"
drag, startPoint x: 520, startPoint y: 614, endPoint x: 804, endPoint y: 591, distance: 284.9
click at [523, 614] on div "Name: RW - CONE PAPERS - RAW - CLASSIC - 1.25IN SKU: ACC-GEN-RAW-CON-1.25 Packa…" at bounding box center [445, 690] width 721 height 208
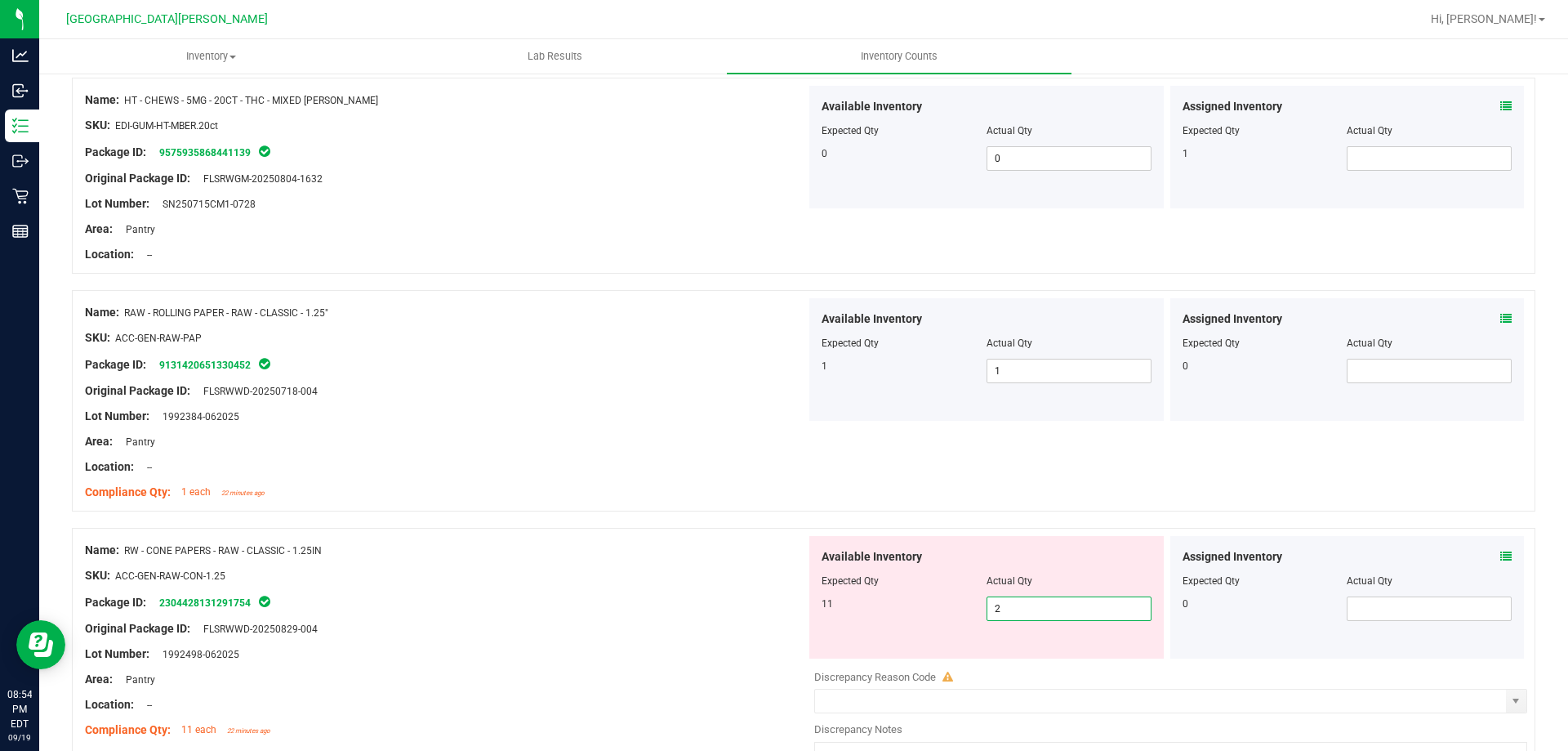
click at [1010, 611] on span "2 2" at bounding box center [1069, 608] width 165 height 25
type input "11"
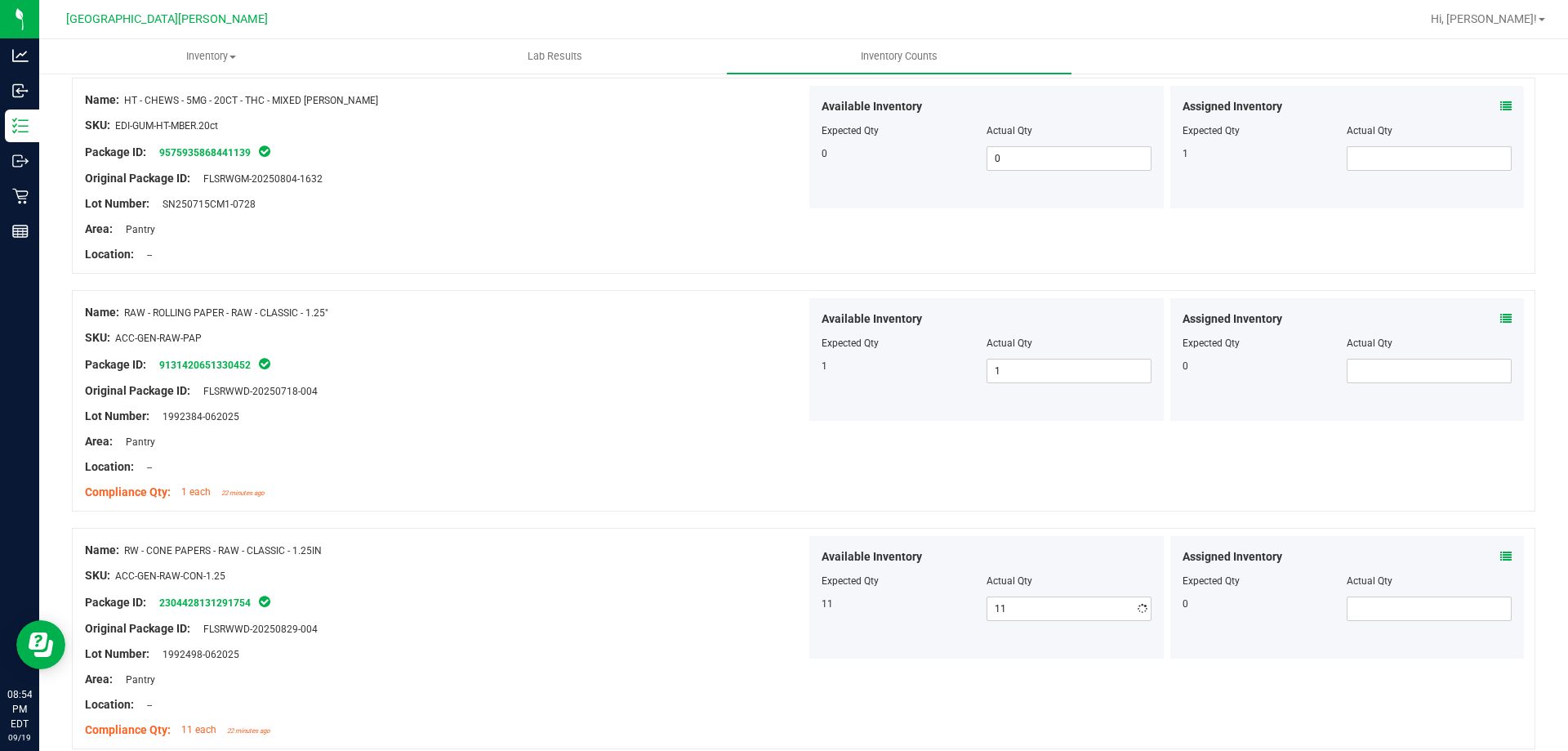
click at [677, 640] on div at bounding box center [445, 641] width 721 height 8
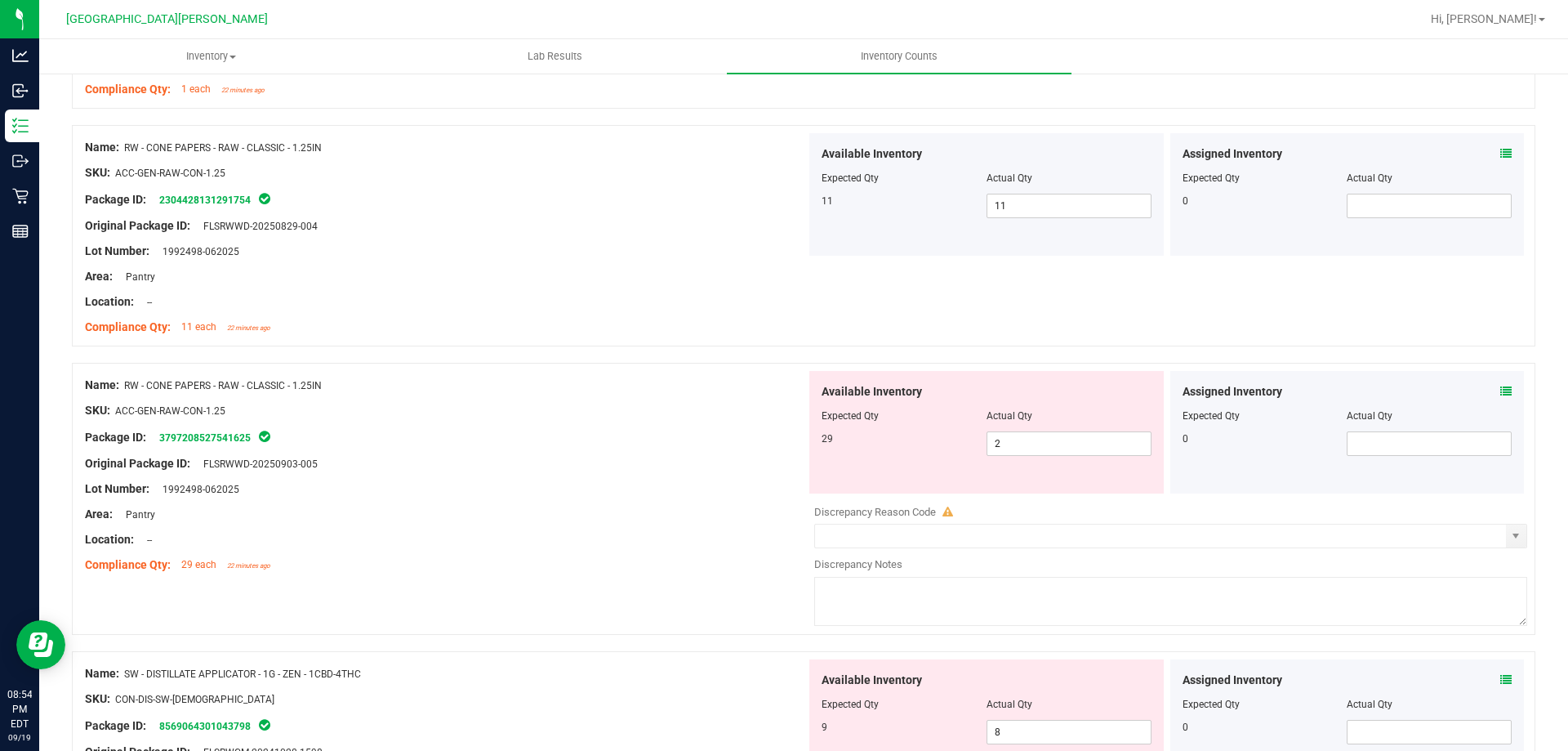
scroll to position [3186, 0]
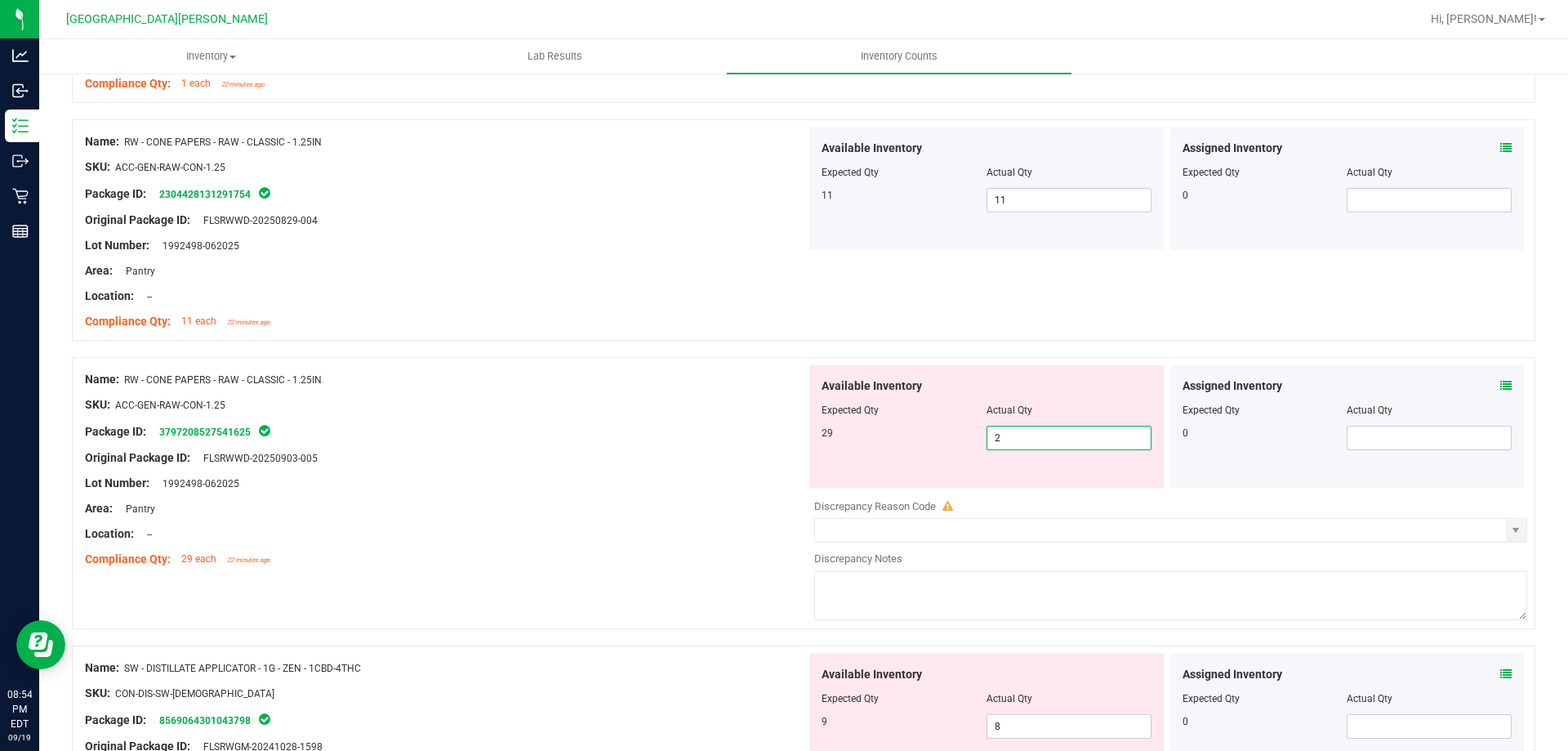
click at [1010, 436] on span "2 2" at bounding box center [1069, 438] width 165 height 25
type input "29"
click at [687, 587] on div "Name: RW - CONE PAPERS - RAW - CLASSIC - 1.25IN SKU: ACC-GEN-RAW-CON-1.25 Packa…" at bounding box center [803, 502] width 1463 height 289
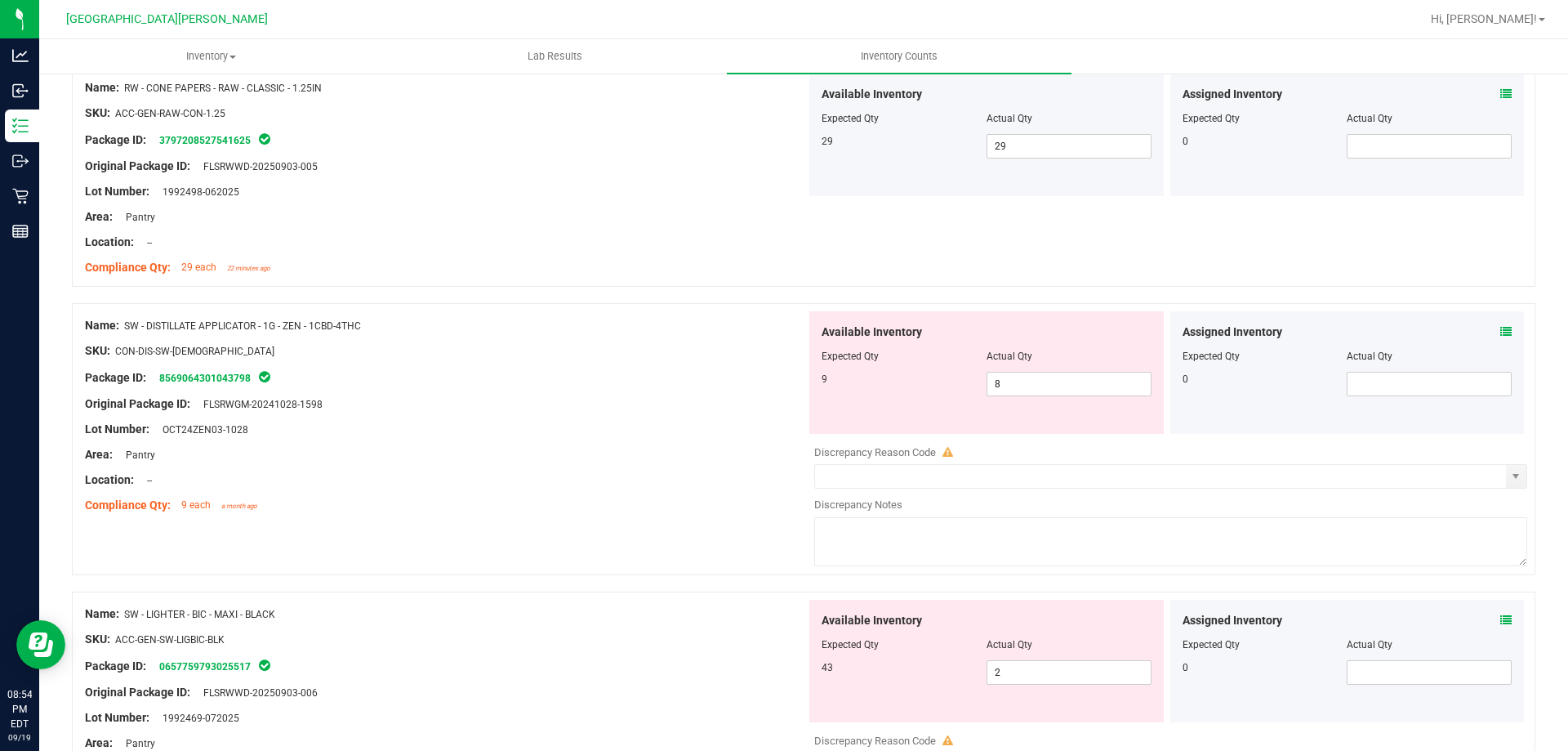
scroll to position [3513, 0]
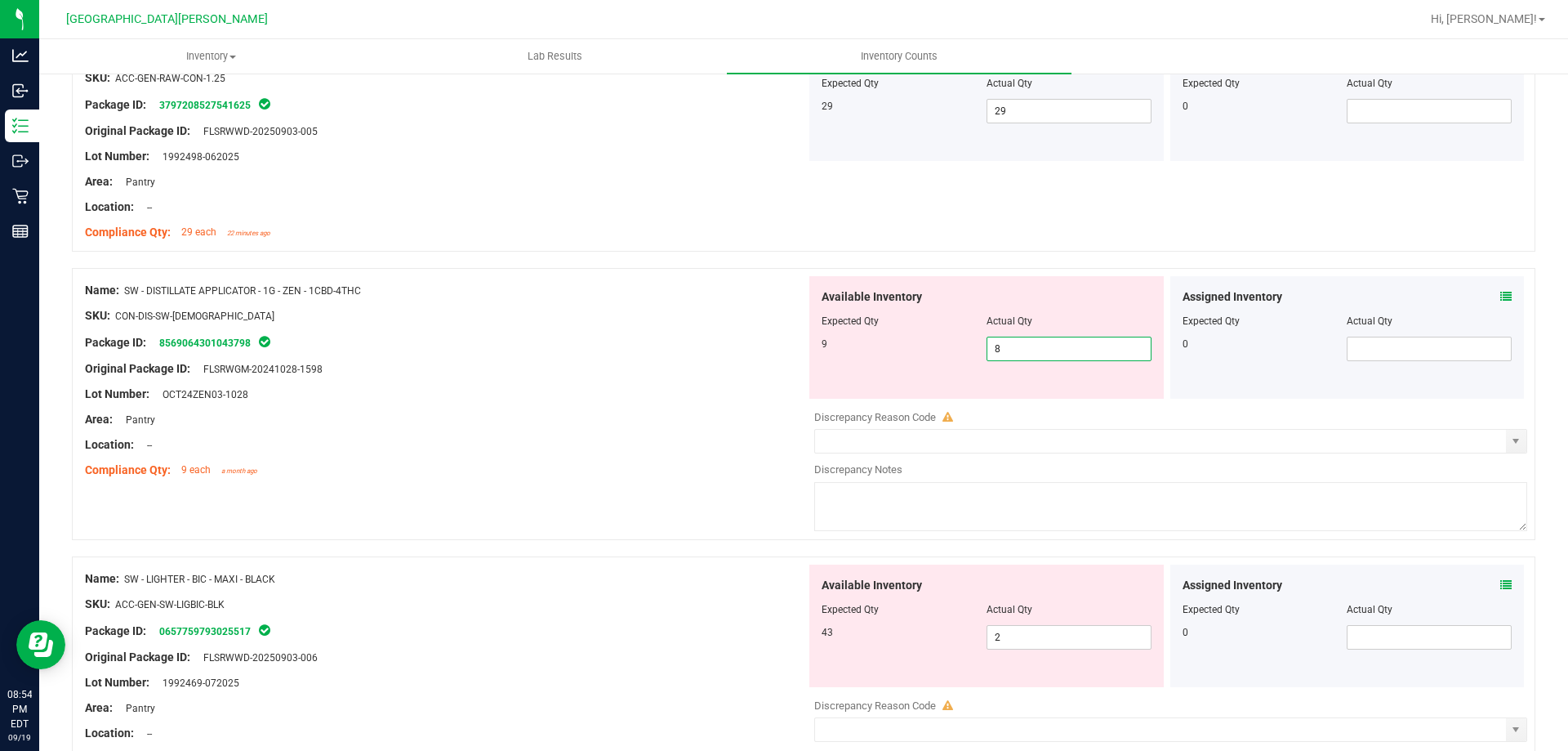
click at [1028, 349] on span "8 8" at bounding box center [1069, 349] width 165 height 25
type input "9"
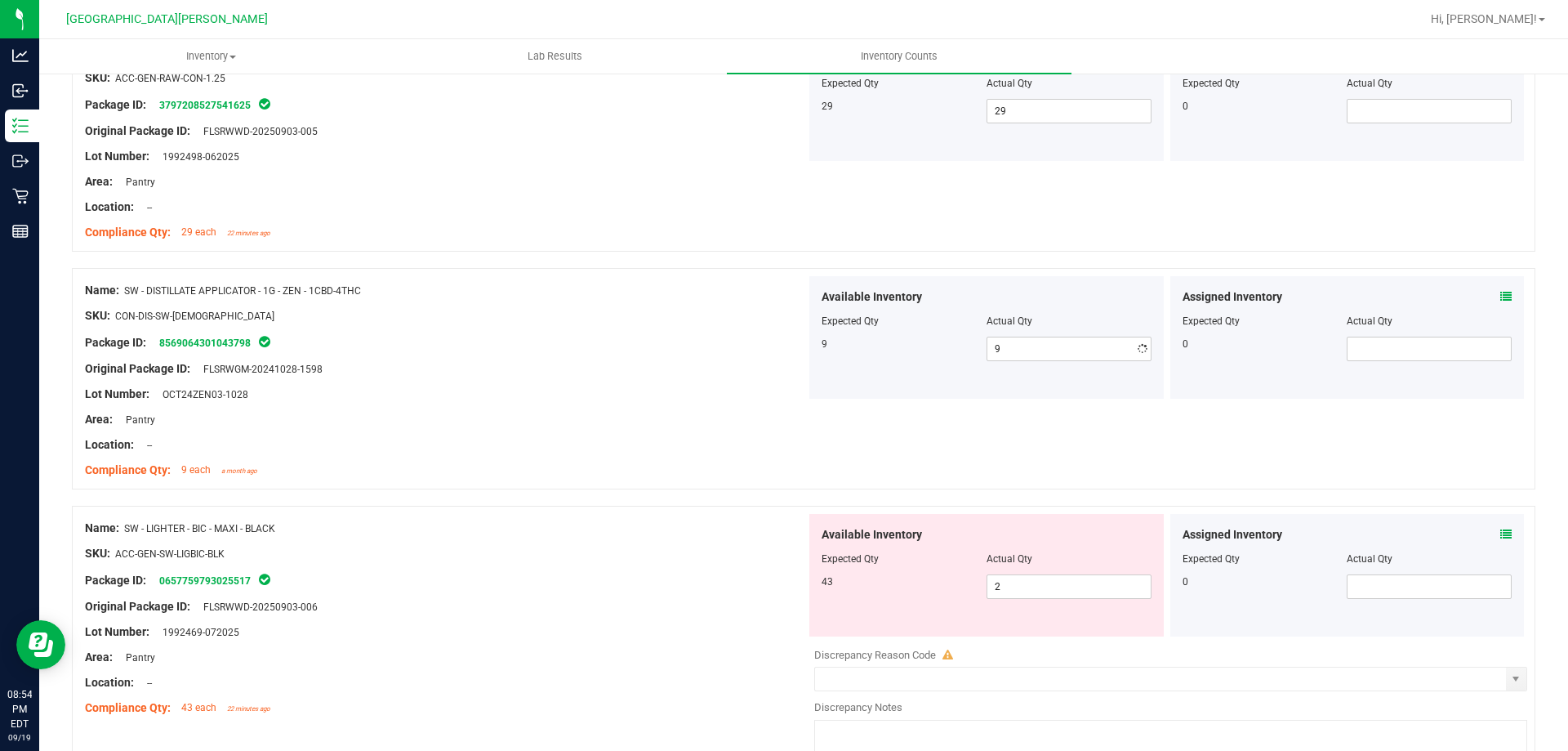
click at [1015, 588] on span "2 2" at bounding box center [1069, 586] width 165 height 25
type input "43"
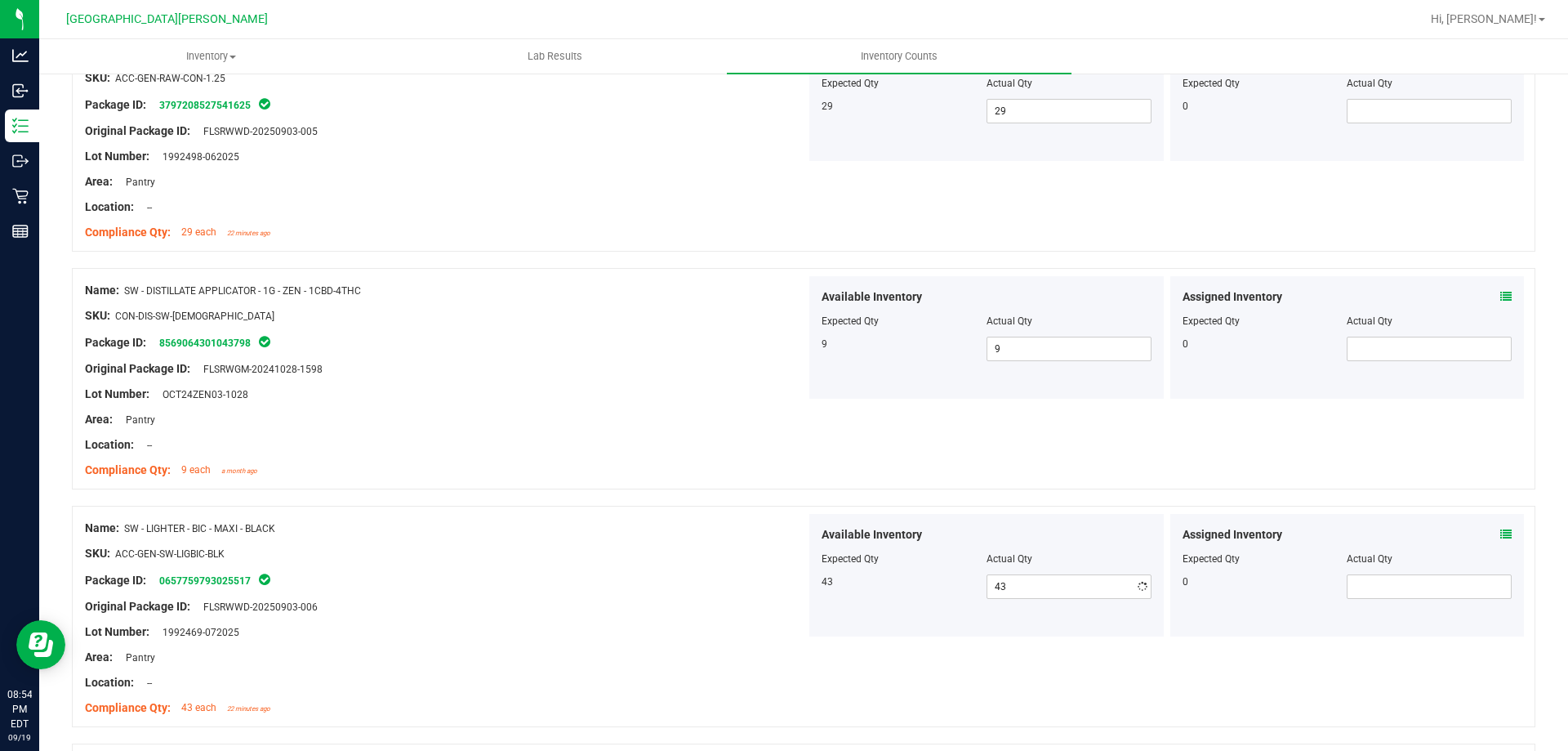
click at [443, 602] on div "Original Package ID: FLSRWWD-20250903-006" at bounding box center [445, 606] width 721 height 17
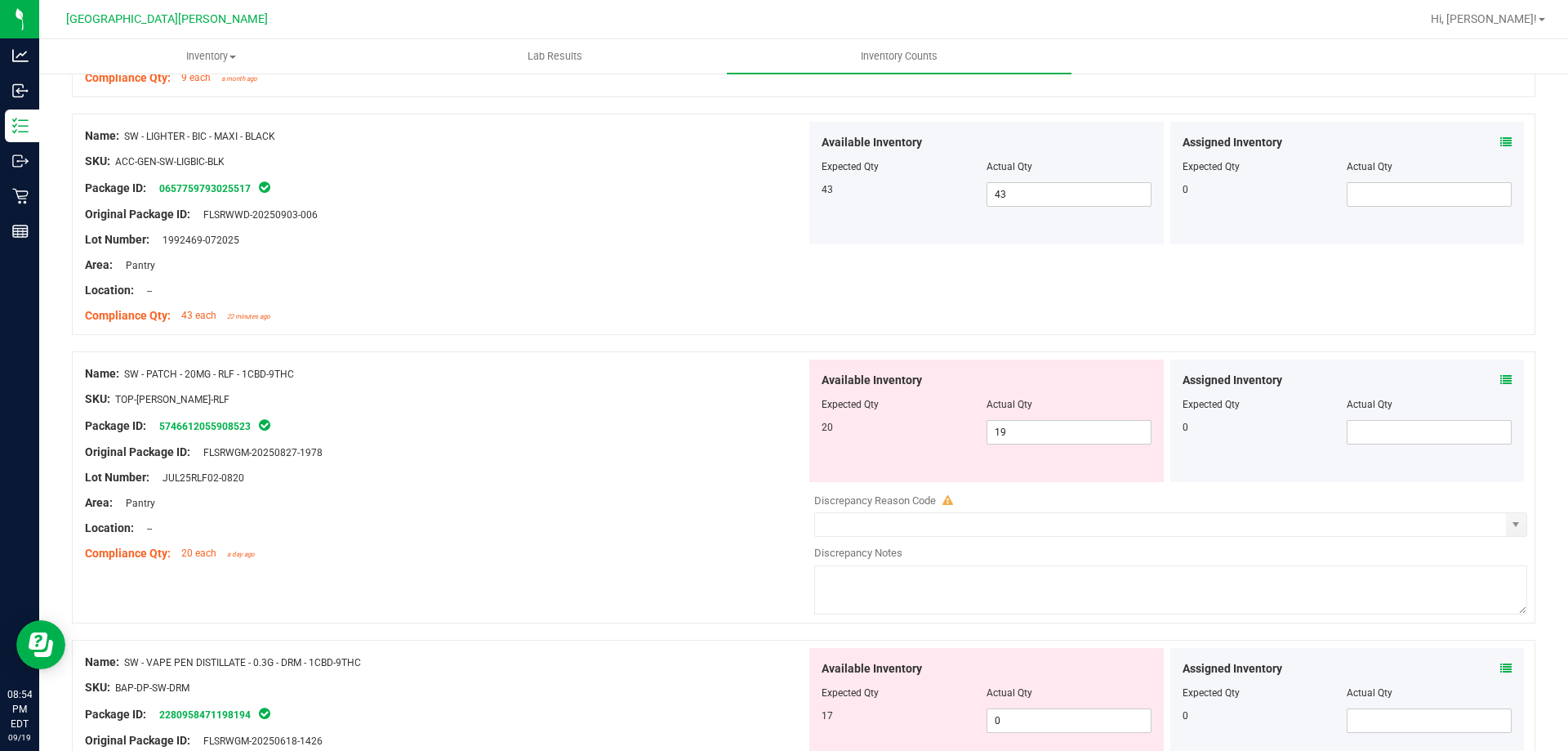
scroll to position [3921, 0]
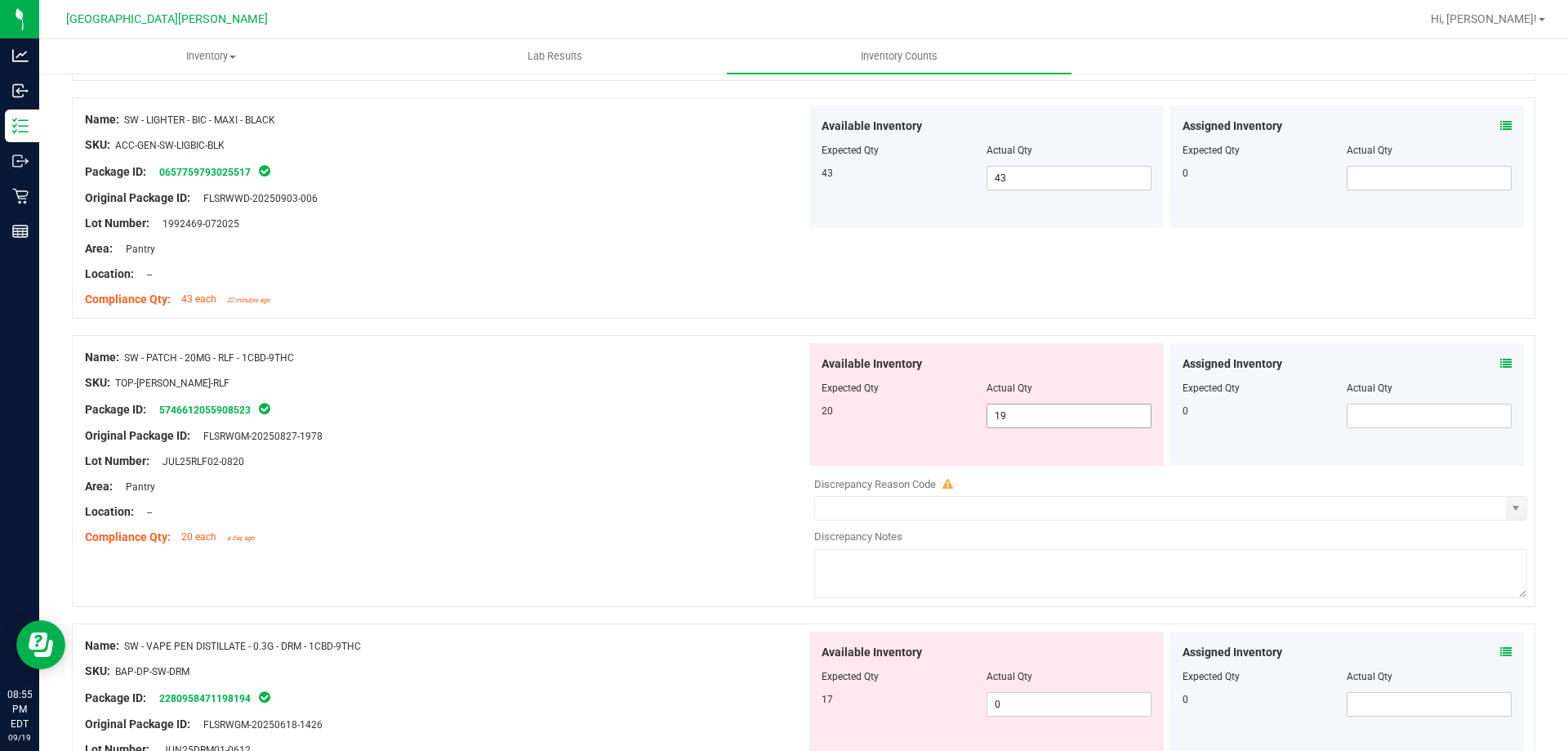
click at [1023, 418] on span "19 19" at bounding box center [1069, 415] width 165 height 25
type input "1"
type input "20"
click at [614, 540] on div "Compliance Qty: 20 each a day ago" at bounding box center [445, 536] width 721 height 17
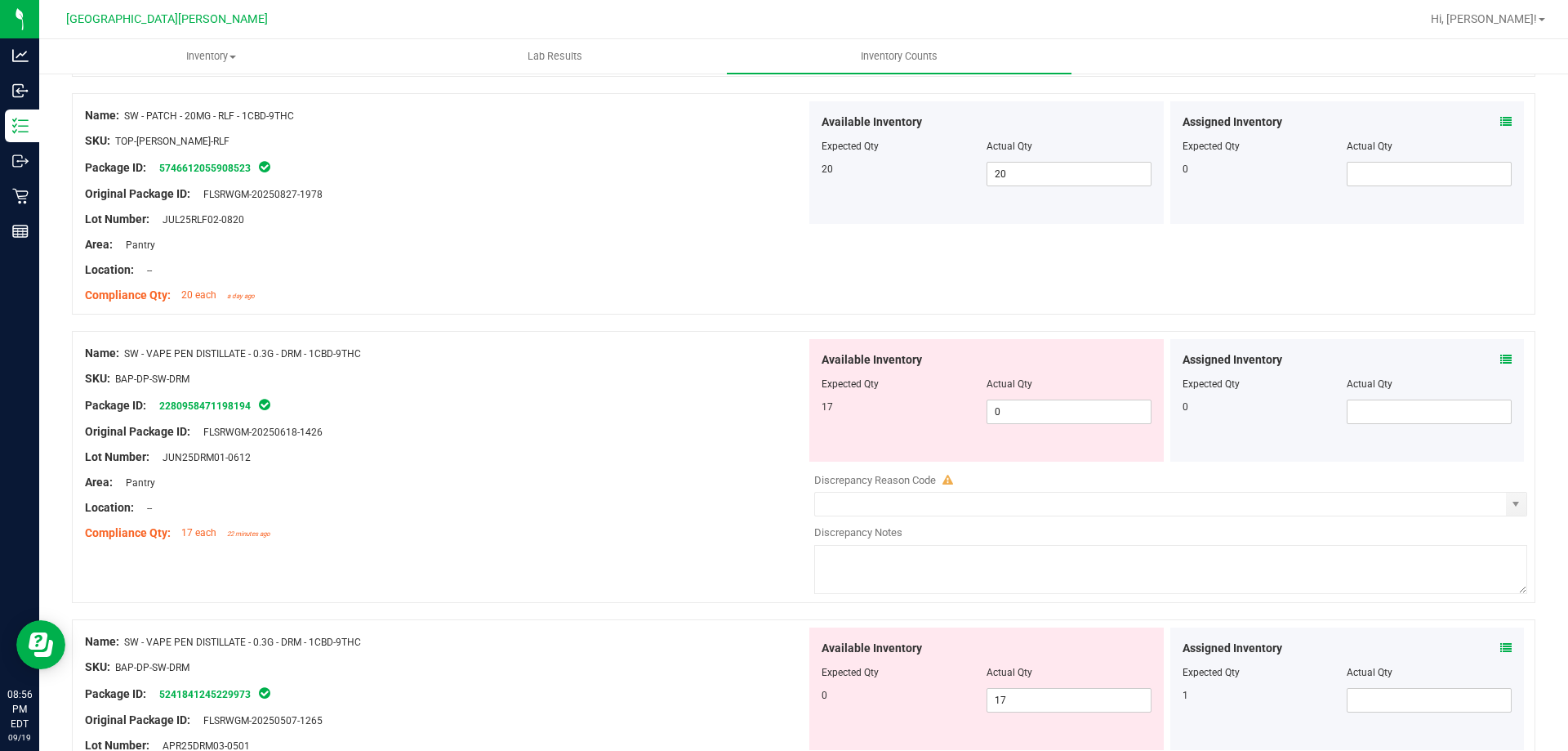
scroll to position [4329, 0]
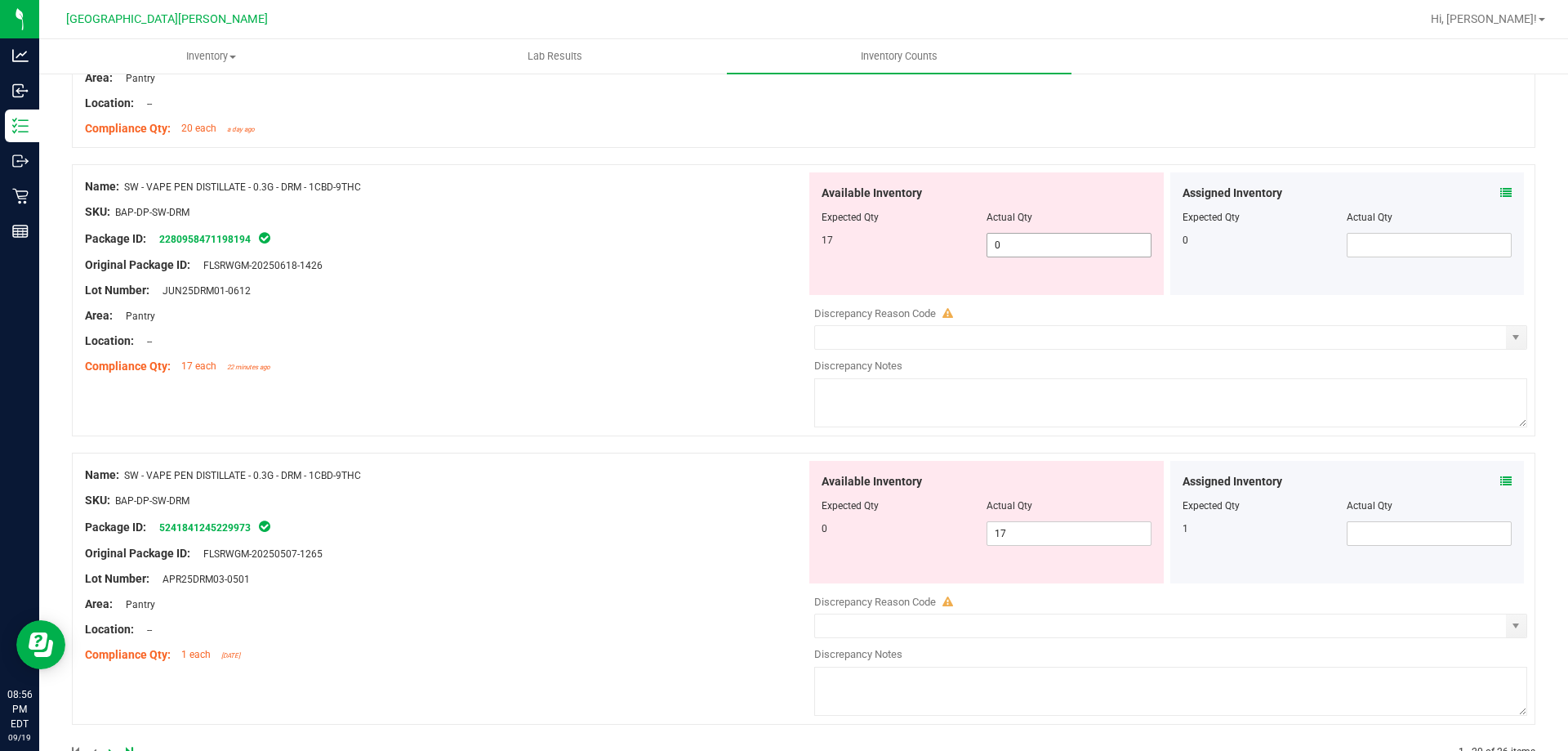
click at [1022, 251] on span "0 0" at bounding box center [1069, 244] width 165 height 25
type input "17"
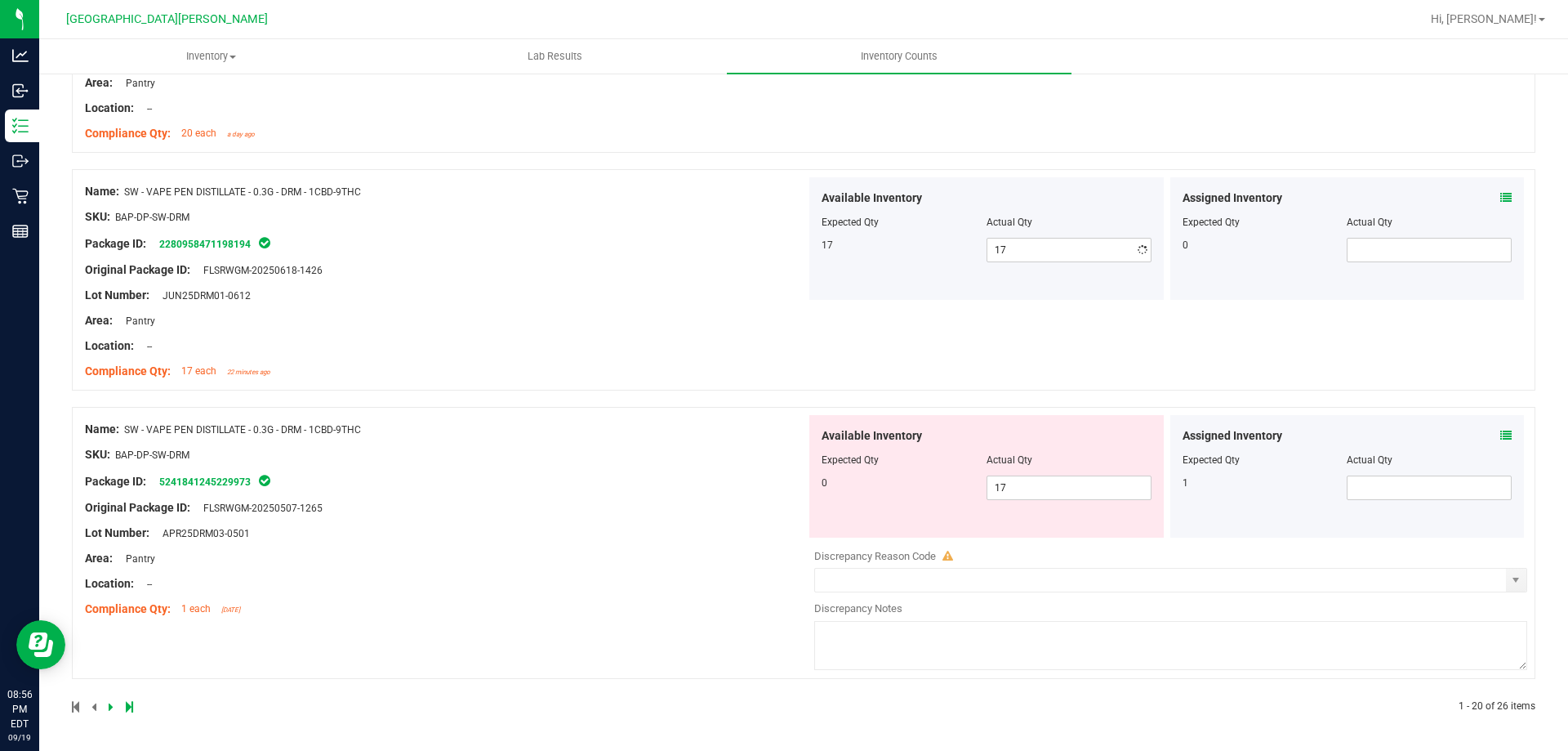
drag, startPoint x: 640, startPoint y: 563, endPoint x: 1034, endPoint y: 553, distance: 394.1
click at [698, 569] on div "Name: SW - VAPE PEN DISTILLATE - 0.3G - DRM - 1CBD-9THC SKU: BAP-DP-SW-DRM Pack…" at bounding box center [445, 519] width 721 height 208
click at [1036, 486] on span "17 17" at bounding box center [1069, 487] width 165 height 25
type input "1"
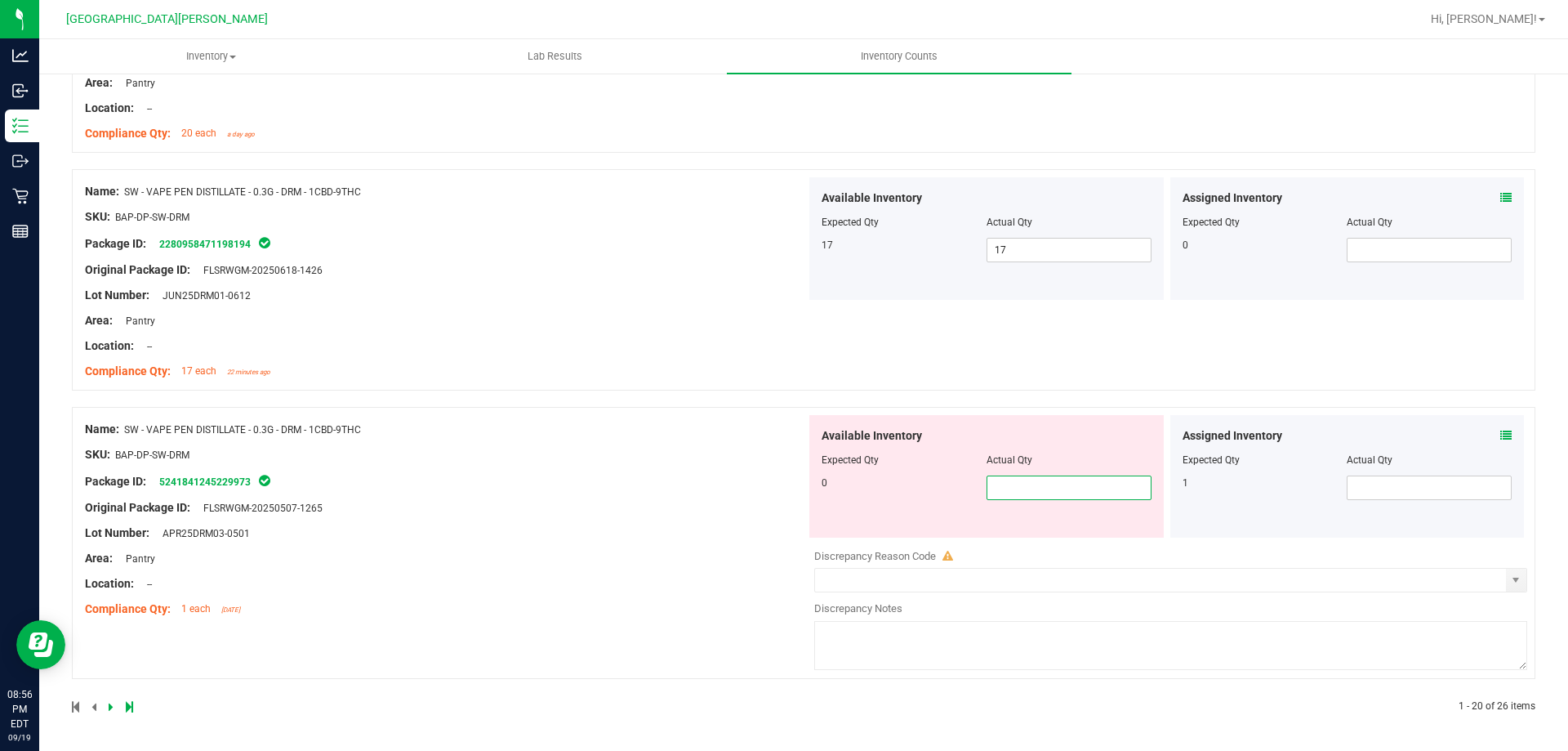
type input "0"
click at [550, 536] on div "Name: SW - VAPE PEN DISTILLATE - 0.3G - DRM - 1CBD-9THC SKU: BAP-DP-SW-DRM Pack…" at bounding box center [445, 519] width 721 height 208
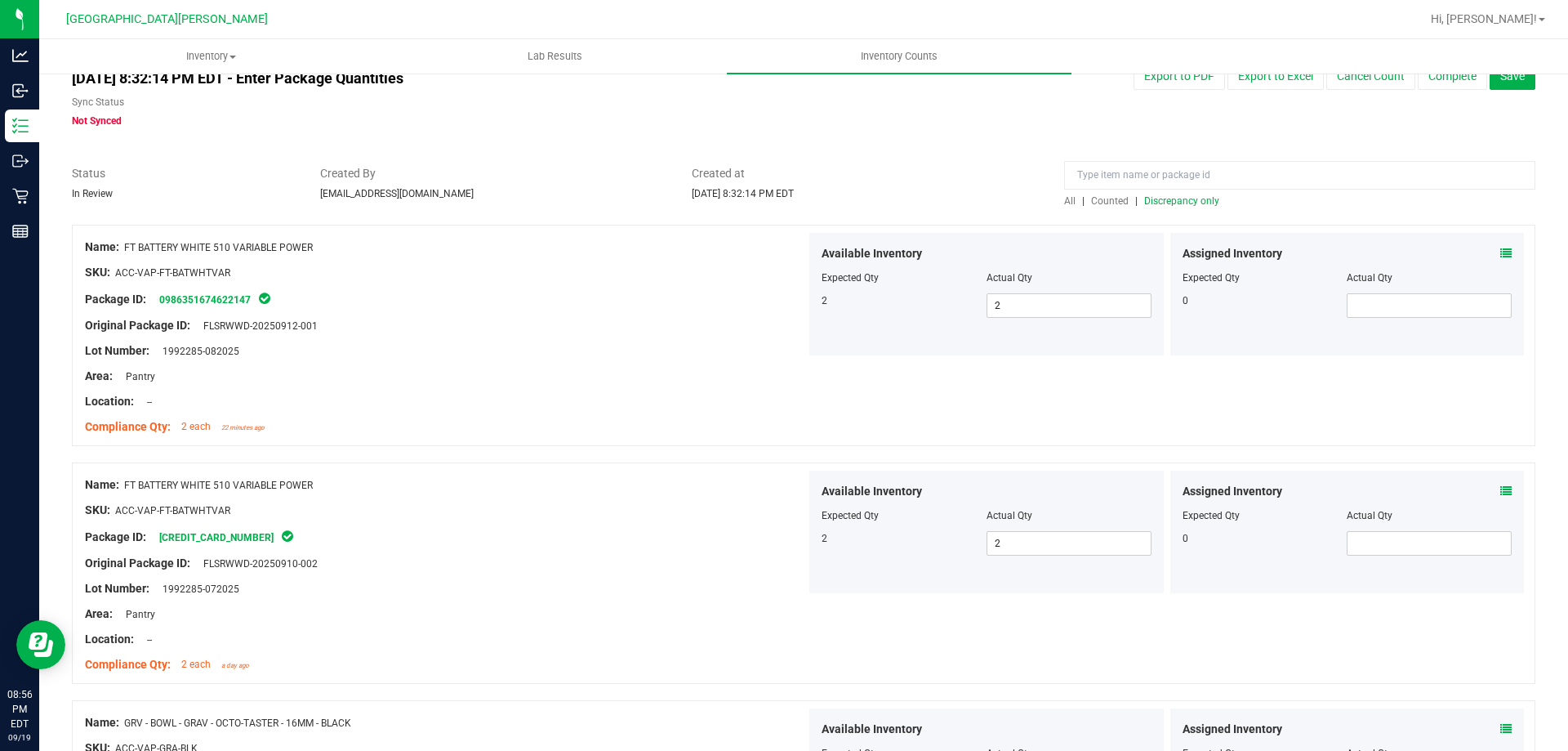
scroll to position [0, 0]
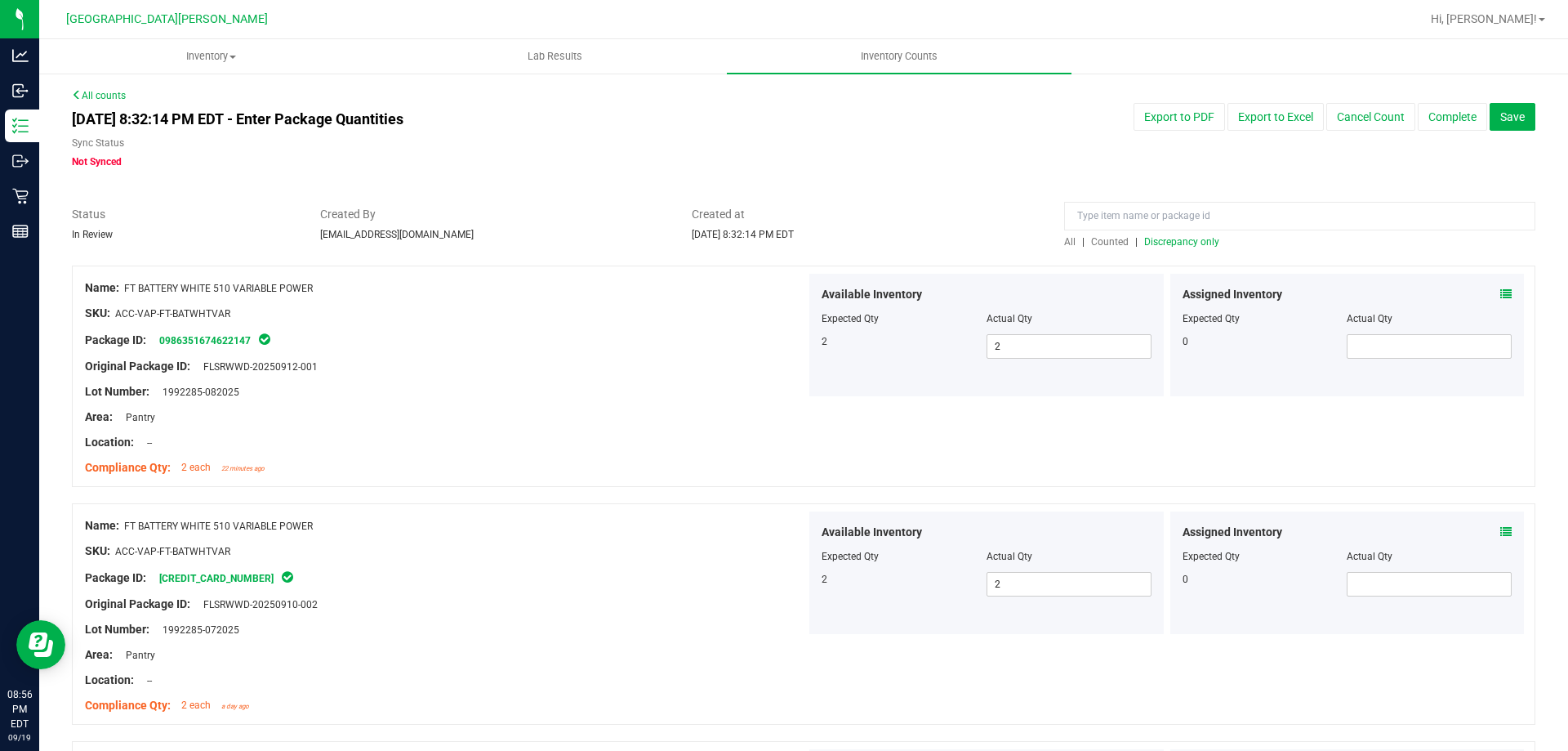
click at [1179, 243] on span "Discrepancy only" at bounding box center [1181, 241] width 76 height 12
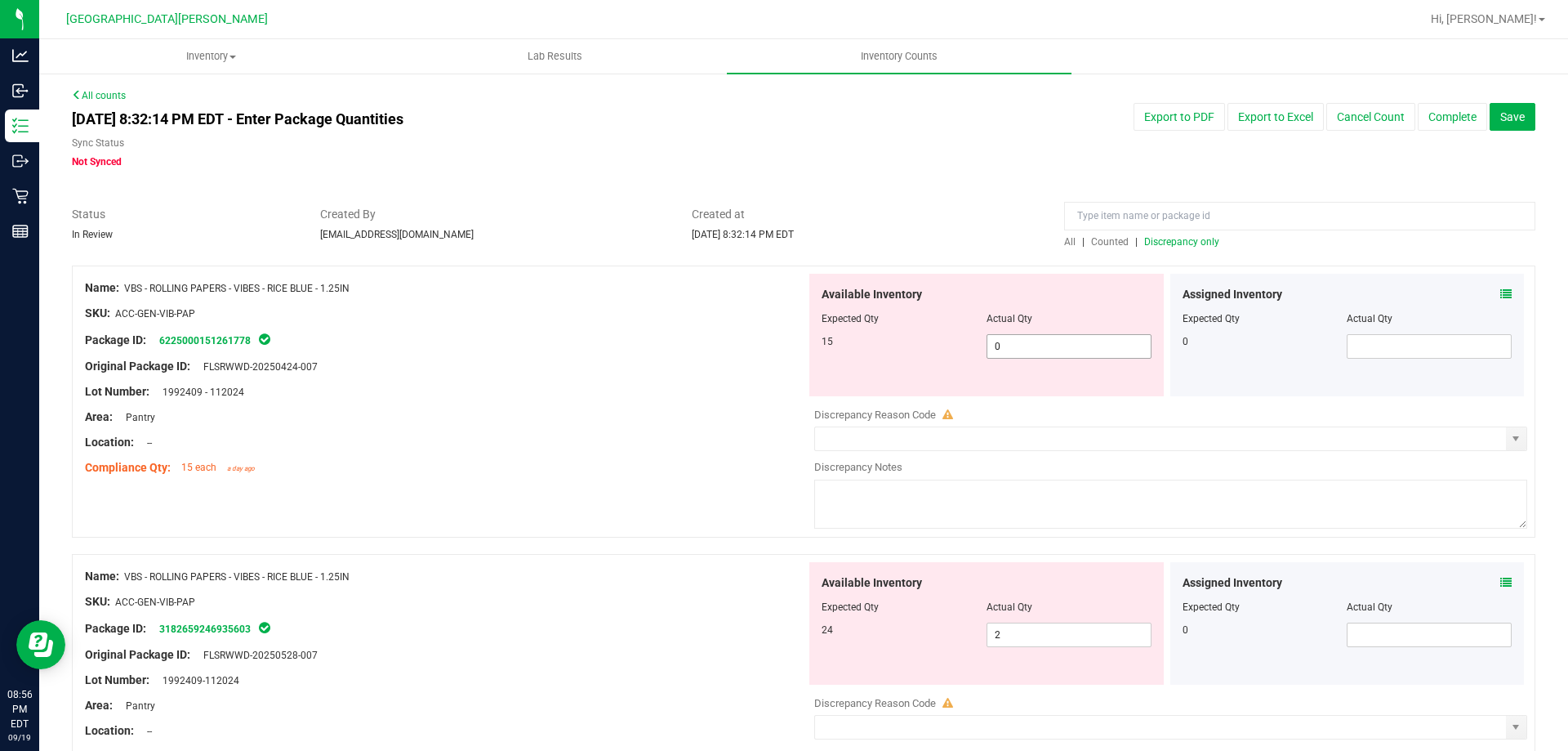
drag, startPoint x: 1005, startPoint y: 340, endPoint x: 1016, endPoint y: 416, distance: 76.8
click at [1010, 339] on span "0 0" at bounding box center [1069, 346] width 165 height 25
type input "15"
drag, startPoint x: 523, startPoint y: 664, endPoint x: 599, endPoint y: 673, distance: 76.5
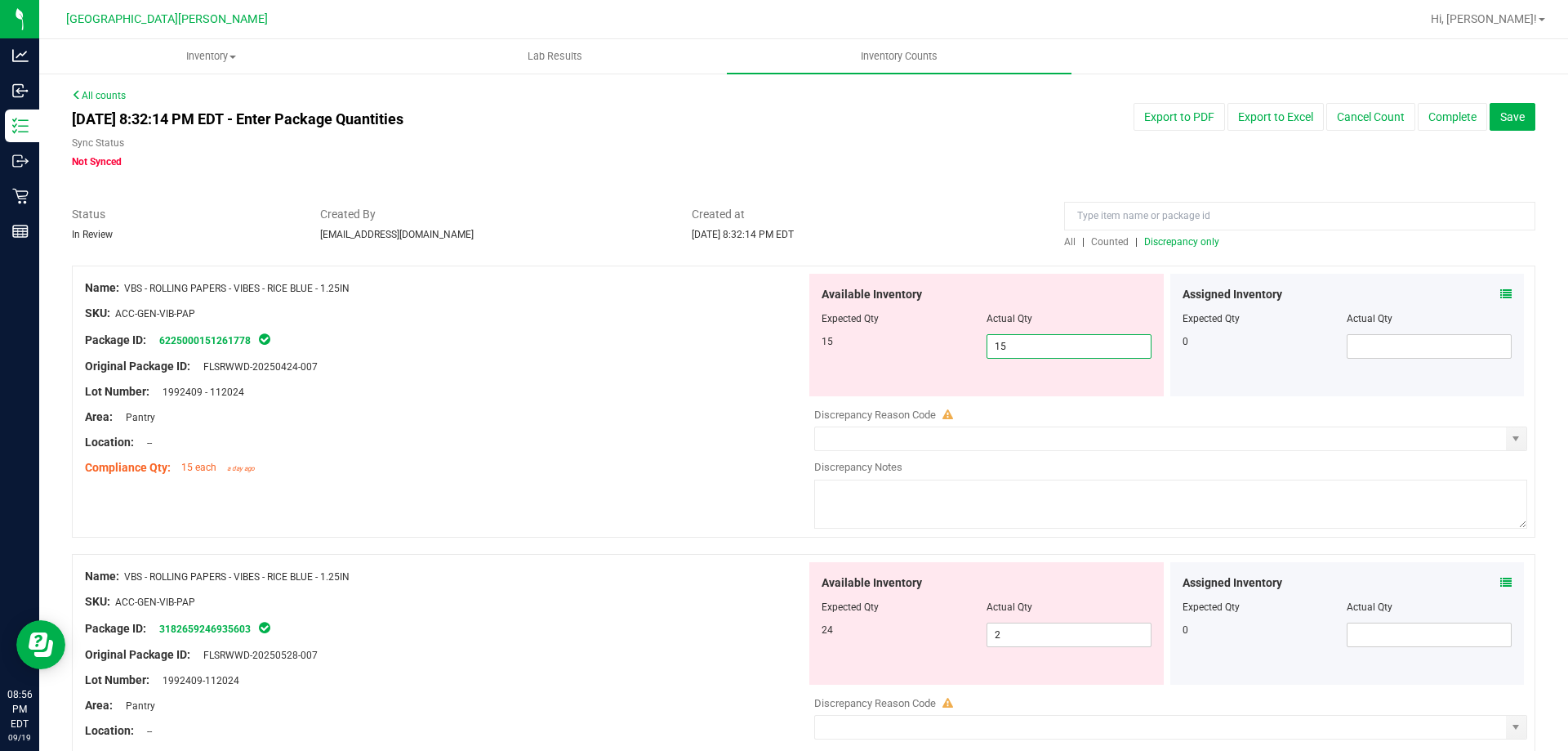
click at [567, 670] on div "Name: VBS - ROLLING PAPERS - VIBES - RICE BLUE - 1.25IN SKU: ACC-GEN-VIB-PAP Pa…" at bounding box center [445, 667] width 721 height 208
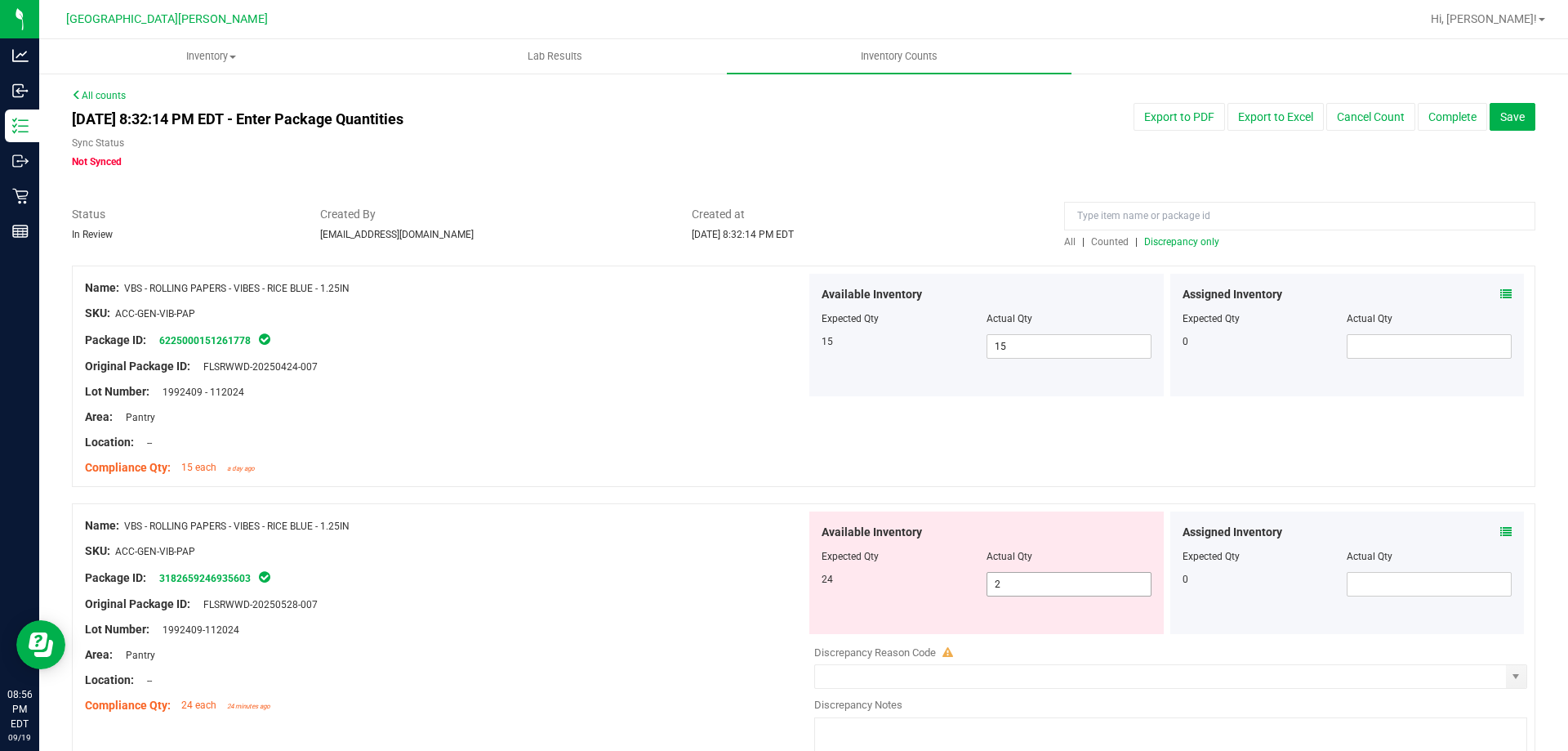
click at [1016, 576] on span "2 2" at bounding box center [1069, 584] width 165 height 25
type input "24"
drag, startPoint x: 702, startPoint y: 606, endPoint x: 706, endPoint y: 624, distance: 18.4
click at [704, 617] on div "Name: VBS - ROLLING PAPERS - VIBES - RICE BLUE - 1.25IN SKU: ACC-GEN-VIB-PAP Pa…" at bounding box center [445, 616] width 721 height 208
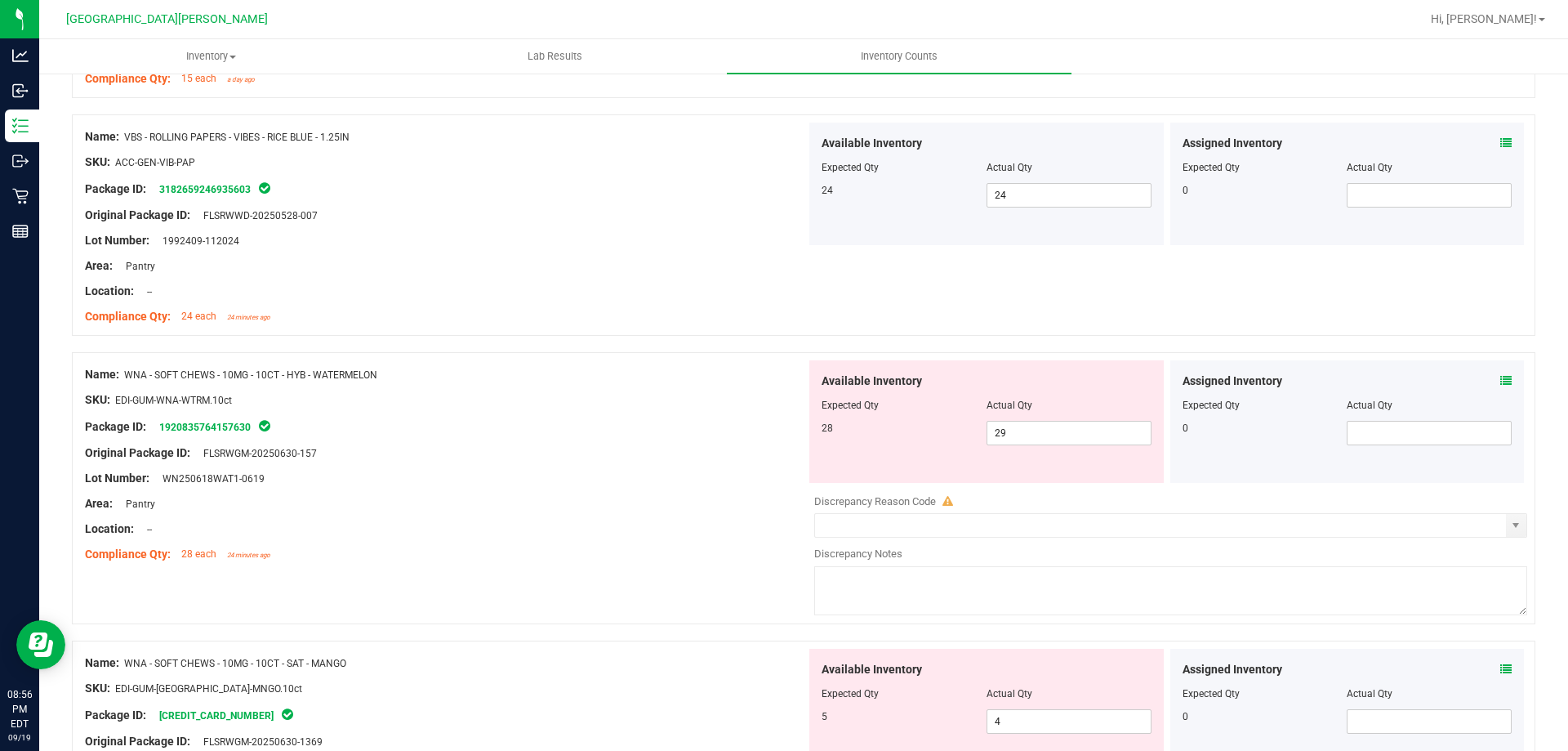
scroll to position [408, 0]
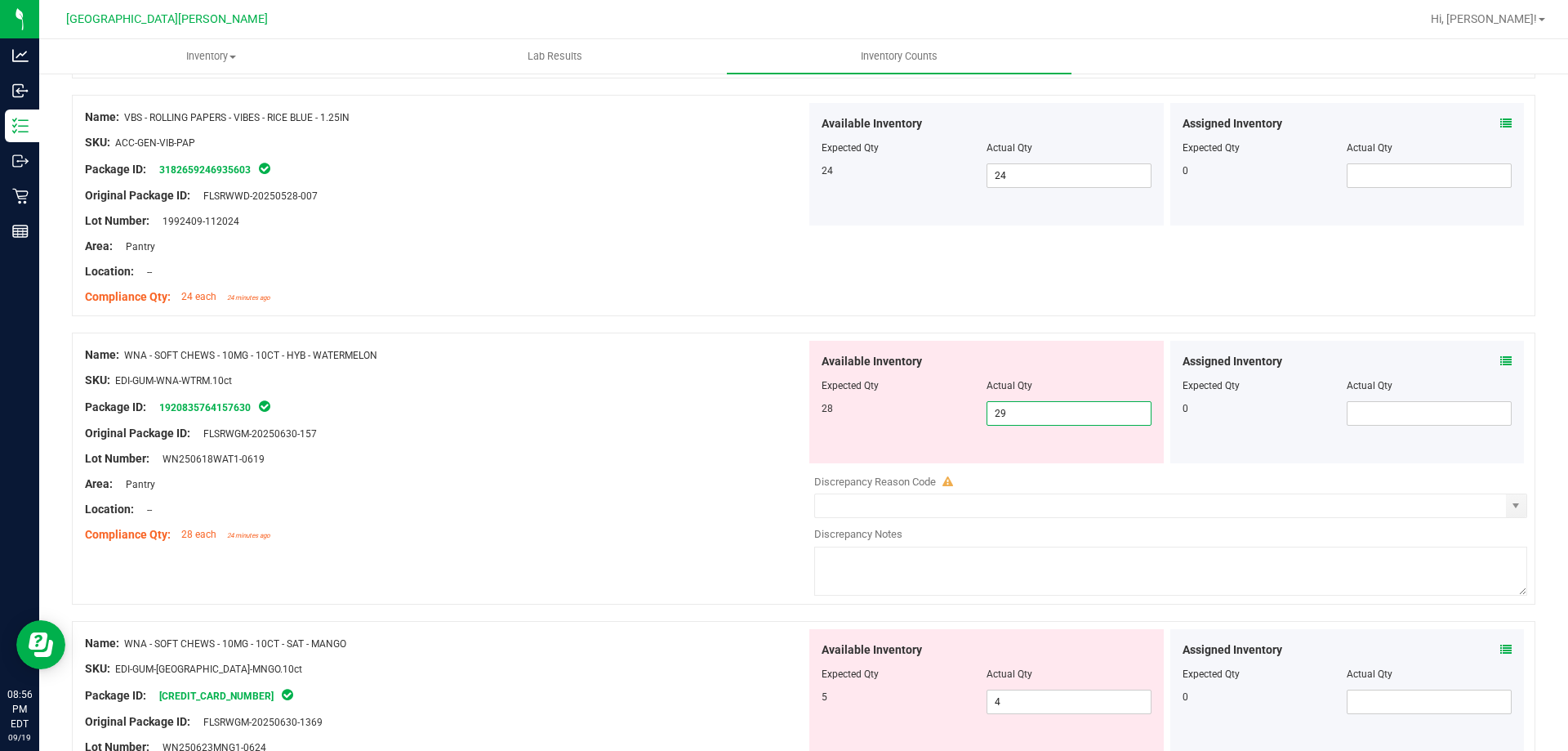
click at [1026, 415] on span "29 29" at bounding box center [1069, 413] width 165 height 25
type input "28"
click at [601, 603] on div "Name: VBS - ROLLING PAPERS - VIBES - RICE BLUE - 1.25IN SKU: ACC-GEN-VIB-PAP Pa…" at bounding box center [803, 680] width 1463 height 1647
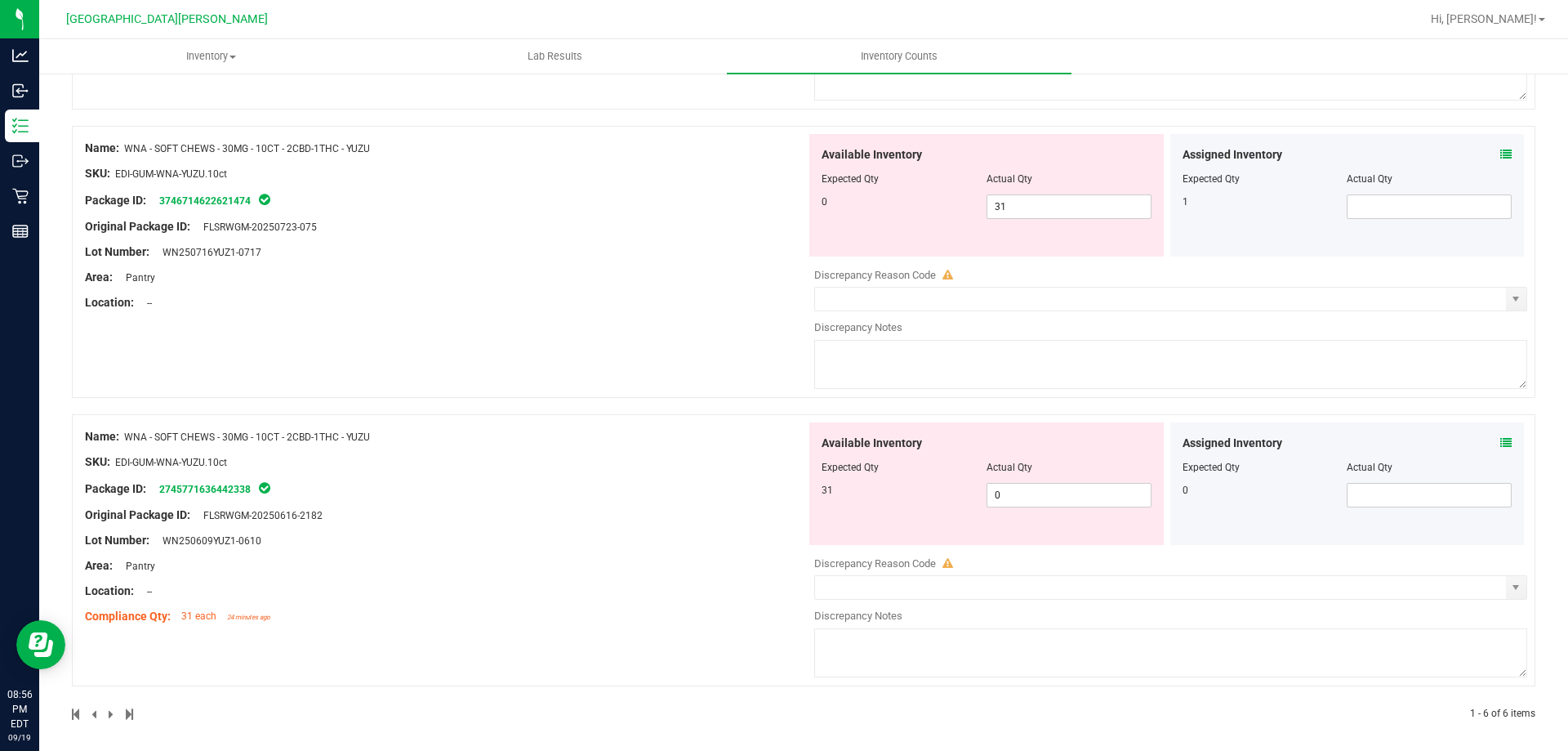
scroll to position [1149, 0]
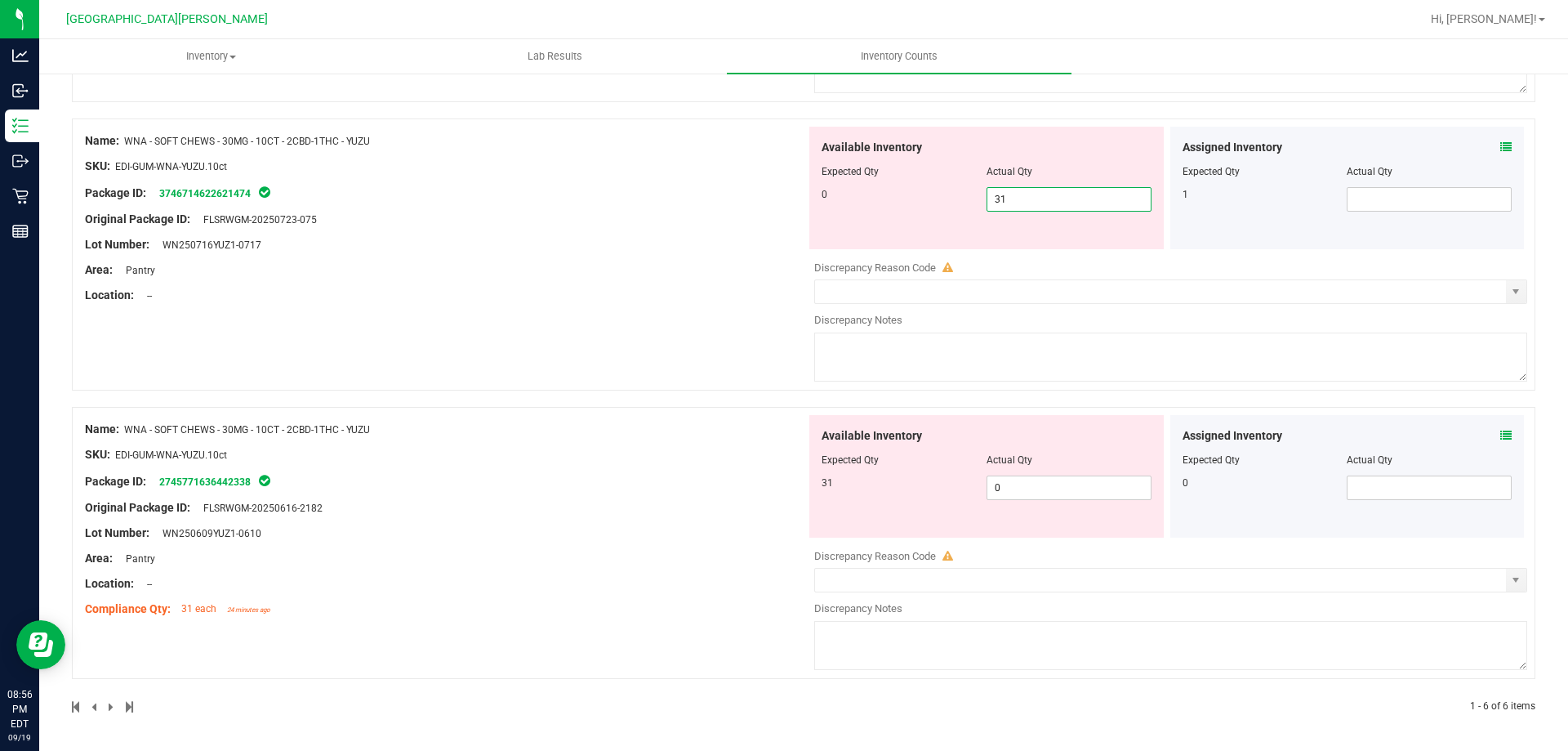
click at [1019, 192] on span "31 31" at bounding box center [1069, 199] width 165 height 25
type input "3"
type input "0"
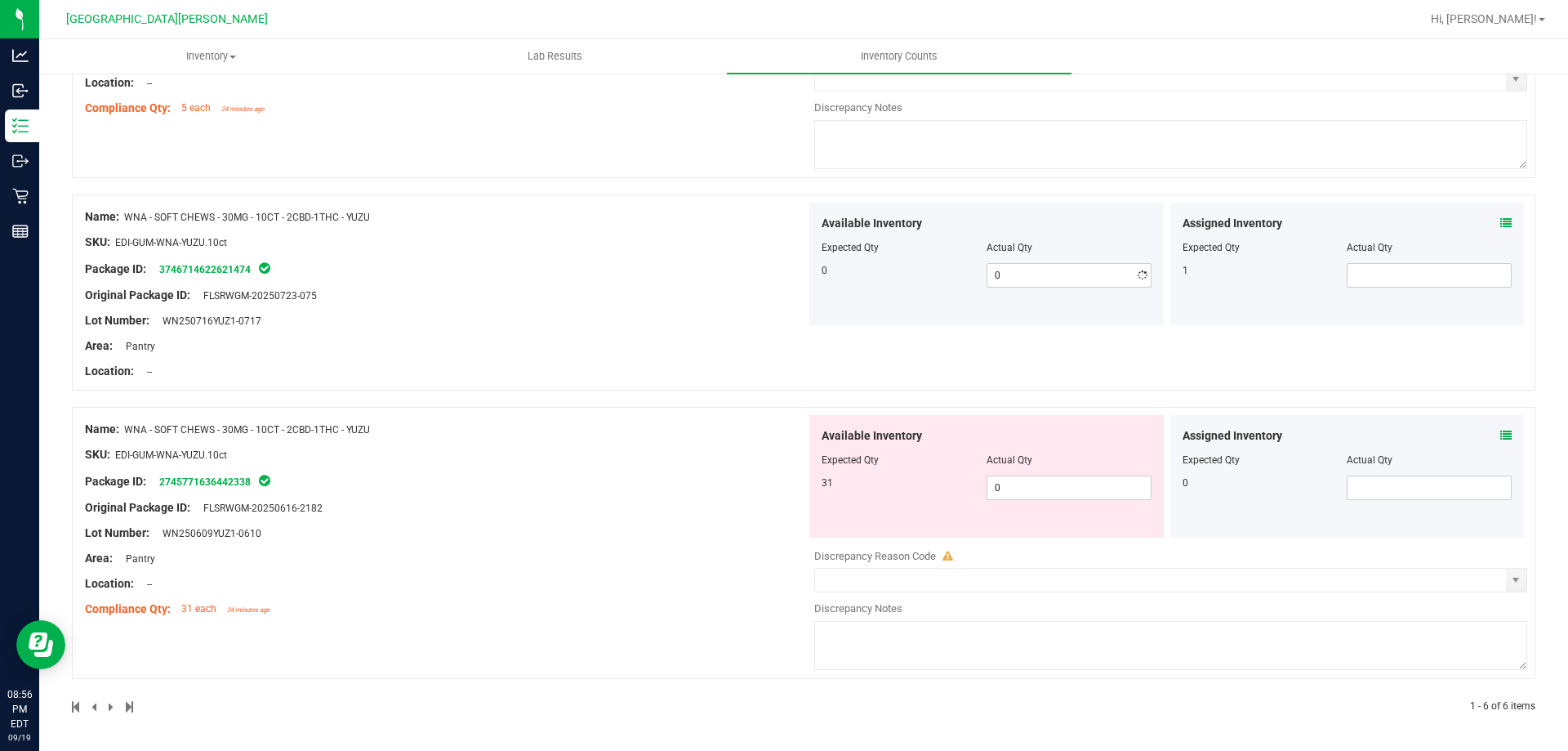
scroll to position [1073, 0]
click at [1037, 474] on div at bounding box center [986, 471] width 330 height 8
click at [1025, 484] on span "0 0" at bounding box center [1069, 487] width 165 height 25
type input "31"
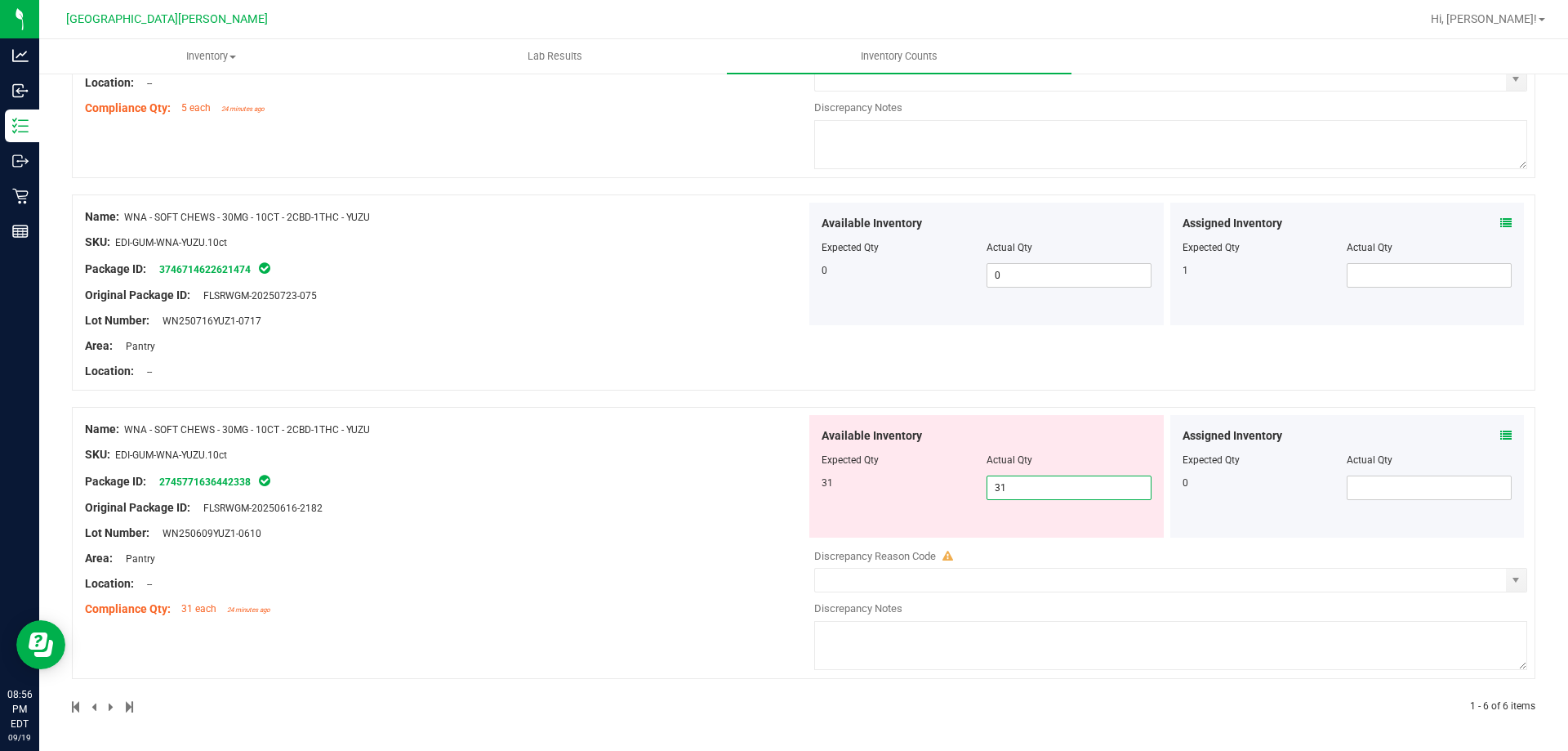
click at [585, 597] on div "Name: WNA - SOFT CHEWS - 30MG - 10CT - 2CBD-1THC - YUZU SKU: EDI-GUM-WNA-YUZU.1…" at bounding box center [445, 519] width 721 height 208
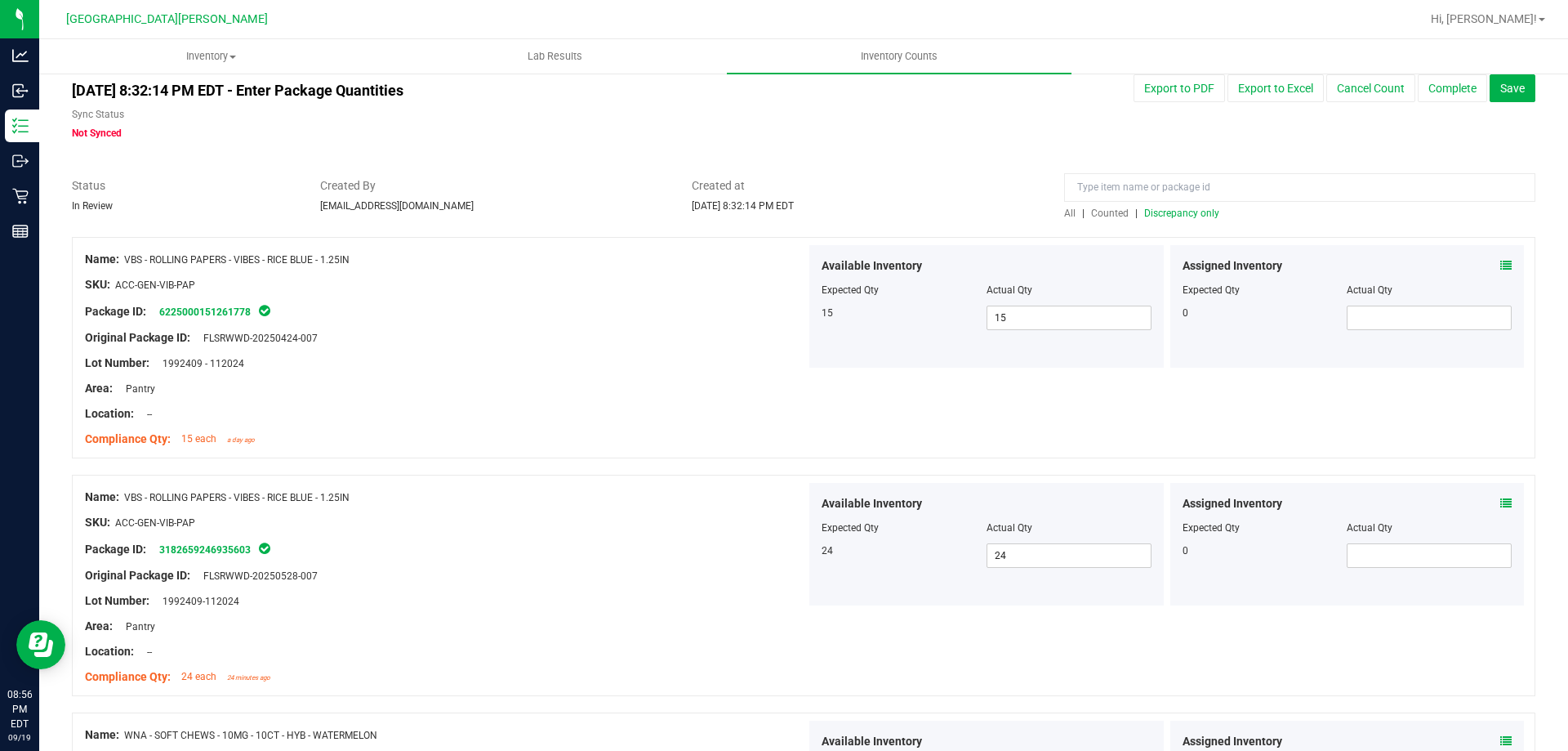
scroll to position [0, 0]
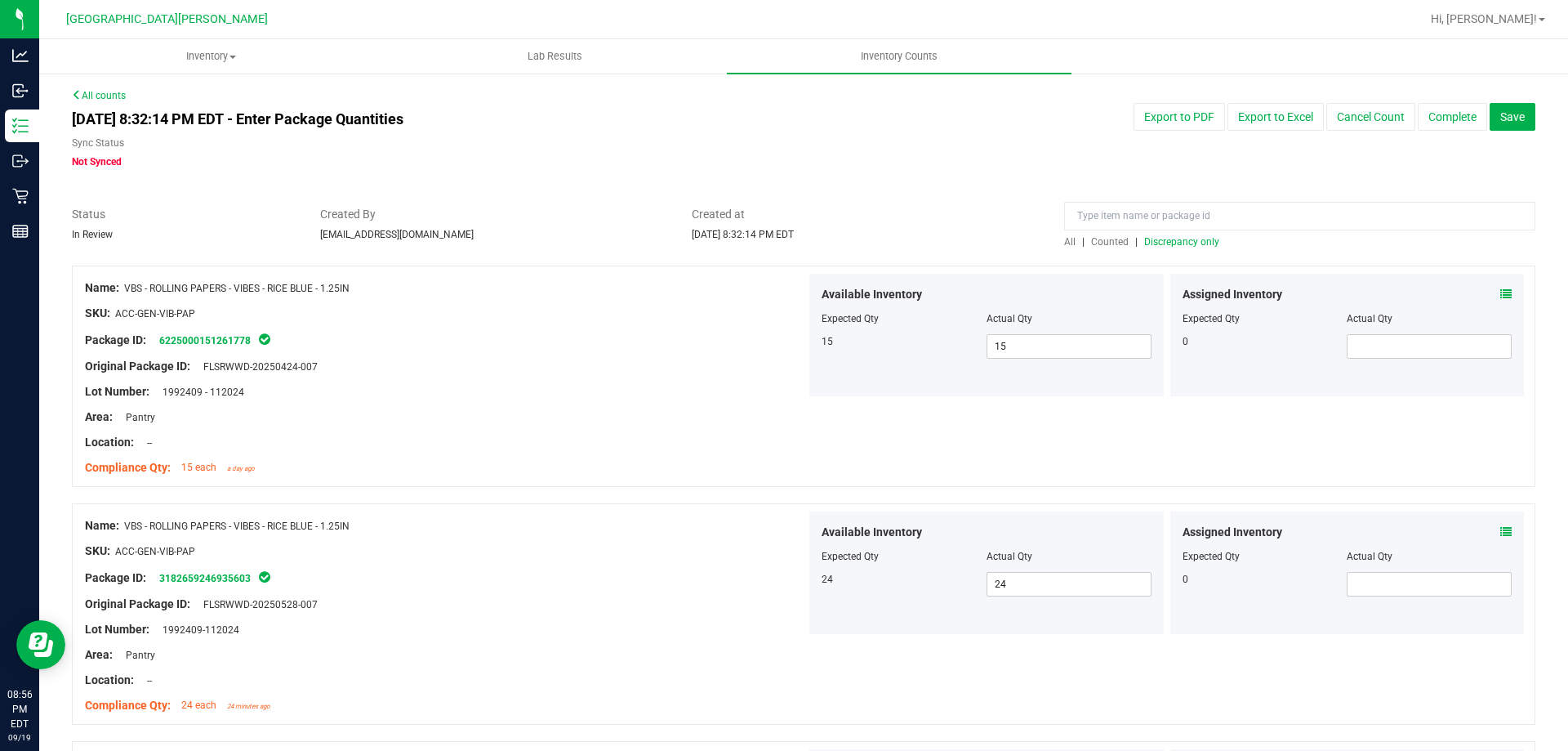
click at [1177, 245] on span "Discrepancy only" at bounding box center [1181, 241] width 76 height 12
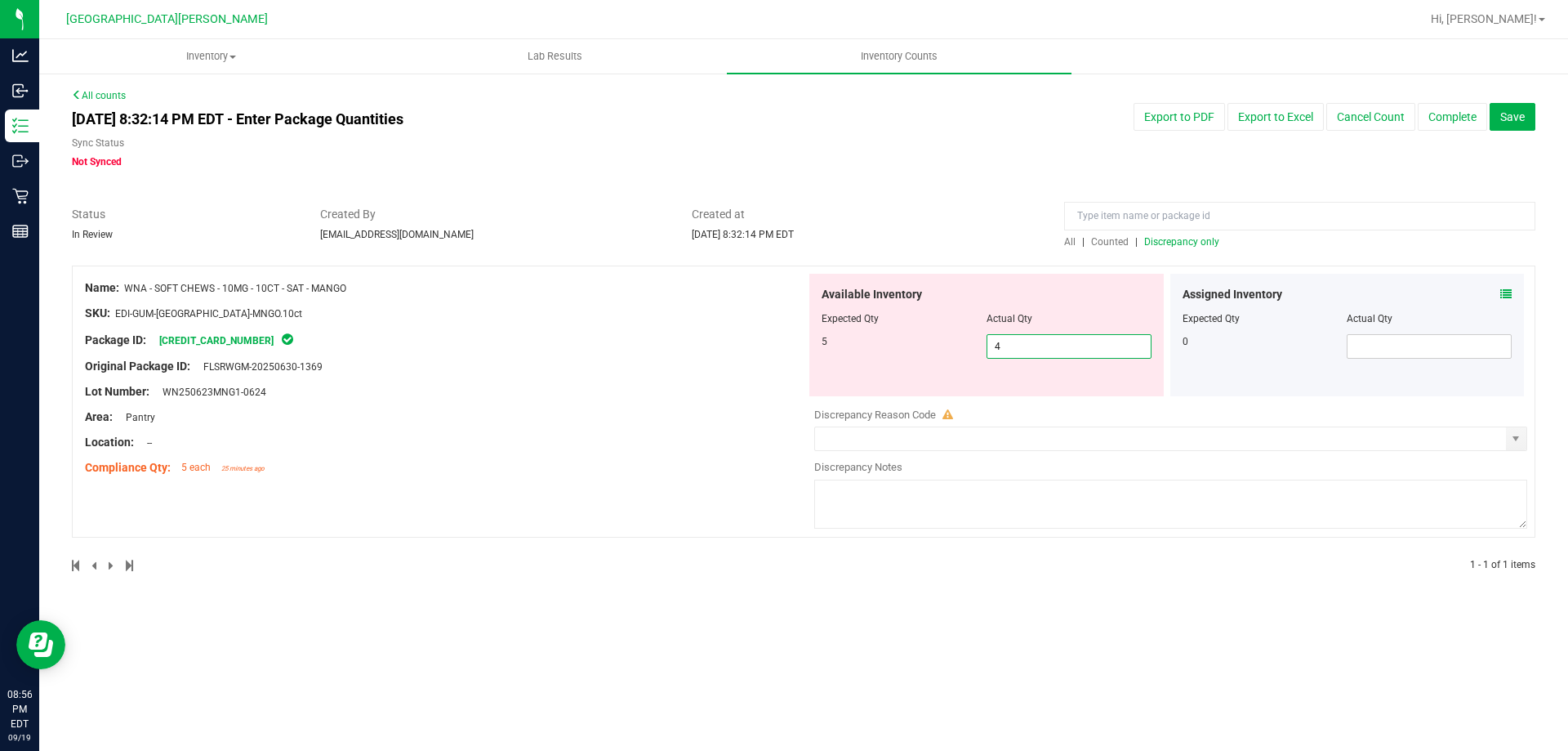
click at [1057, 347] on span "4 4" at bounding box center [1069, 346] width 165 height 25
type input "5"
click at [1045, 241] on div "Created at [DATE] 8:32:14 PM EDT" at bounding box center [864, 224] width 372 height 36
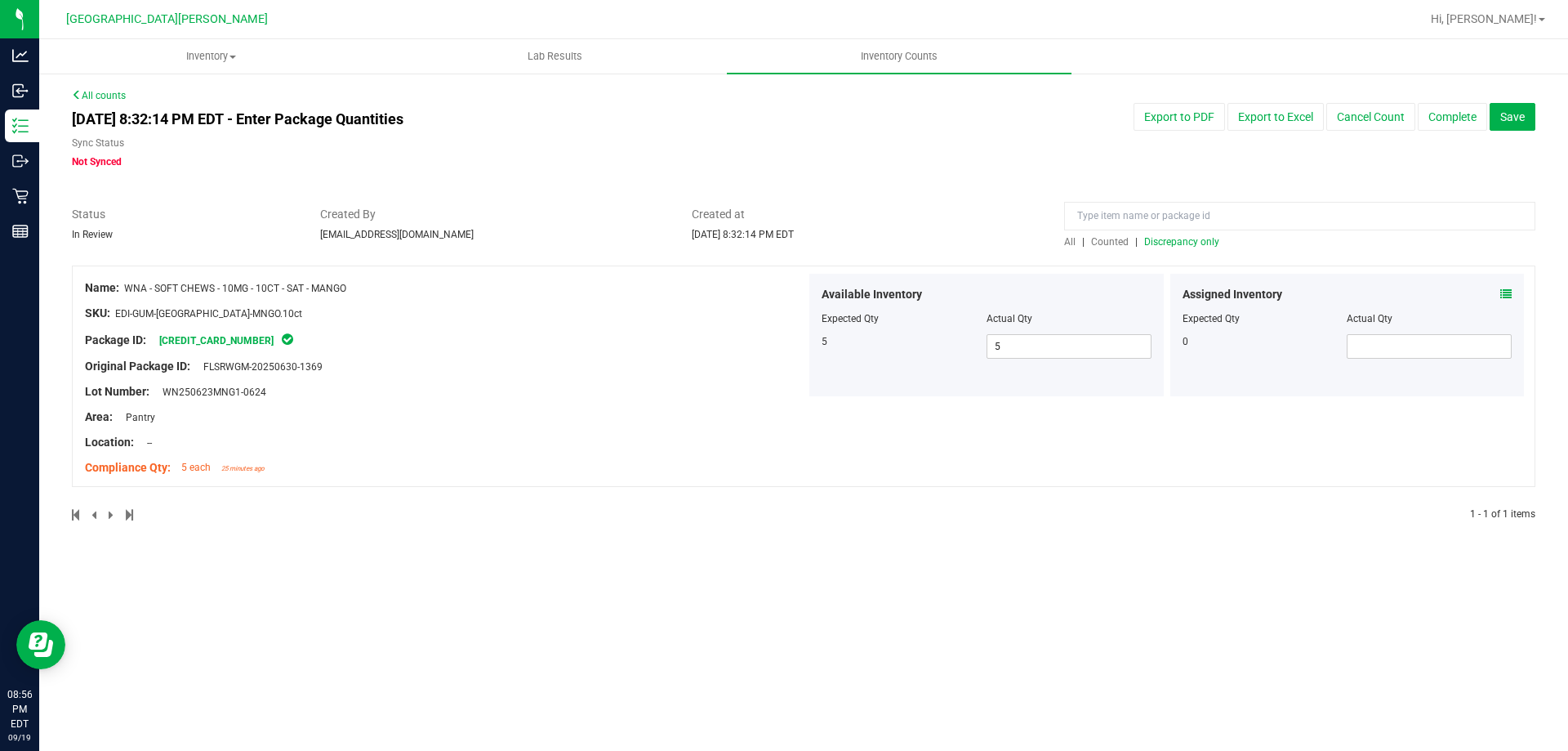
click at [1199, 242] on span "Discrepancy only" at bounding box center [1181, 241] width 76 height 12
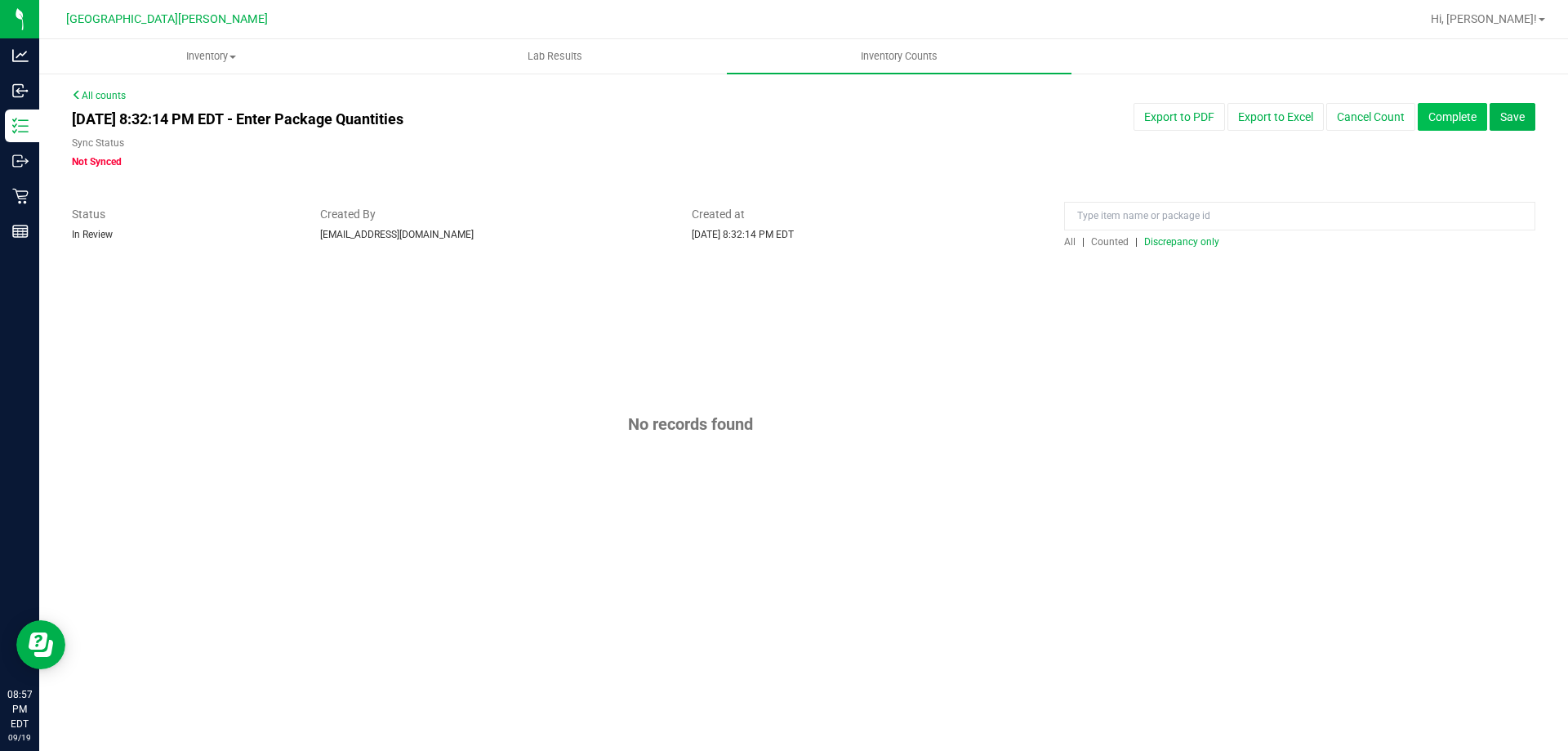
click at [1455, 121] on button "Complete" at bounding box center [1452, 117] width 70 height 27
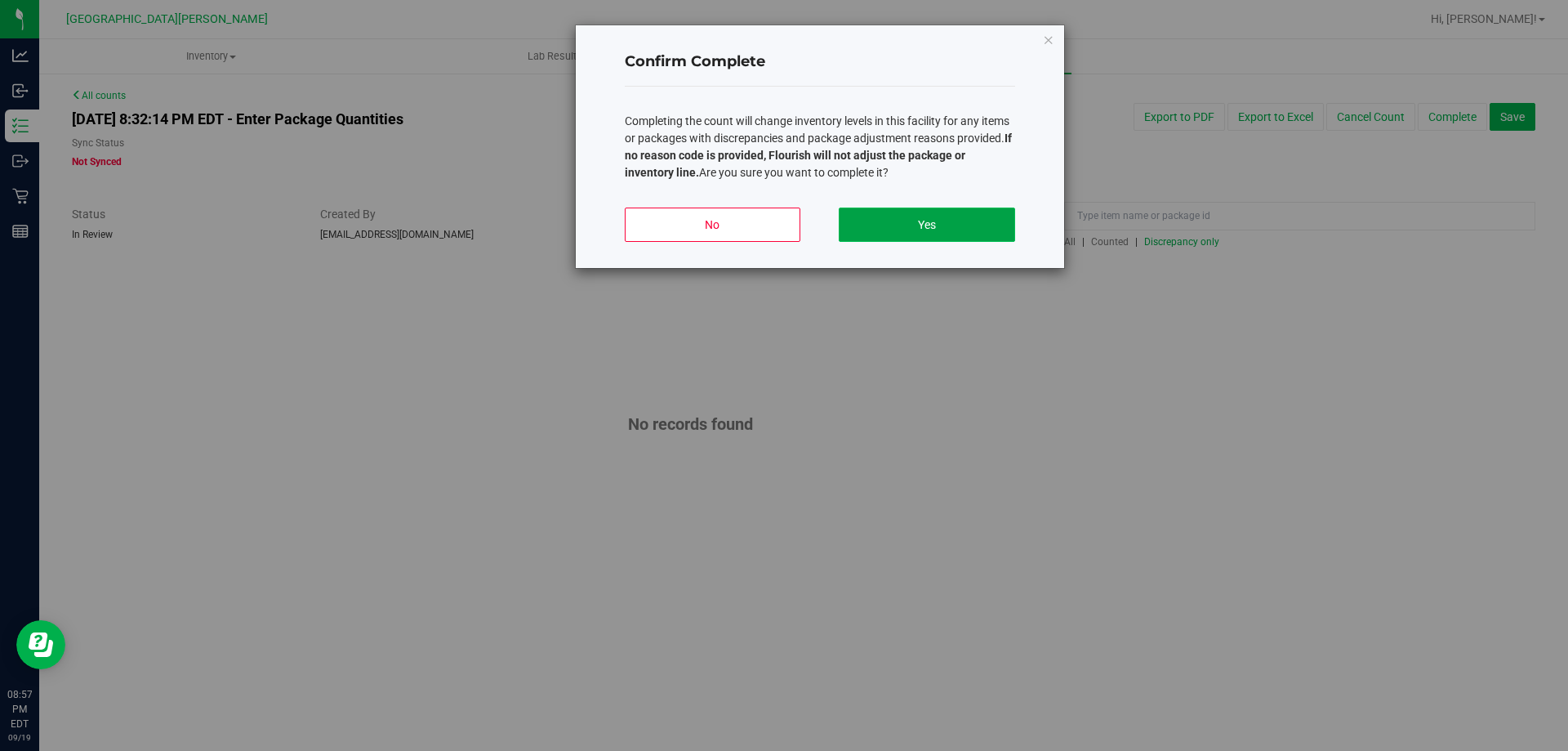
click at [948, 232] on button "Yes" at bounding box center [926, 224] width 176 height 34
